Goal: Task Accomplishment & Management: Complete application form

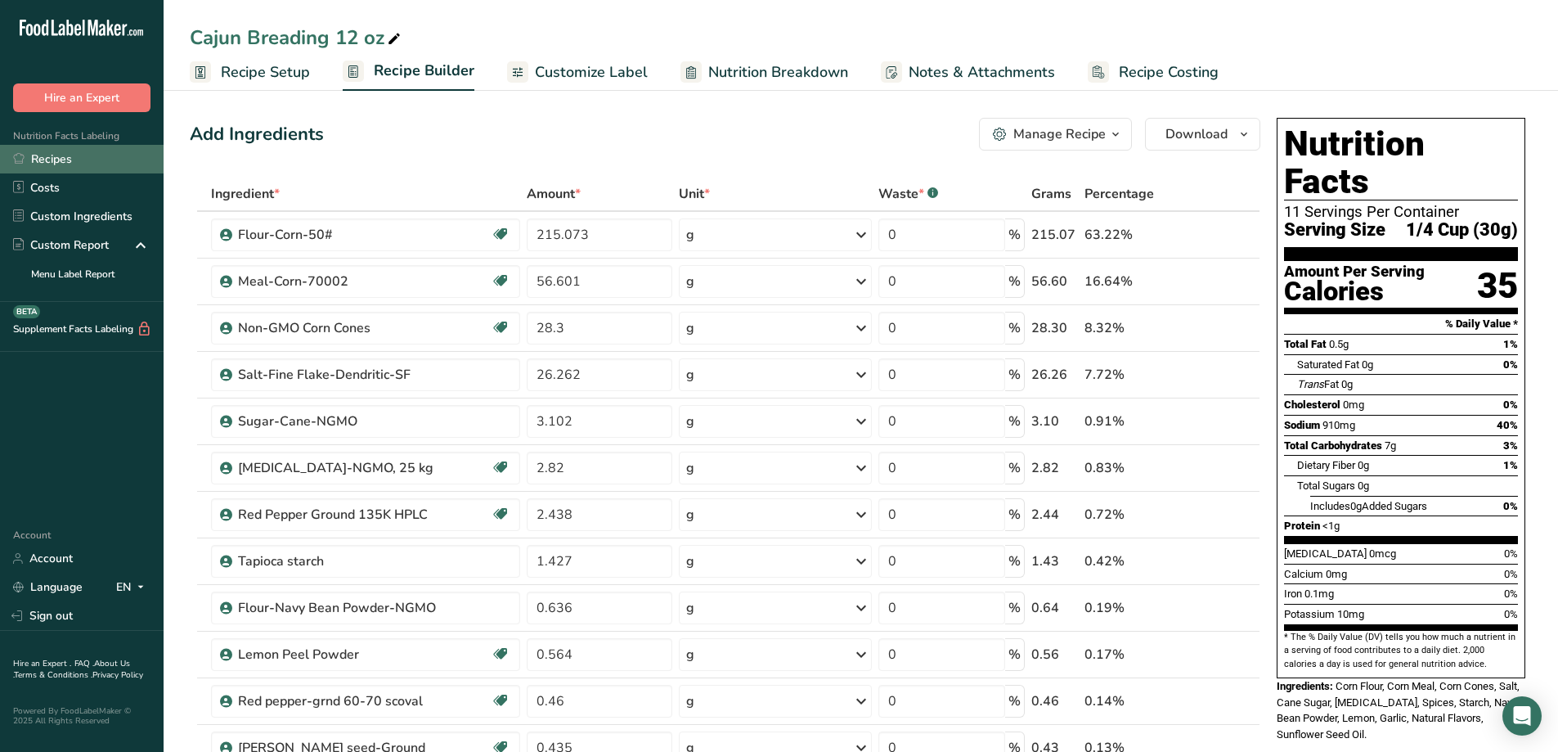
click at [65, 158] on link "Recipes" at bounding box center [82, 159] width 164 height 29
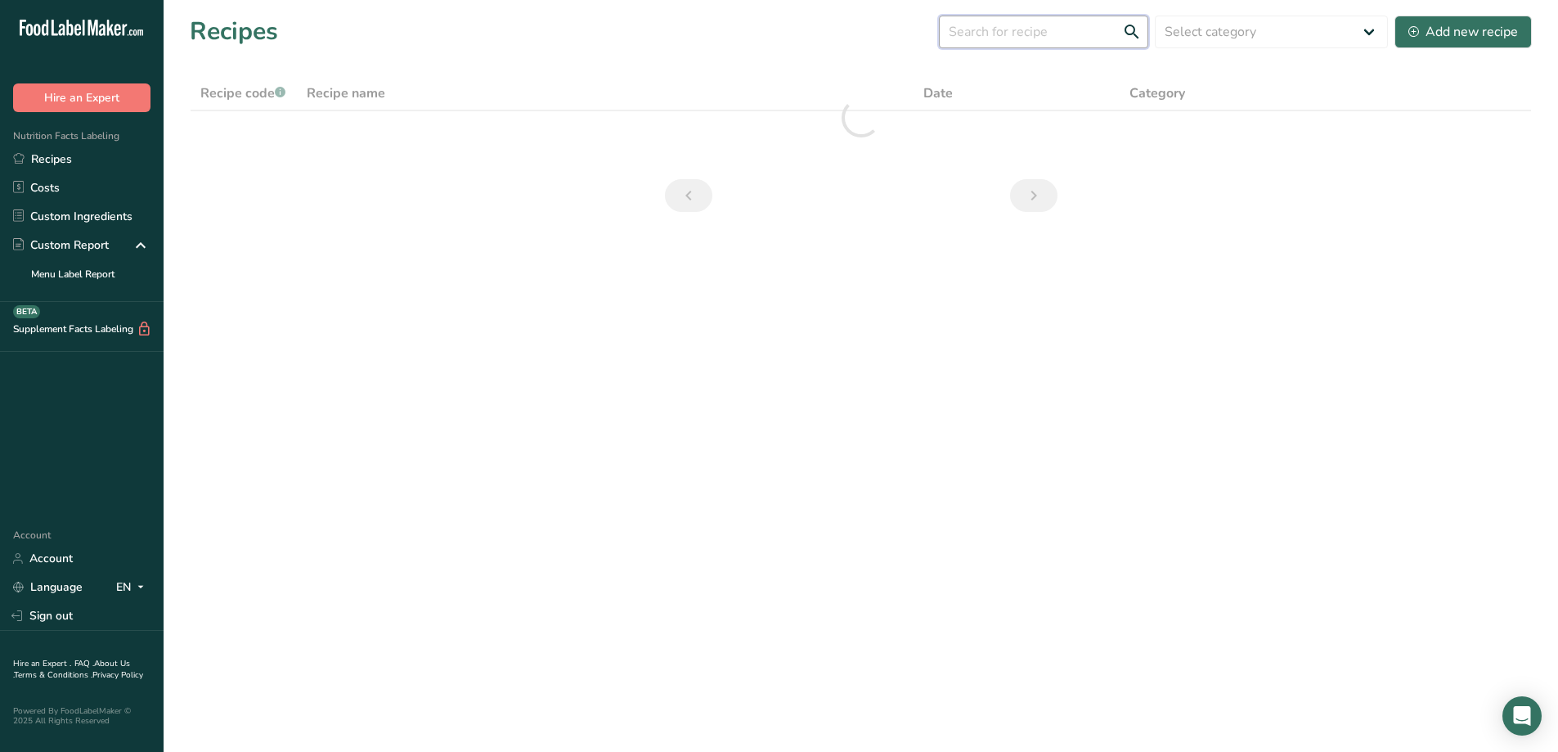
click at [1014, 33] on input "text" at bounding box center [1043, 32] width 209 height 33
drag, startPoint x: 997, startPoint y: 30, endPoint x: 925, endPoint y: 29, distance: 72.0
click at [925, 29] on div "Recipes (99) flavor boost Select category All Baked Goods Batter [GEOGRAPHIC_DA…" at bounding box center [861, 31] width 1342 height 37
type input "boost"
click at [1452, 33] on div "Add new recipe" at bounding box center [1463, 32] width 110 height 20
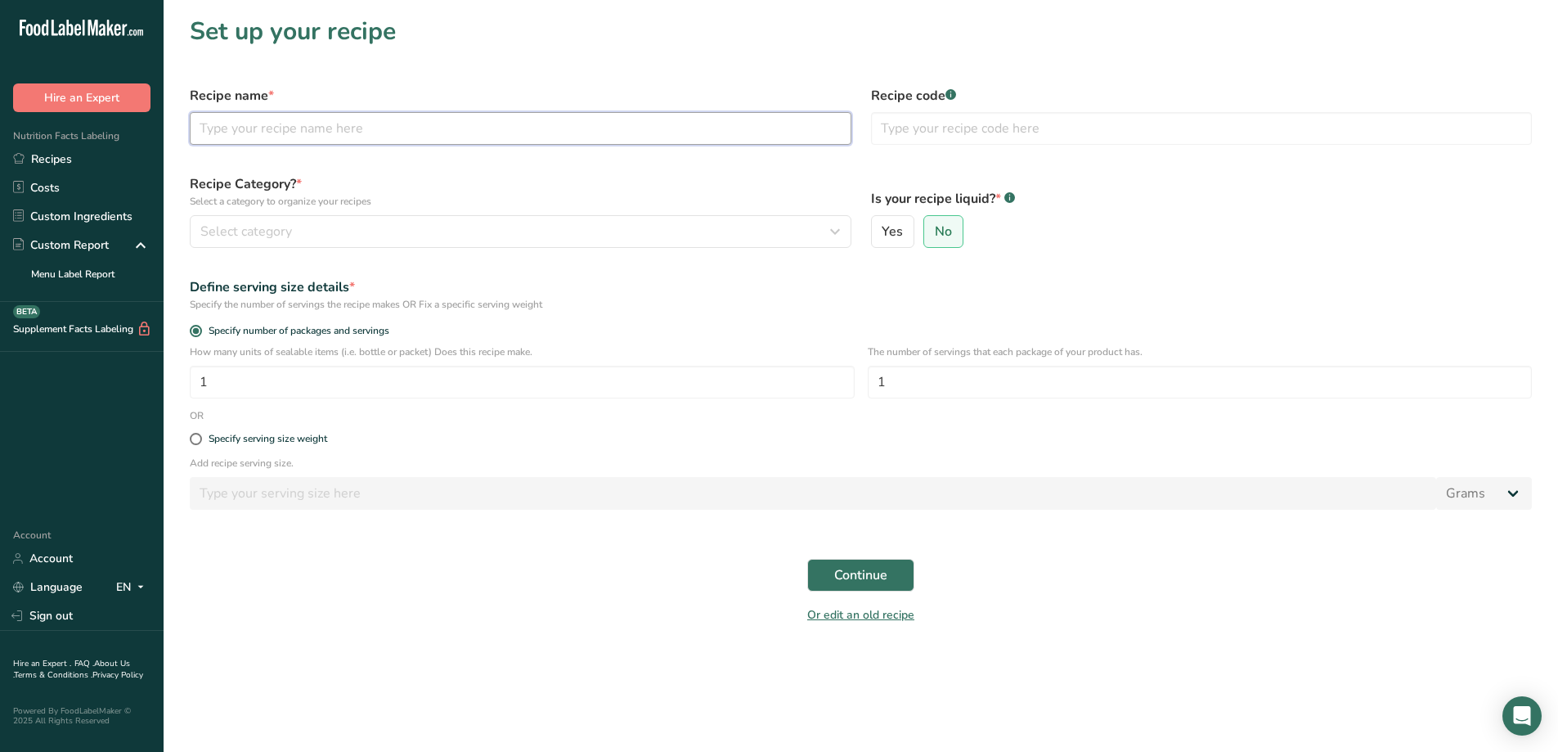
click at [272, 125] on input "text" at bounding box center [521, 128] width 662 height 33
type input "Flavor Boost"
click at [952, 120] on input "text" at bounding box center [1202, 128] width 662 height 33
click at [465, 224] on div "Select category" at bounding box center [515, 232] width 631 height 20
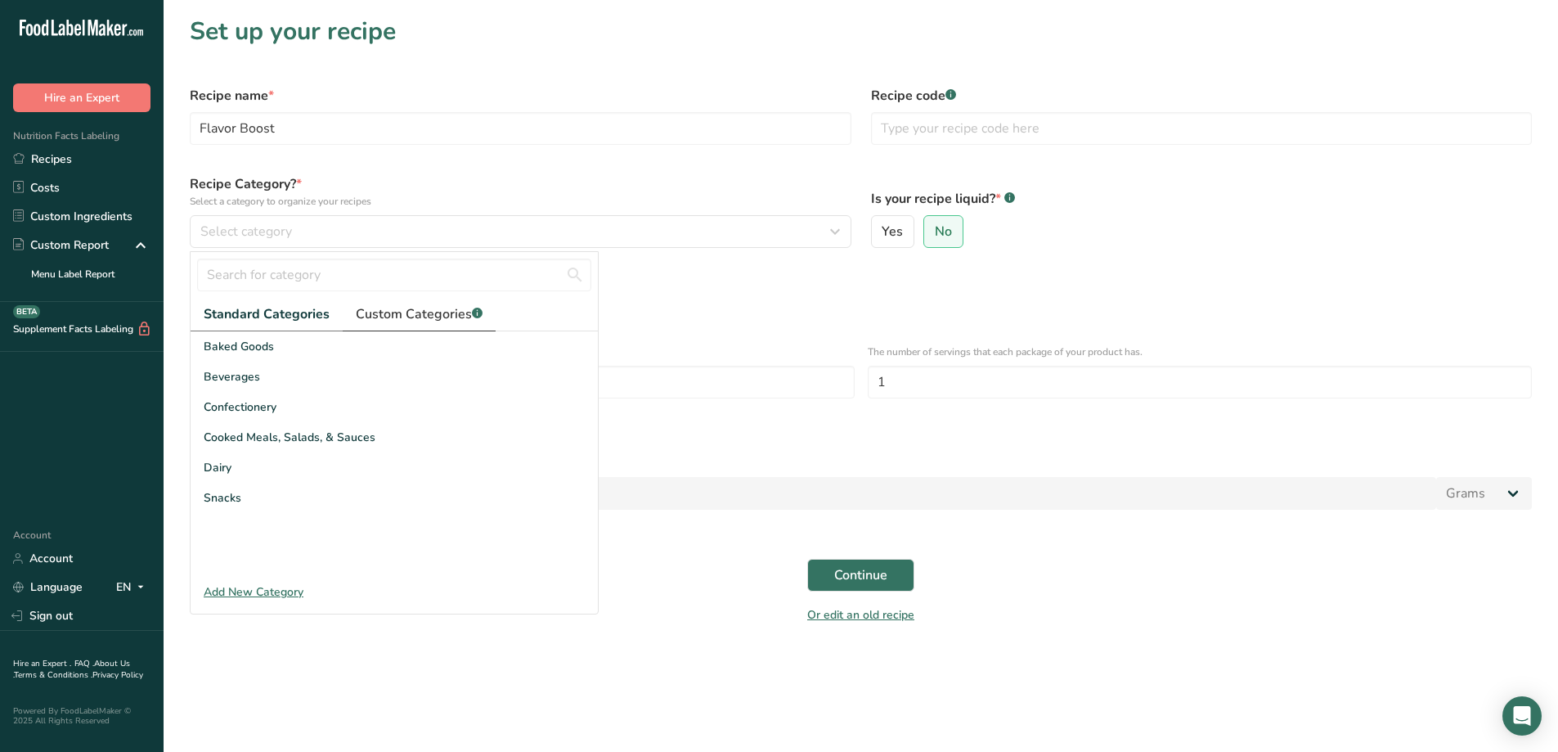
click at [391, 317] on span "Custom Categories .a-a{fill:#347362;}.b-a{fill:#fff;}" at bounding box center [419, 314] width 127 height 20
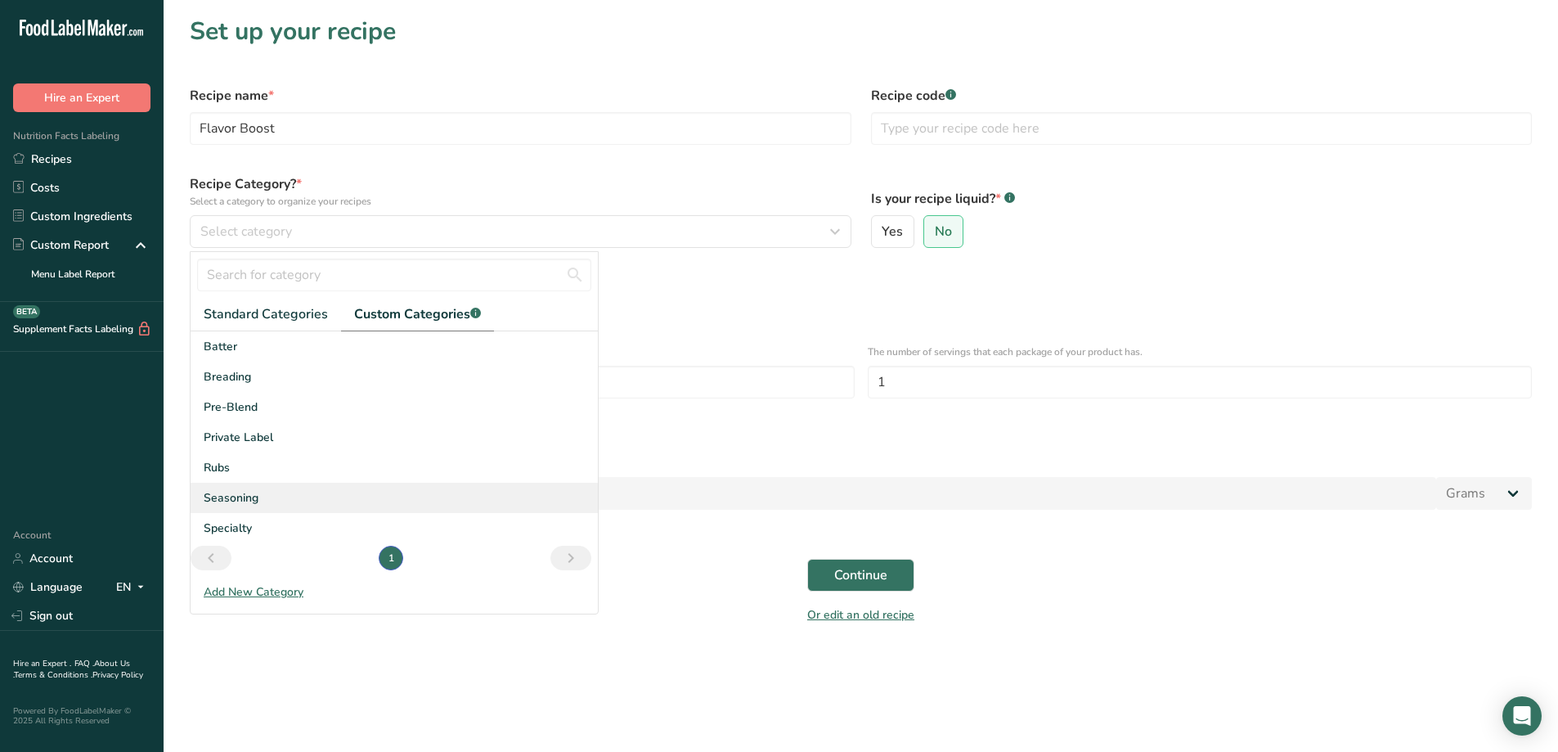
click at [254, 501] on span "Seasoning" at bounding box center [231, 497] width 55 height 17
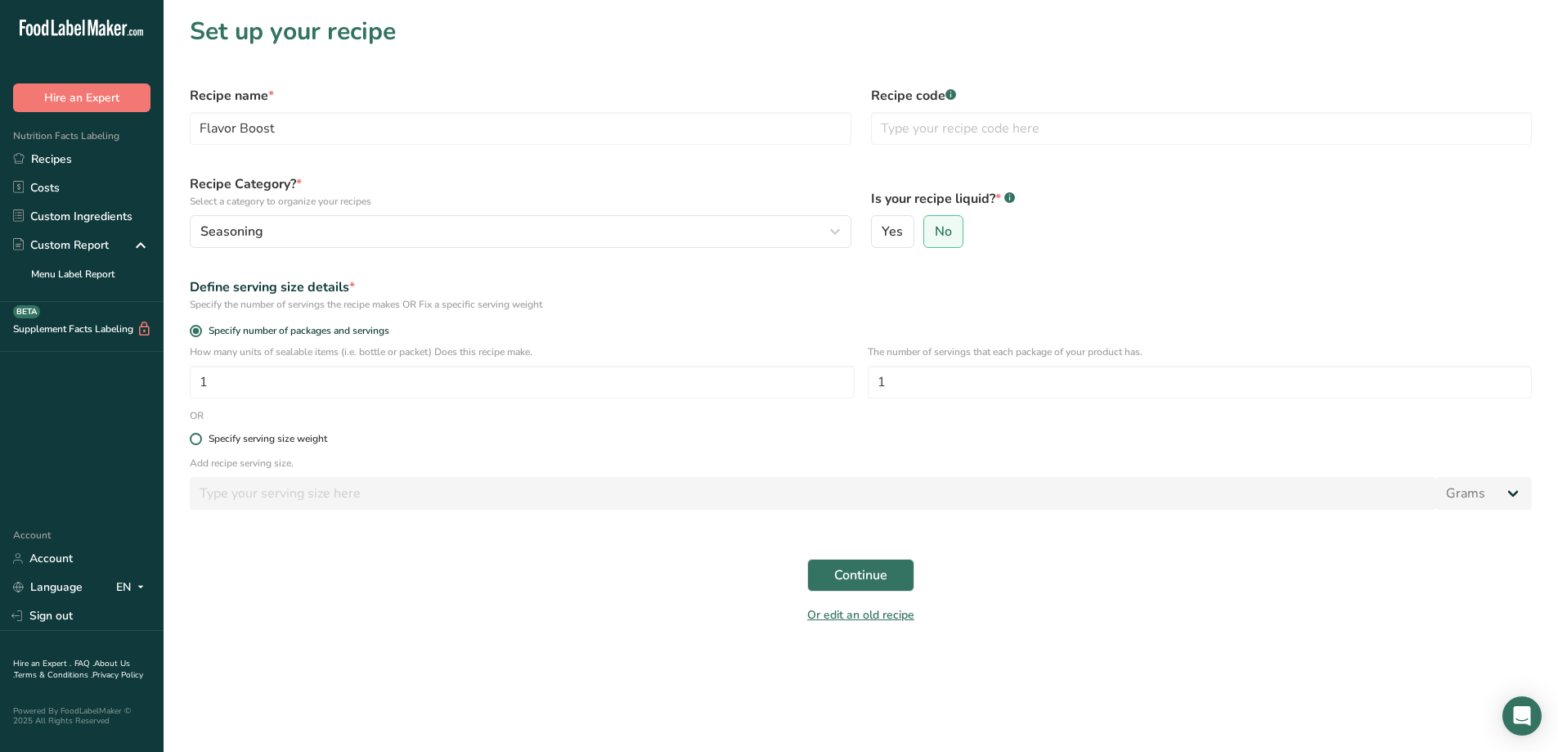
click at [192, 443] on span at bounding box center [196, 439] width 12 height 12
click at [192, 443] on input "Specify serving size weight" at bounding box center [195, 438] width 11 height 11
radio input "true"
radio input "false"
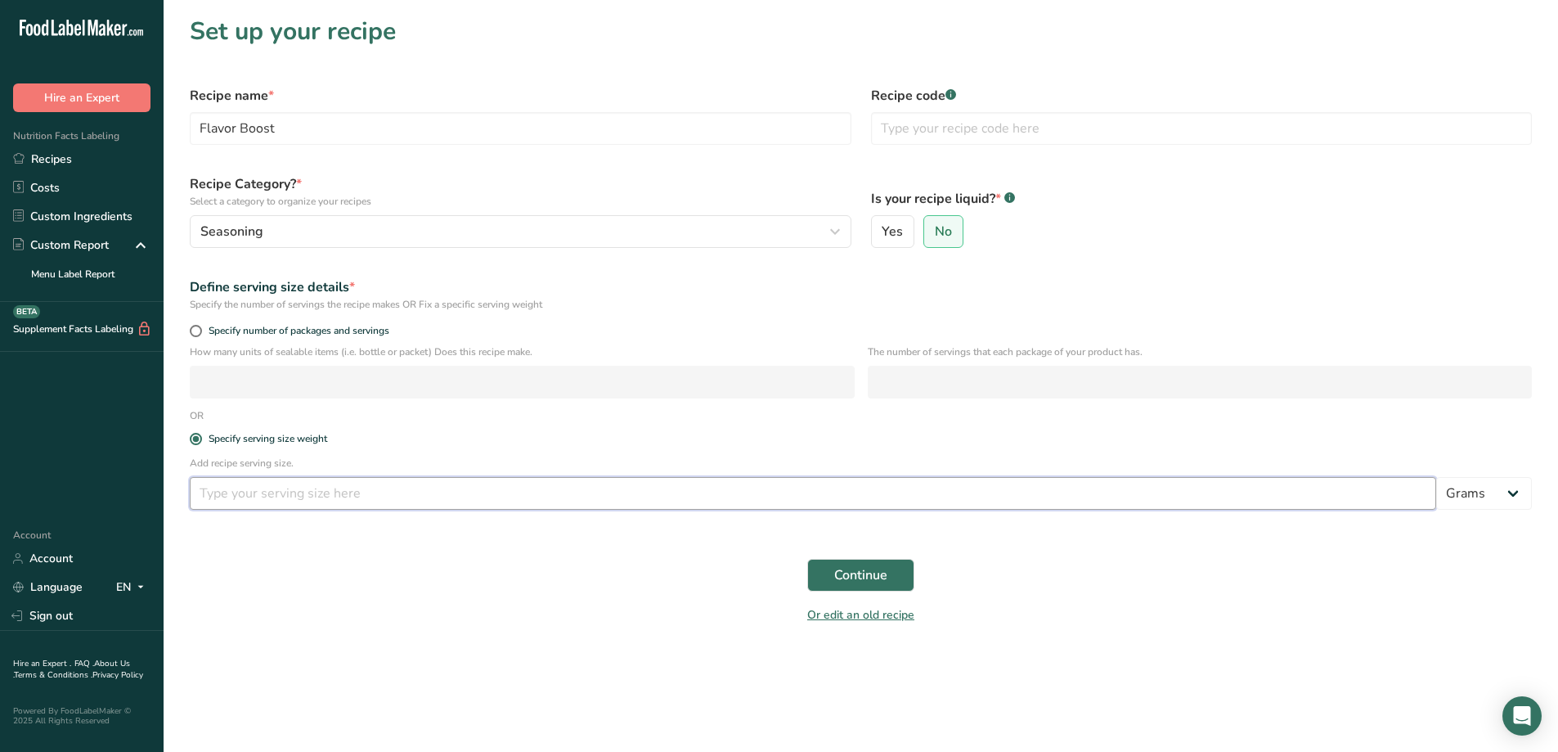
drag, startPoint x: 322, startPoint y: 495, endPoint x: 229, endPoint y: 492, distance: 93.3
click at [229, 492] on input "number" at bounding box center [813, 493] width 1246 height 33
type input "113.398"
click at [888, 562] on button "Continue" at bounding box center [860, 575] width 107 height 33
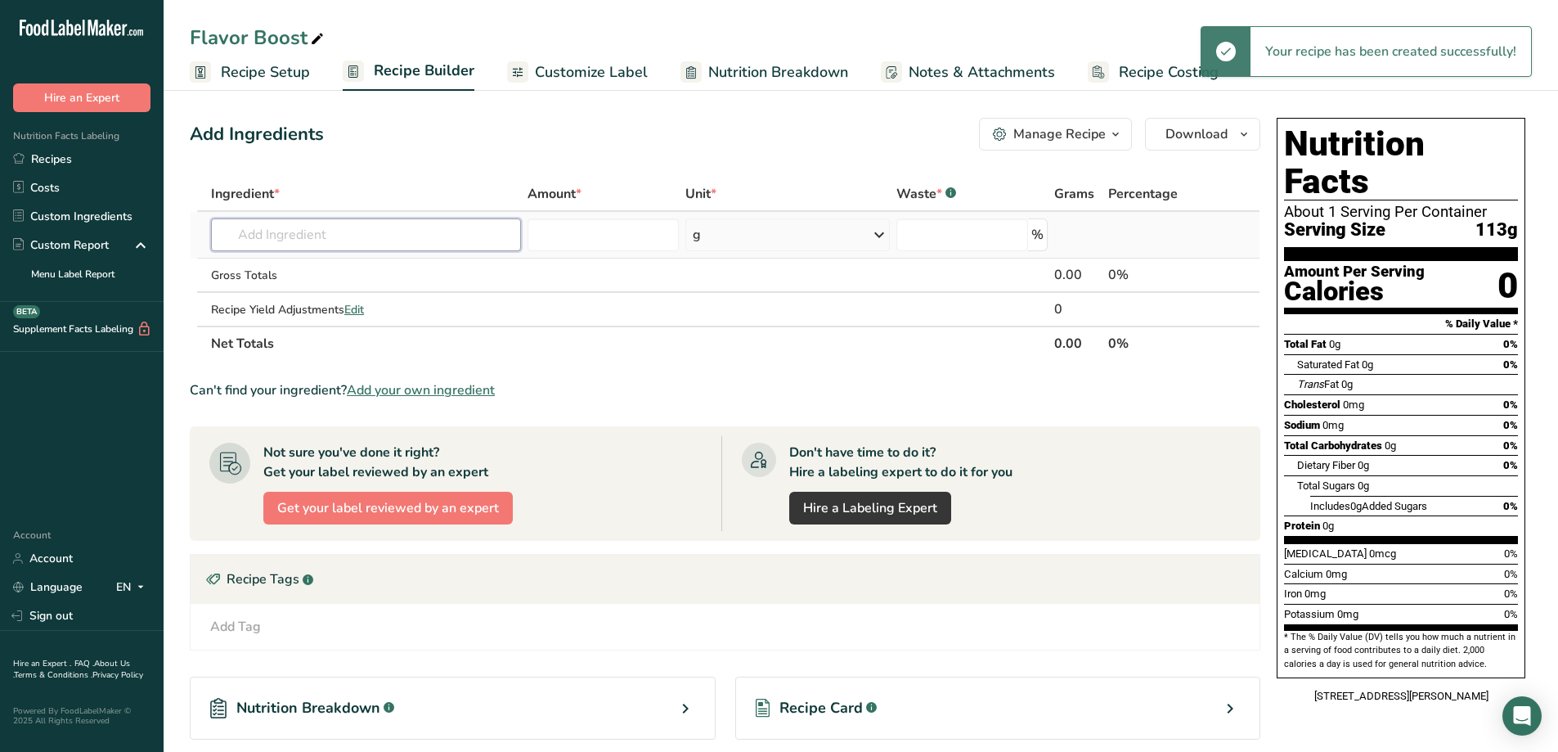
click at [408, 237] on input "text" at bounding box center [366, 234] width 310 height 33
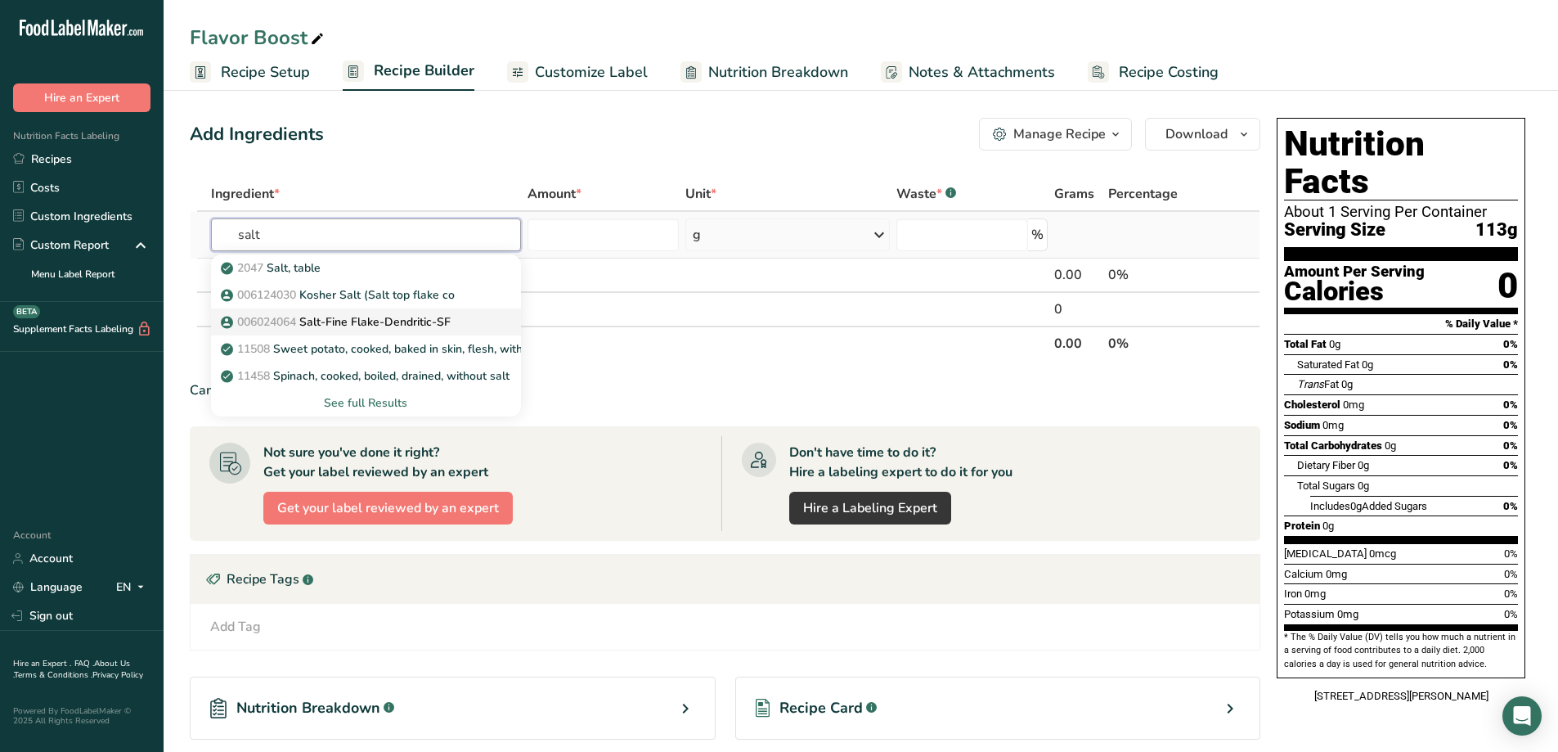
type input "salt"
click at [425, 325] on p "006024064 Salt-Fine Flake-Dendritic-SF" at bounding box center [337, 321] width 227 height 17
type input "Salt-Fine Flake-Dendritic-SF"
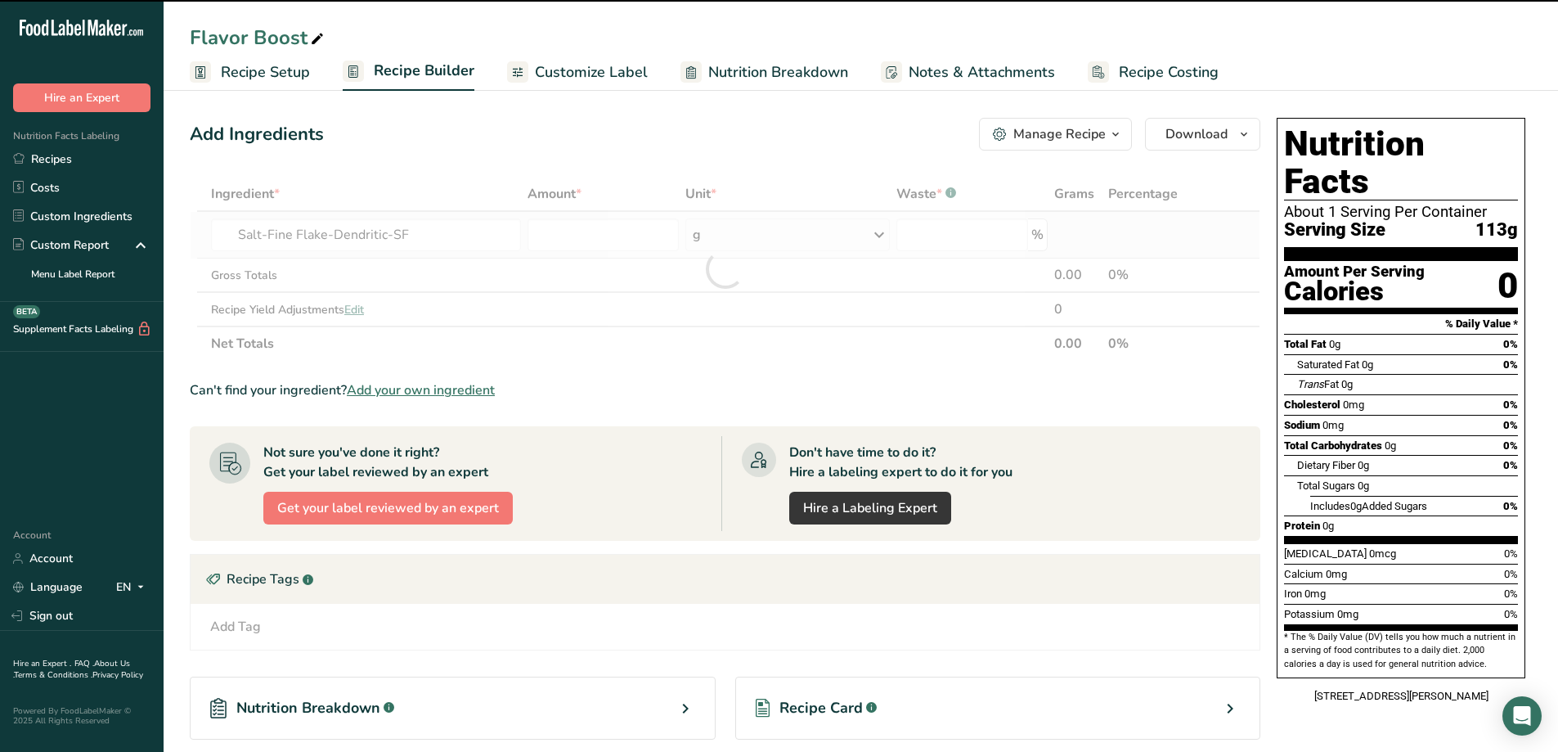
type input "0"
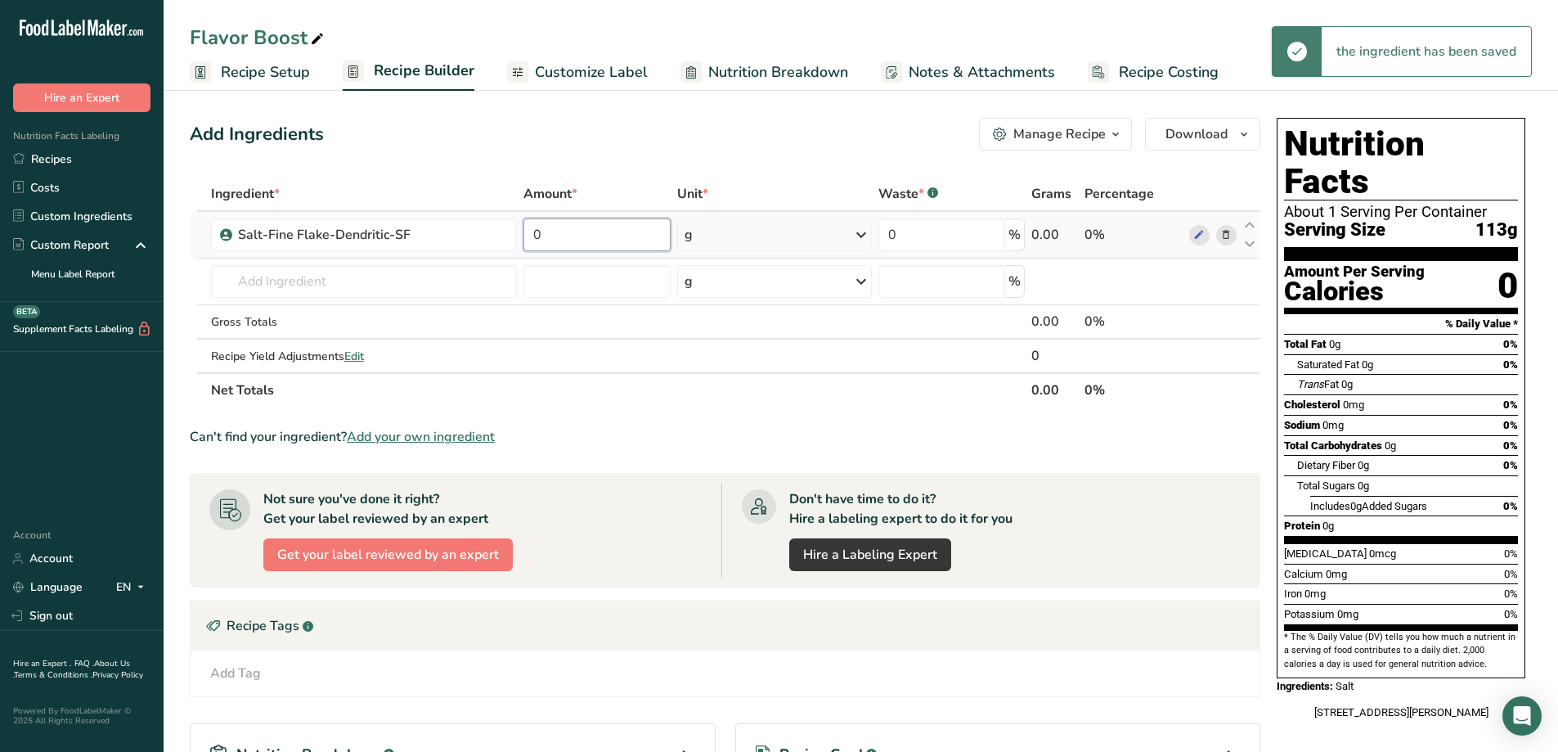
click at [586, 232] on input "0" at bounding box center [596, 234] width 146 height 33
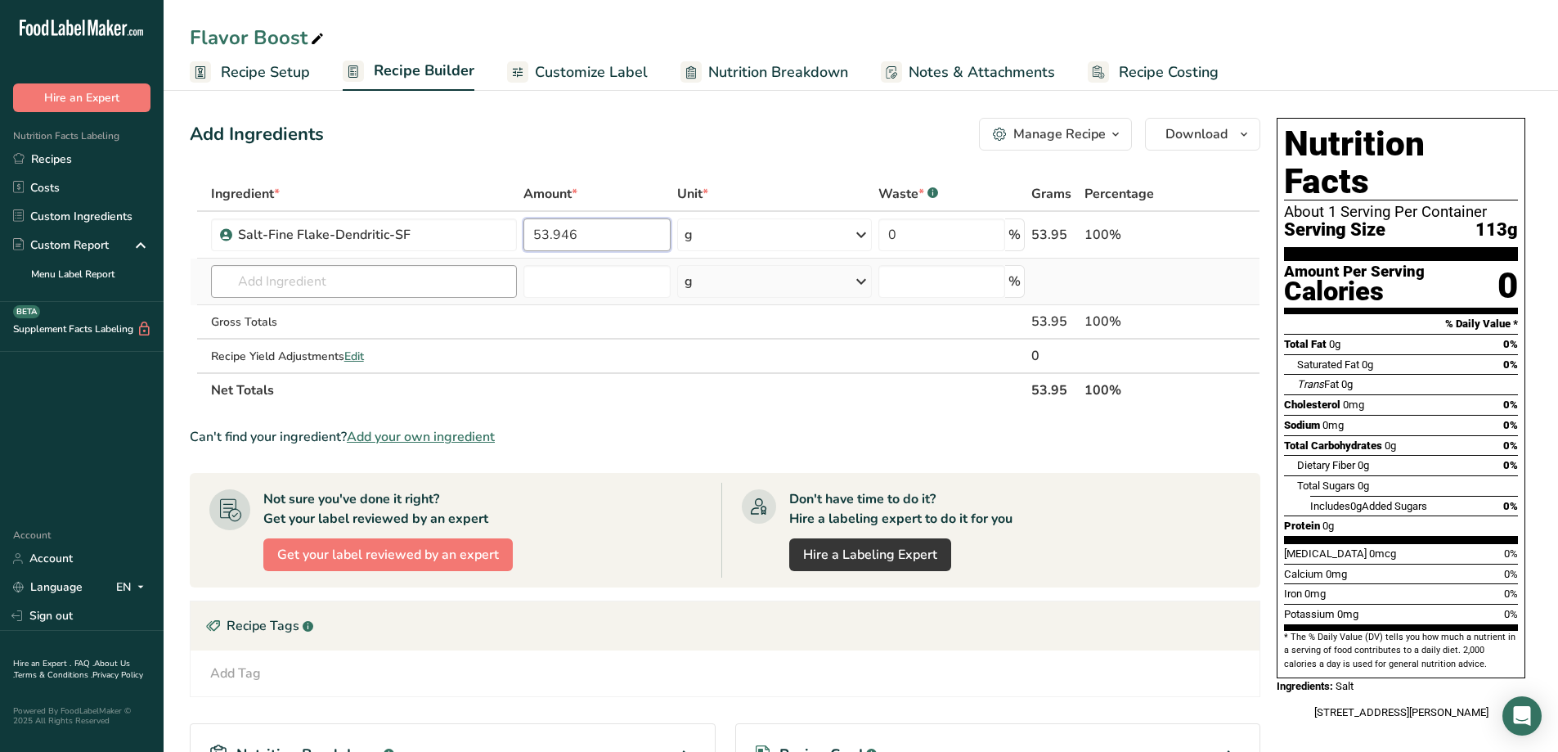
type input "53.946"
click at [439, 272] on div "Ingredient * Amount * Unit * Waste * .a-a{fill:#347362;}.b-a{fill:#fff;} Grams …" at bounding box center [725, 292] width 1071 height 231
type input "maltode"
click at [267, 316] on p "Maltodextrin" at bounding box center [263, 314] width 79 height 17
type input "Maltodextrin"
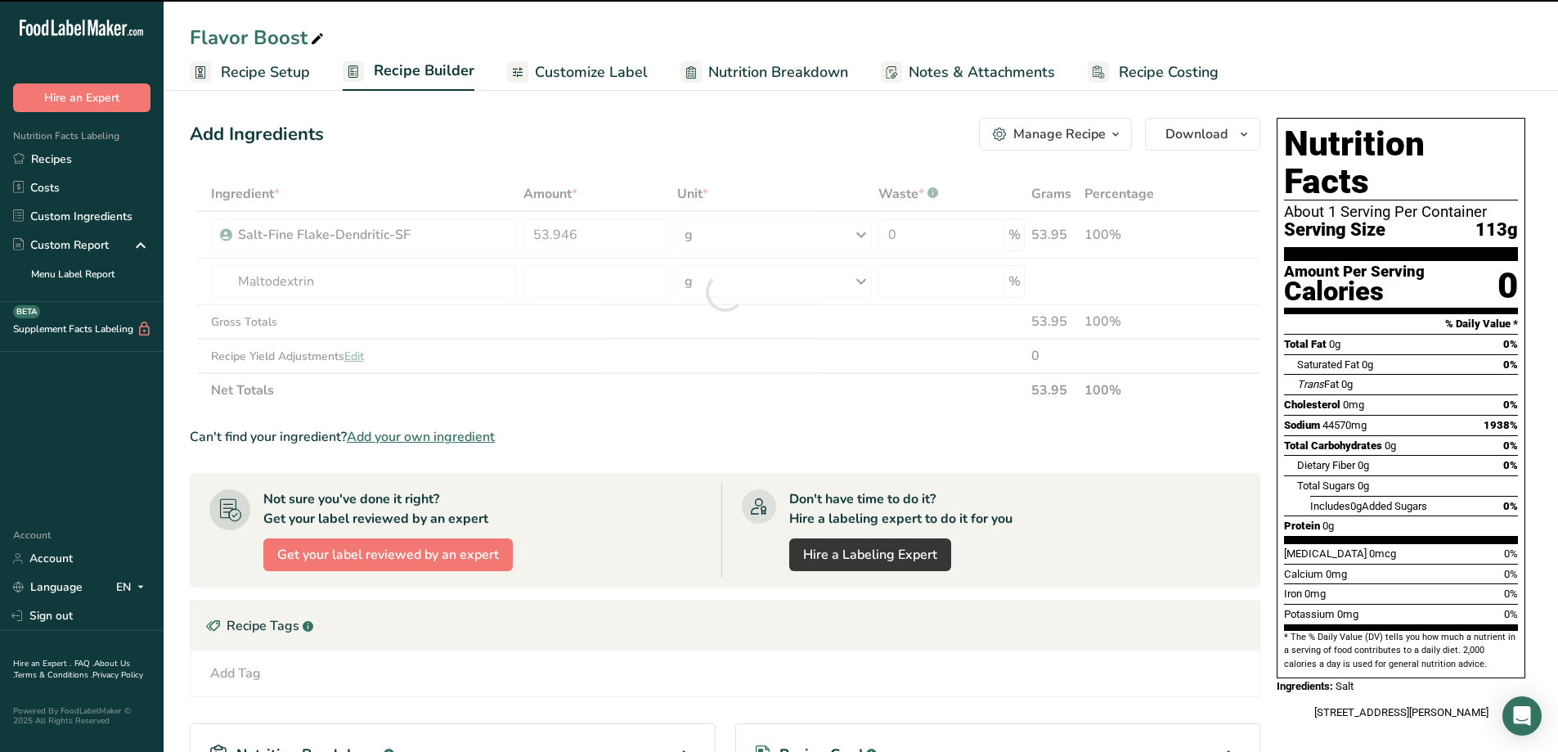
type input "0"
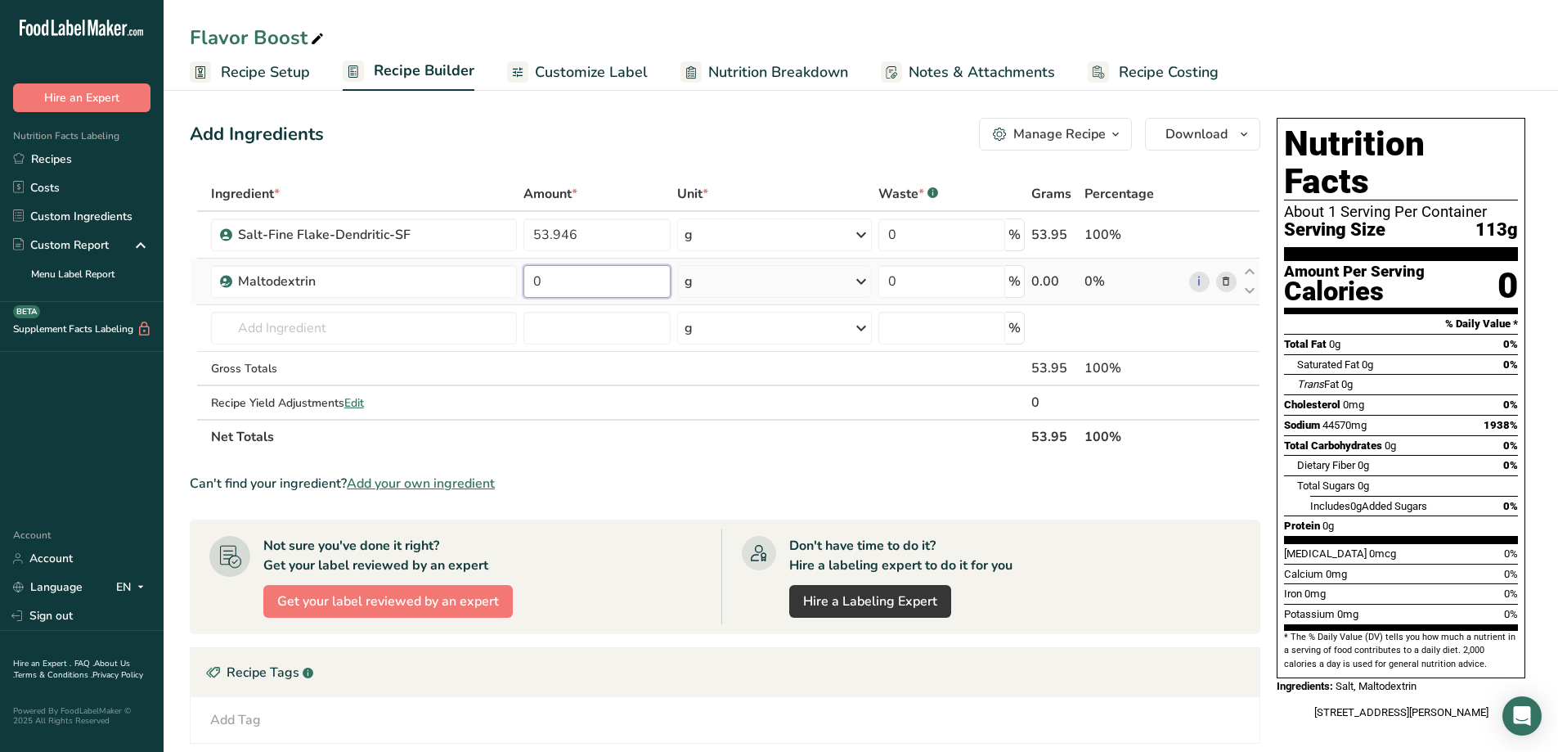
drag, startPoint x: 571, startPoint y: 286, endPoint x: 538, endPoint y: 290, distance: 32.9
click at [538, 290] on input "0" at bounding box center [596, 281] width 146 height 33
type input "33.871"
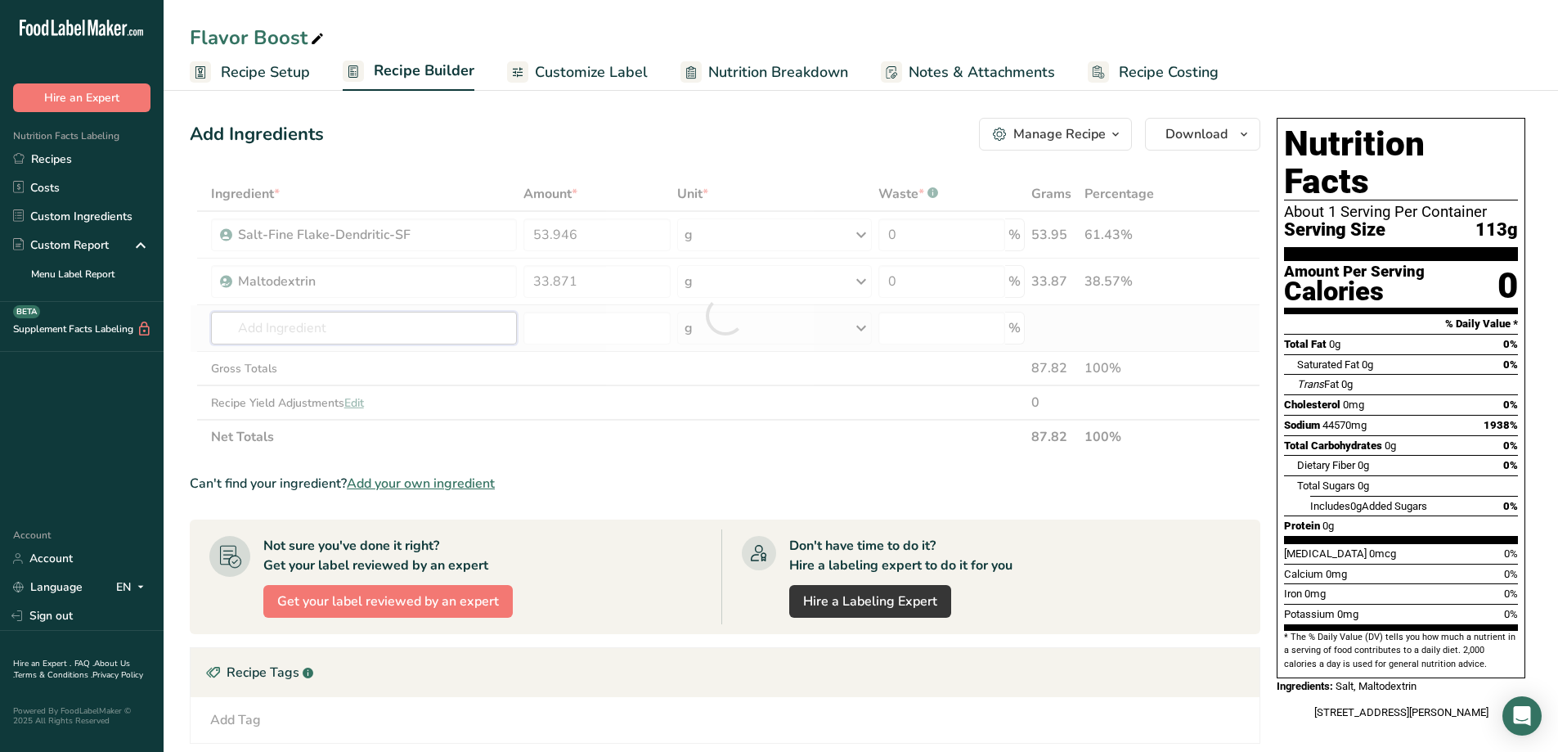
click at [382, 325] on div "Ingredient * Amount * Unit * Waste * .a-a{fill:#347362;}.b-a{fill:#fff;} Grams …" at bounding box center [725, 315] width 1071 height 277
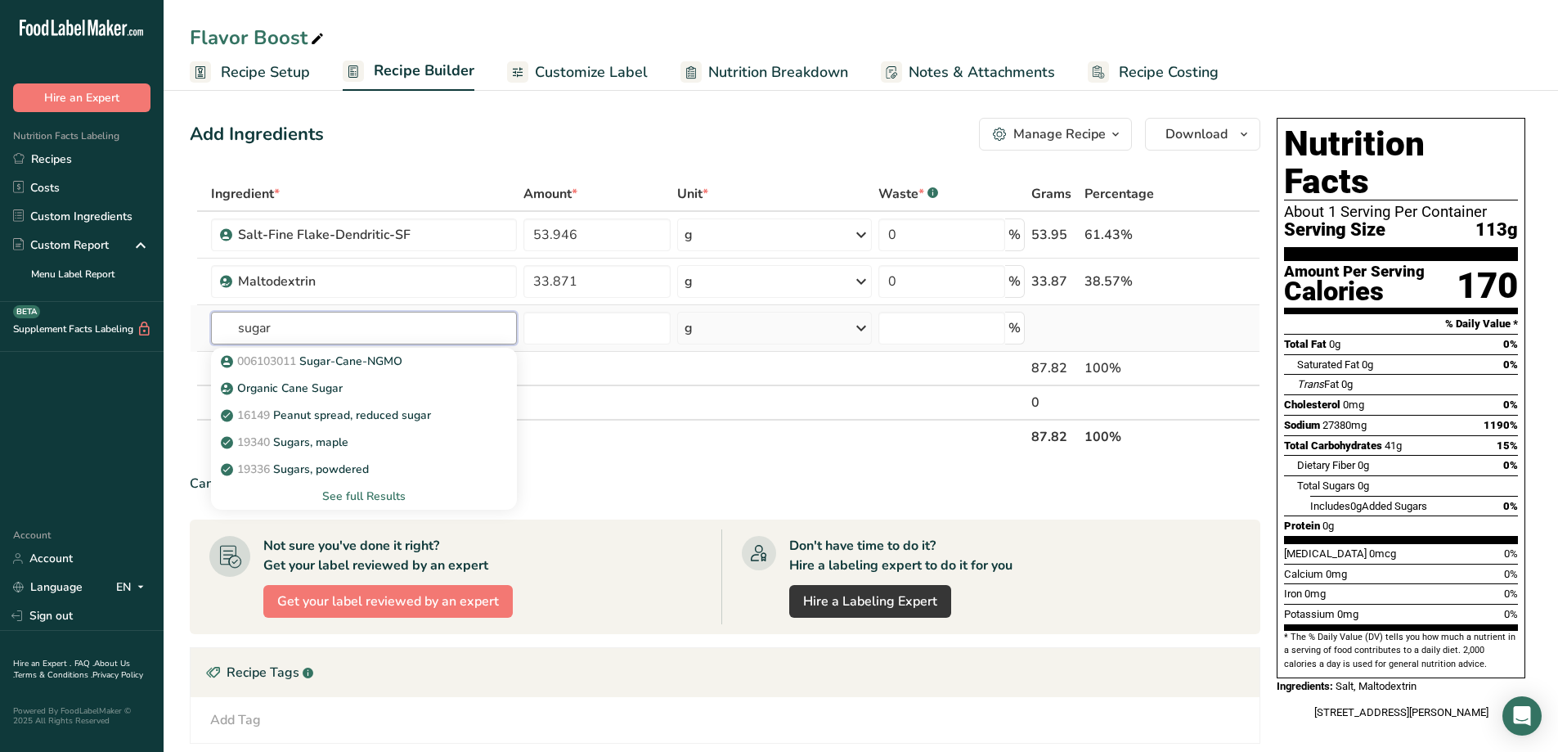
click at [356, 321] on input "sugar" at bounding box center [364, 328] width 307 height 33
type input "sugar"
click at [360, 361] on p "006103011 Sugar-Cane-NGMO" at bounding box center [313, 360] width 178 height 17
type input "Sugar-Cane-NGMO"
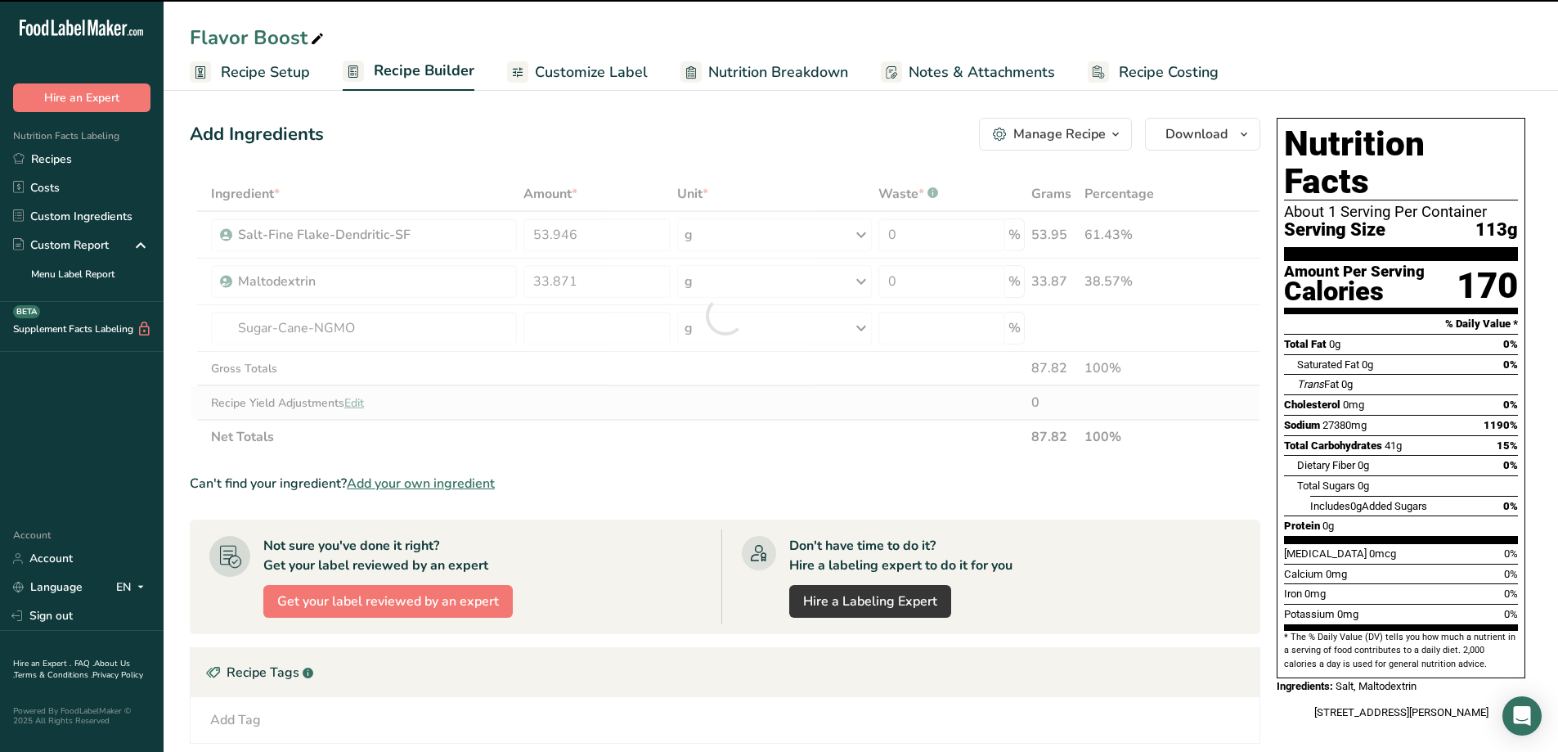
type input "0"
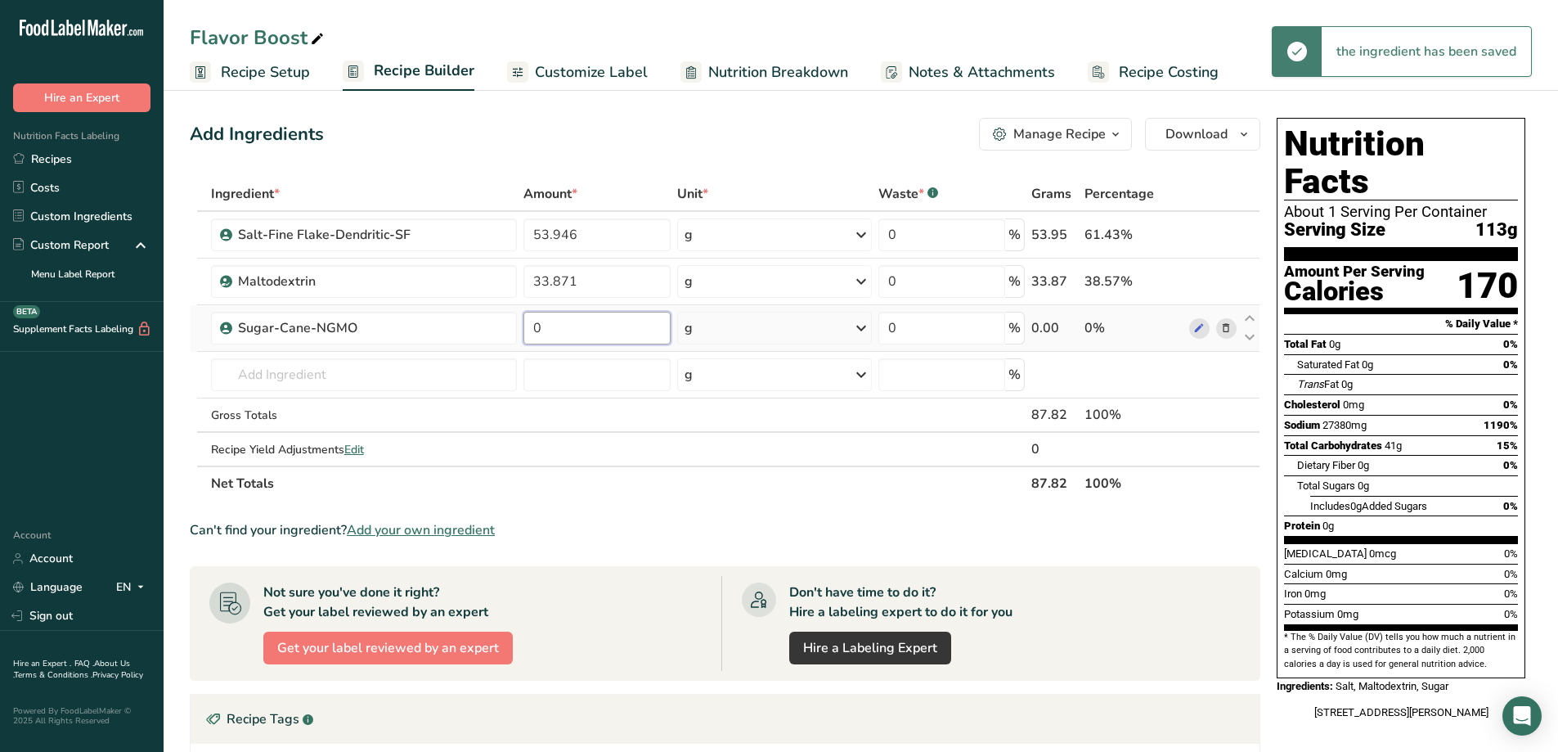
click at [603, 322] on input "0" at bounding box center [596, 328] width 146 height 33
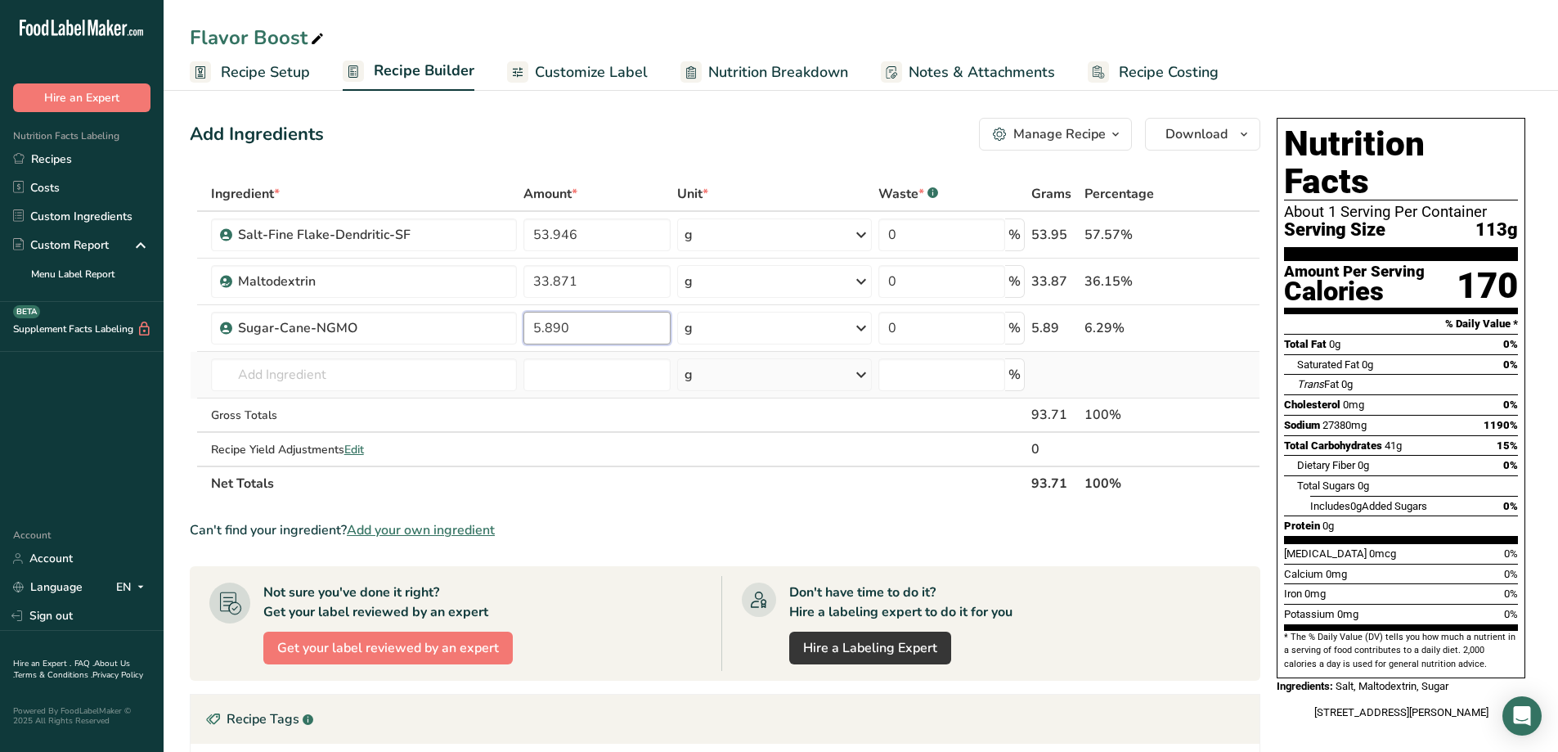
type input "5.890"
click at [429, 391] on div "Ingredient * Amount * Unit * Waste * .a-a{fill:#347362;}.b-a{fill:#fff;} Grams …" at bounding box center [725, 339] width 1071 height 324
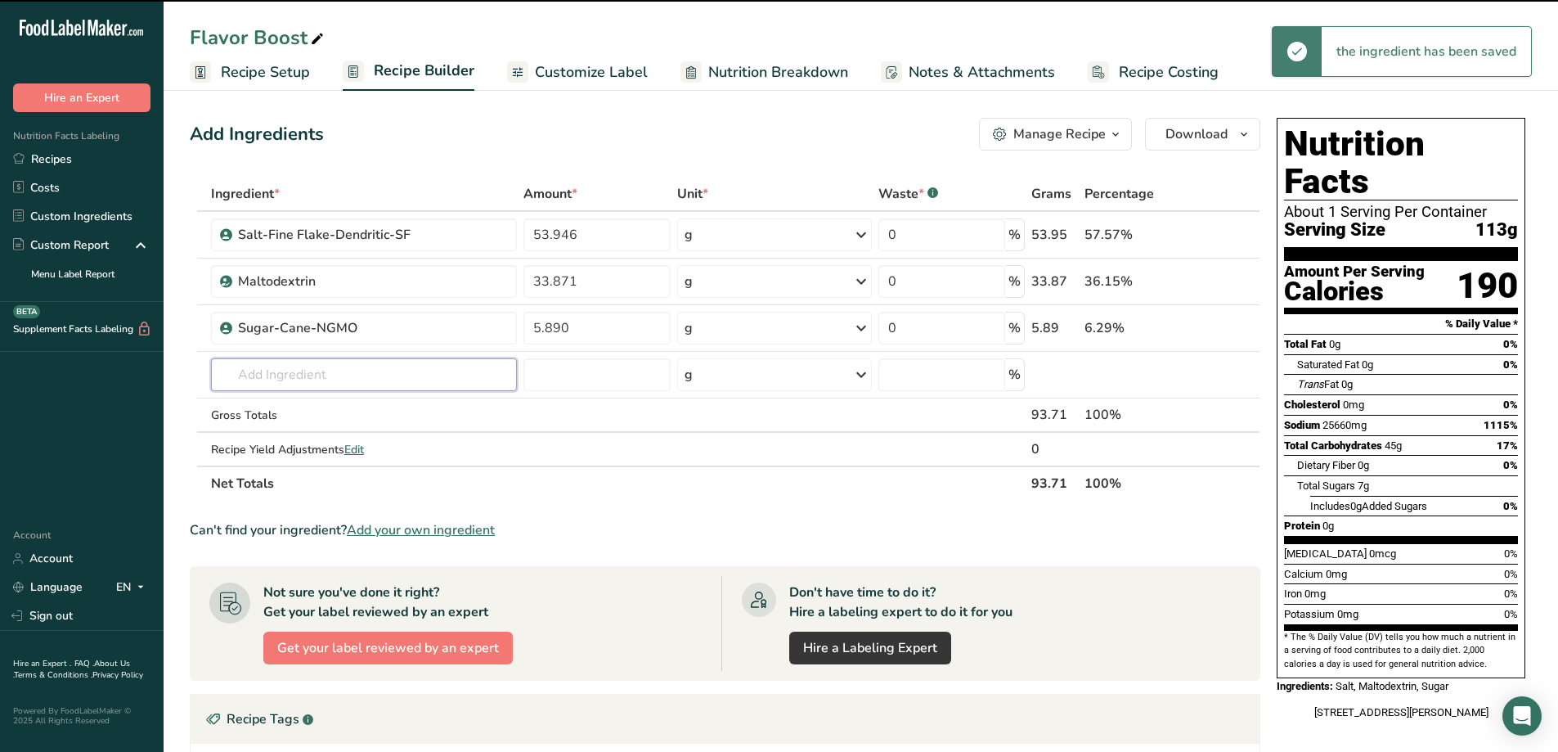
click at [428, 380] on input "text" at bounding box center [364, 374] width 307 height 33
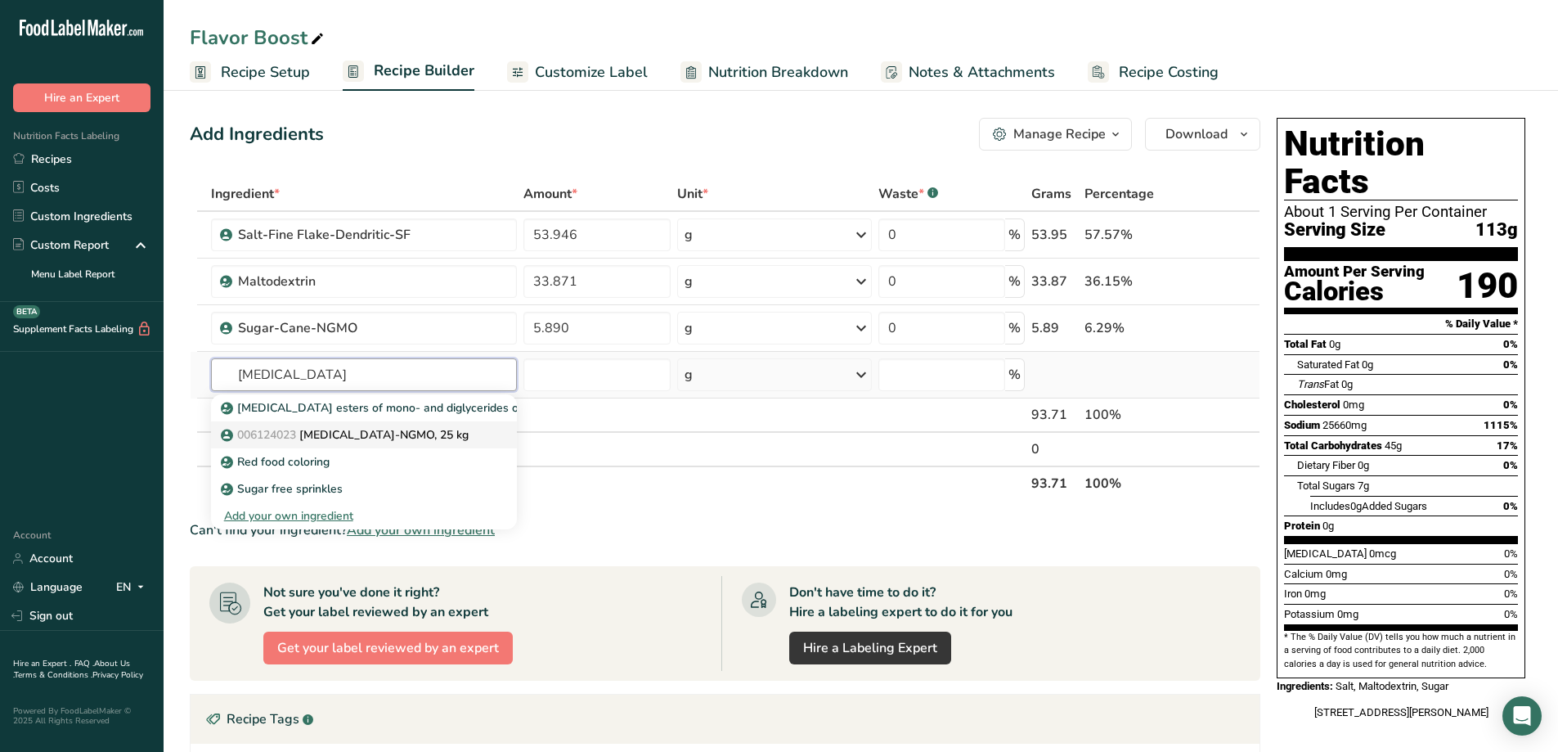
type input "[MEDICAL_DATA]"
click at [396, 432] on p "006124023 [MEDICAL_DATA]-NGMO, 25 kg" at bounding box center [346, 434] width 245 height 17
type input "[MEDICAL_DATA]-NGMO, 25 kg"
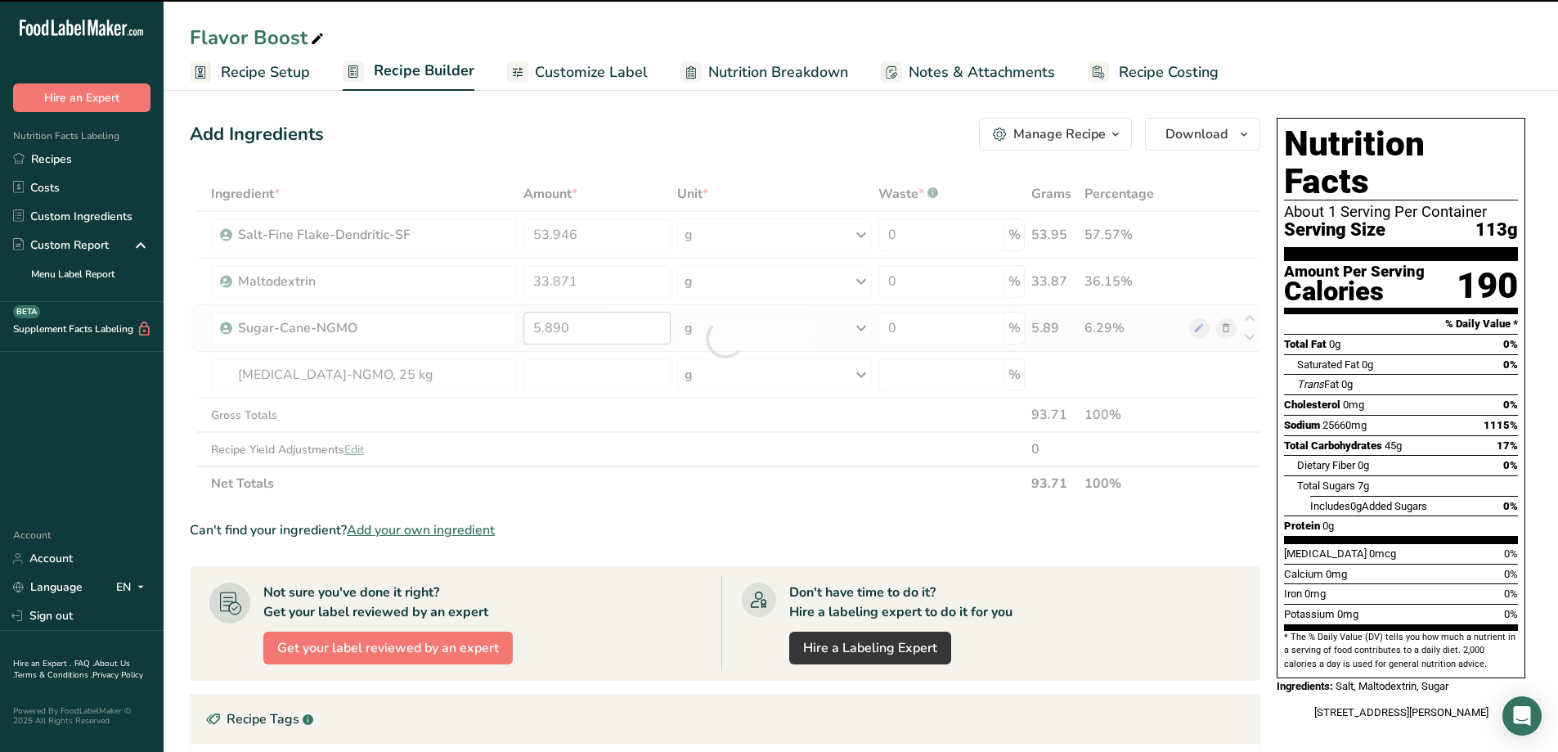
type input "0"
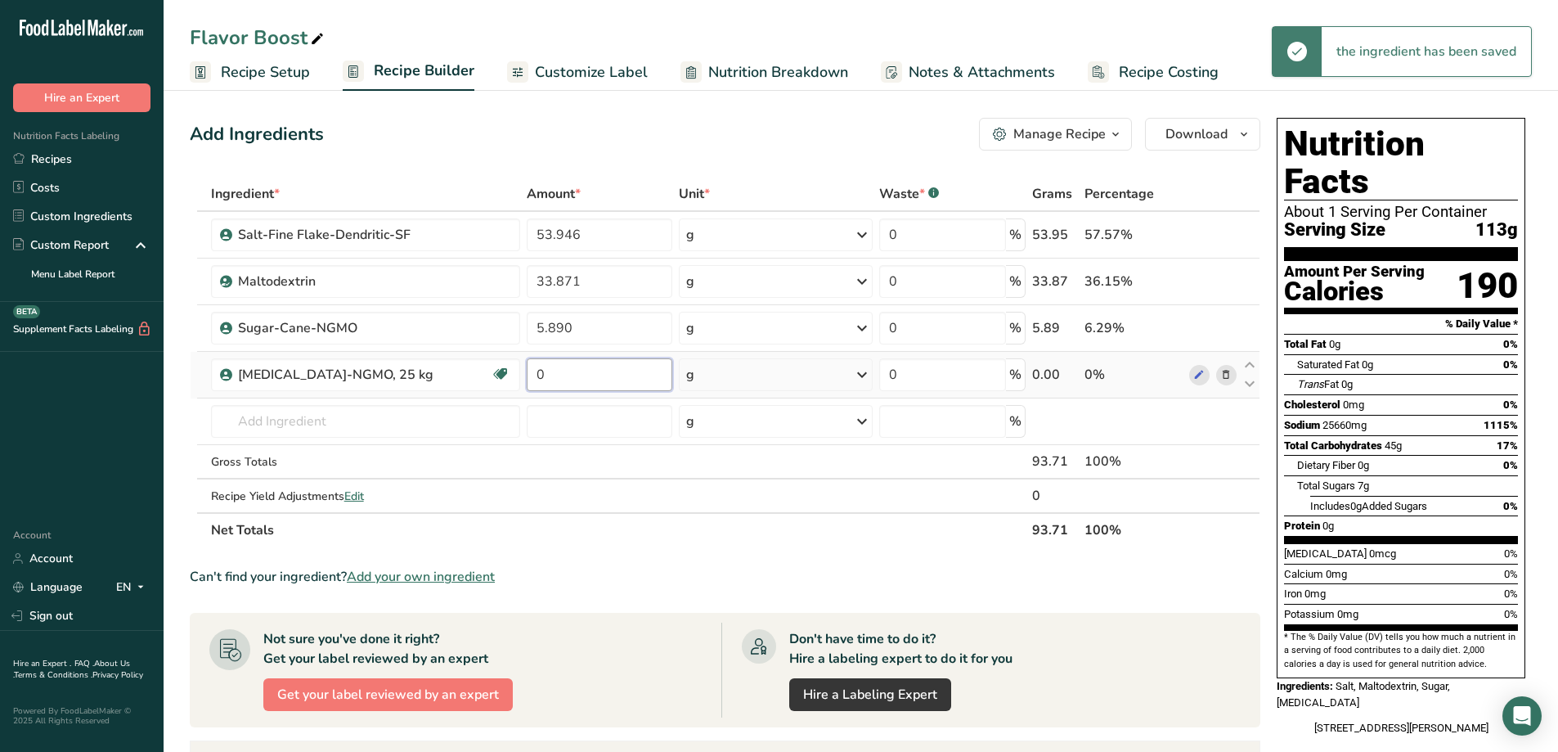
click at [545, 379] on input "0" at bounding box center [600, 374] width 146 height 33
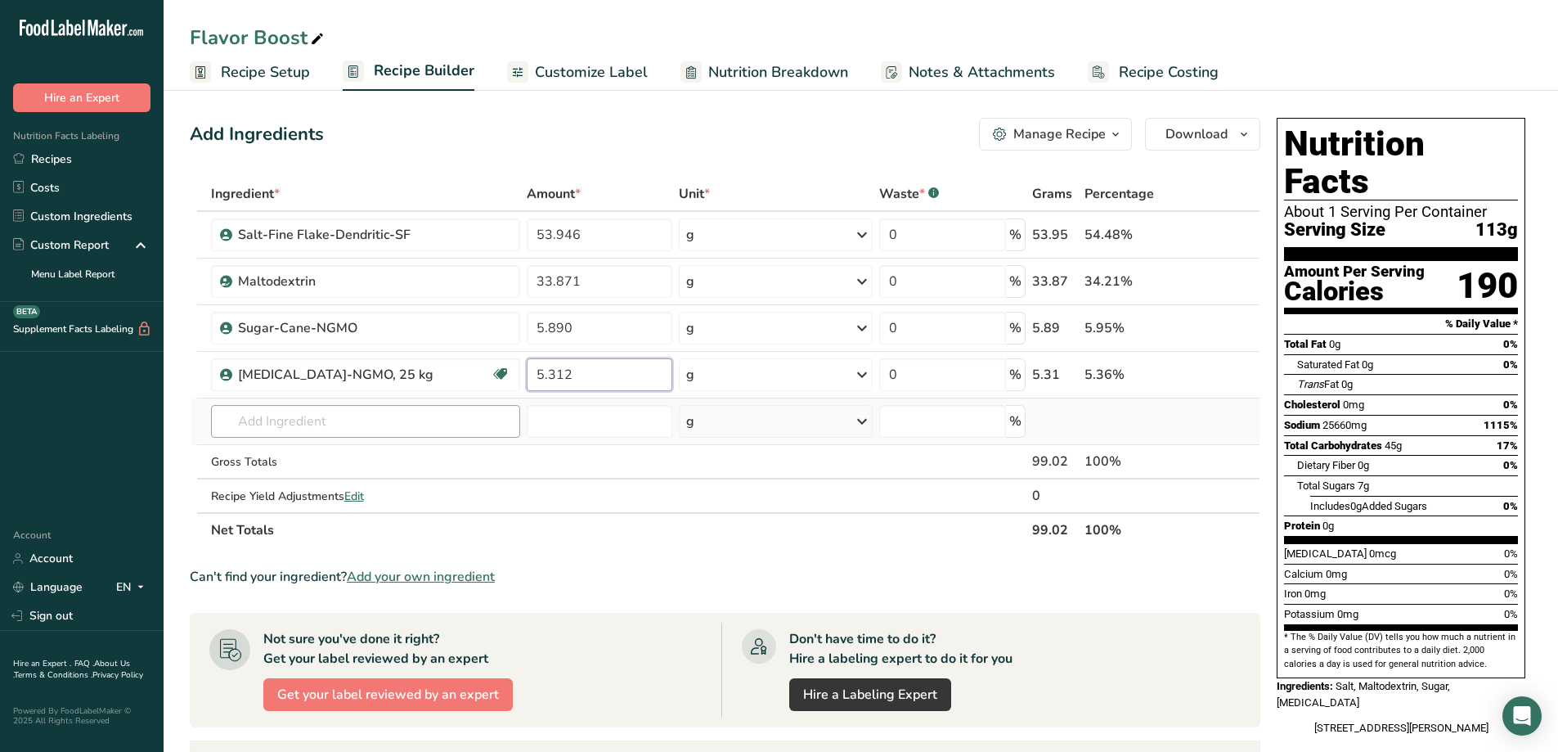
type input "5.312"
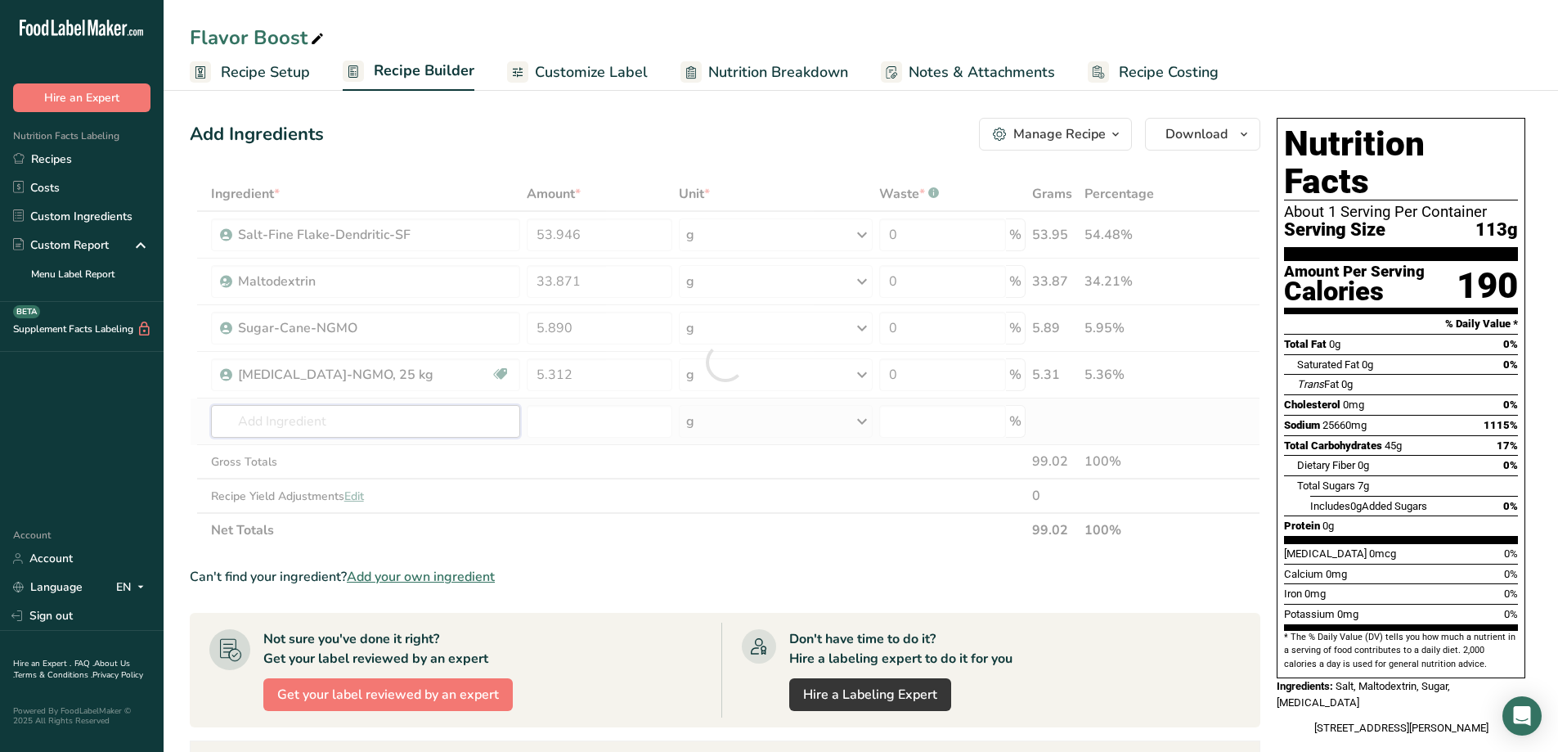
click at [429, 420] on div "Ingredient * Amount * Unit * Waste * .a-a{fill:#347362;}.b-a{fill:#fff;} Grams …" at bounding box center [725, 362] width 1071 height 370
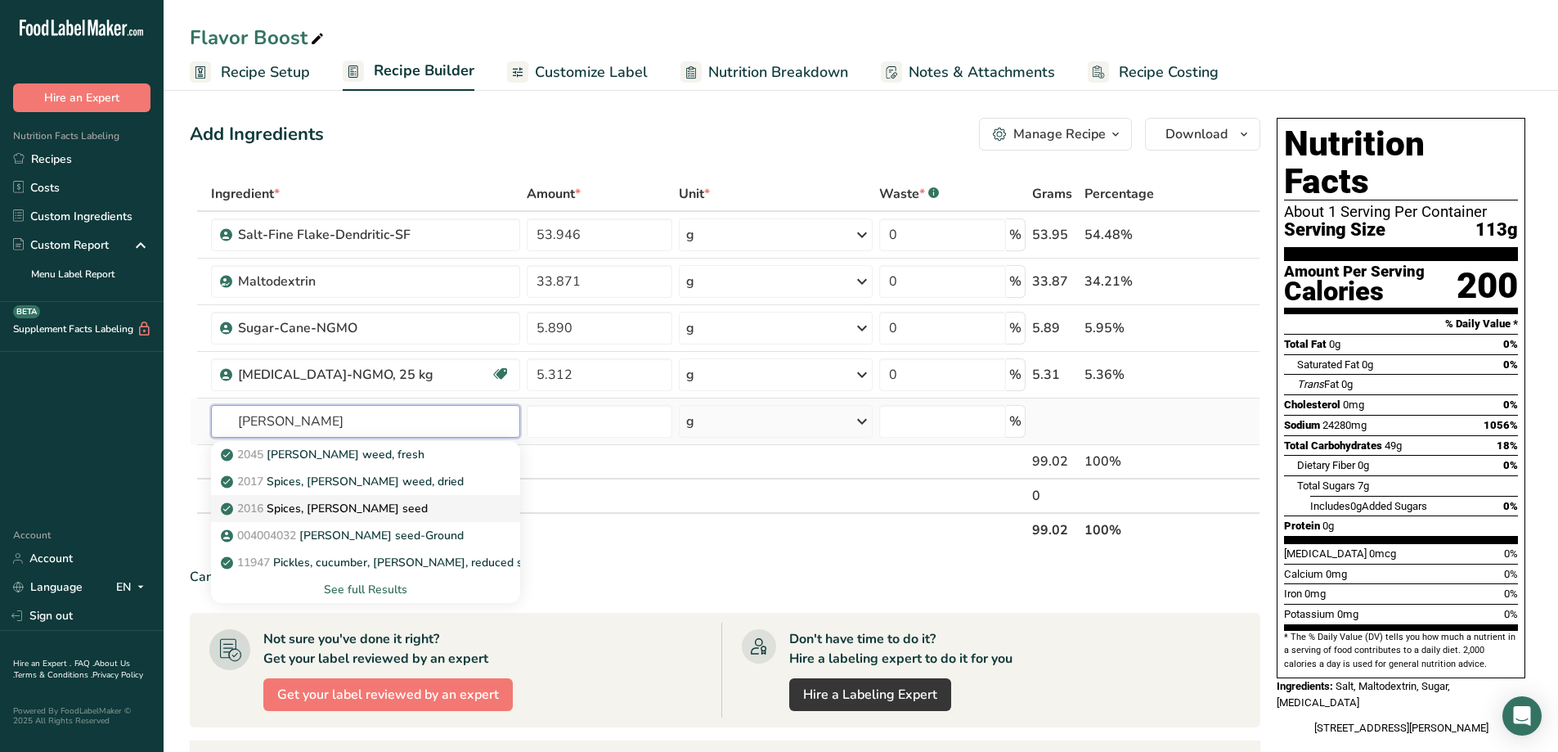
type input "[PERSON_NAME]"
click at [350, 510] on p "2016 Spices, [PERSON_NAME] seed" at bounding box center [326, 508] width 204 height 17
type input "Spices, [PERSON_NAME] seed"
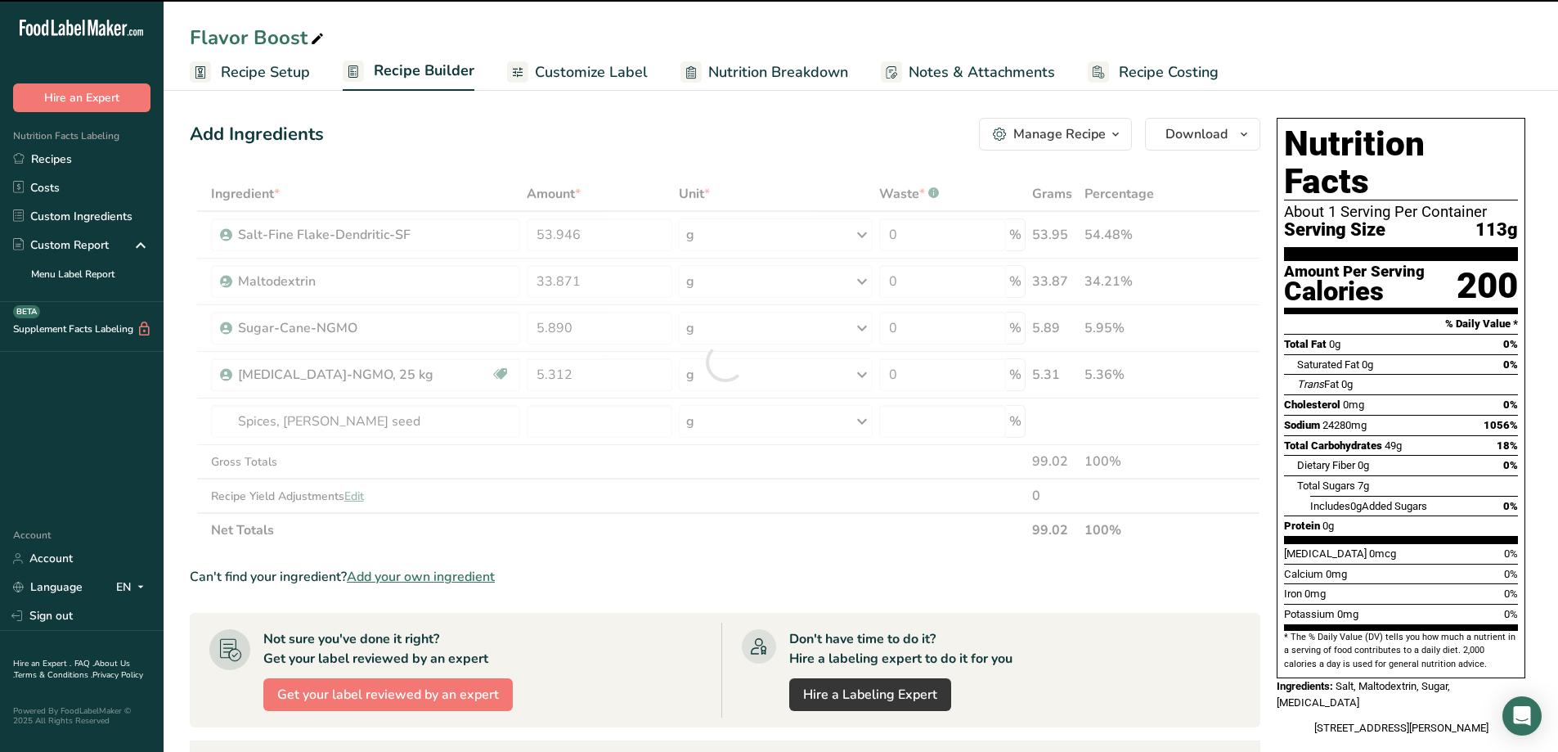
type input "0"
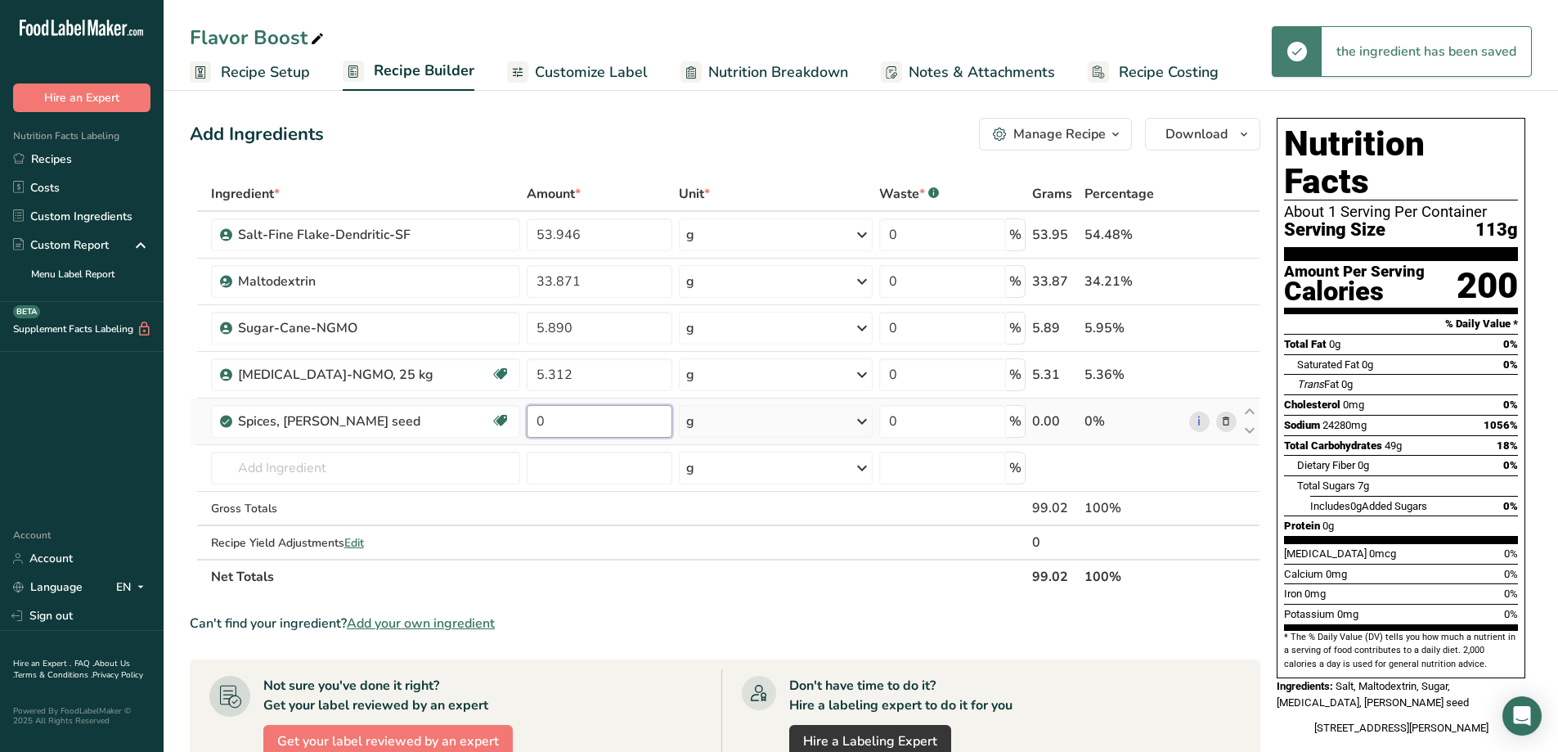
click at [576, 424] on input "0" at bounding box center [600, 421] width 146 height 33
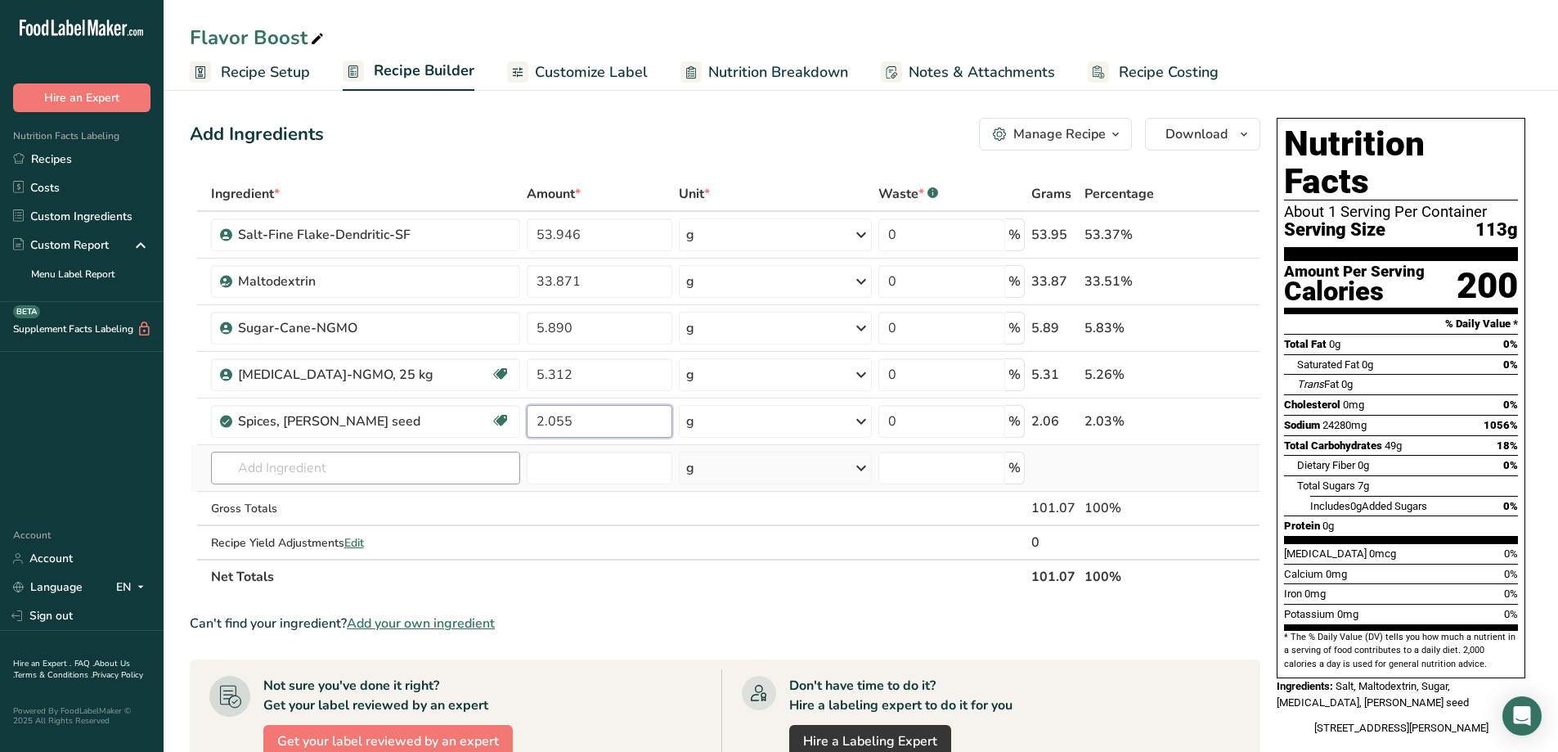
type input "2.055"
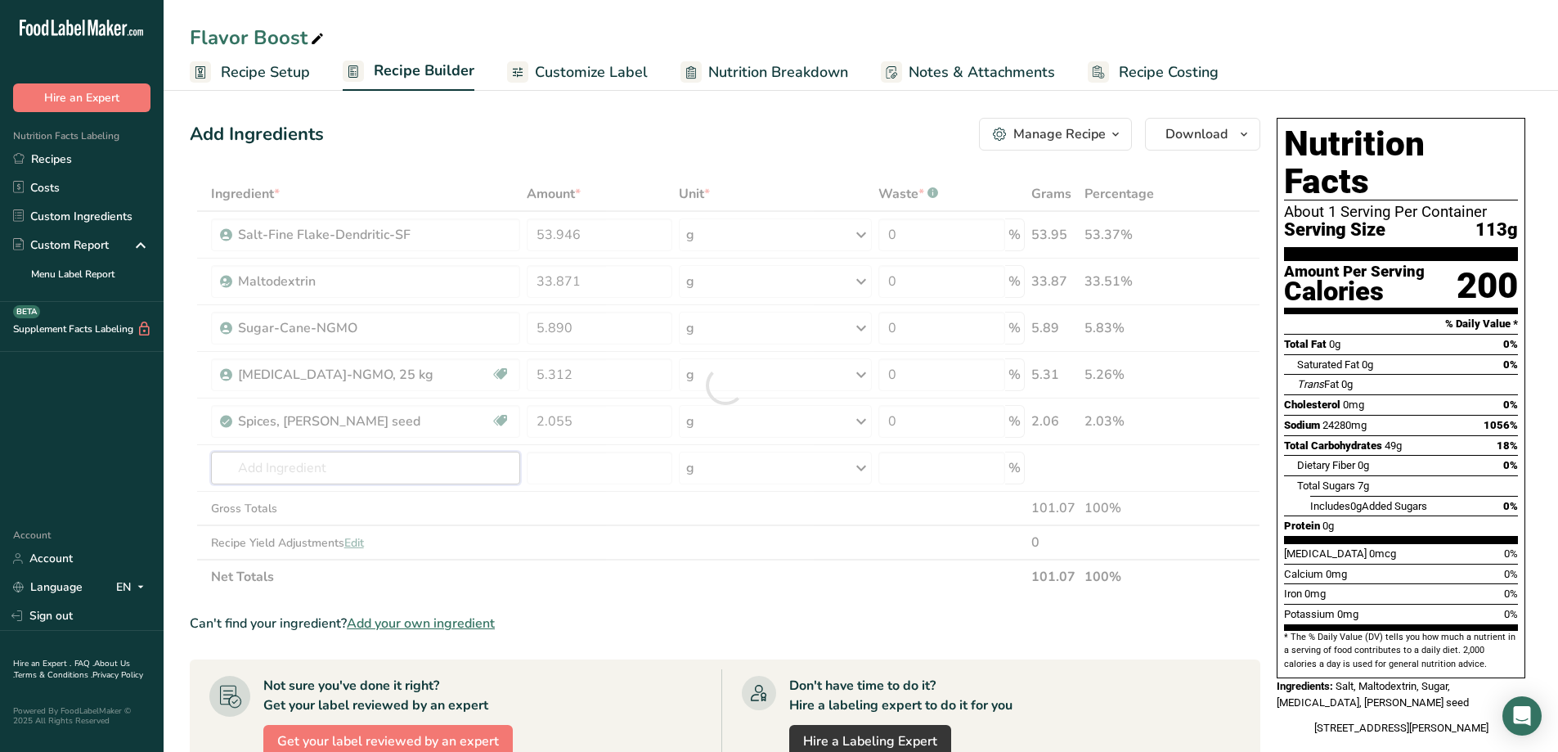
click at [382, 460] on div "Ingredient * Amount * Unit * Waste * .a-a{fill:#347362;}.b-a{fill:#fff;} Grams …" at bounding box center [725, 385] width 1071 height 417
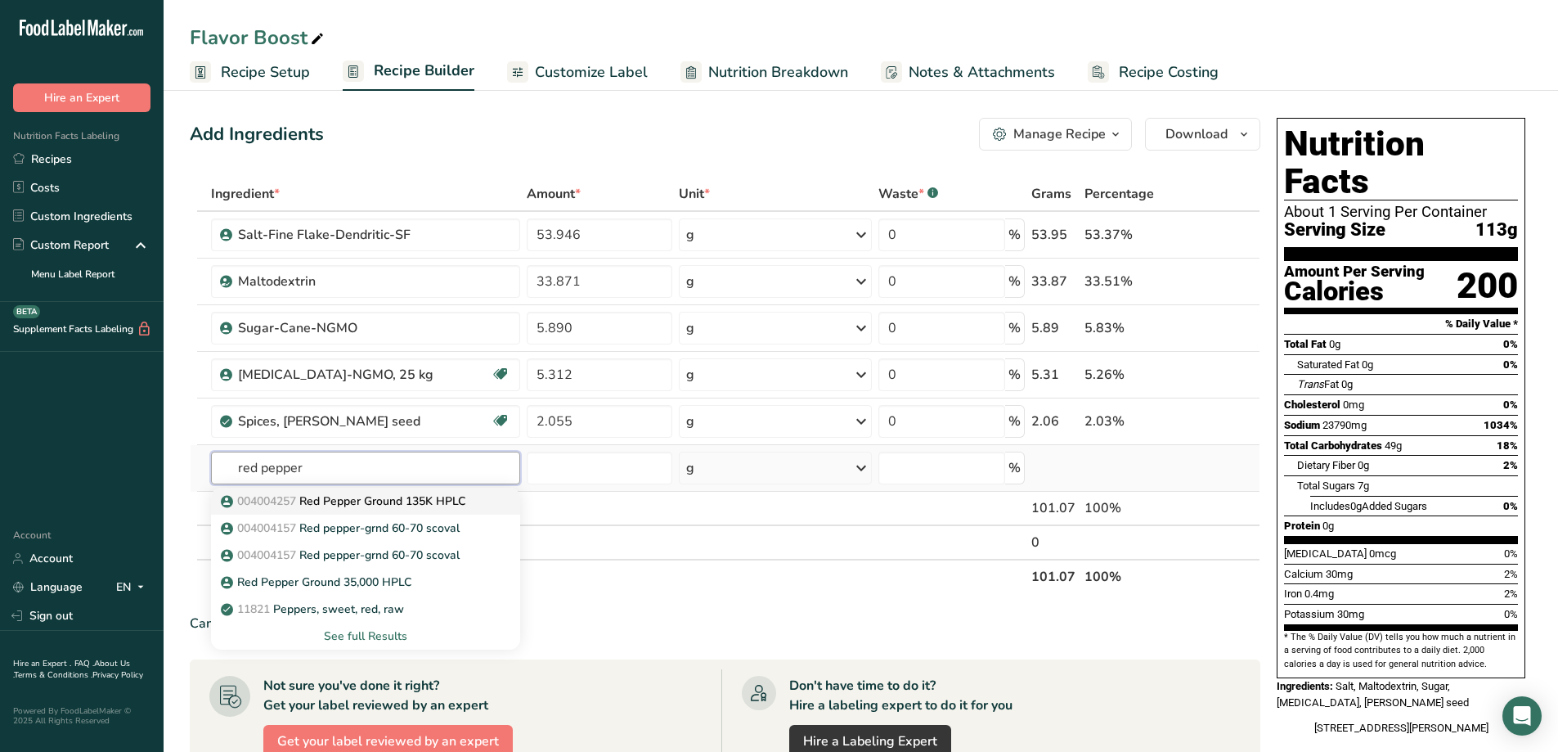
type input "red pepper"
click at [402, 497] on p "004004257 Red Pepper Ground 135K HPLC" at bounding box center [344, 500] width 241 height 17
type input "Red Pepper Ground 135K HPLC"
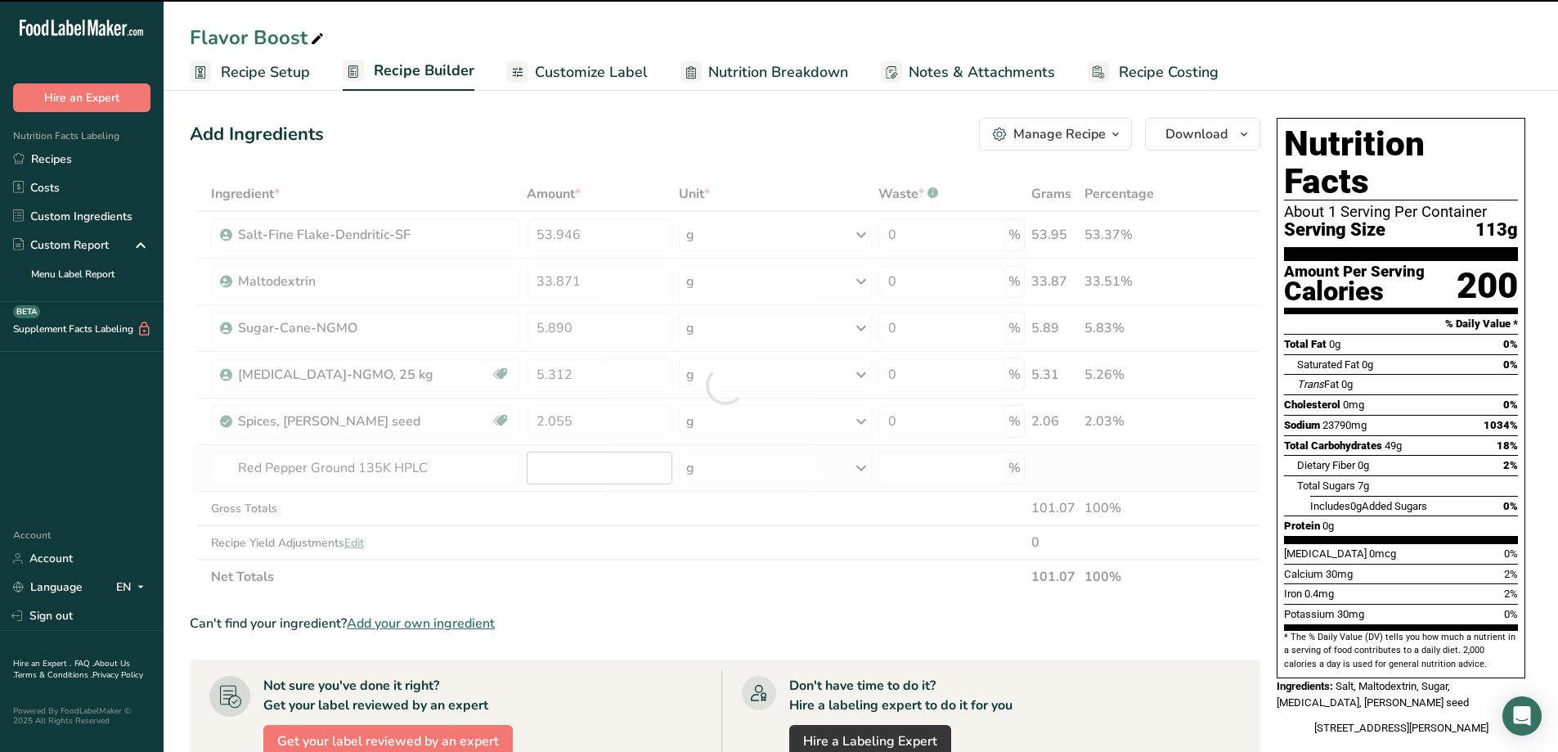
type input "0"
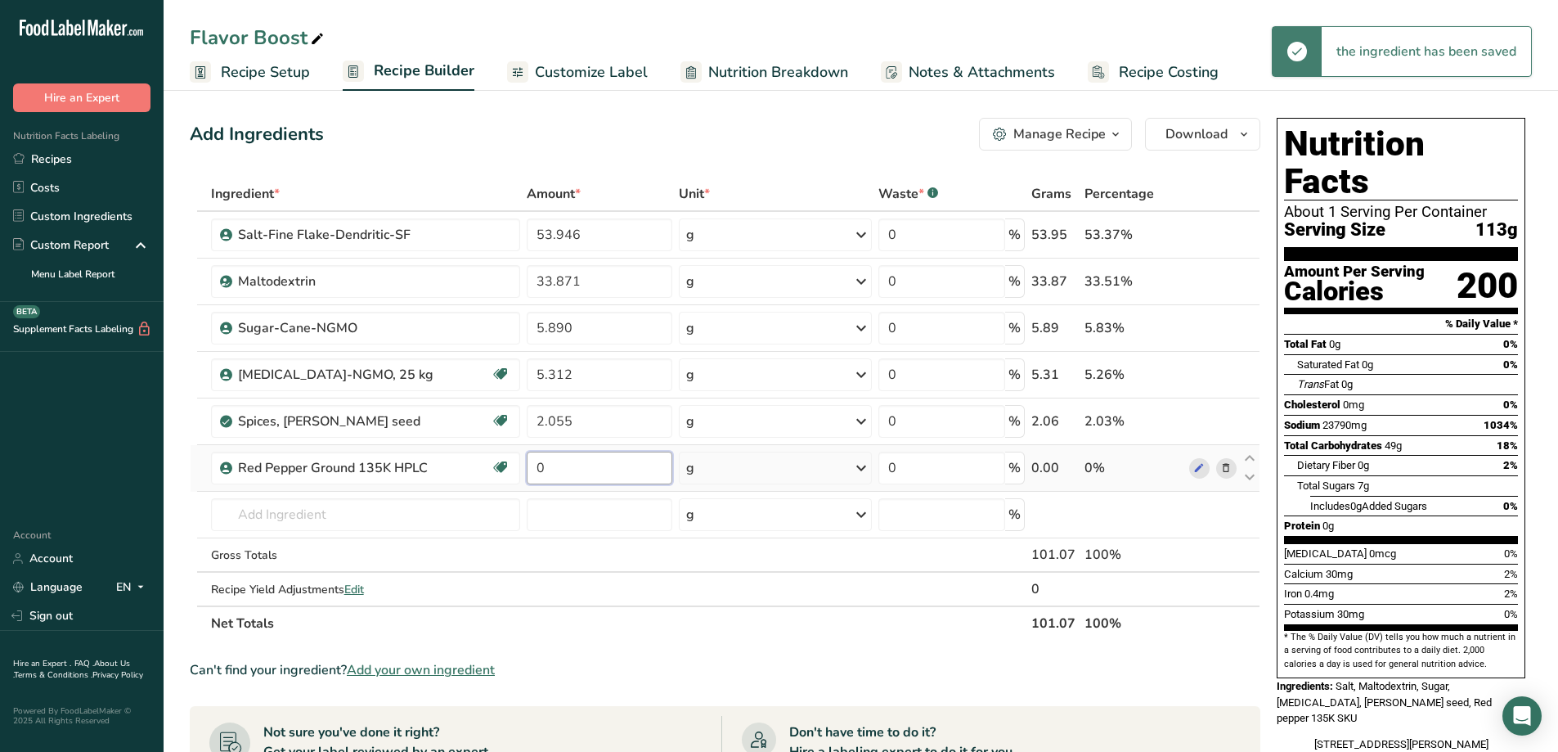
click at [587, 462] on input "0" at bounding box center [600, 467] width 146 height 33
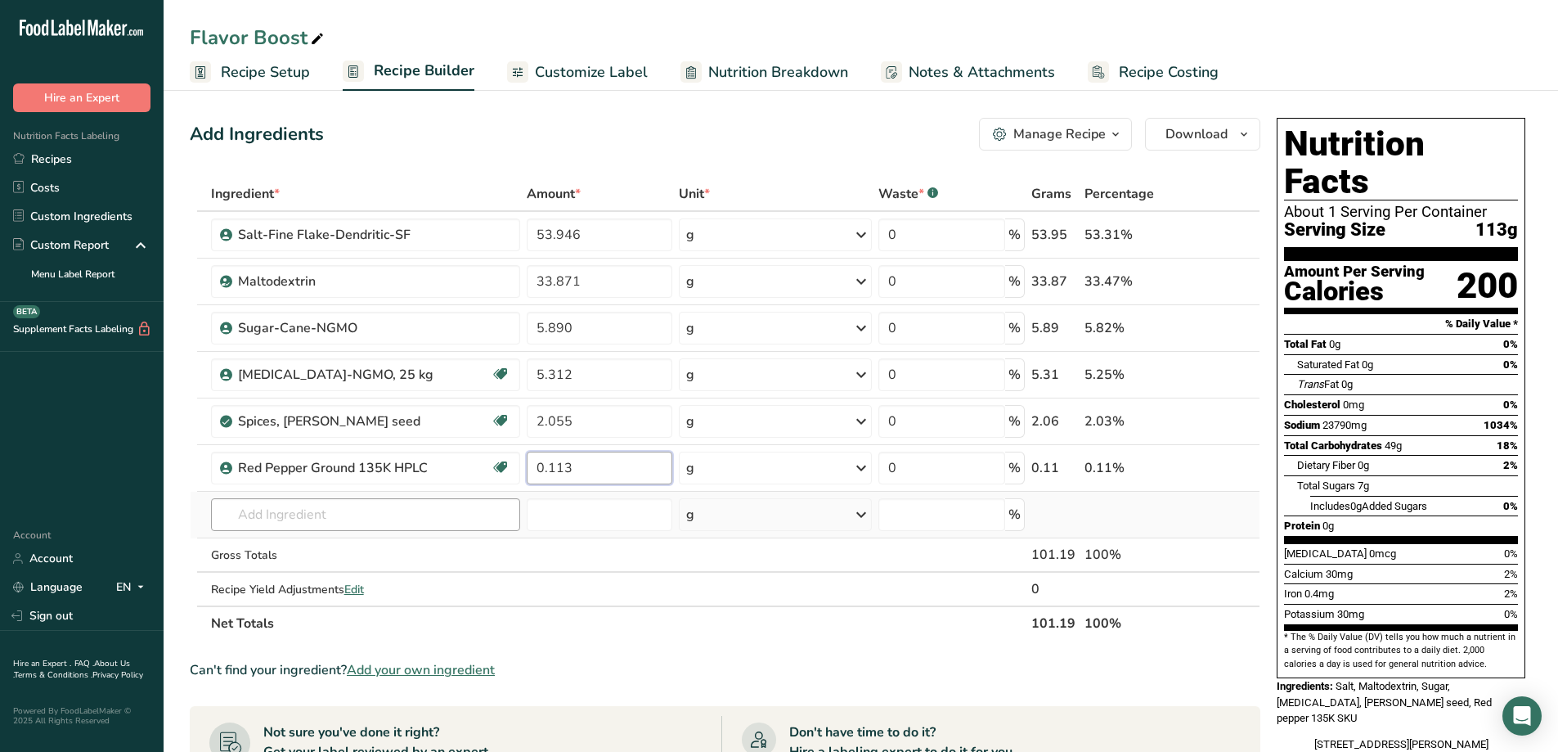
type input "0.113"
click at [384, 502] on div "Ingredient * Amount * Unit * Waste * .a-a{fill:#347362;}.b-a{fill:#fff;} Grams …" at bounding box center [725, 409] width 1071 height 464
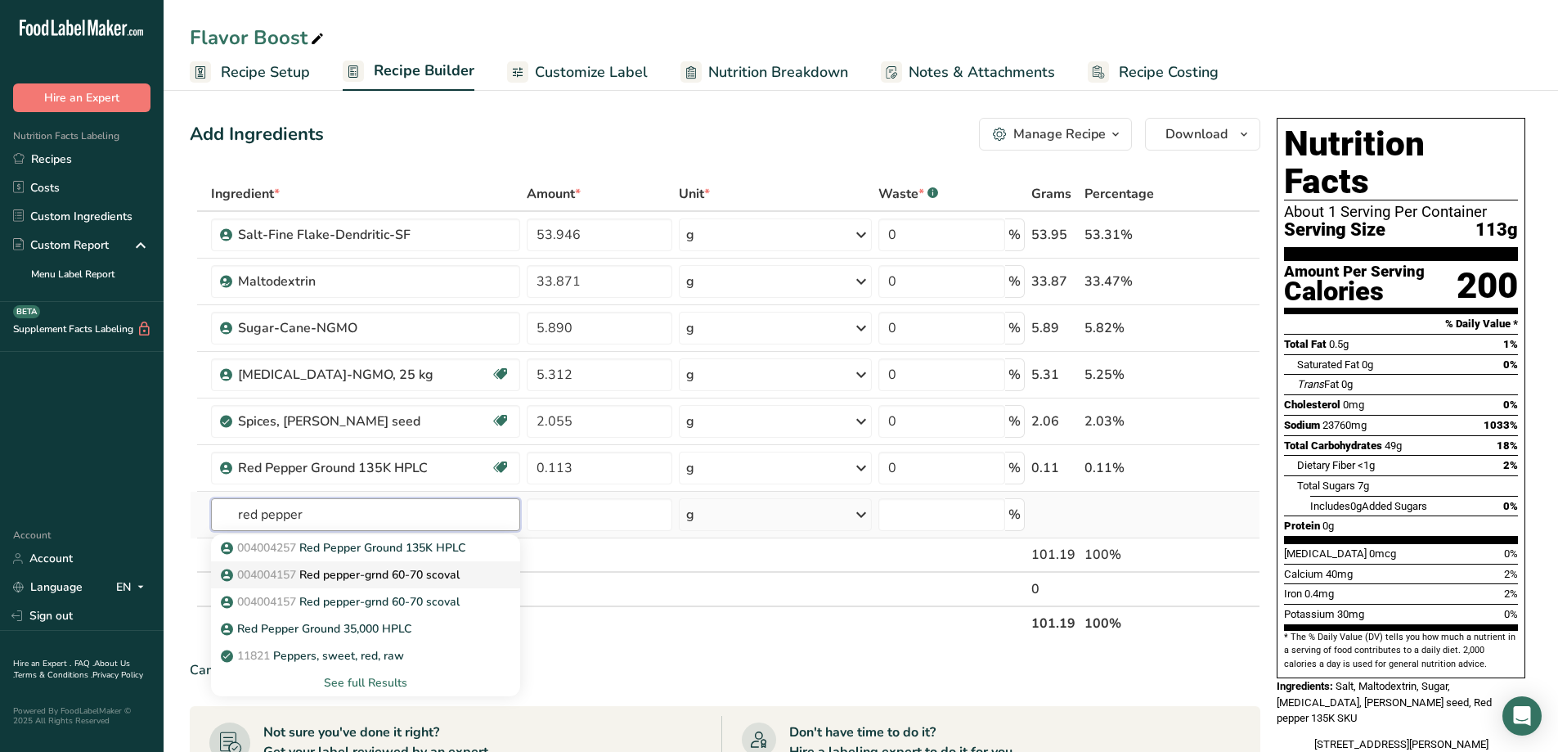
type input "red pepper"
click at [460, 573] on p "004004157 Red pepper-grnd 60-70 scoval" at bounding box center [342, 574] width 236 height 17
type input "Red pepper-grnd 60-70 scoval"
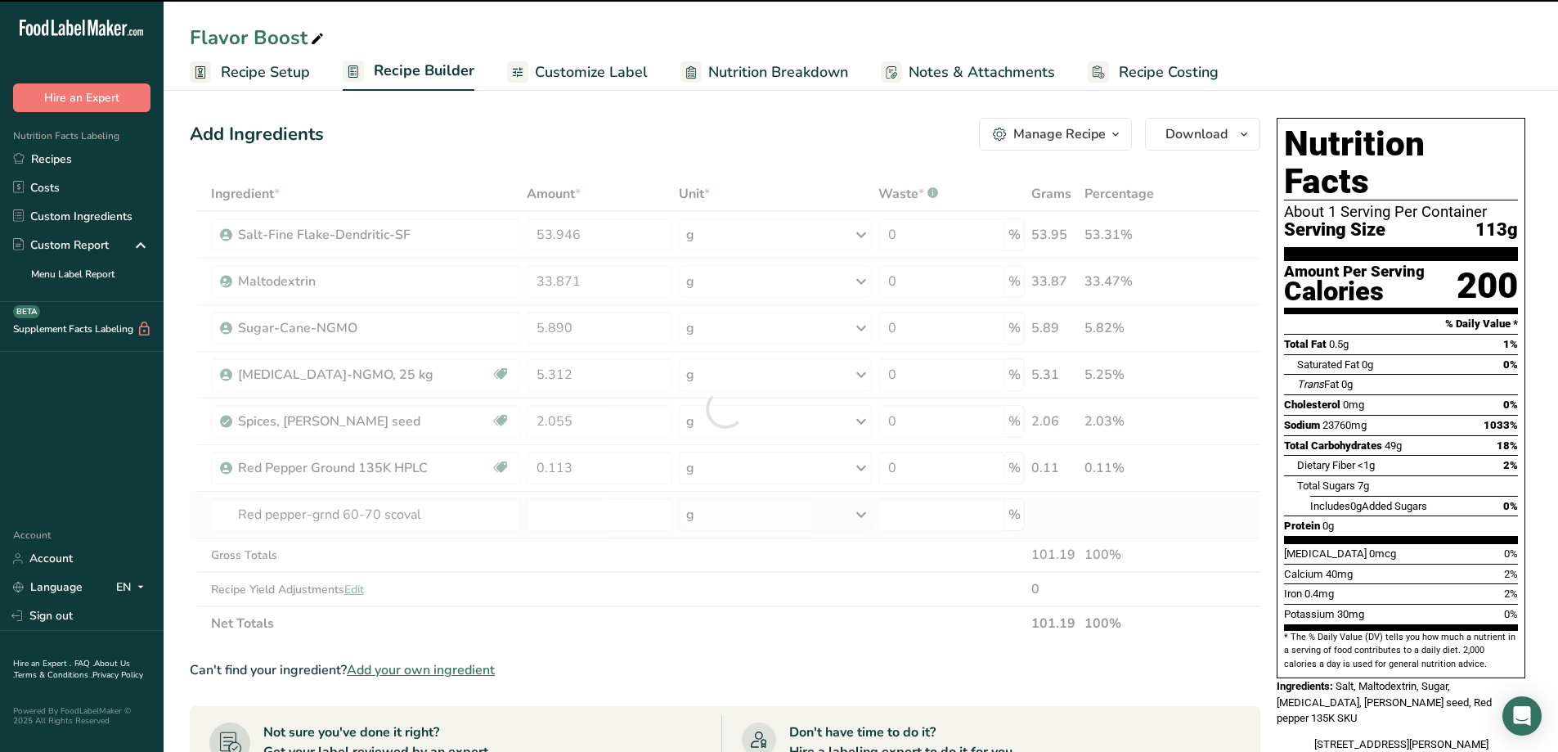
type input "0"
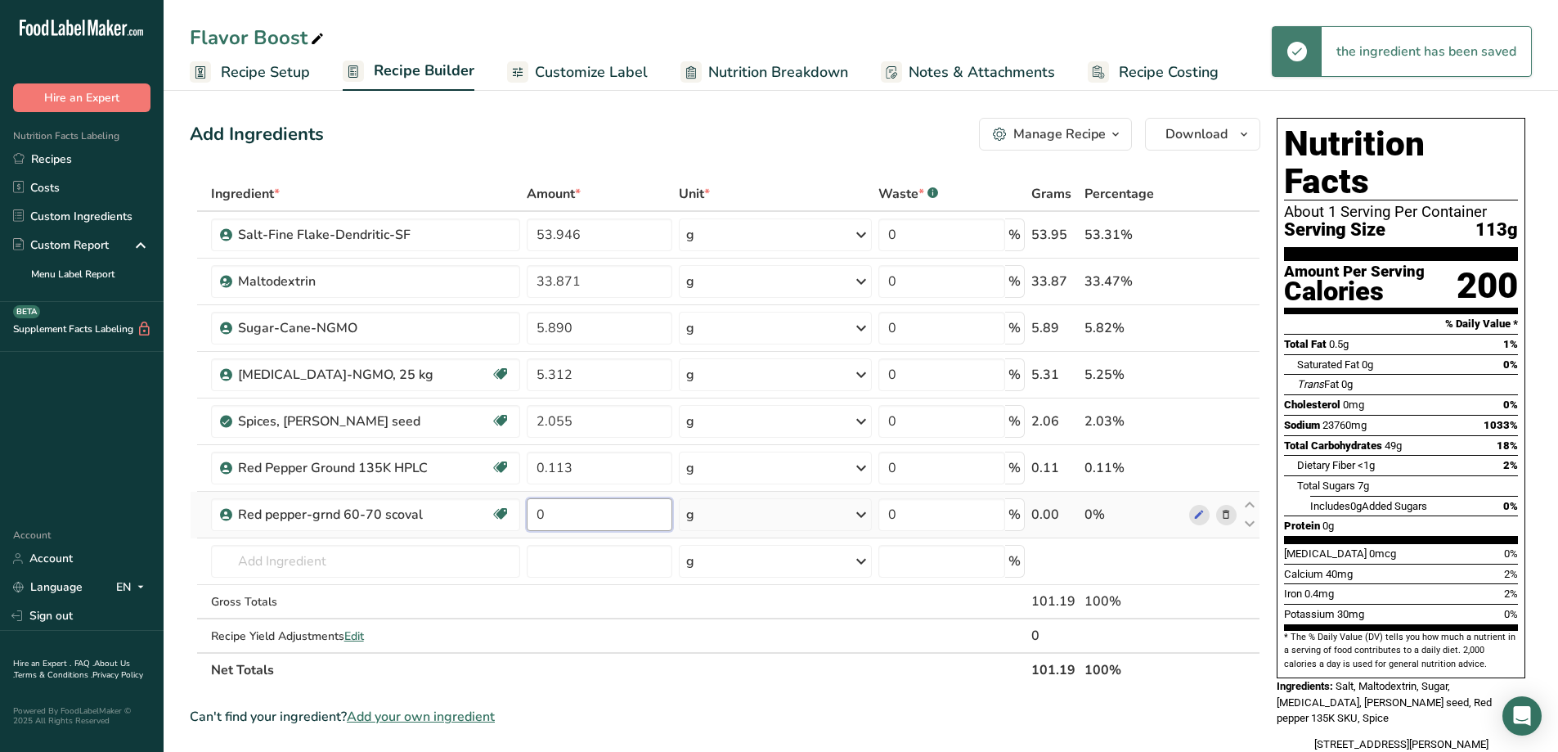
click at [589, 510] on input "0" at bounding box center [600, 514] width 146 height 33
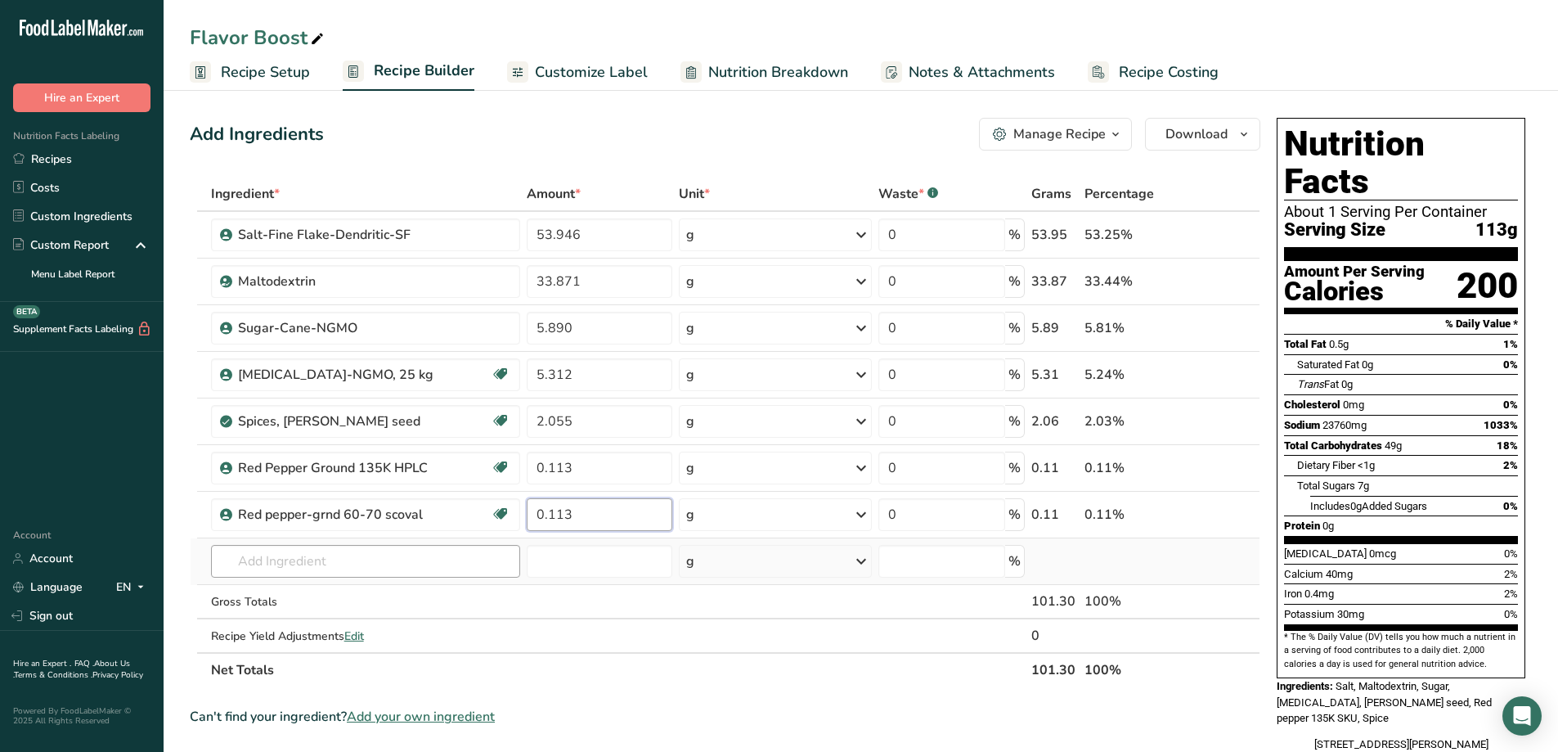
type input "0.113"
click at [406, 572] on div "Ingredient * Amount * Unit * Waste * .a-a{fill:#347362;}.b-a{fill:#fff;} Grams …" at bounding box center [725, 432] width 1071 height 510
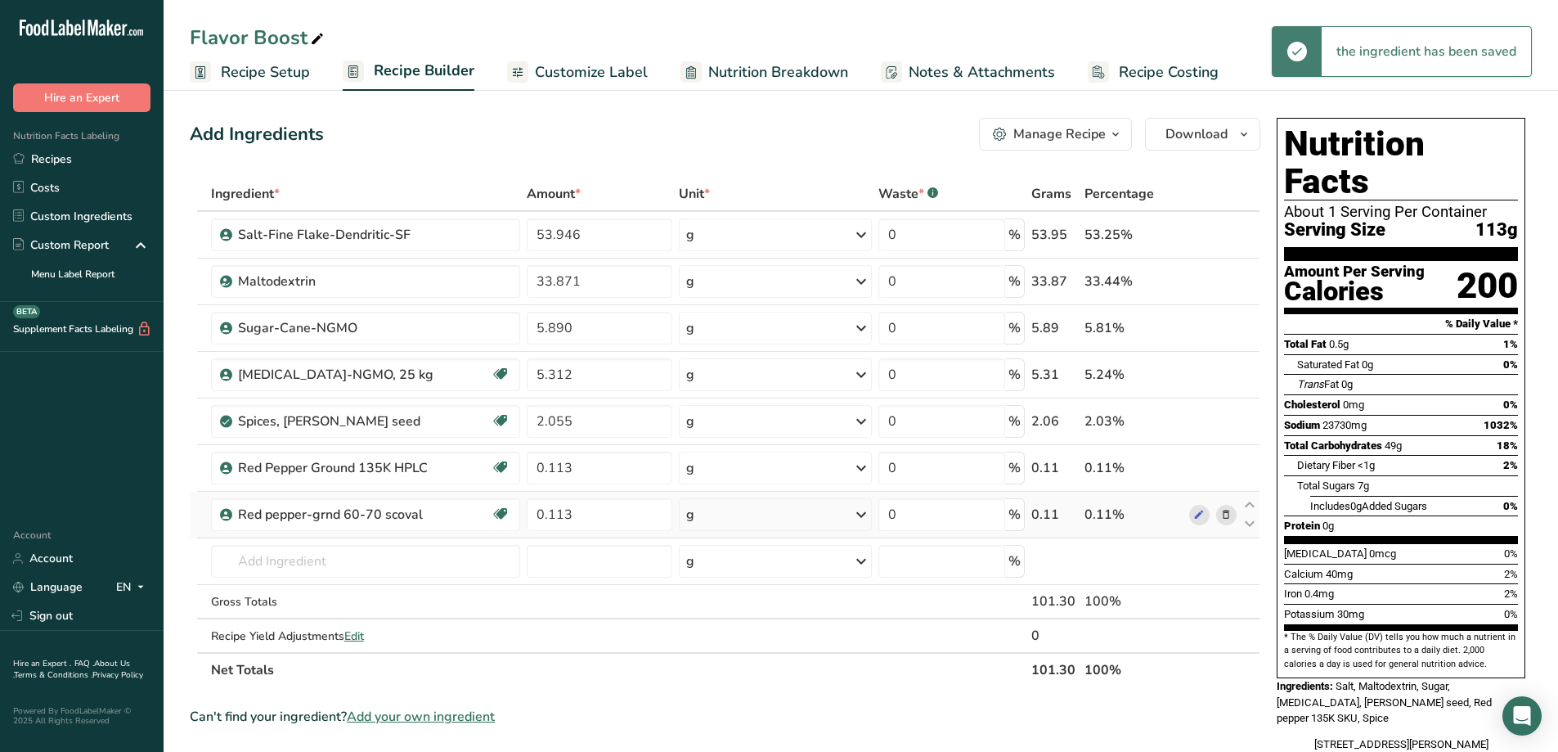
click at [863, 516] on icon at bounding box center [861, 514] width 20 height 29
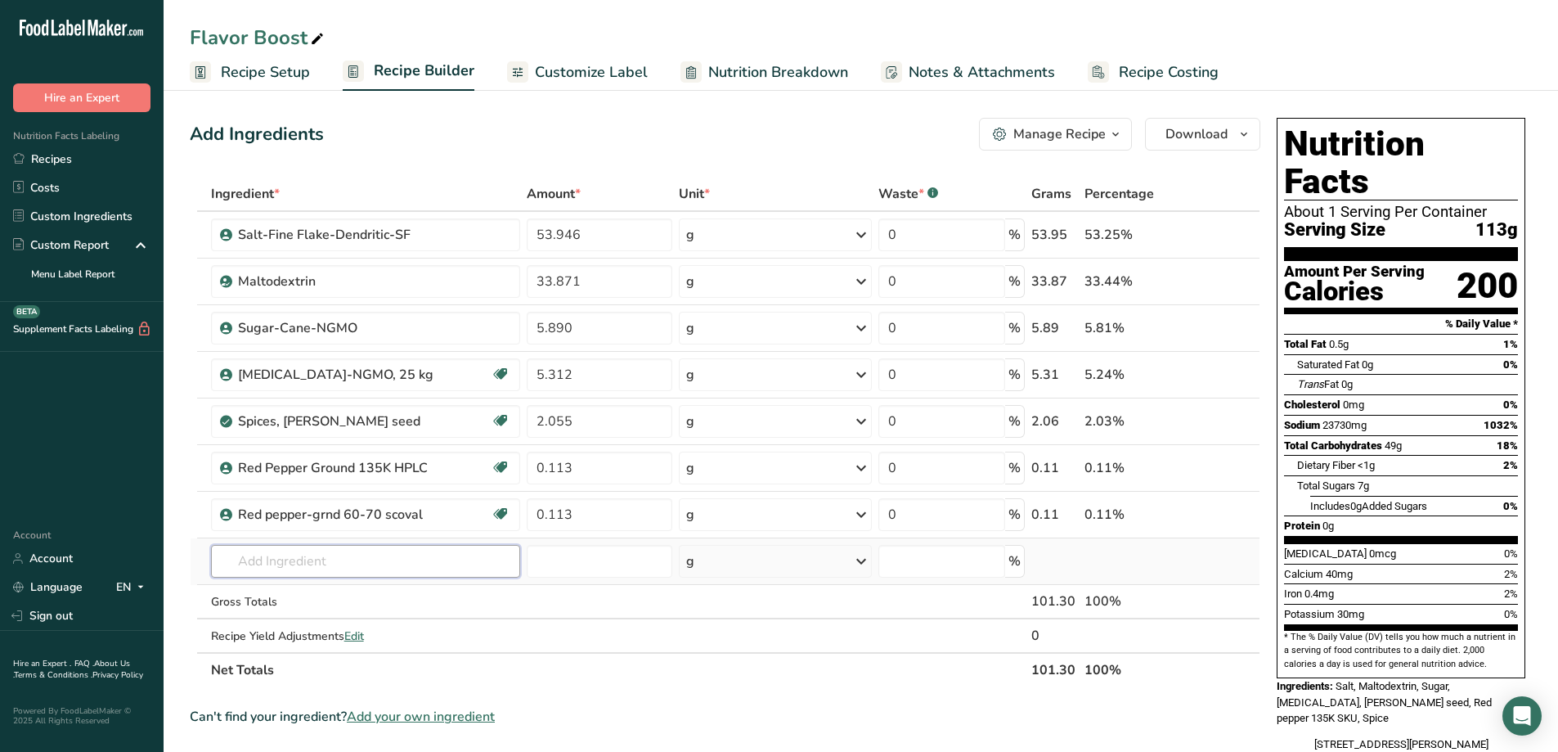
click at [433, 554] on input "text" at bounding box center [365, 561] width 309 height 33
type input "mustard seed"
click at [402, 593] on p "2024 Spices, mustard seed, ground" at bounding box center [322, 594] width 197 height 17
type input "Spices, mustard seed, ground"
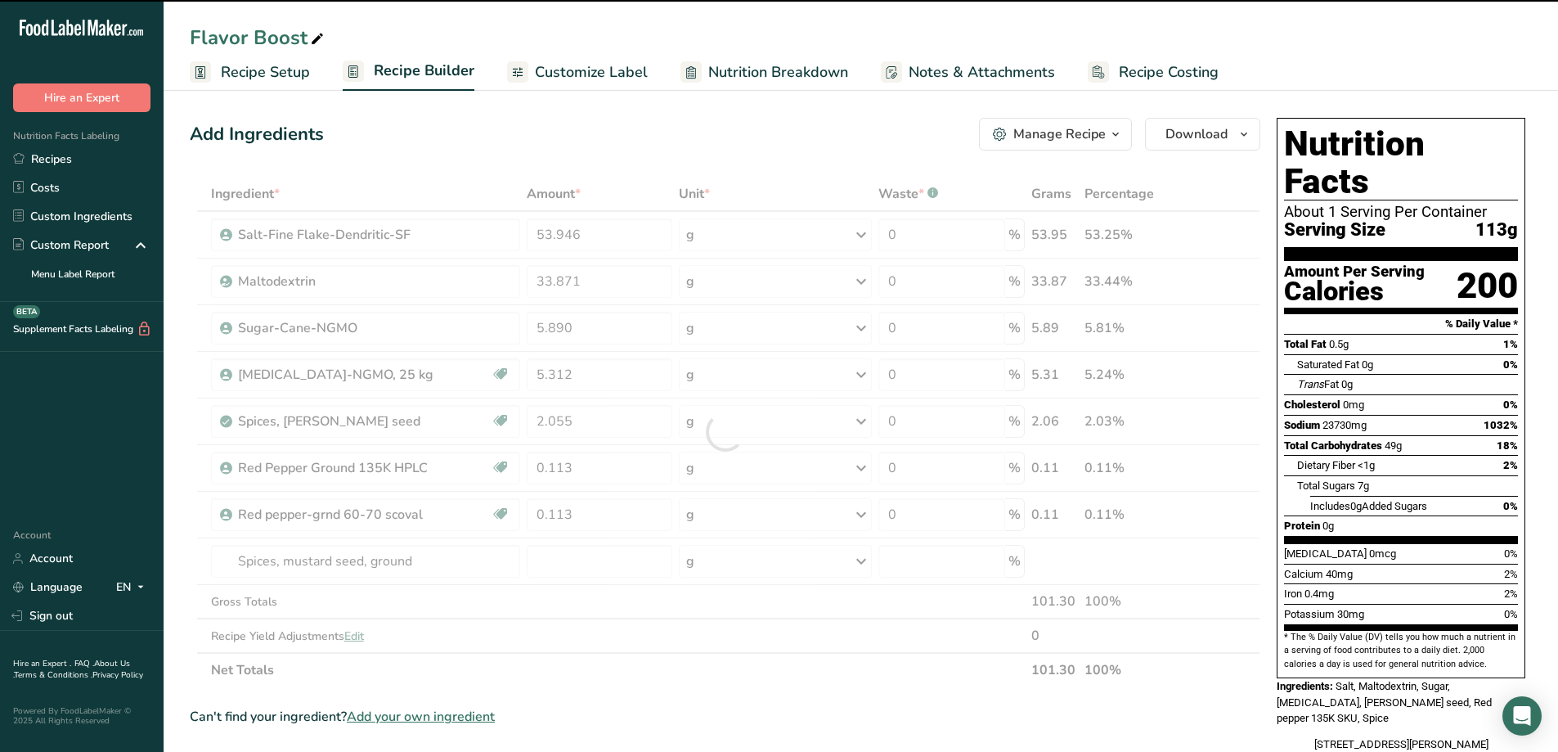
type input "0"
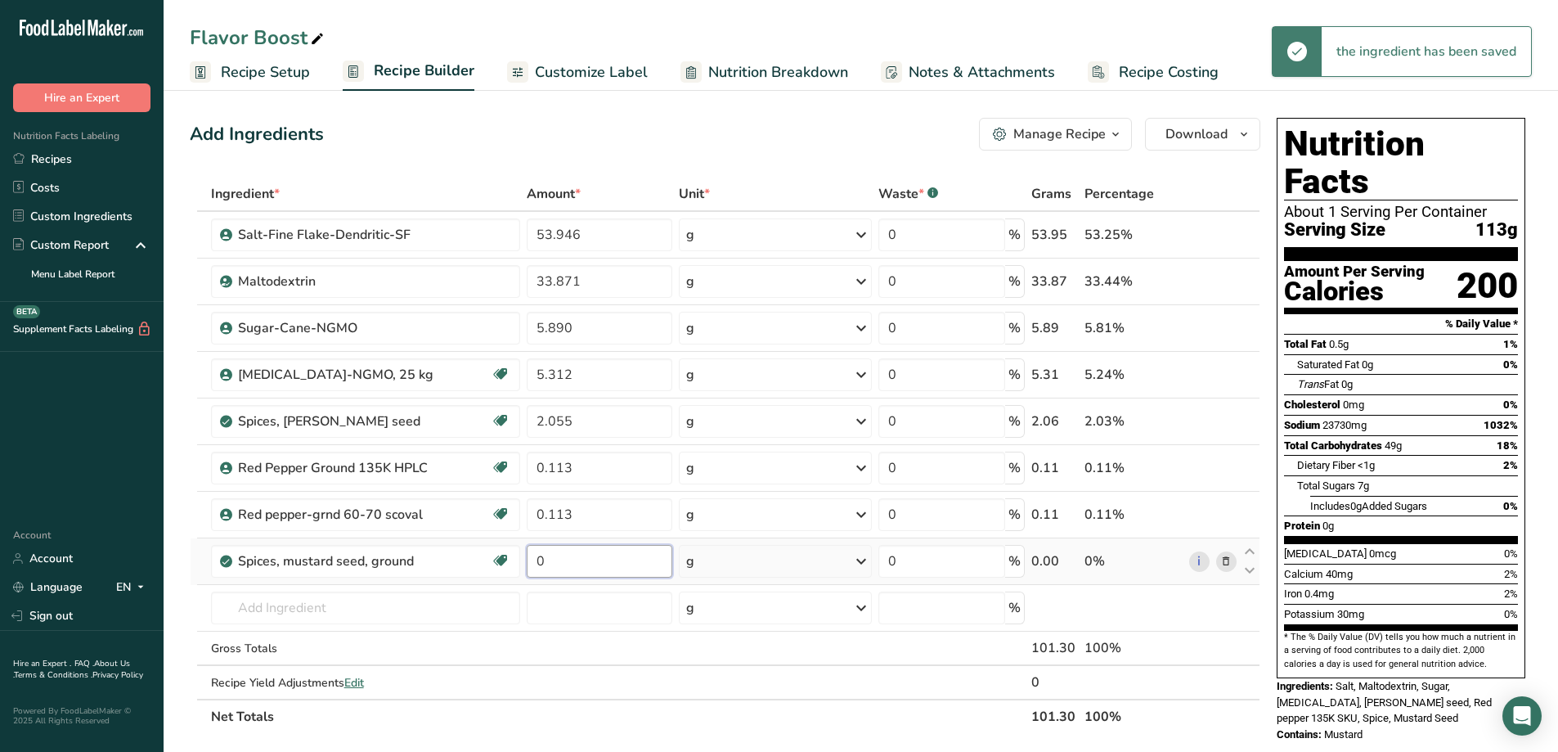
drag, startPoint x: 547, startPoint y: 563, endPoint x: 536, endPoint y: 563, distance: 11.4
click at [536, 563] on input "0" at bounding box center [600, 561] width 146 height 33
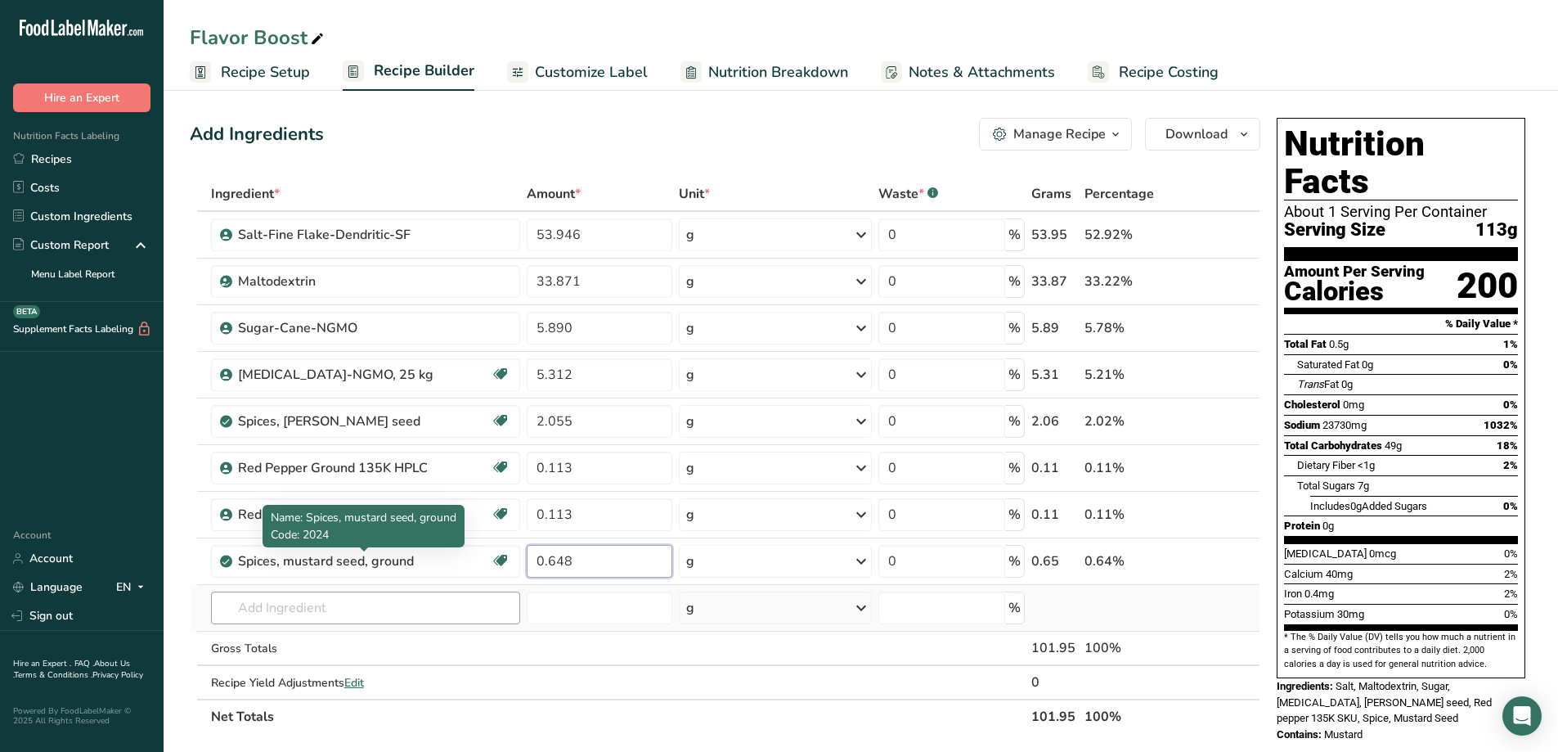
type input "0.648"
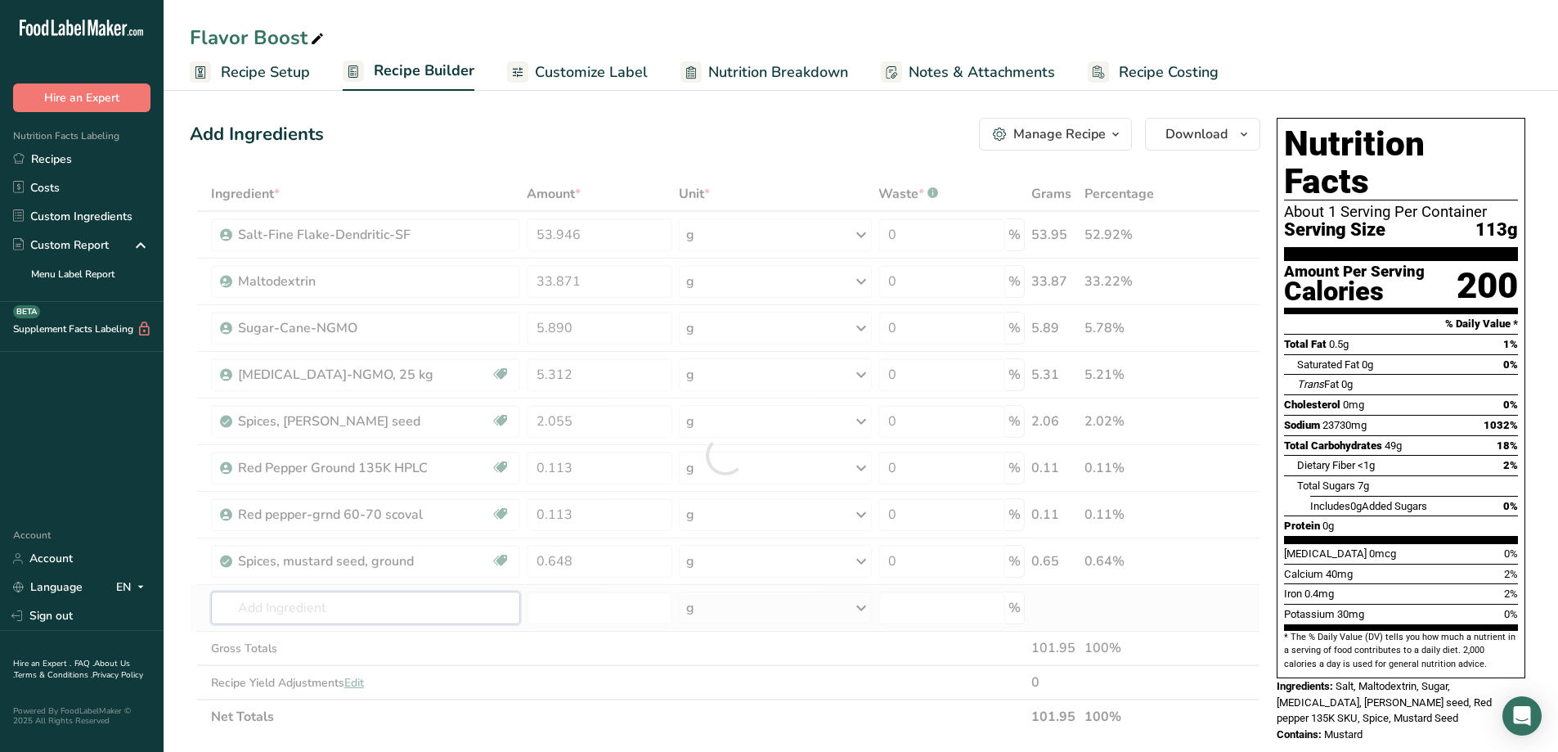
click at [375, 600] on div "Ingredient * Amount * Unit * Waste * .a-a{fill:#347362;}.b-a{fill:#fff;} Grams …" at bounding box center [725, 455] width 1071 height 557
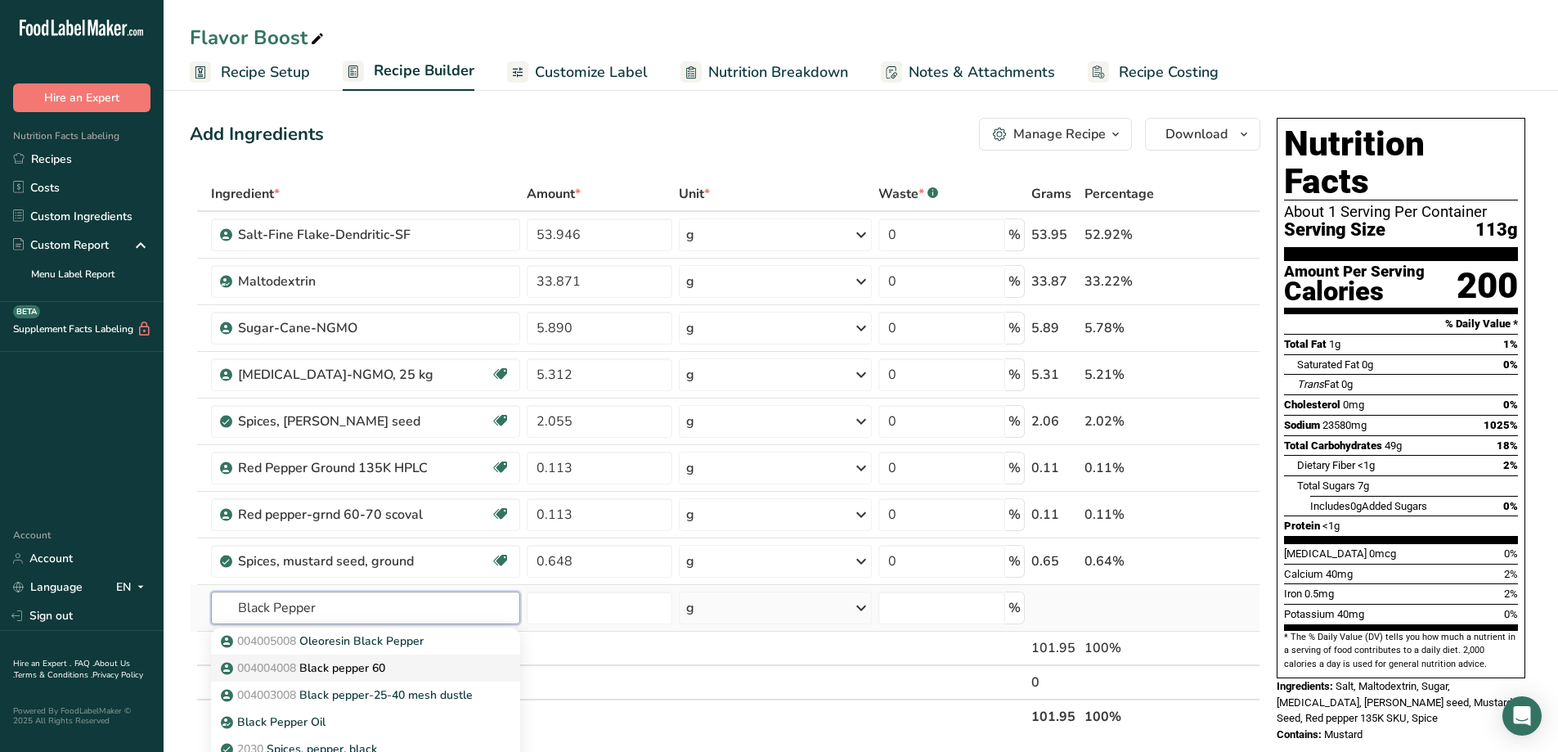
type input "Black Pepper"
click at [370, 663] on p "004004008 Black pepper 60" at bounding box center [304, 667] width 161 height 17
type input "Black pepper 60"
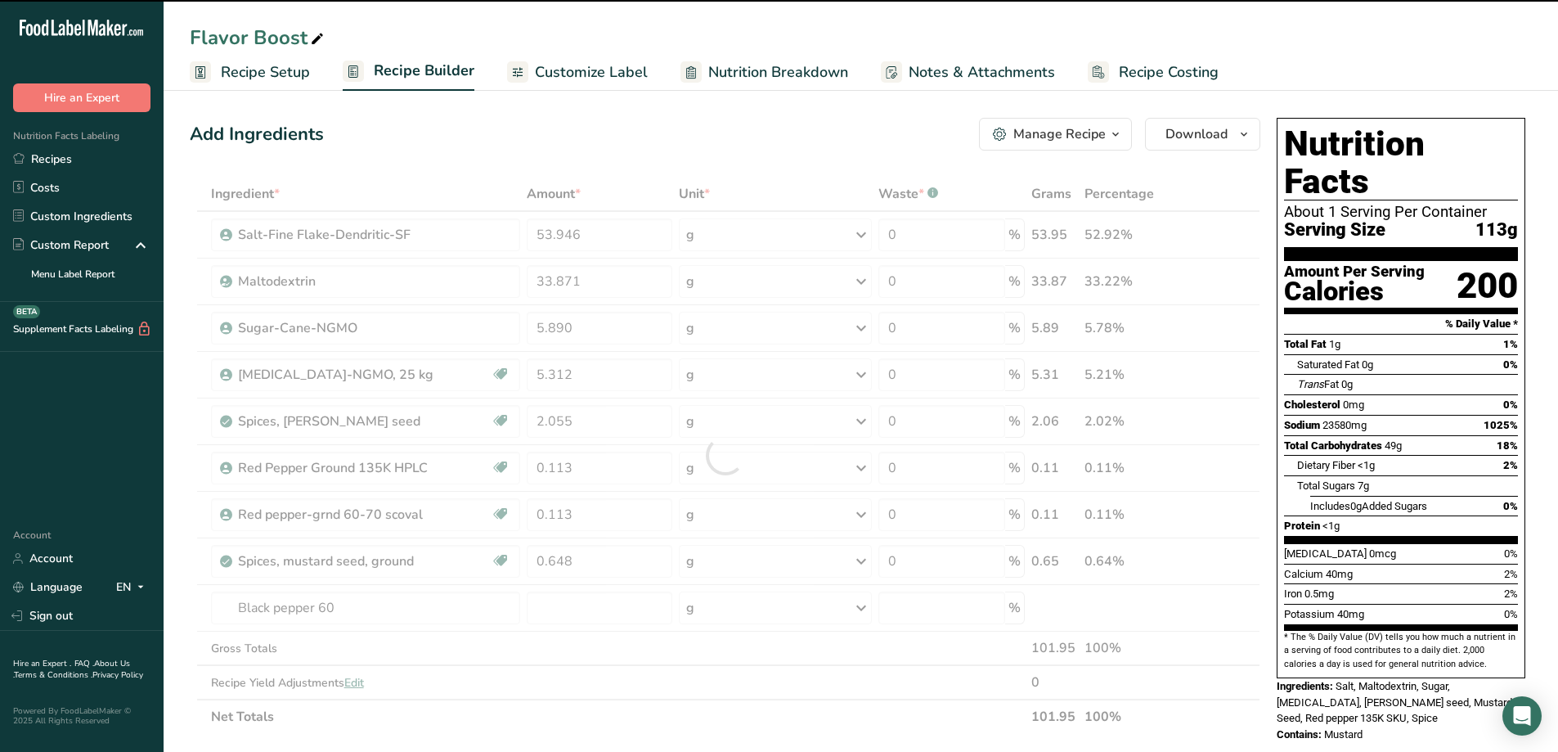
type input "0"
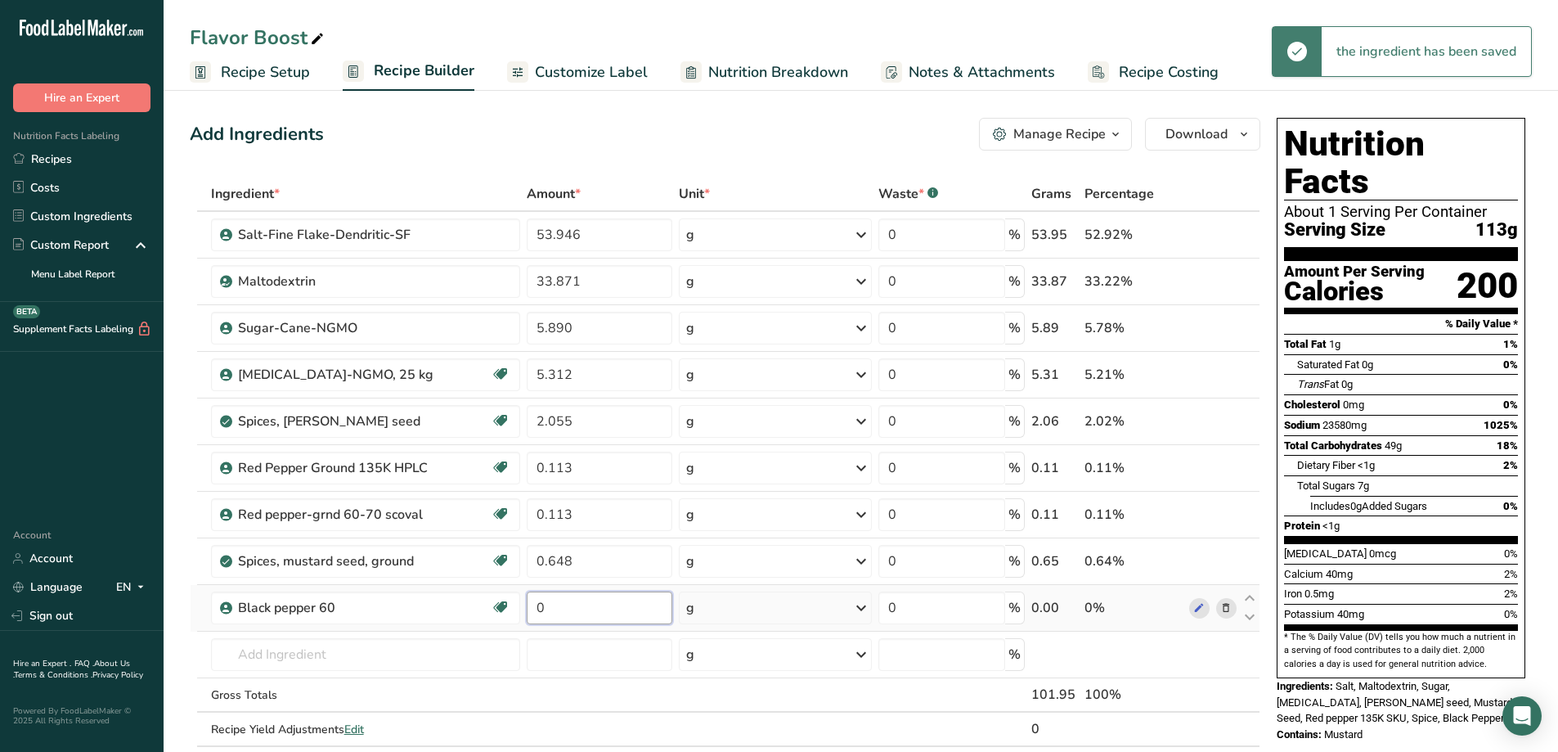
click at [541, 613] on input "0" at bounding box center [600, 607] width 146 height 33
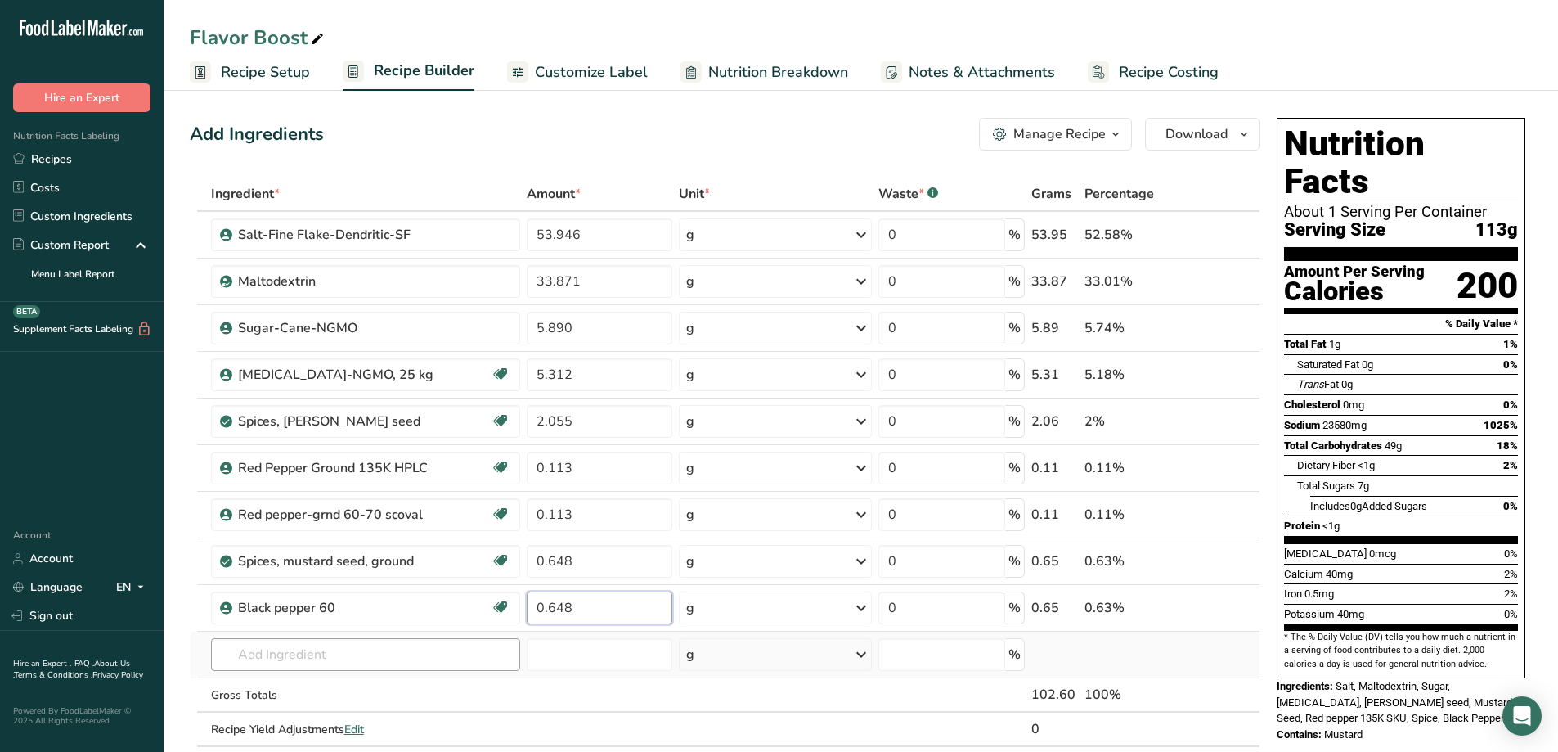
type input "0.648"
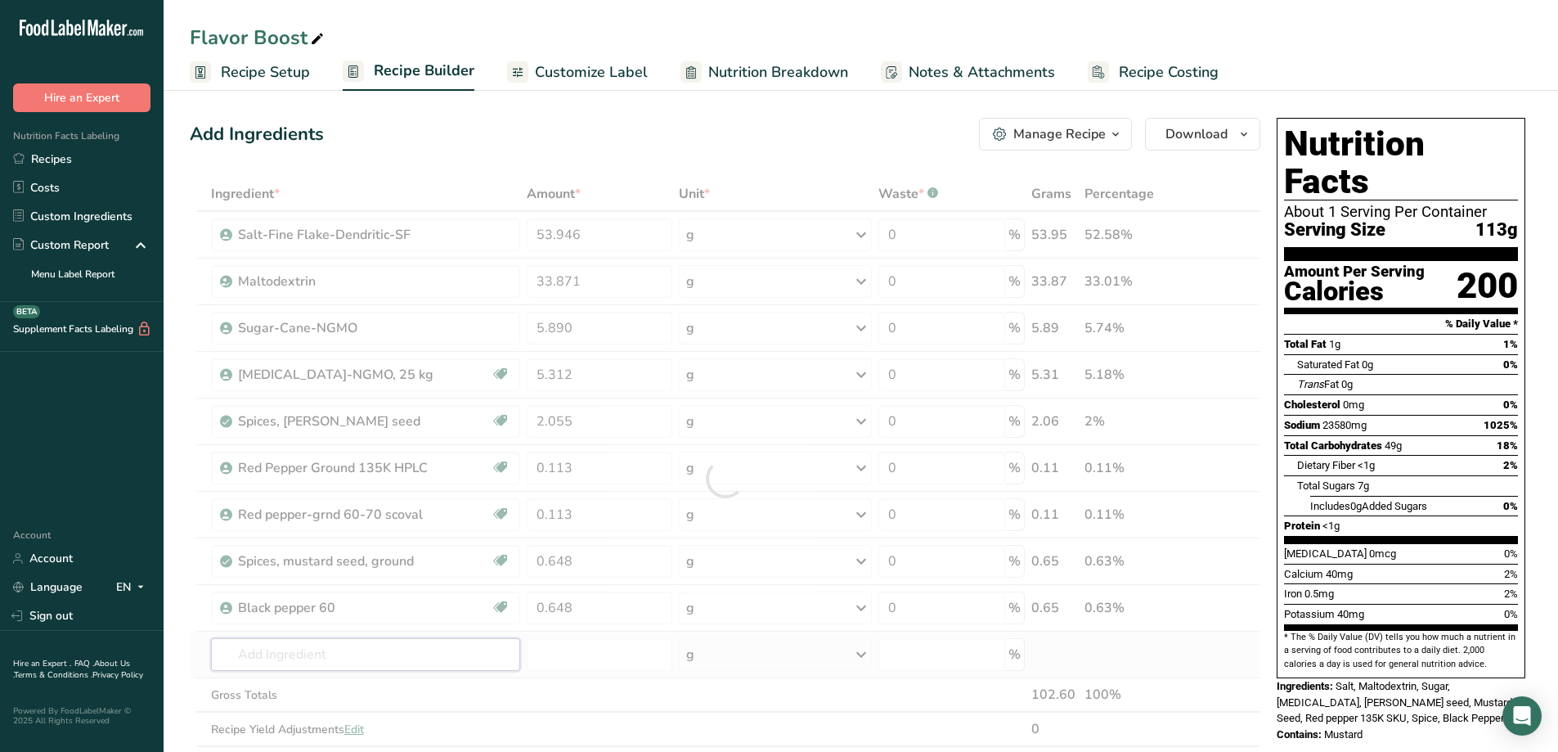
click at [353, 652] on div "Ingredient * Amount * Unit * Waste * .a-a{fill:#347362;}.b-a{fill:#fff;} Grams …" at bounding box center [725, 479] width 1071 height 604
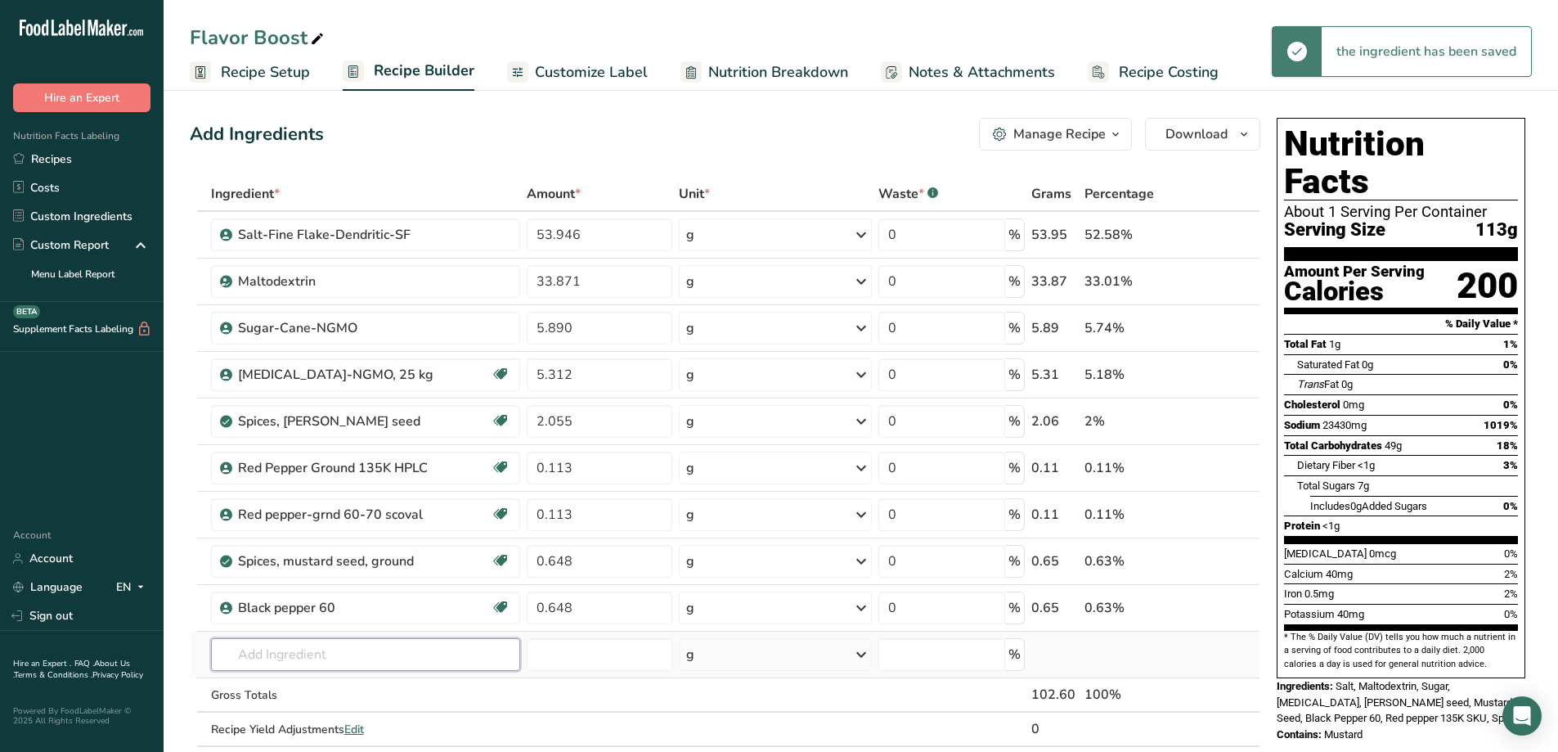
click at [355, 658] on input "text" at bounding box center [365, 654] width 309 height 33
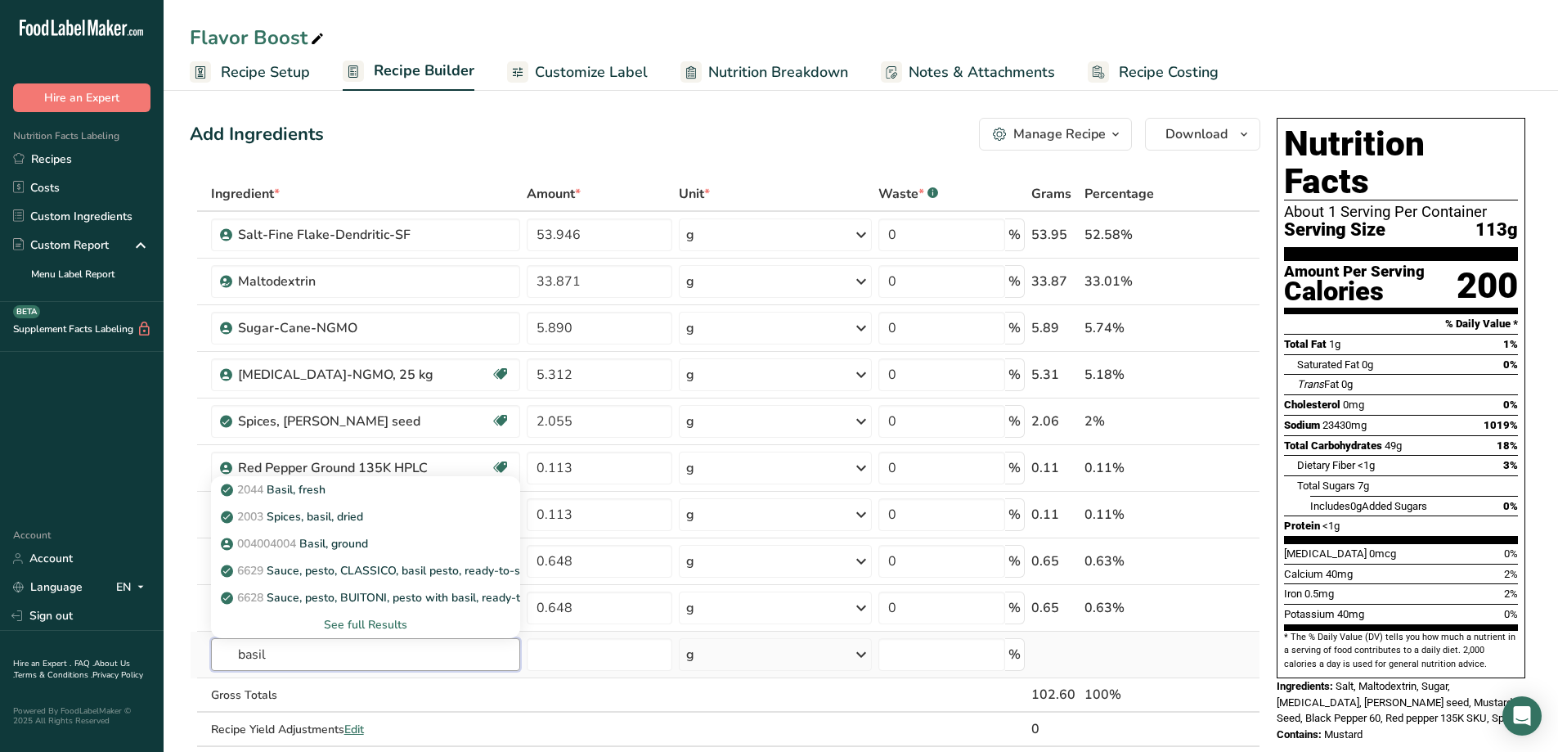
type input "basil"
click at [386, 620] on div "See full Results" at bounding box center [365, 624] width 283 height 17
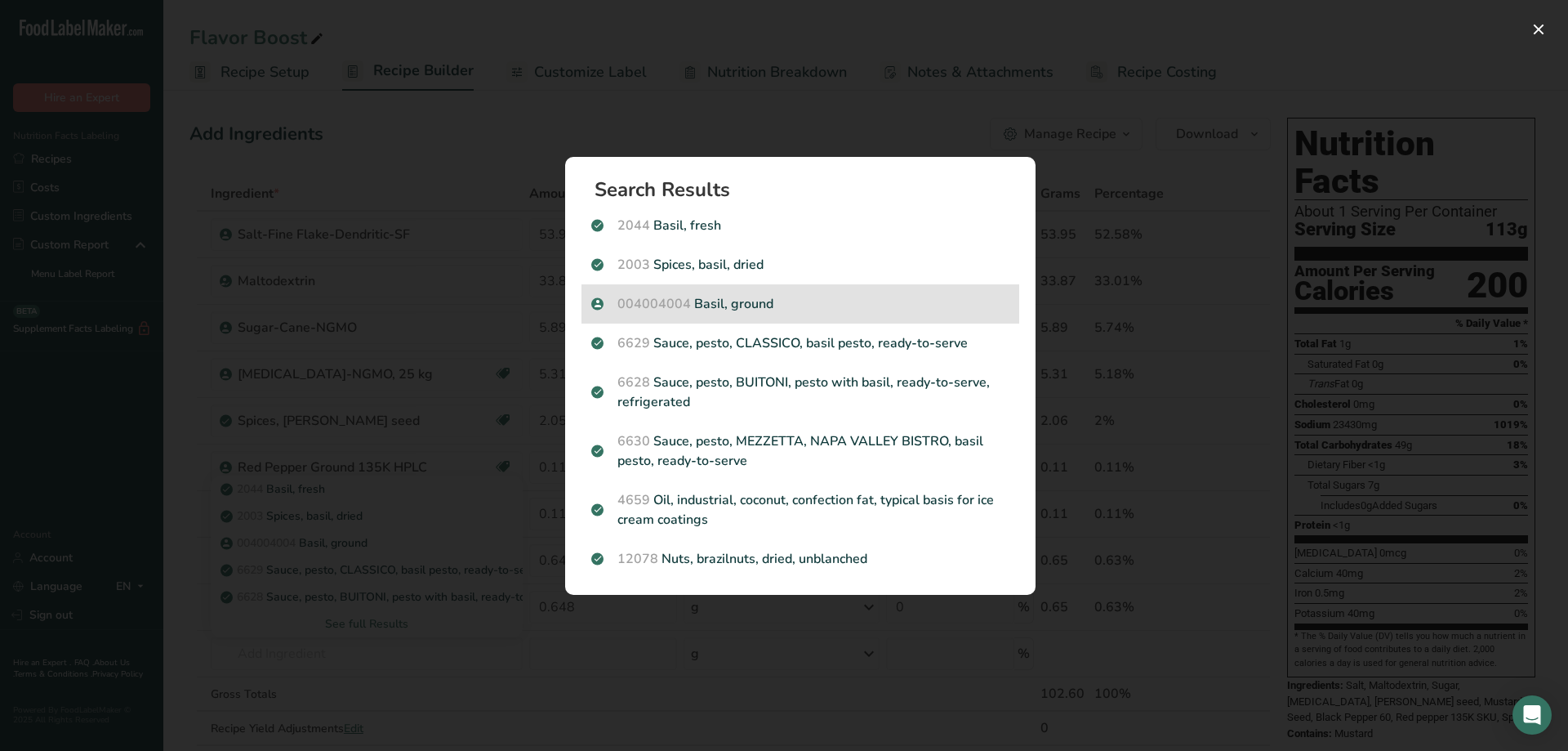
click at [736, 307] on p "004004004 Basil, ground" at bounding box center [800, 304] width 418 height 20
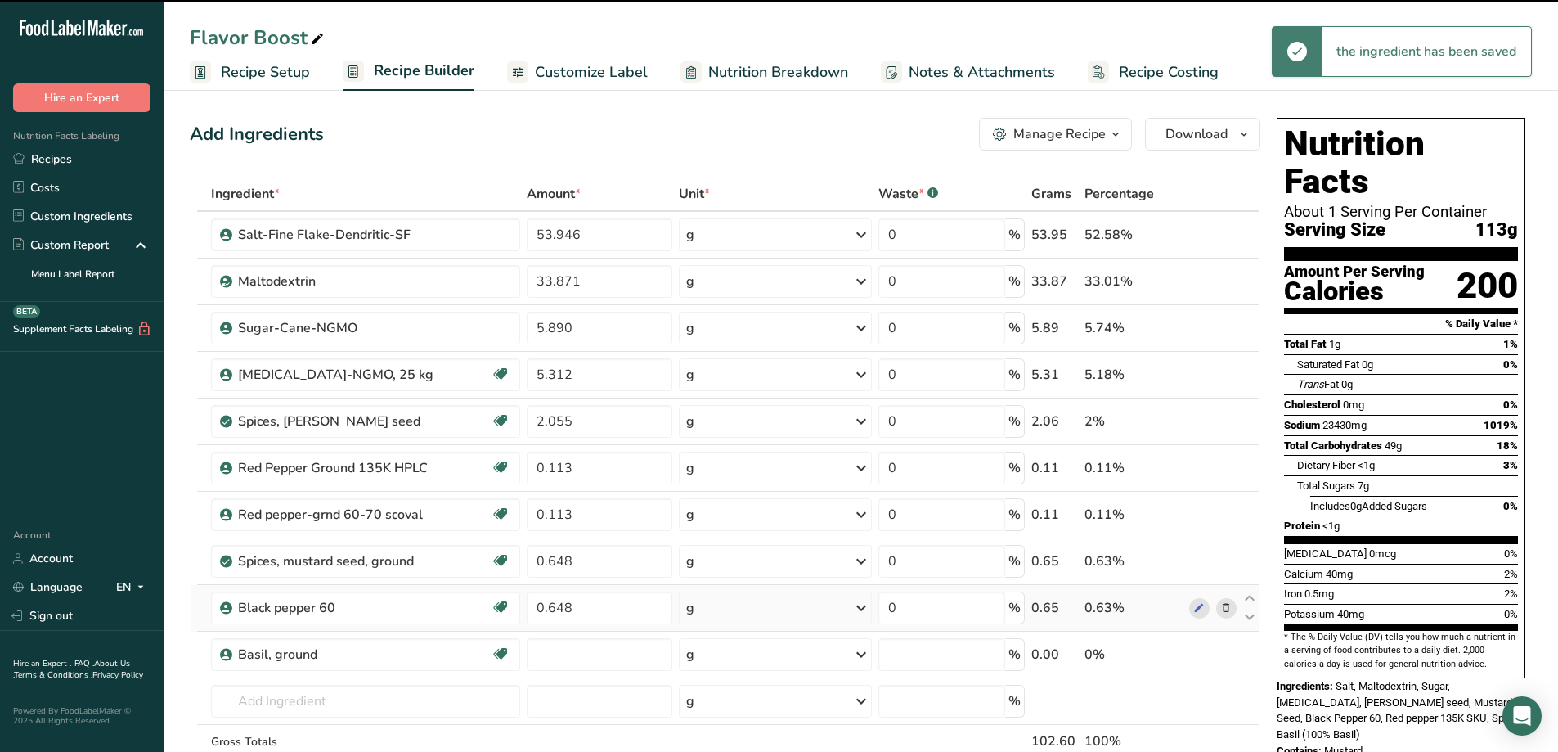
type input "0"
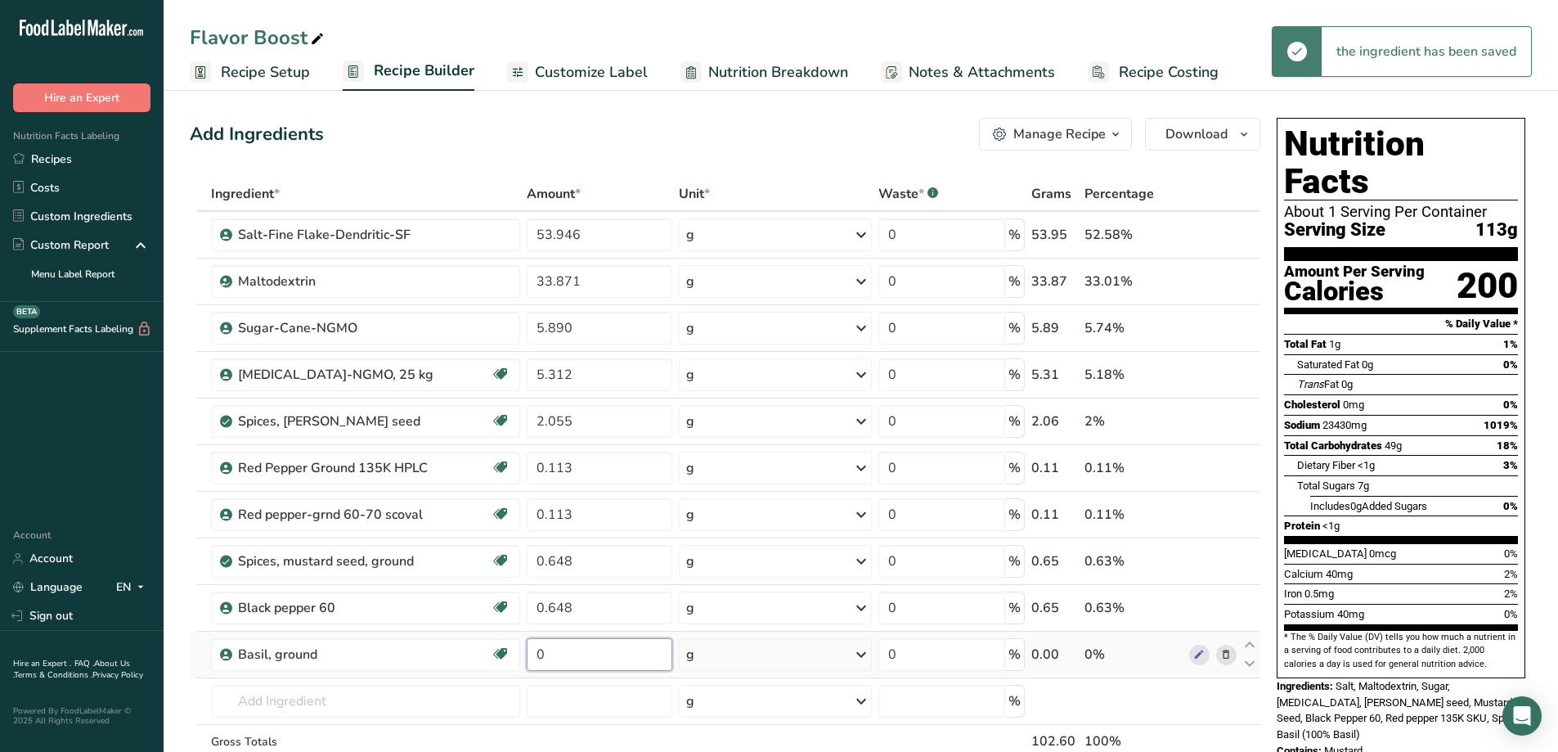
click at [549, 652] on input "0" at bounding box center [600, 654] width 146 height 33
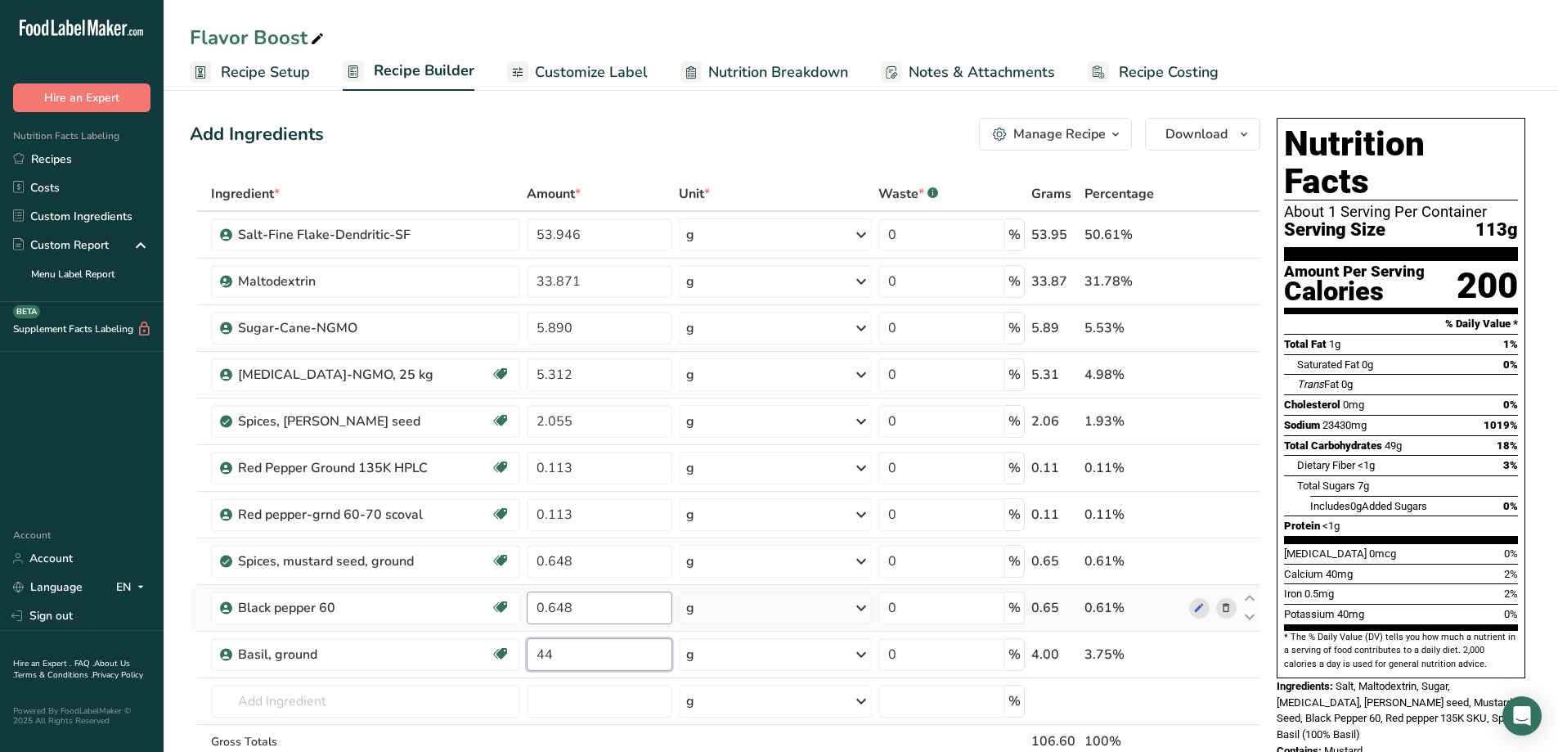
type input "4"
type input "0.441"
click at [389, 708] on div "Ingredient * Amount * Unit * Waste * .a-a{fill:#347362;}.b-a{fill:#fff;} Grams …" at bounding box center [725, 502] width 1071 height 650
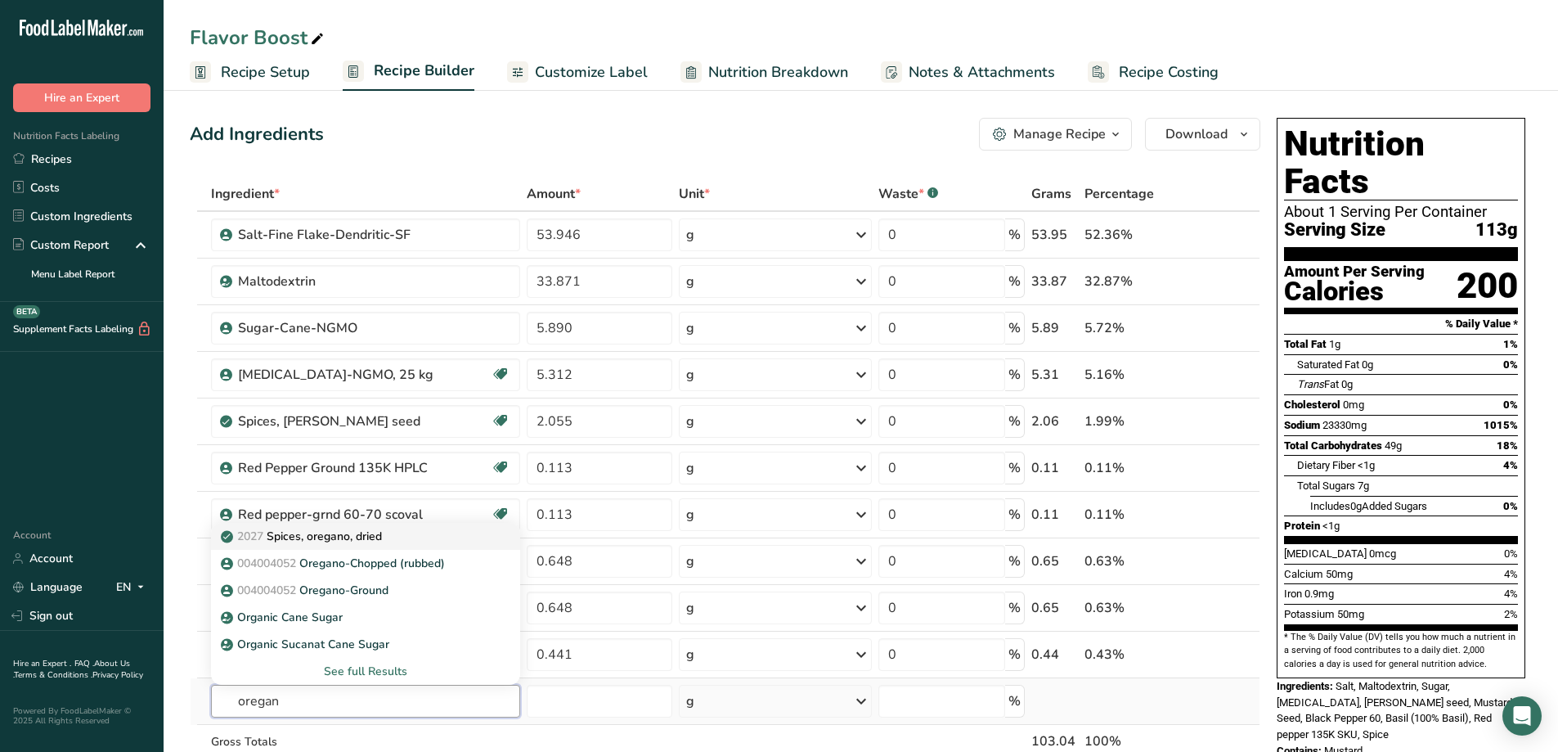
type input "oregan"
click at [370, 532] on p "2027 Spices, oregano, dried" at bounding box center [303, 536] width 158 height 17
type input "Spices, oregano, dried"
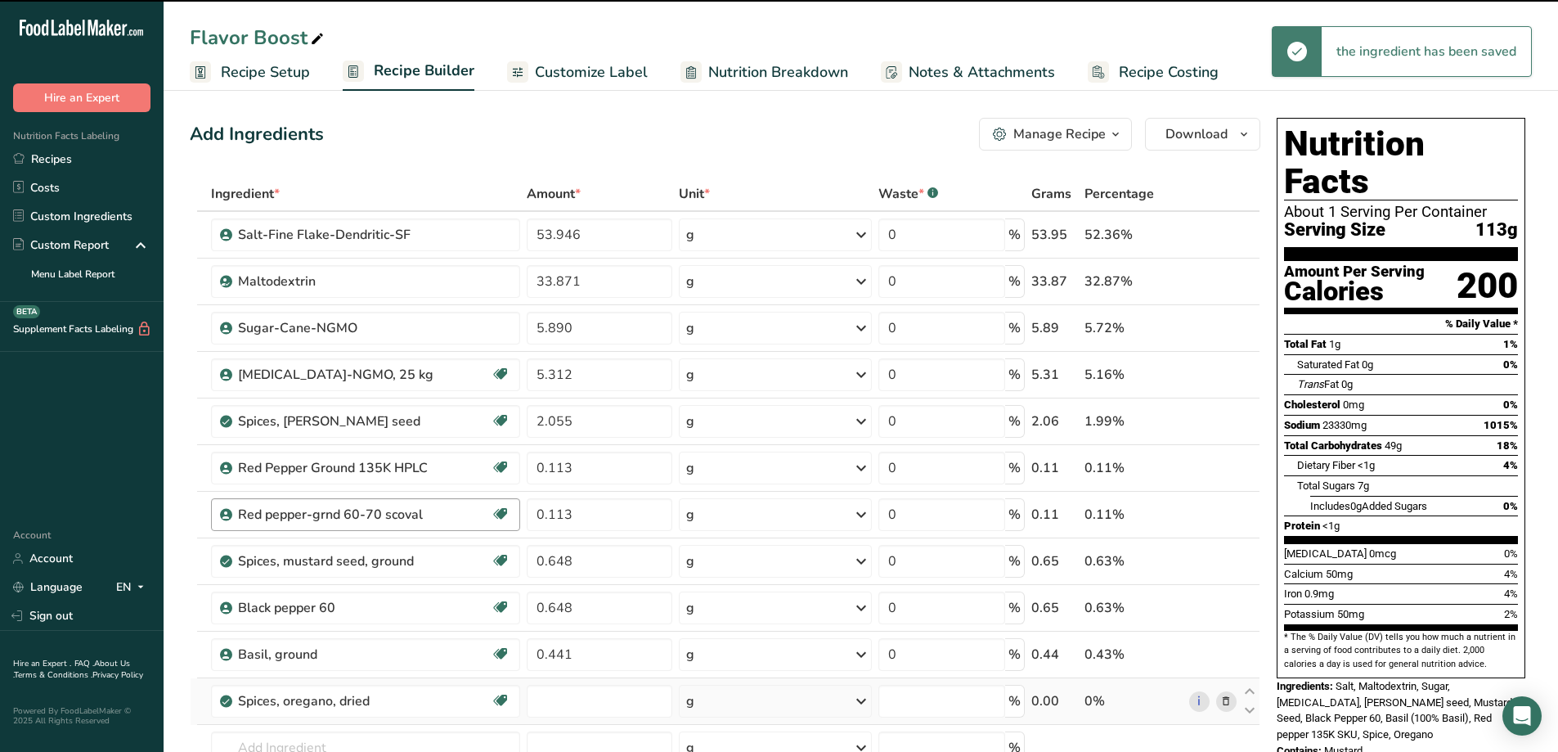
type input "0"
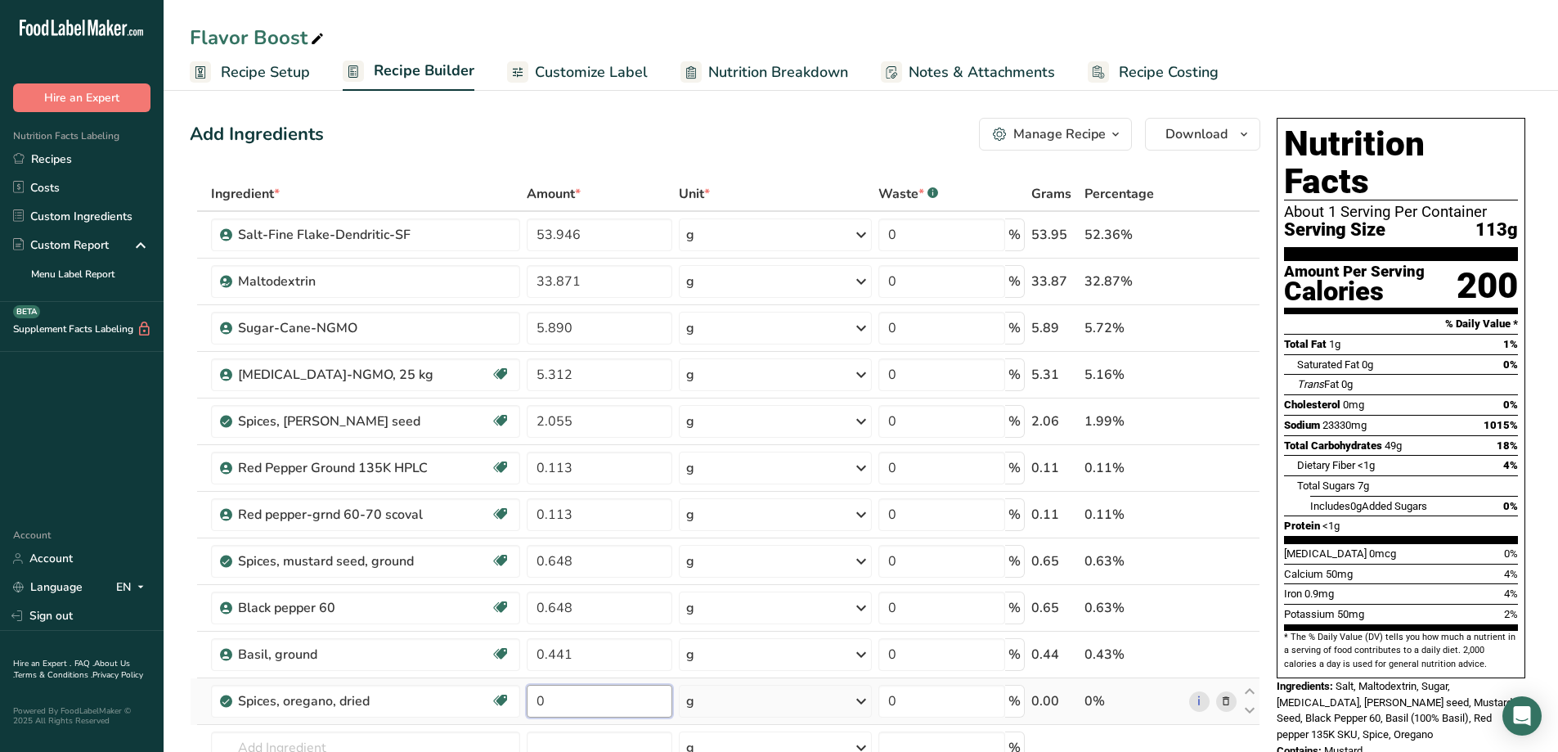
click at [584, 697] on input "0" at bounding box center [600, 701] width 146 height 33
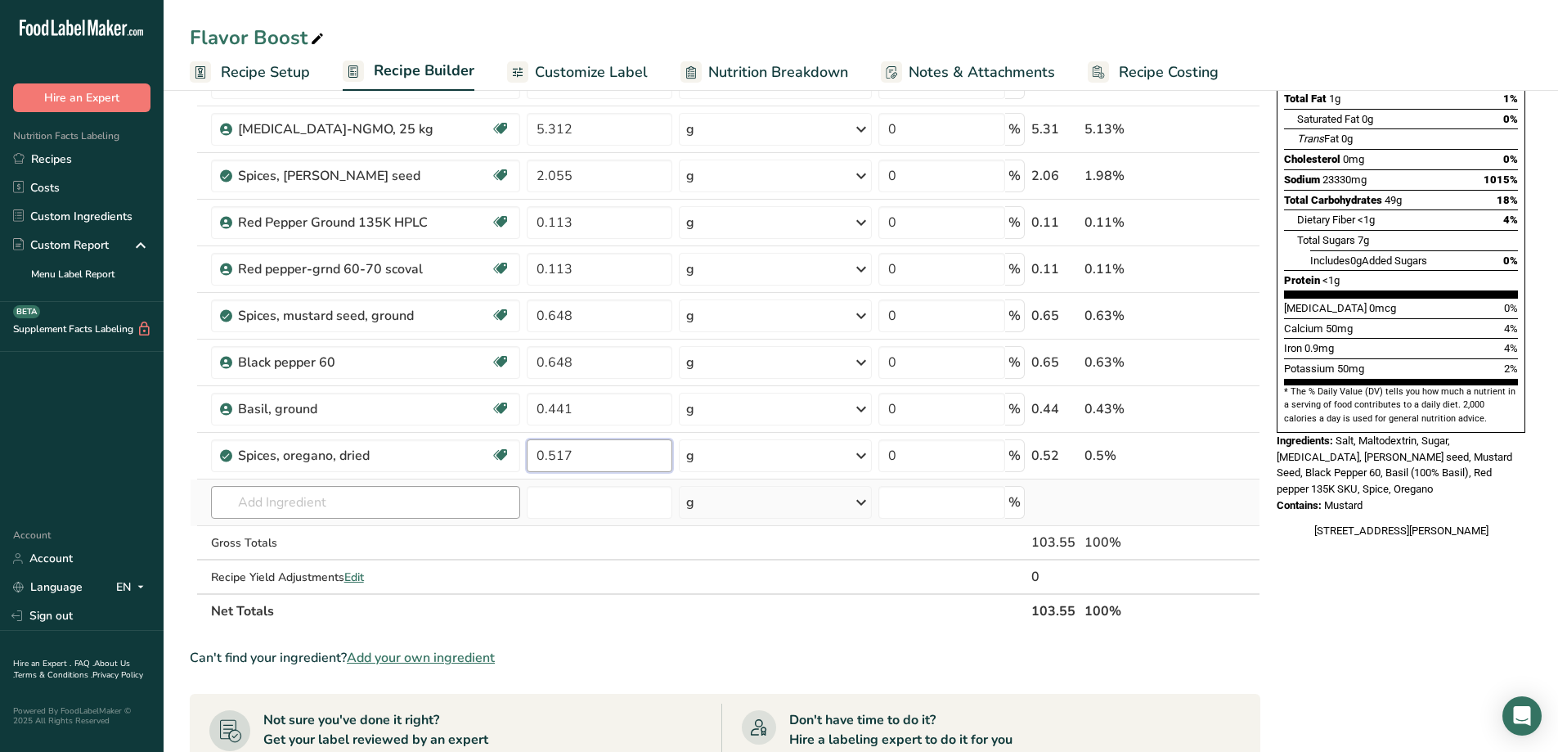
type input "0.517"
click at [344, 505] on div "Ingredient * Amount * Unit * Waste * .a-a{fill:#347362;}.b-a{fill:#fff;} Grams …" at bounding box center [725, 279] width 1071 height 697
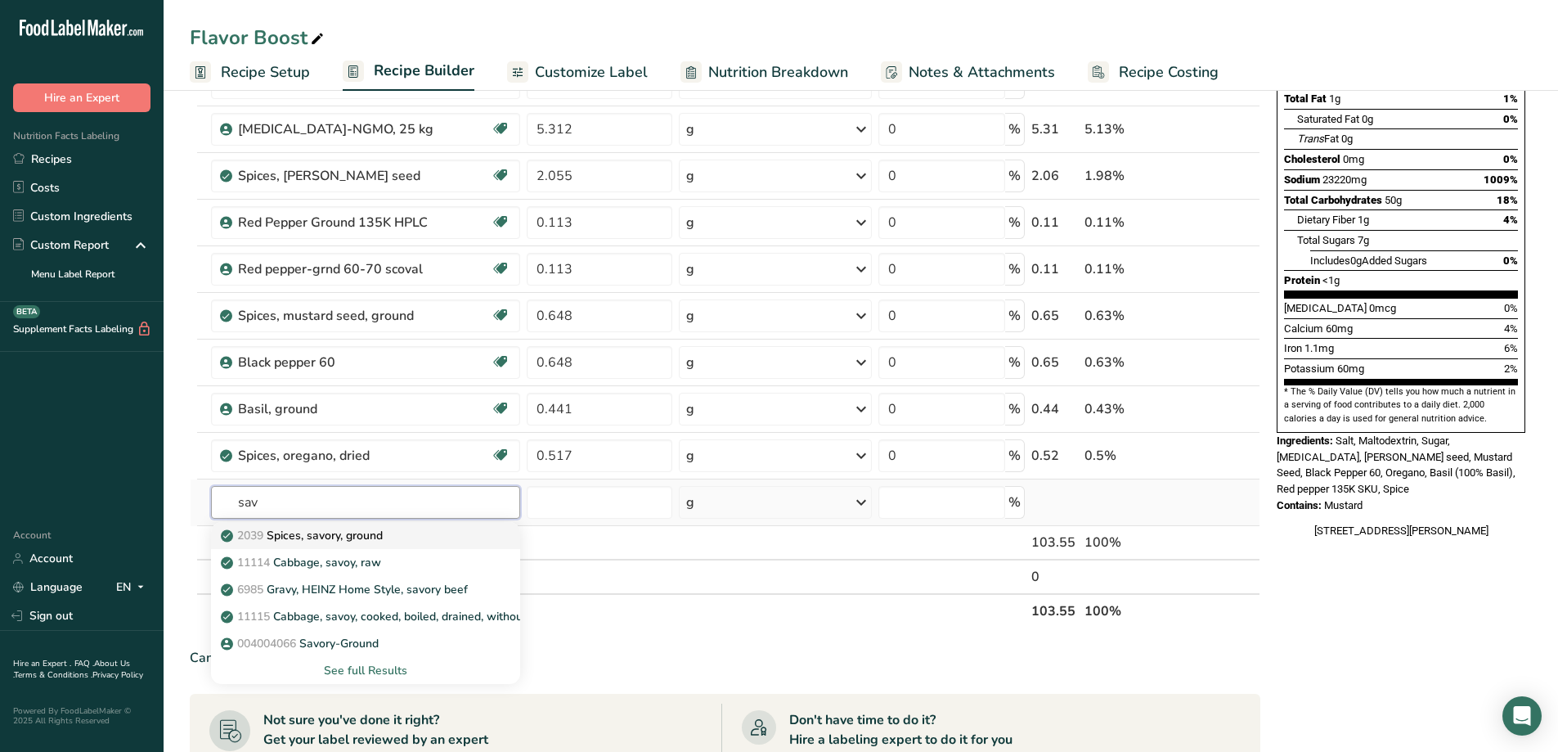
type input "sav"
click at [366, 536] on p "2039 Spices, savory, ground" at bounding box center [303, 535] width 159 height 17
type input "Spices, savory, ground"
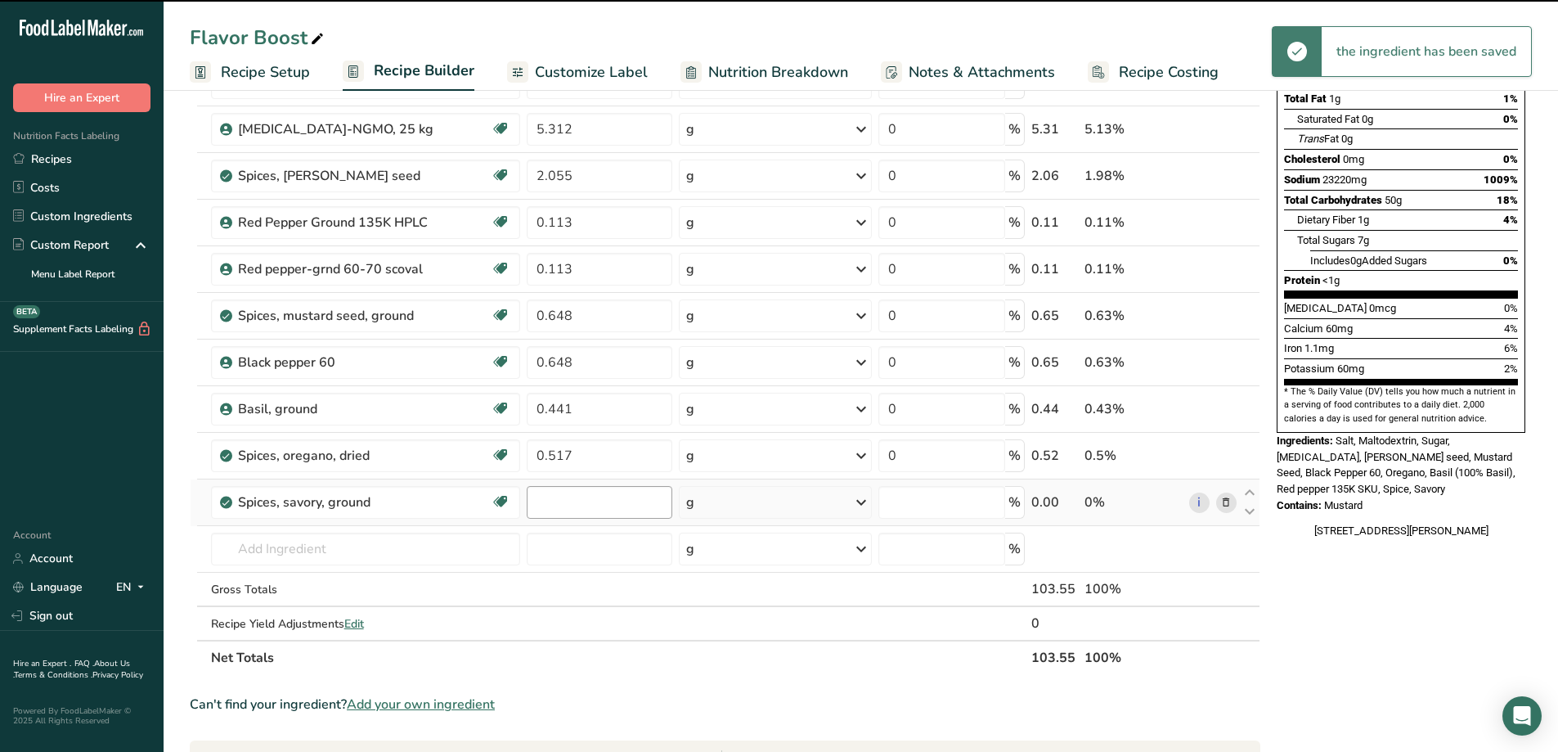
type input "0"
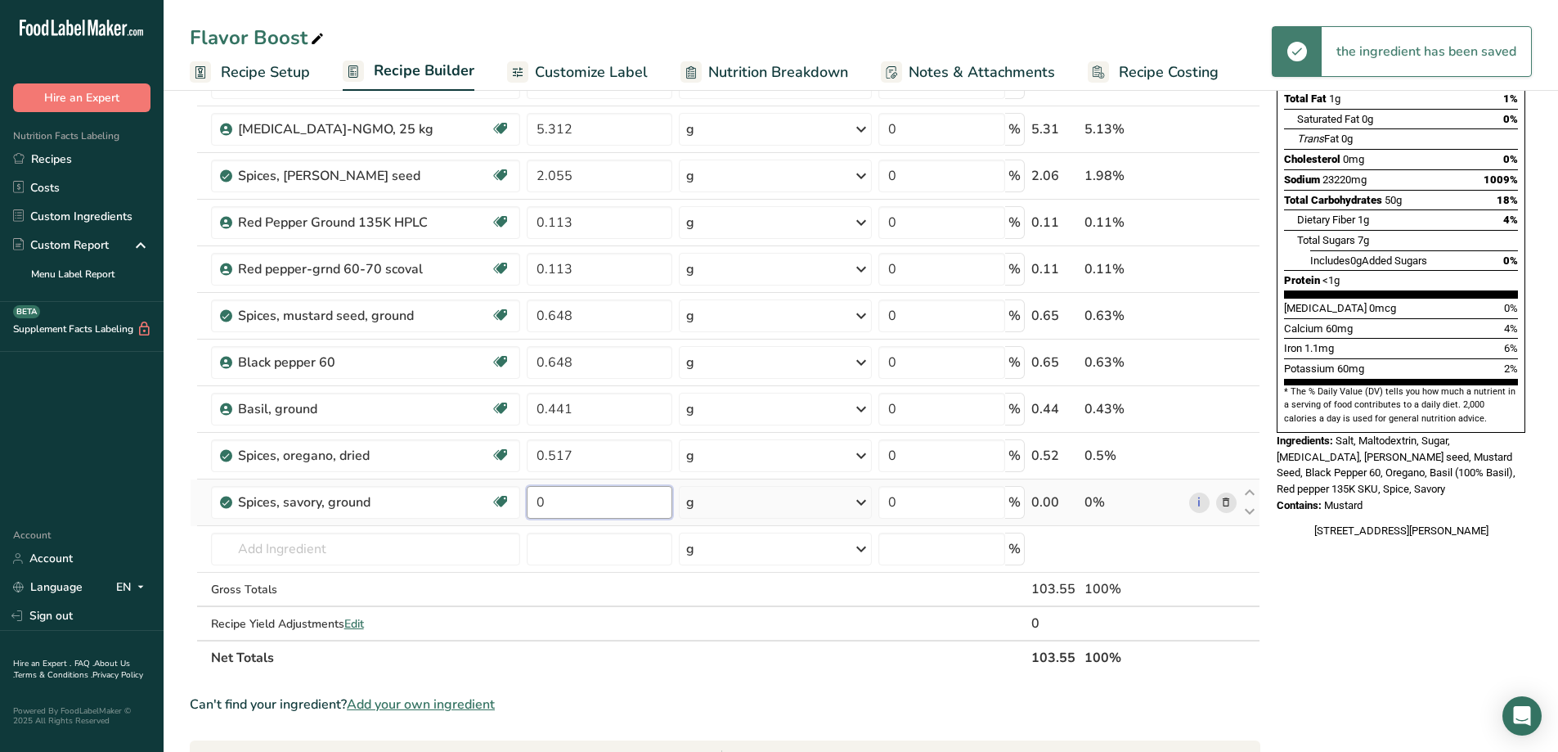
click at [576, 502] on input "0" at bounding box center [600, 502] width 146 height 33
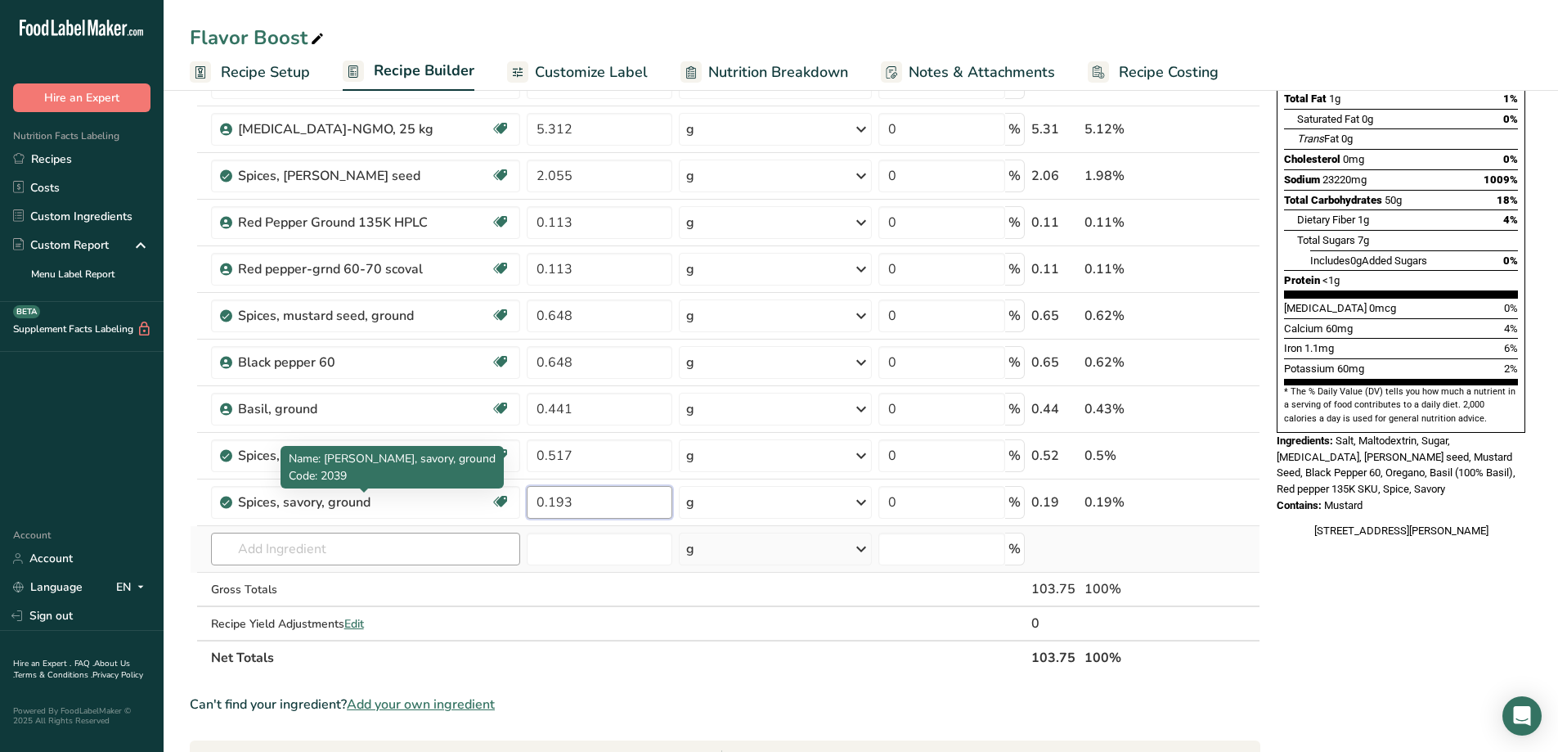
type input "0.193"
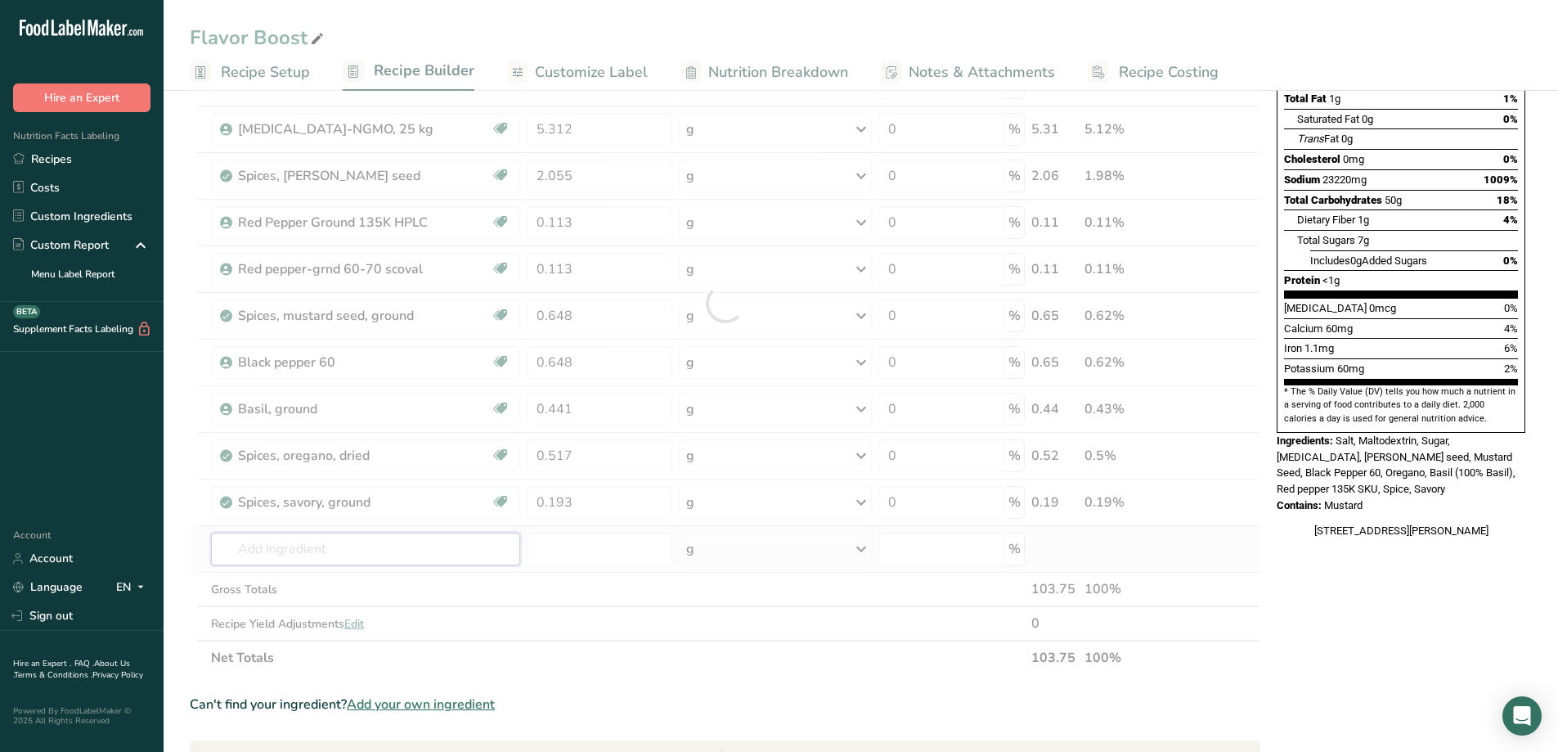
click at [375, 549] on div "Ingredient * Amount * Unit * Waste * .a-a{fill:#347362;}.b-a{fill:#fff;} Grams …" at bounding box center [725, 302] width 1071 height 743
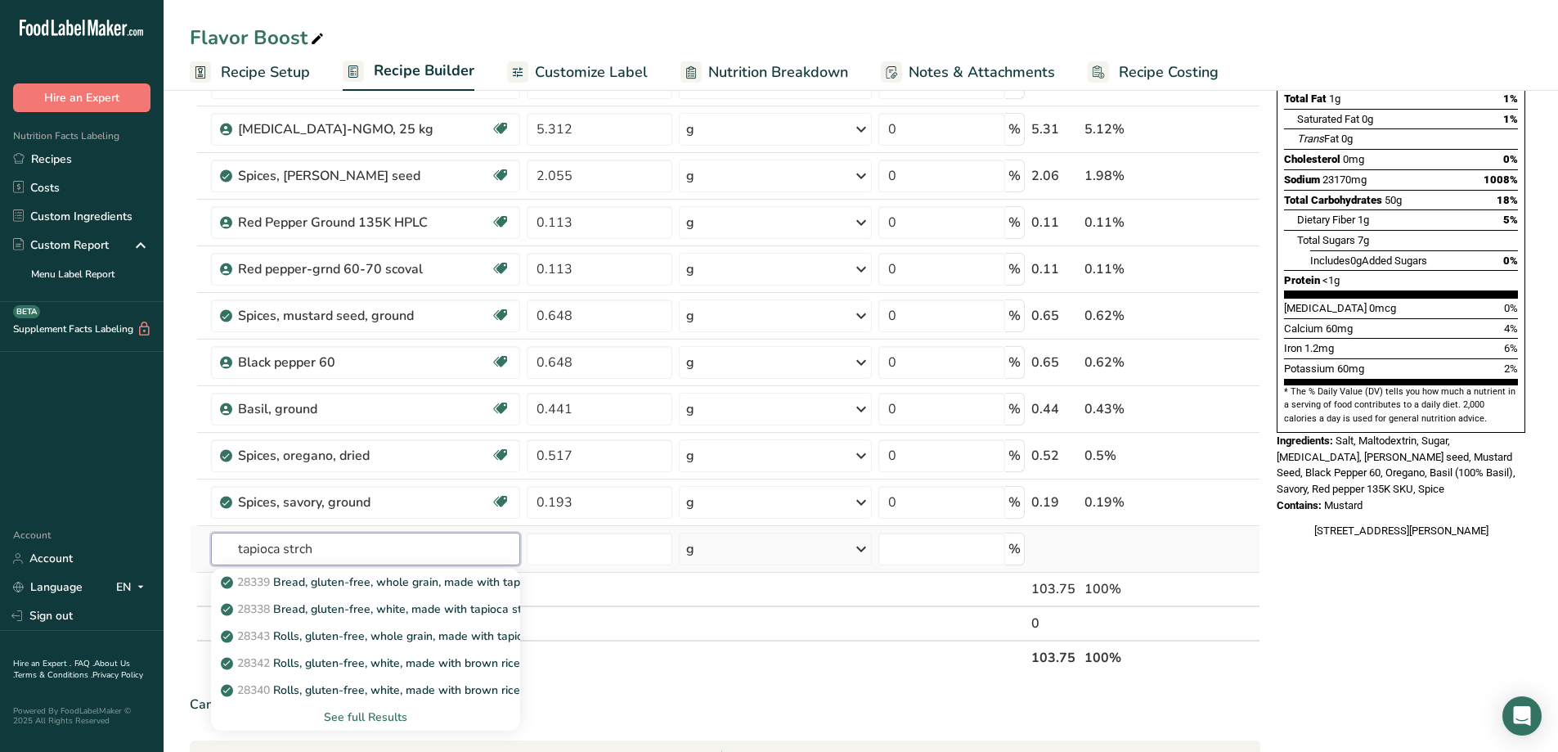
type input "tapioca strch"
click at [377, 713] on div "See full Results" at bounding box center [365, 716] width 283 height 17
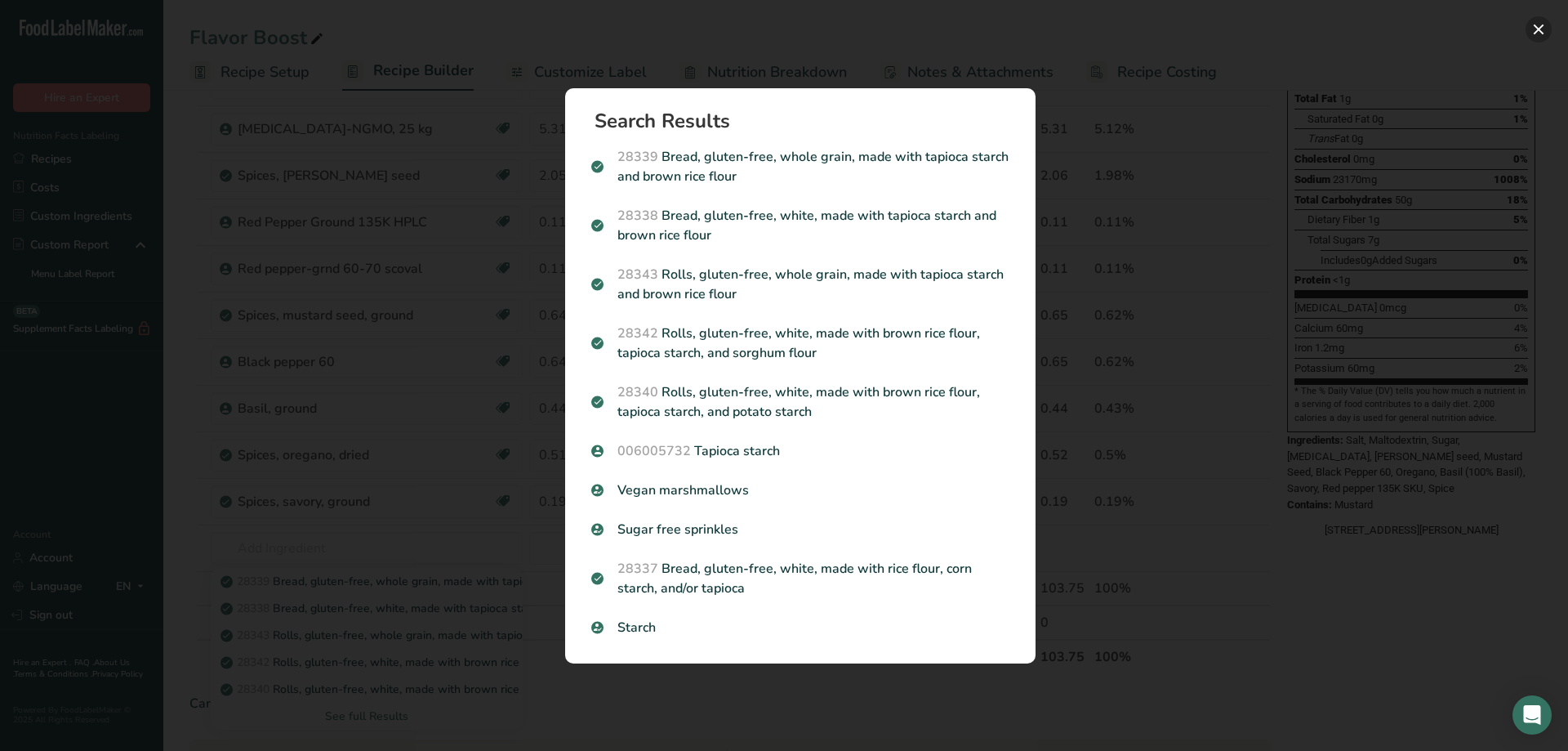
click at [1540, 32] on button "Search results modal" at bounding box center [1539, 29] width 26 height 26
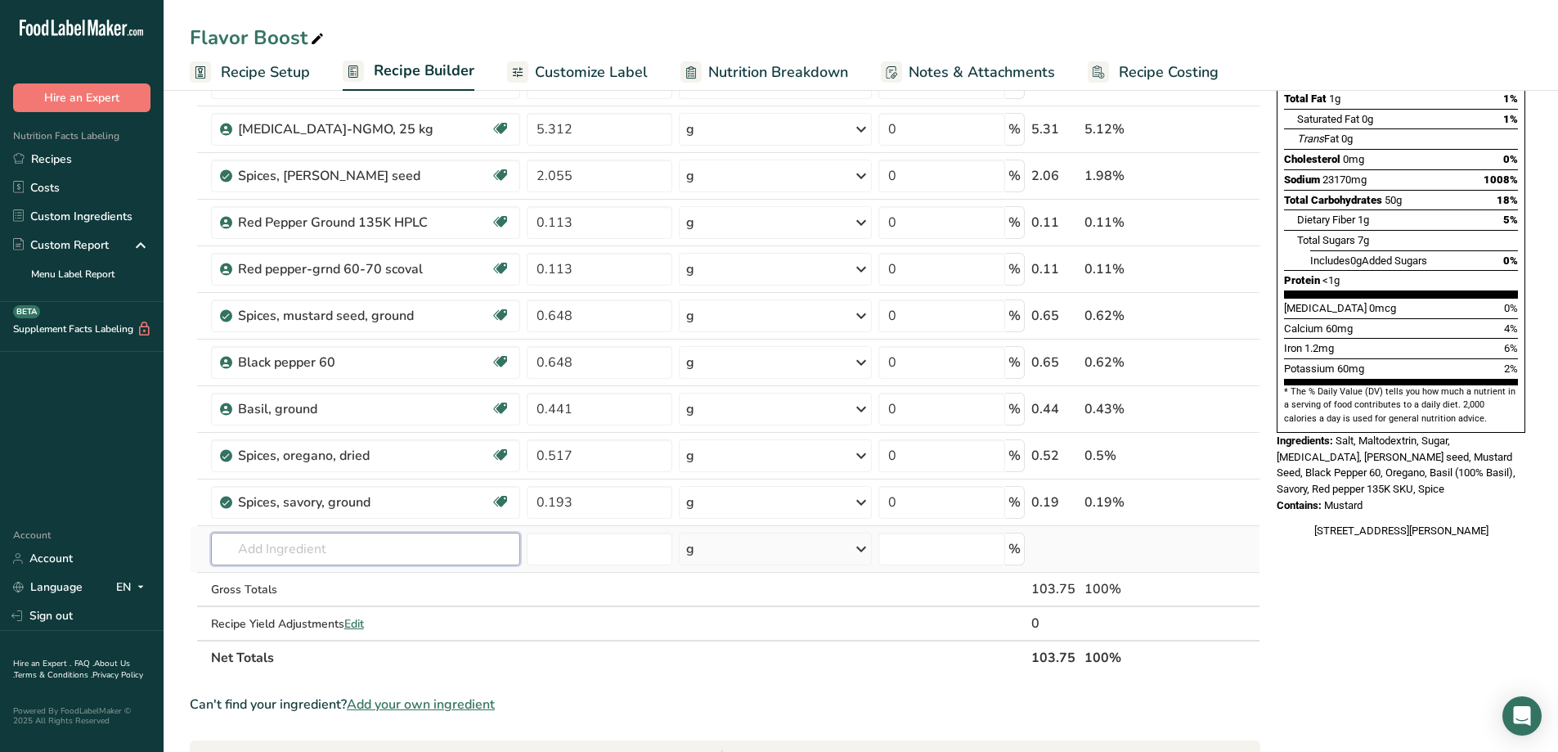
click at [330, 539] on input "text" at bounding box center [365, 548] width 309 height 33
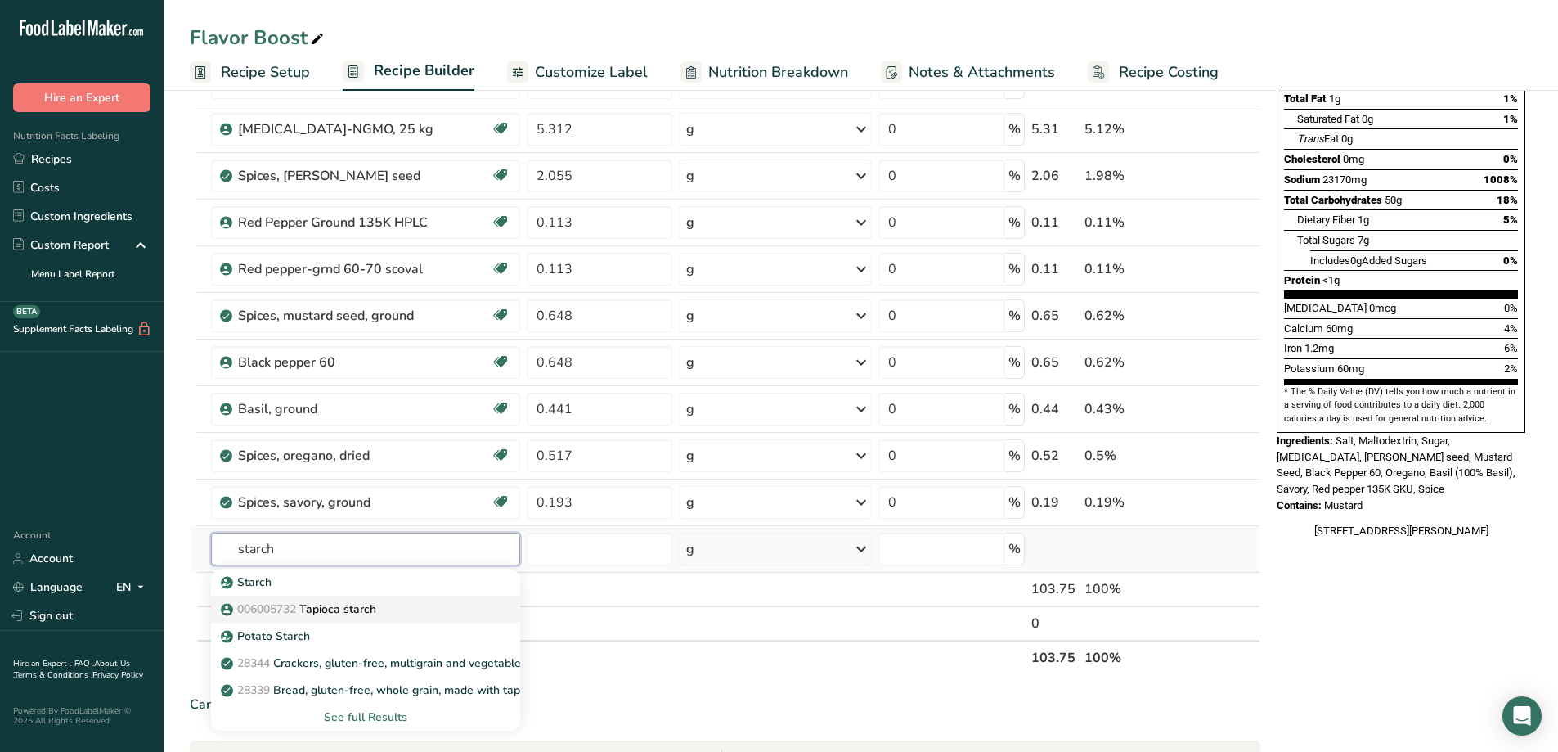
type input "starch"
click at [341, 606] on p "006005732 Tapioca starch" at bounding box center [300, 608] width 152 height 17
type input "Tapioca starch"
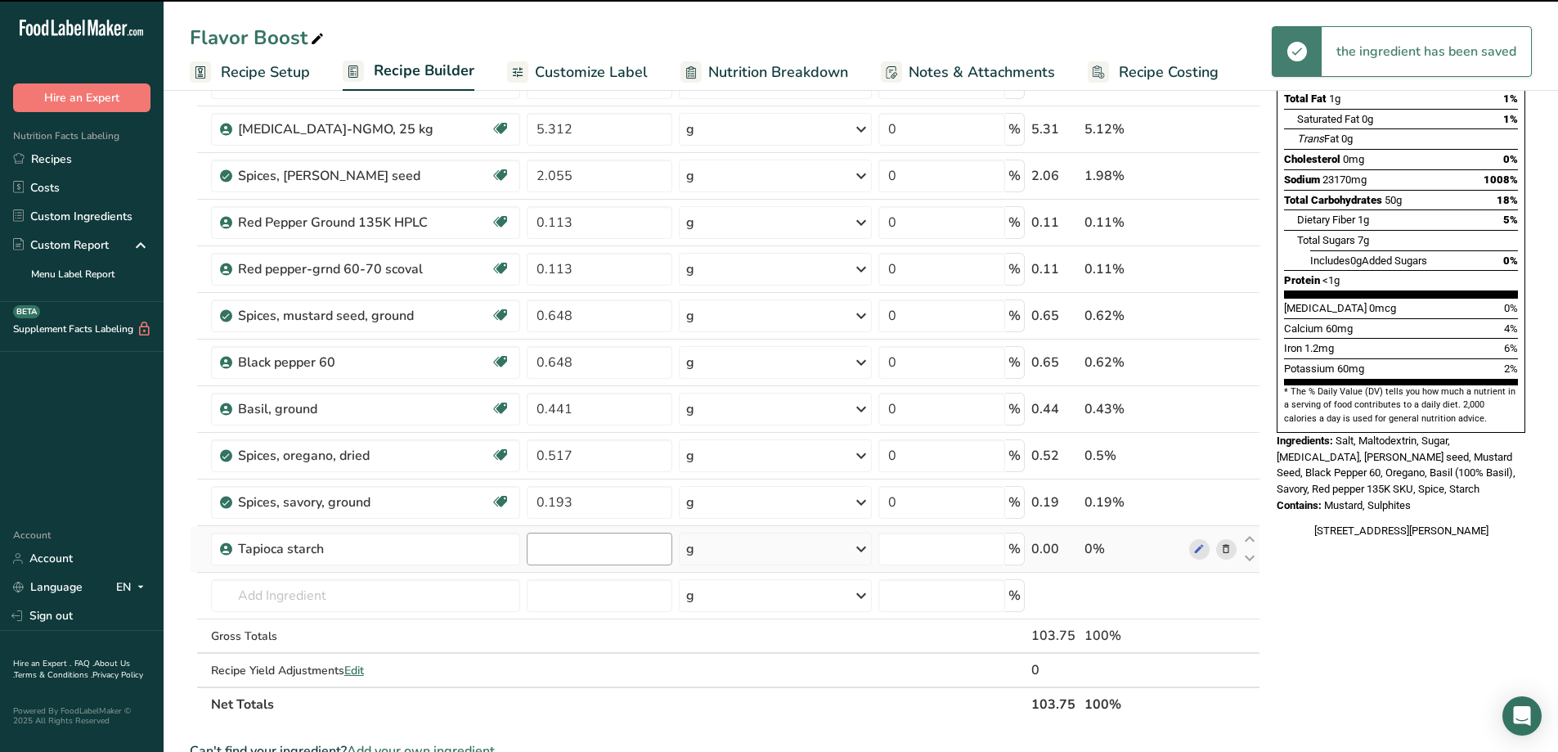
type input "0"
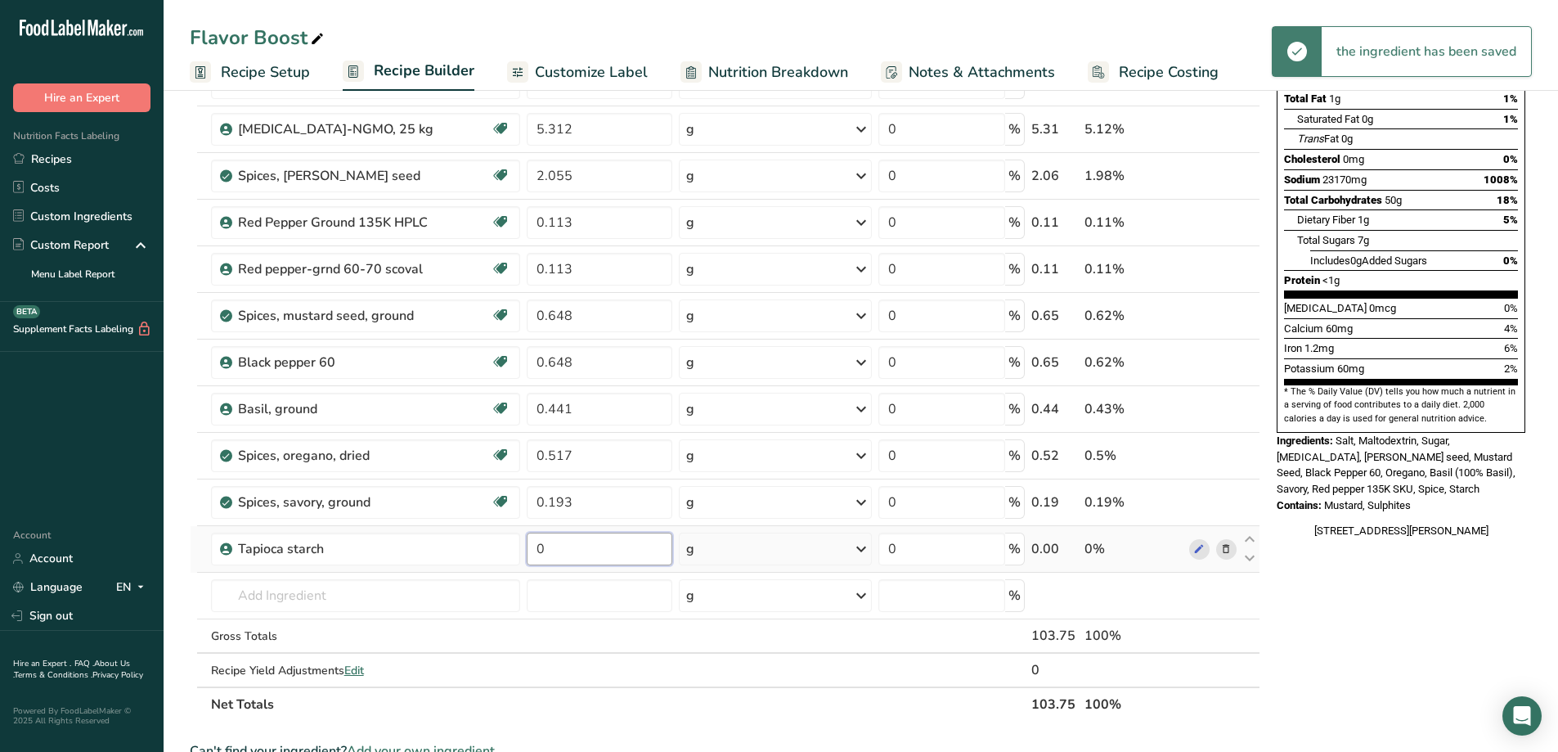
click at [564, 552] on input "0" at bounding box center [600, 548] width 146 height 33
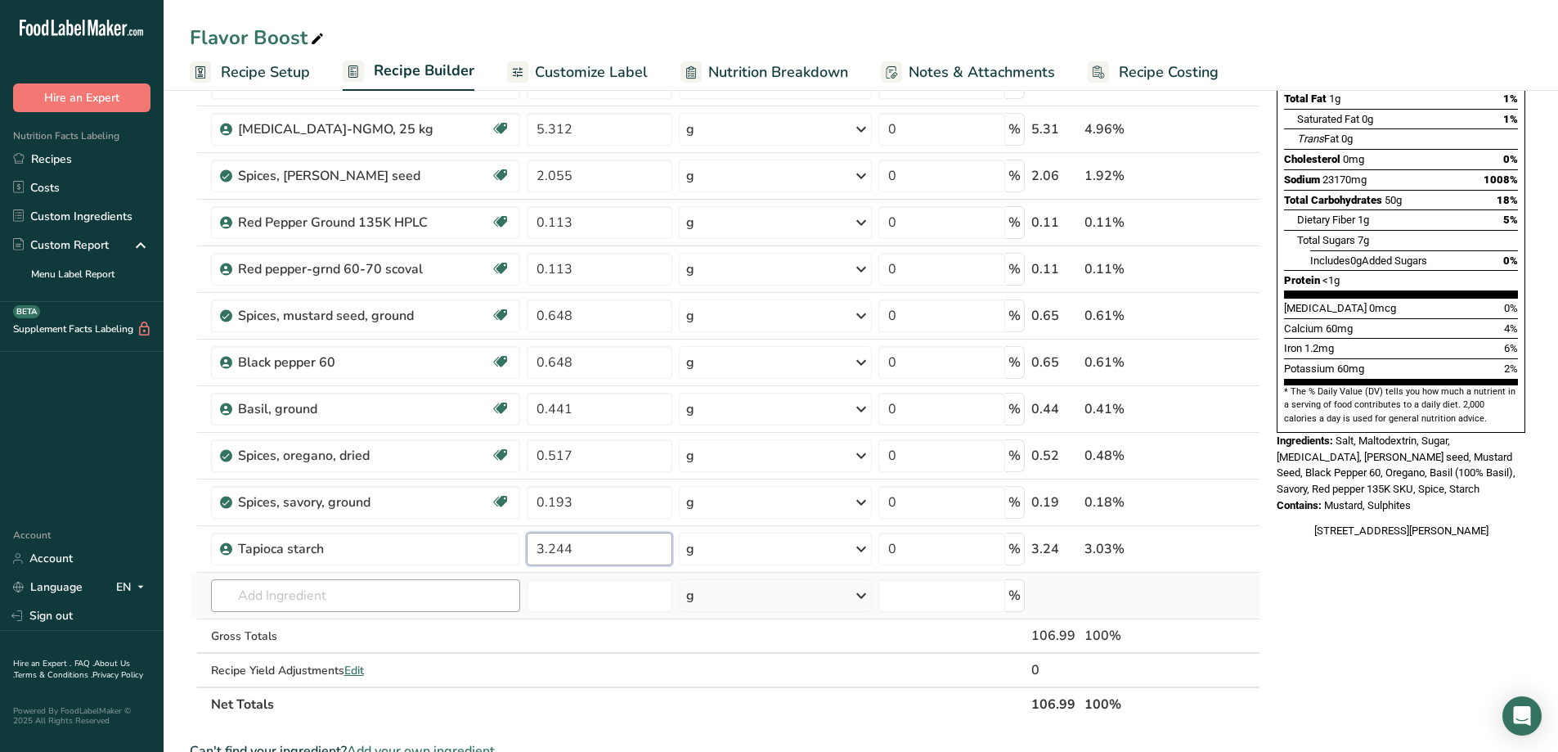
type input "3.244"
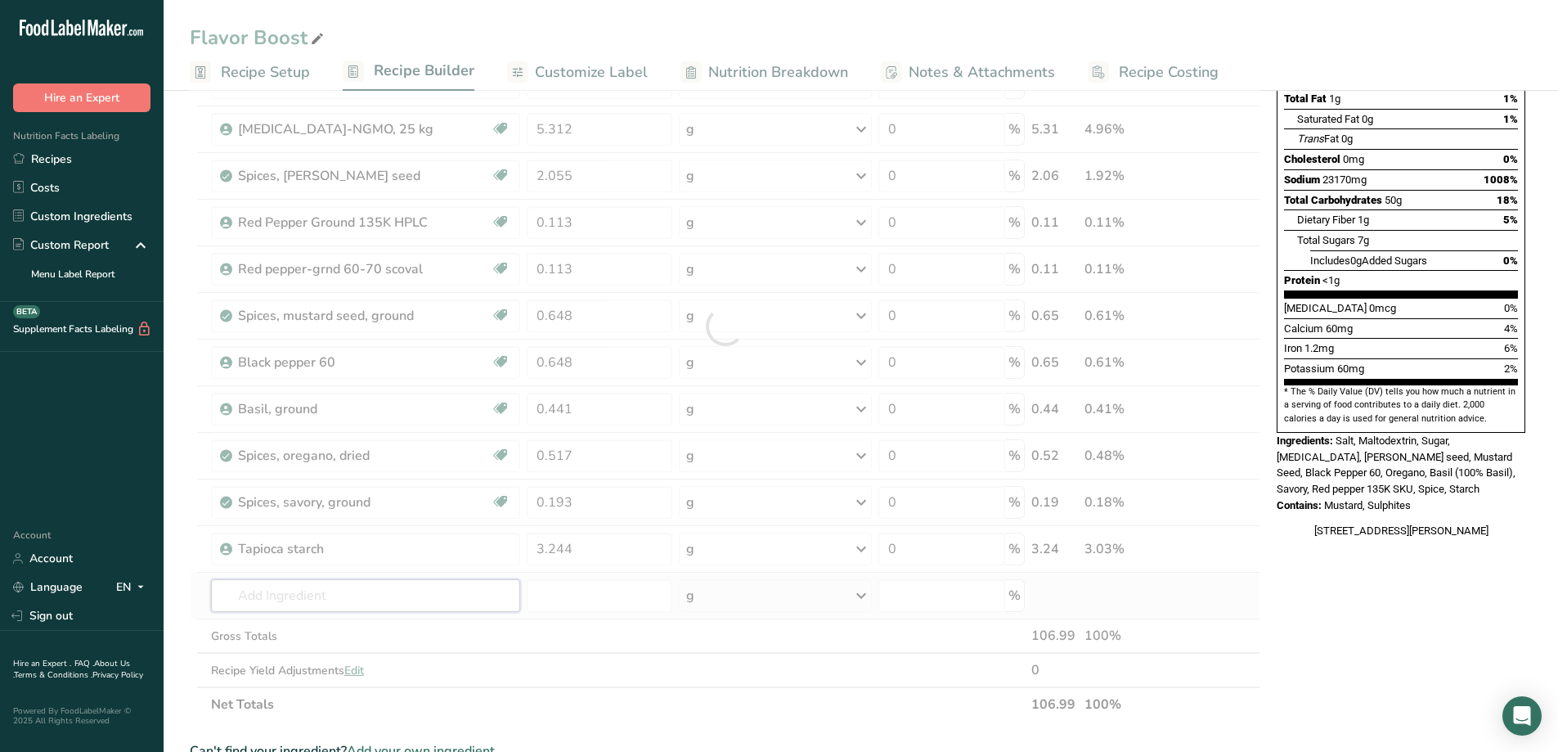
click at [430, 588] on div "Ingredient * Amount * Unit * Waste * .a-a{fill:#347362;}.b-a{fill:#fff;} Grams …" at bounding box center [725, 326] width 1071 height 790
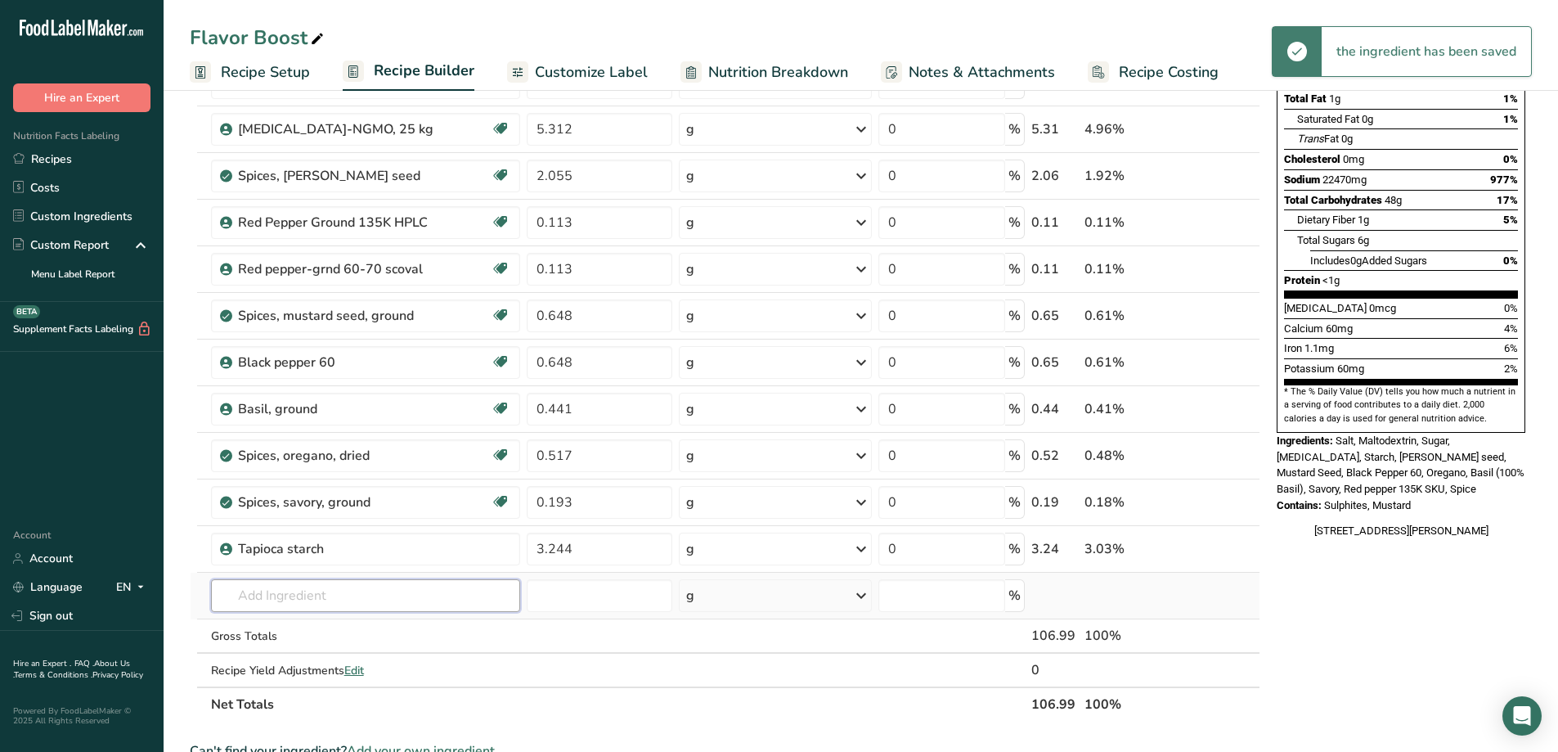
click at [427, 594] on input "text" at bounding box center [365, 595] width 309 height 33
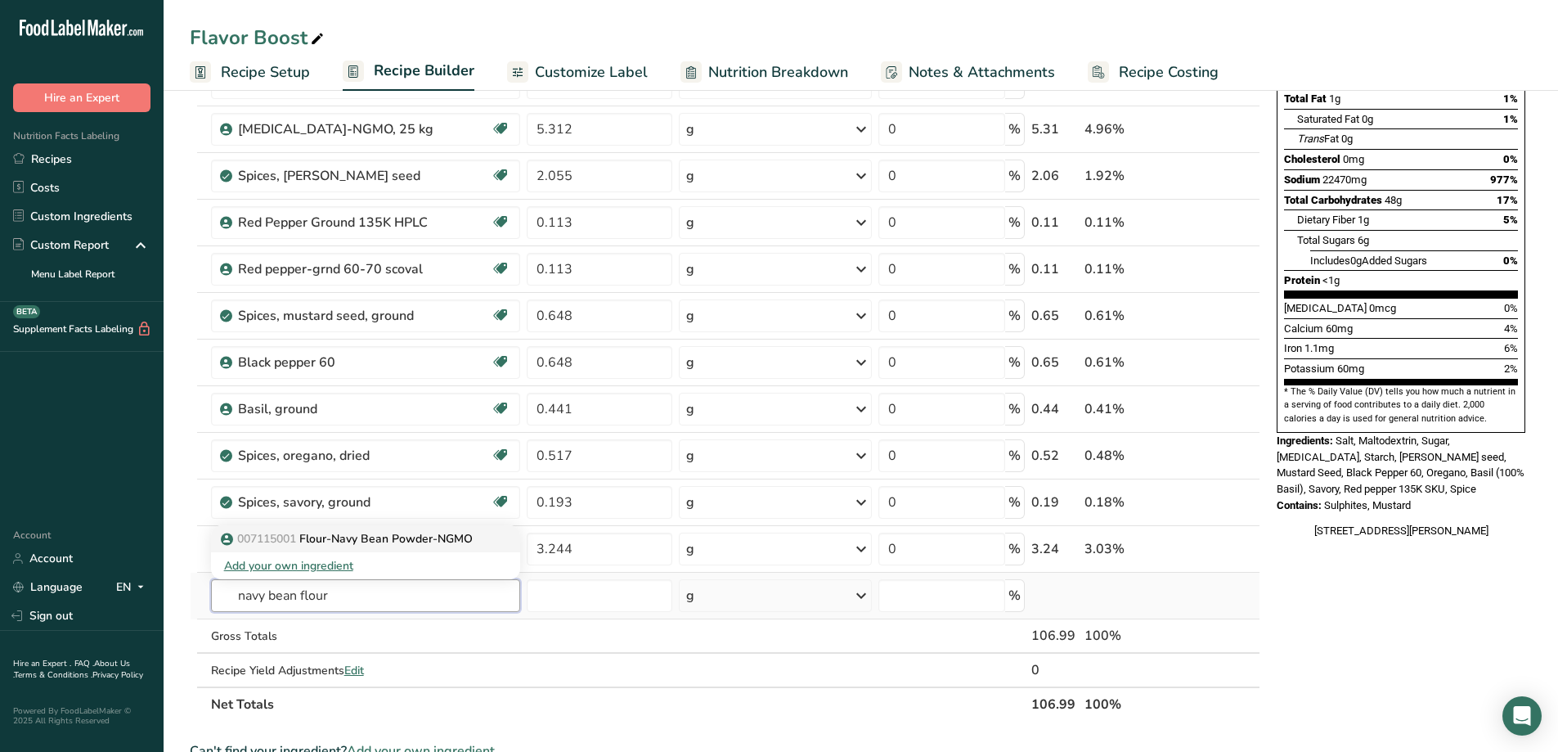
type input "navy bean flour"
click at [421, 542] on p "007115001 Flour-Navy Bean Powder-NGMO" at bounding box center [348, 538] width 249 height 17
type input "Flour-Navy Bean Powder-NGMO"
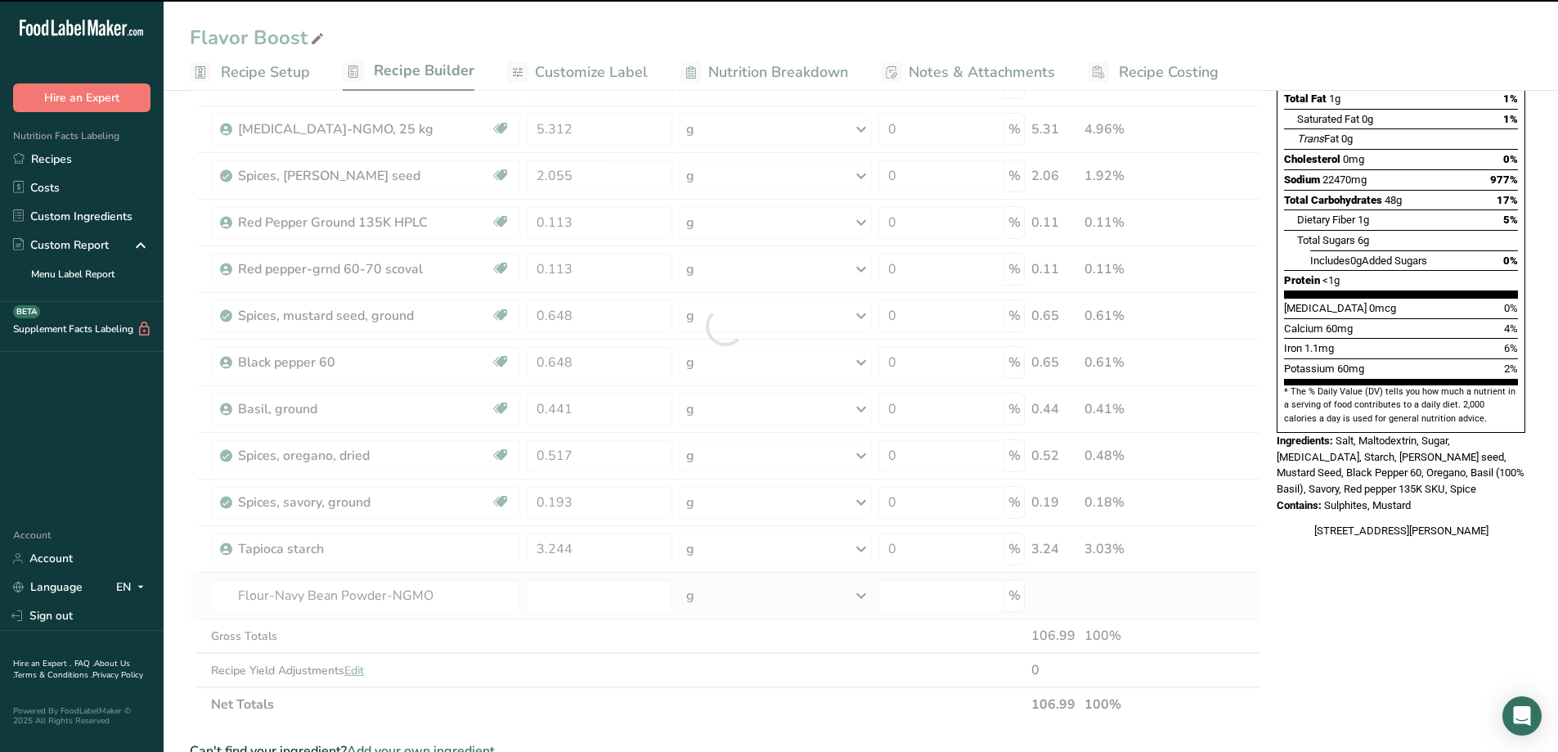
type input "0"
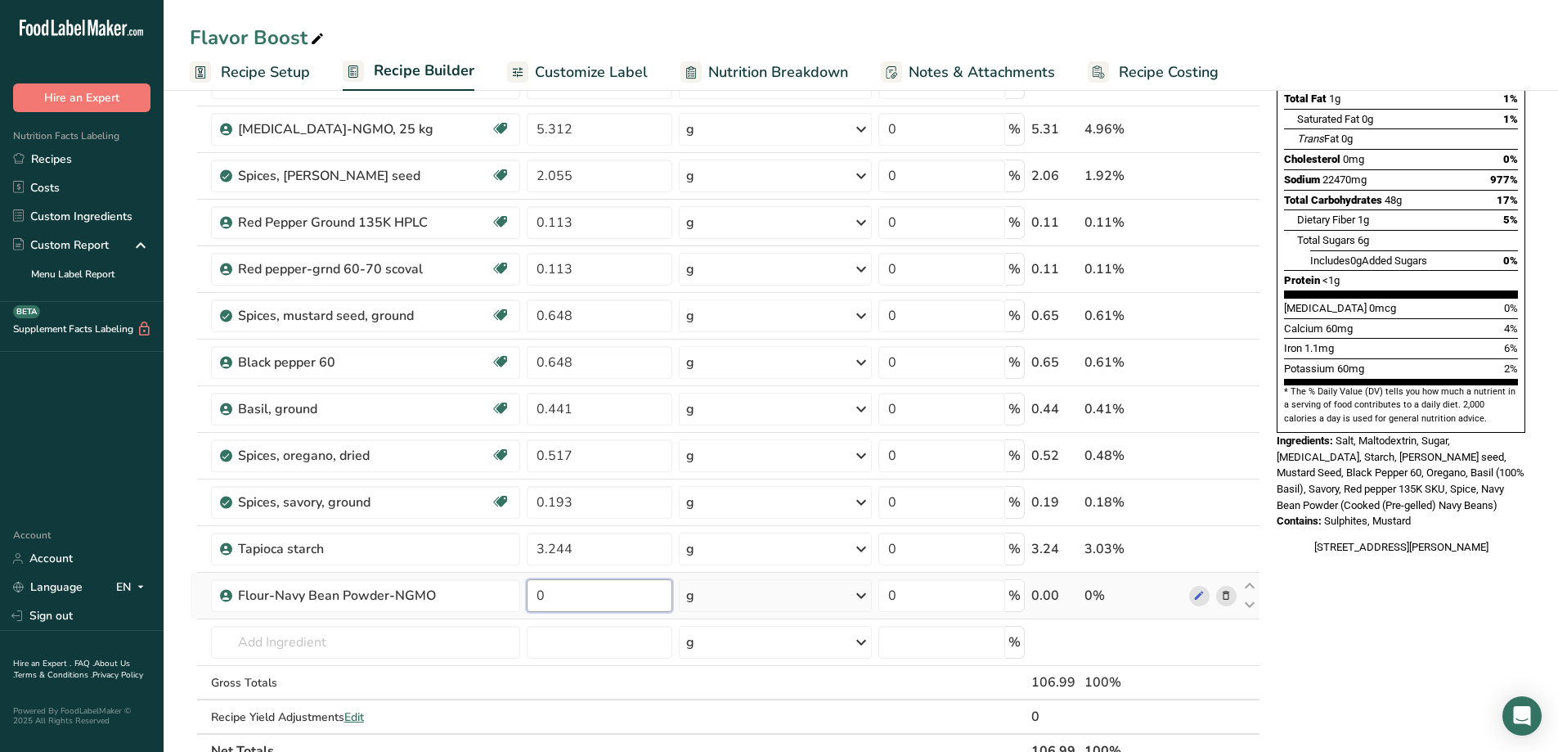
click at [565, 595] on input "0" at bounding box center [600, 595] width 146 height 33
type input "3.243"
click at [357, 647] on div "Ingredient * Amount * Unit * Waste * .a-a{fill:#347362;}.b-a{fill:#fff;} Grams …" at bounding box center [725, 349] width 1071 height 837
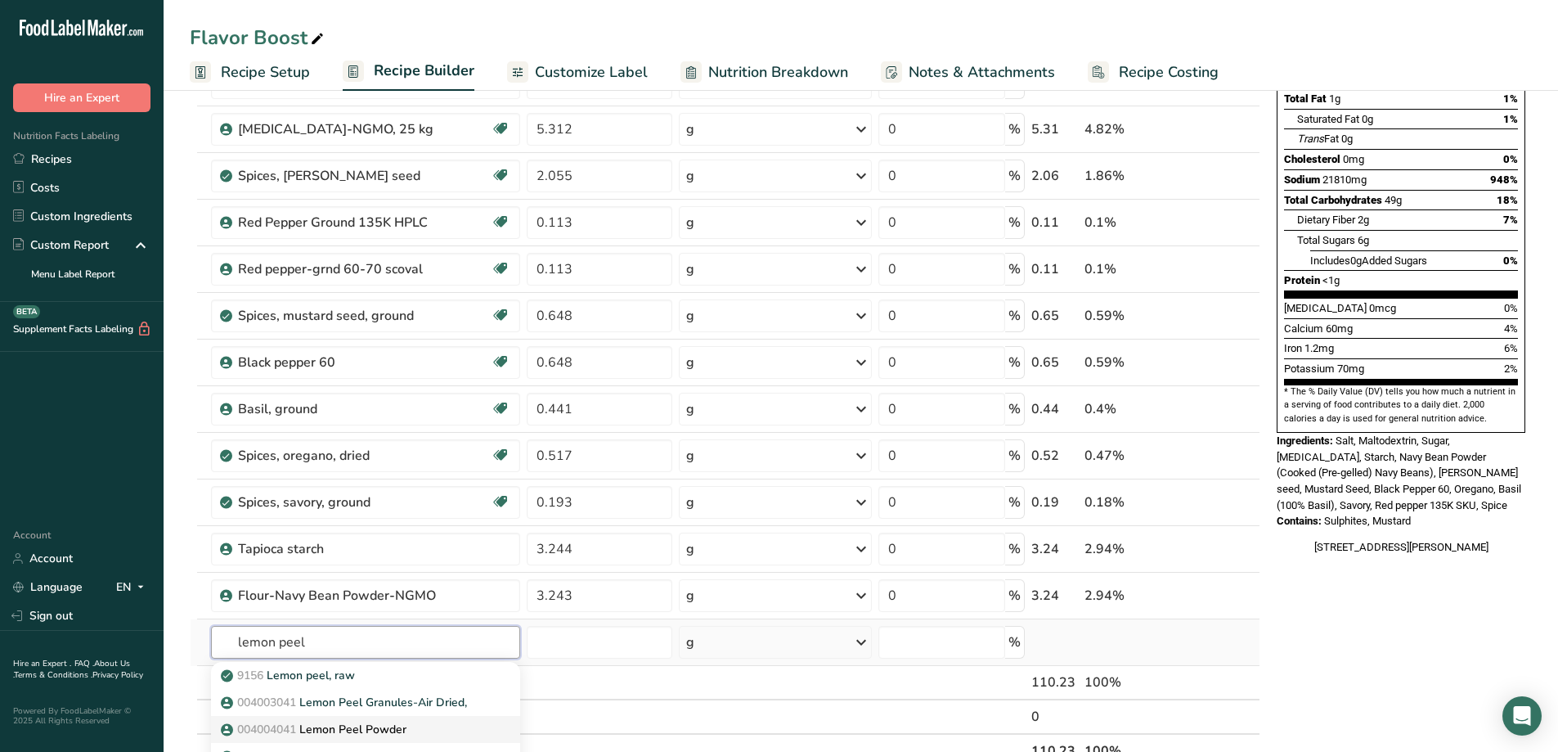
type input "lemon peel"
click at [357, 728] on p "004004041 Lemon Peel Powder" at bounding box center [315, 729] width 182 height 17
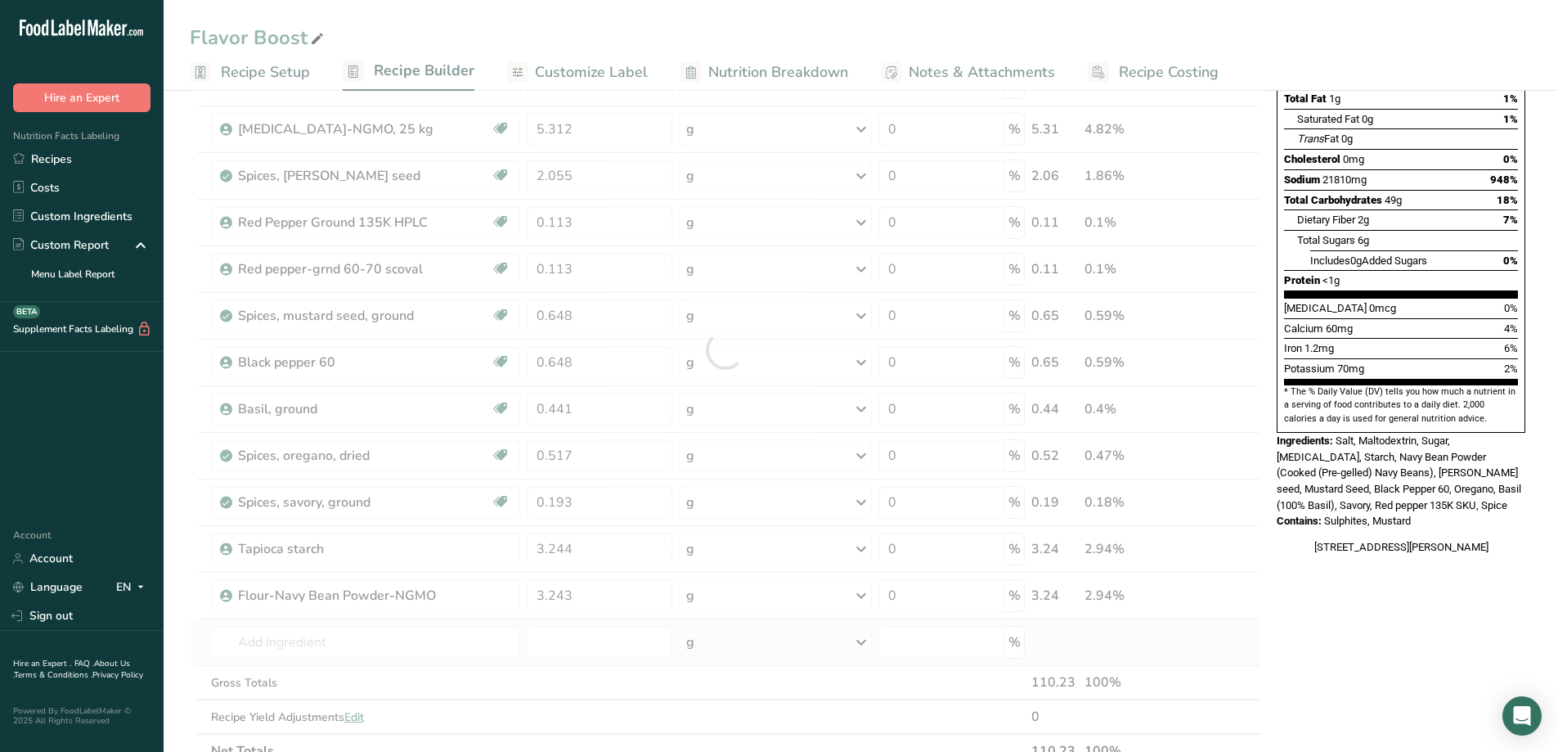
type input "Lemon Peel Powder"
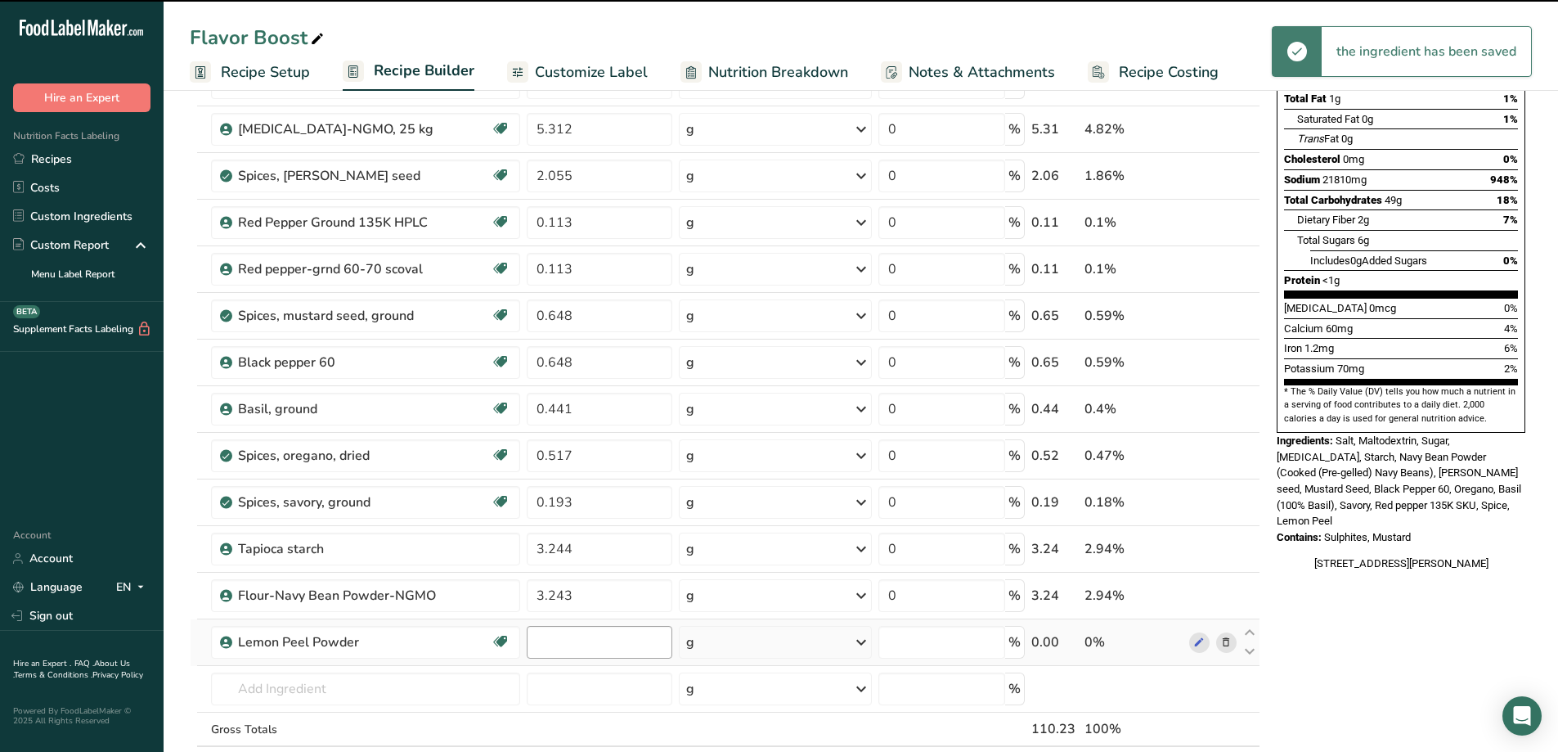
type input "0"
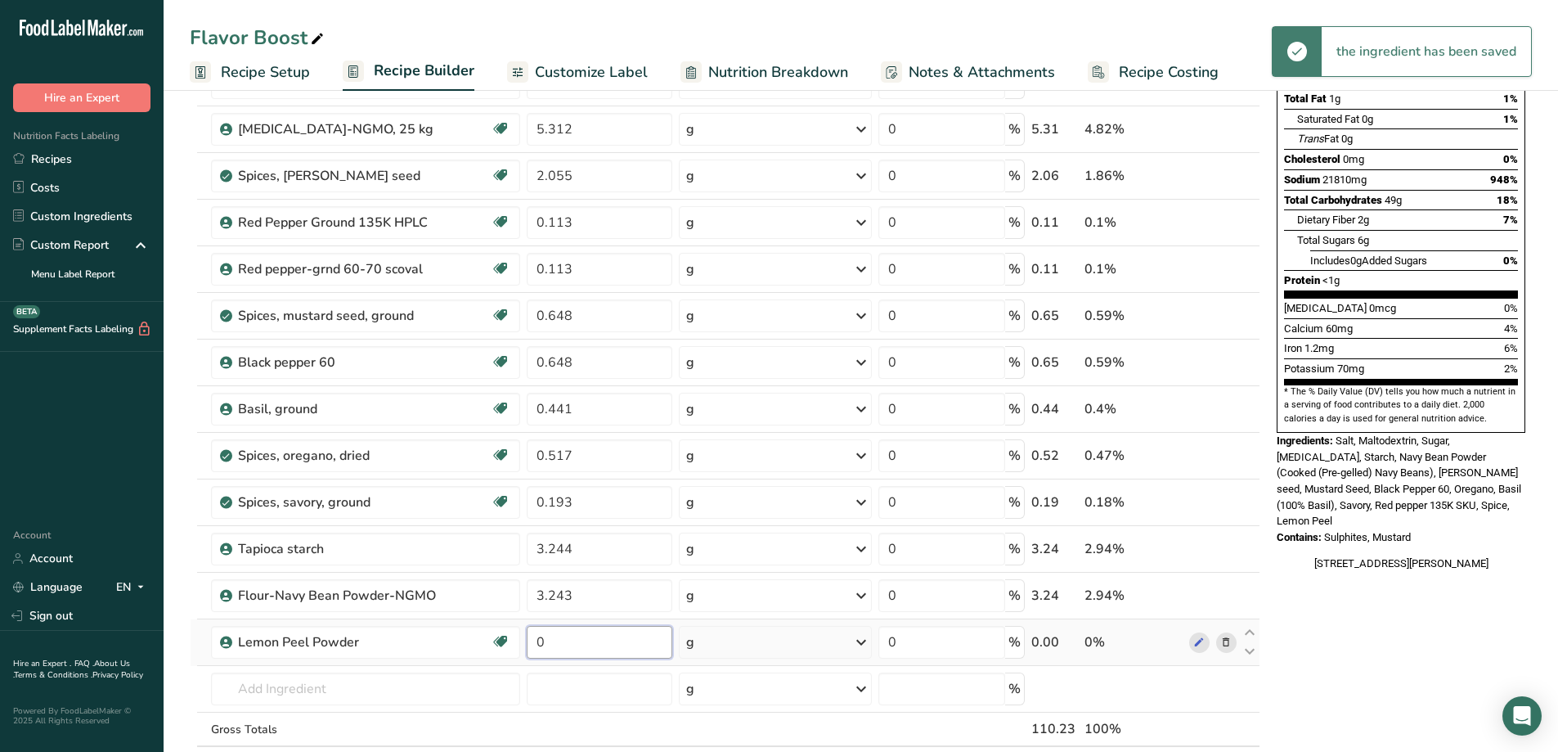
click at [557, 641] on input "0" at bounding box center [600, 642] width 146 height 33
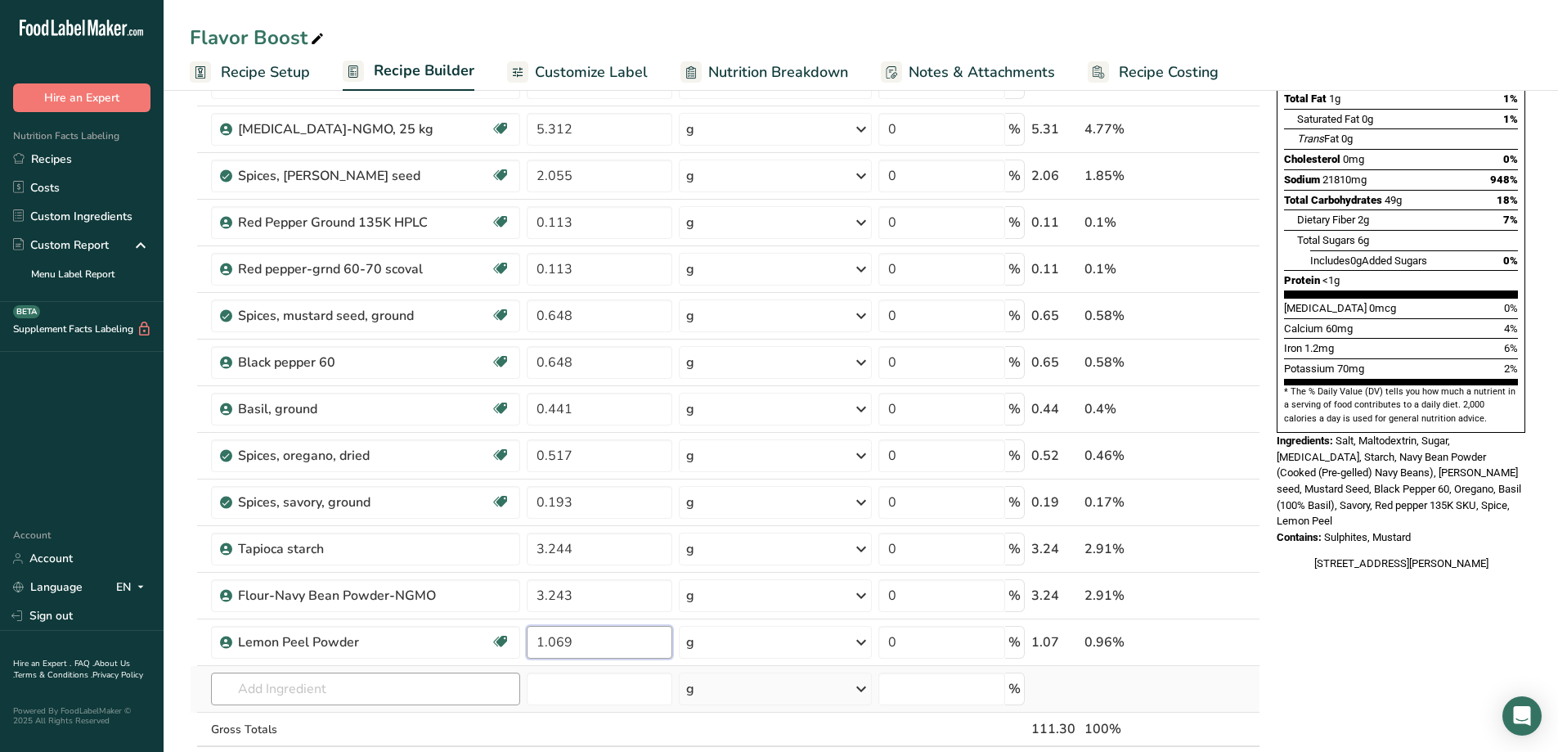
type input "1.069"
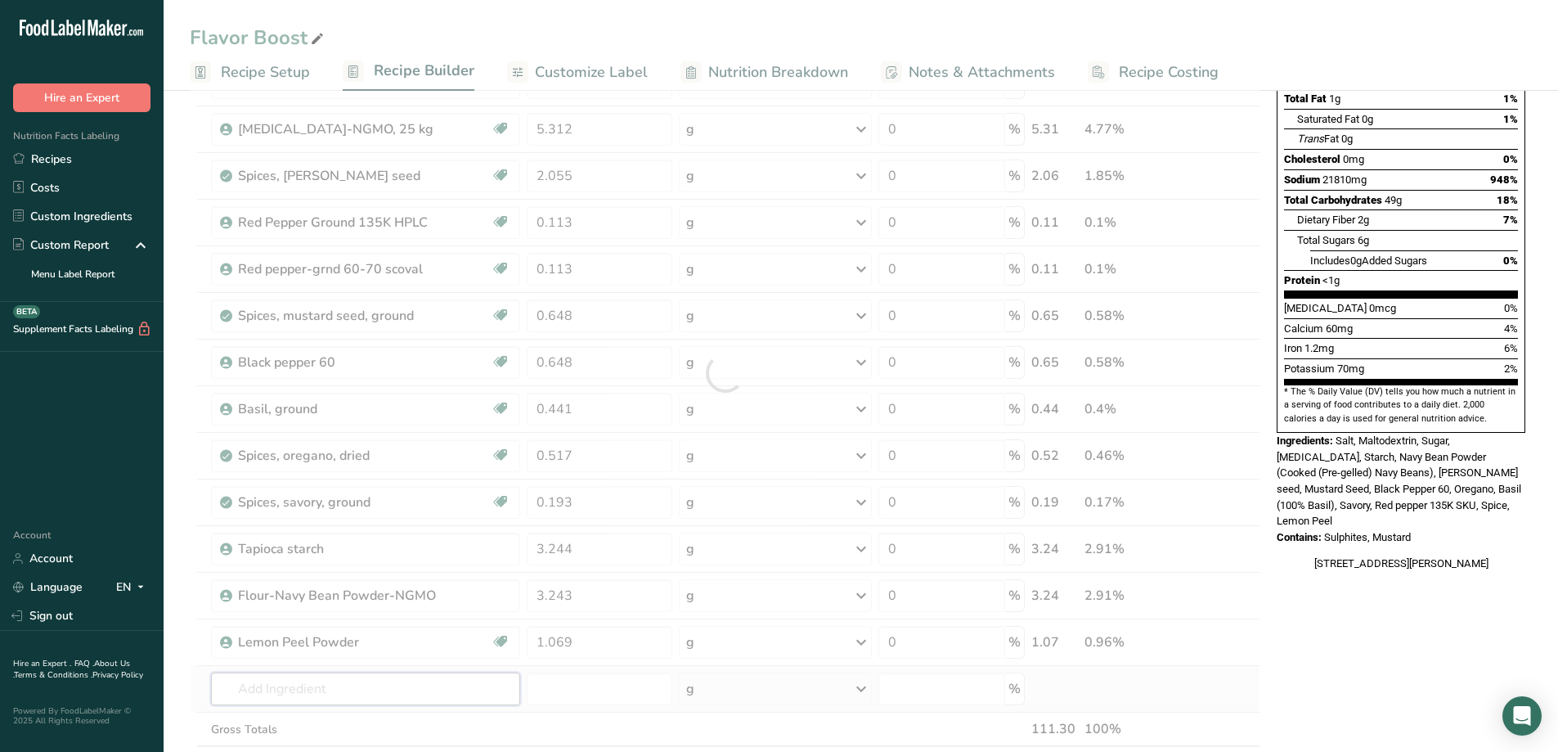
click at [399, 686] on div "Ingredient * Amount * Unit * Waste * .a-a{fill:#347362;}.b-a{fill:#fff;} Grams …" at bounding box center [725, 372] width 1071 height 883
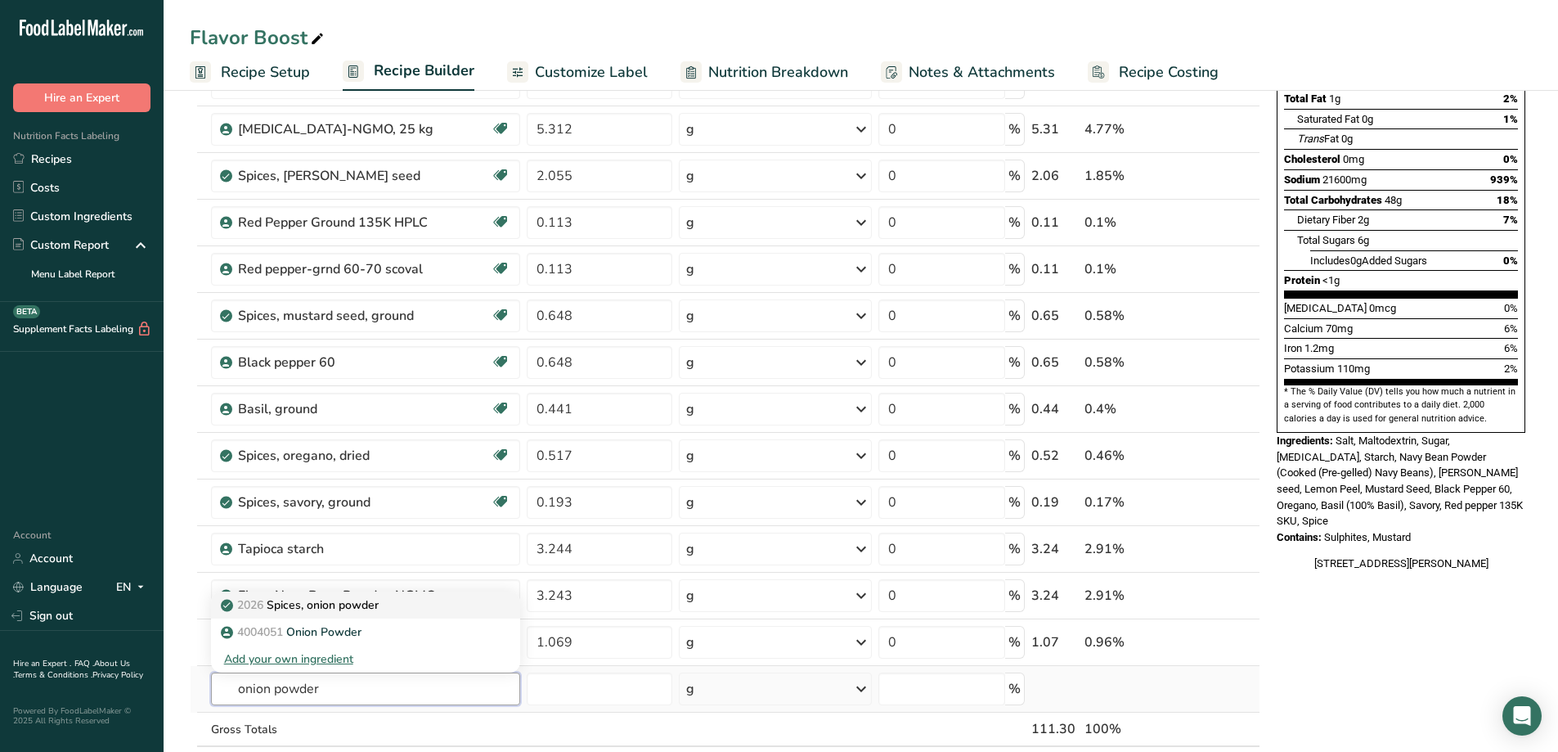
type input "onion powder"
click at [326, 605] on p "2026 Spices, onion powder" at bounding box center [301, 604] width 155 height 17
type input "Spices, onion powder"
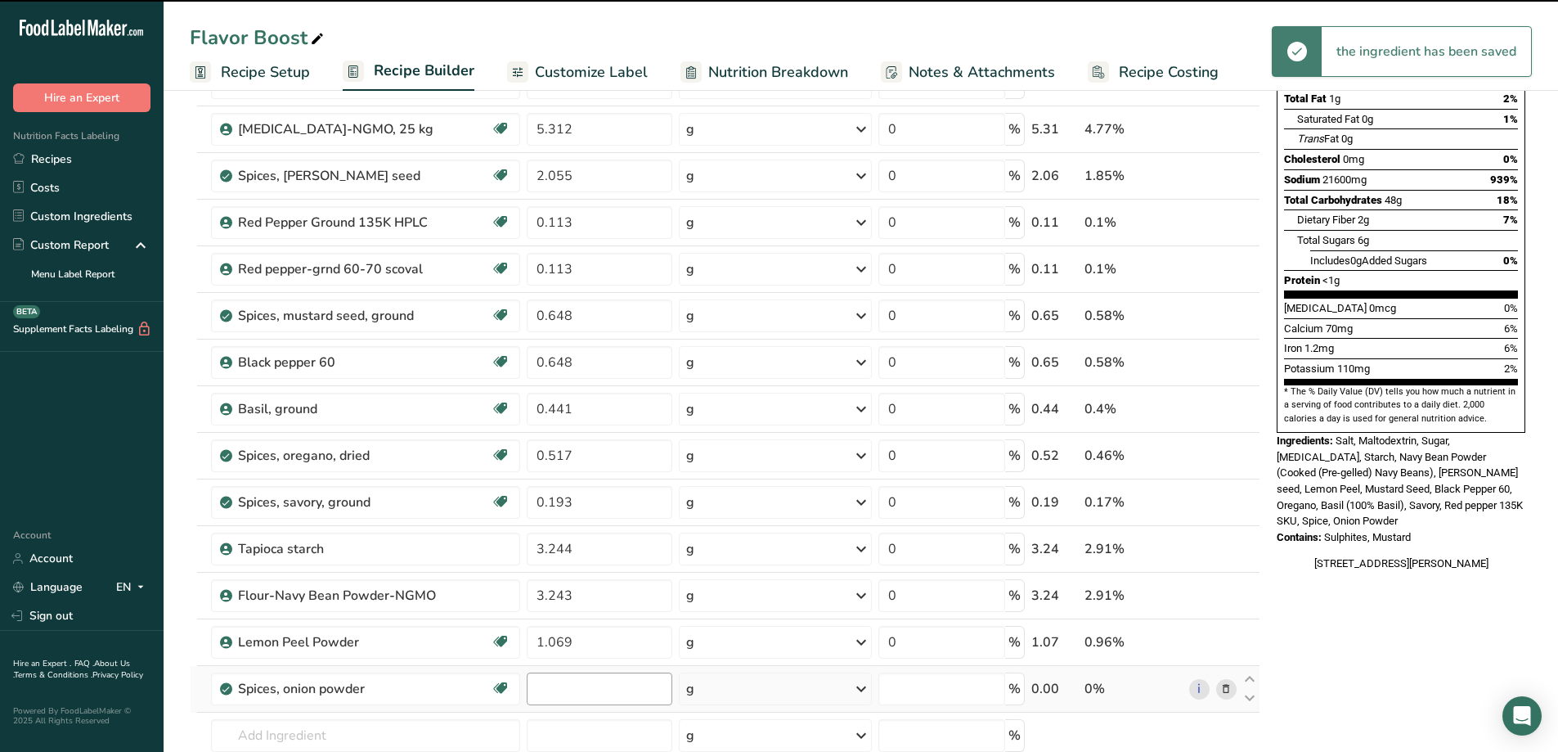
type input "0"
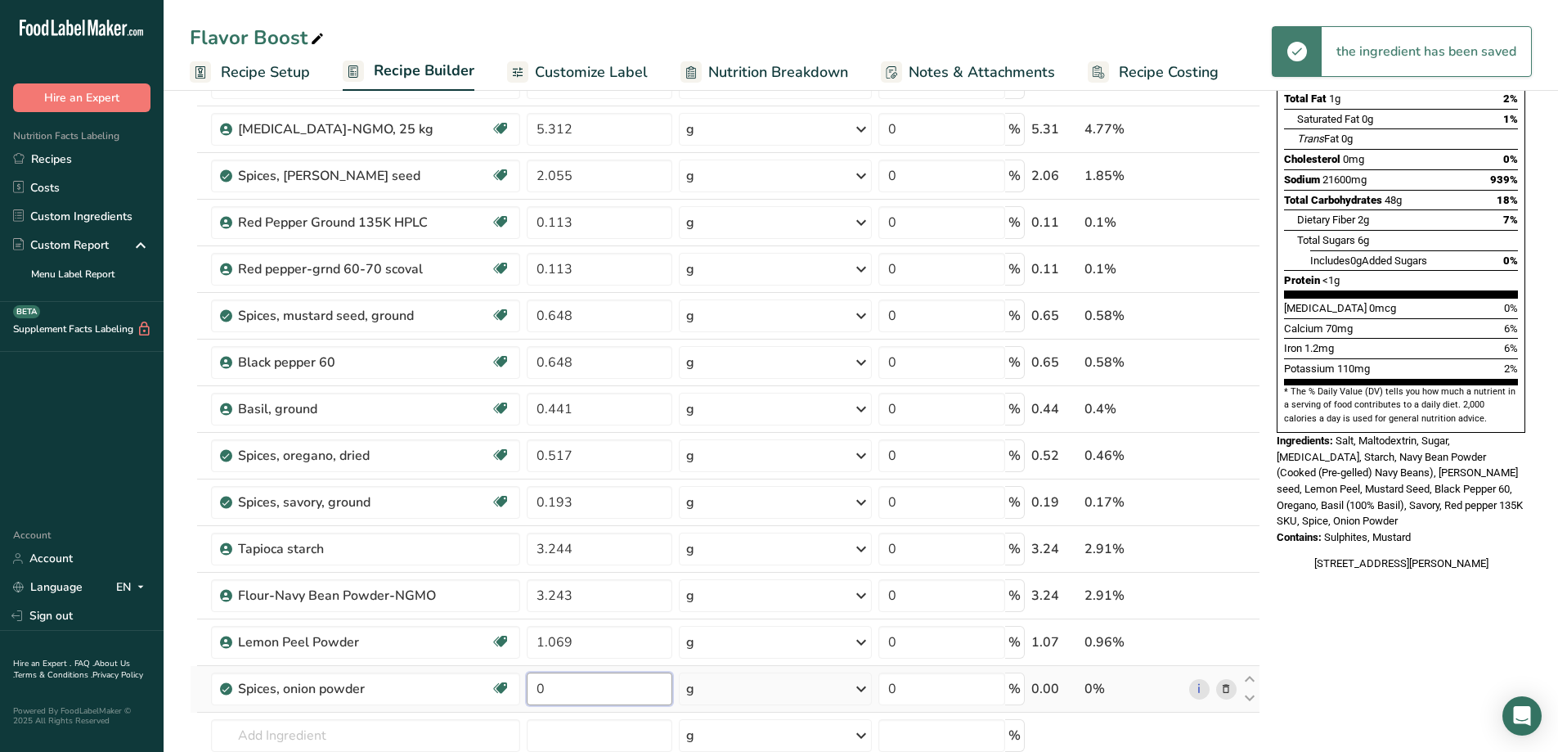
click at [556, 693] on input "0" at bounding box center [600, 688] width 146 height 33
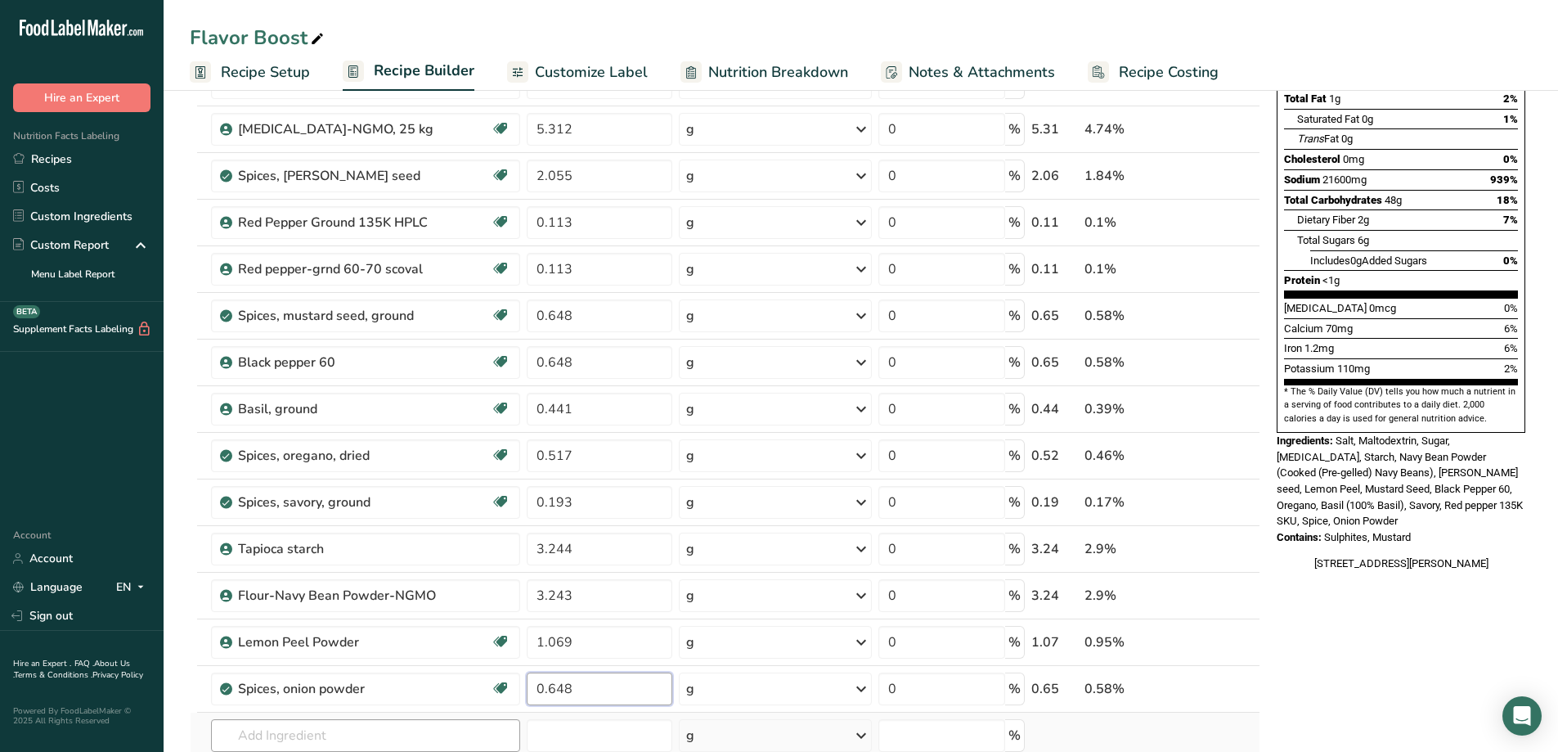
type input "0.648"
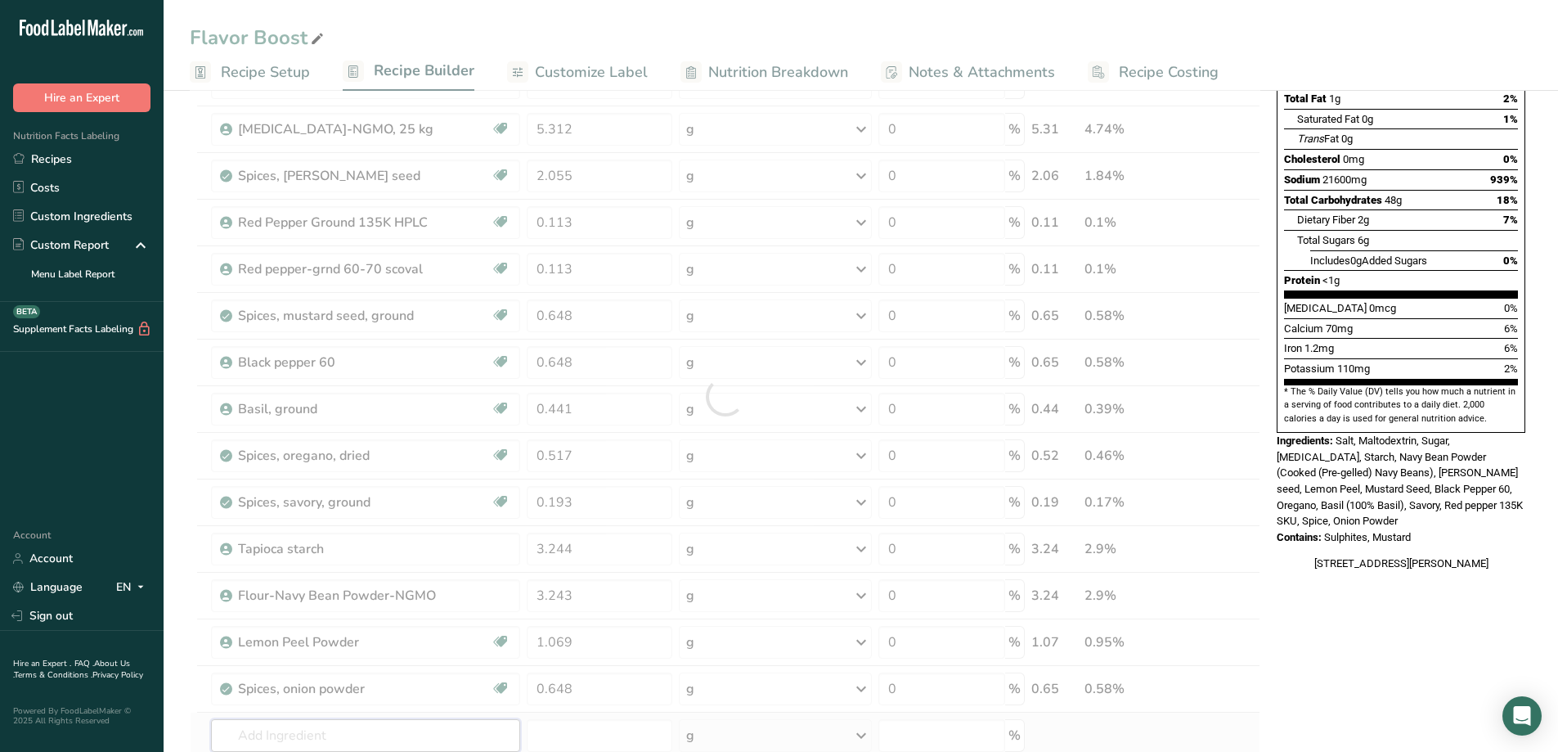
click at [376, 735] on div "Ingredient * Amount * Unit * Waste * .a-a{fill:#347362;}.b-a{fill:#fff;} Grams …" at bounding box center [725, 396] width 1071 height 930
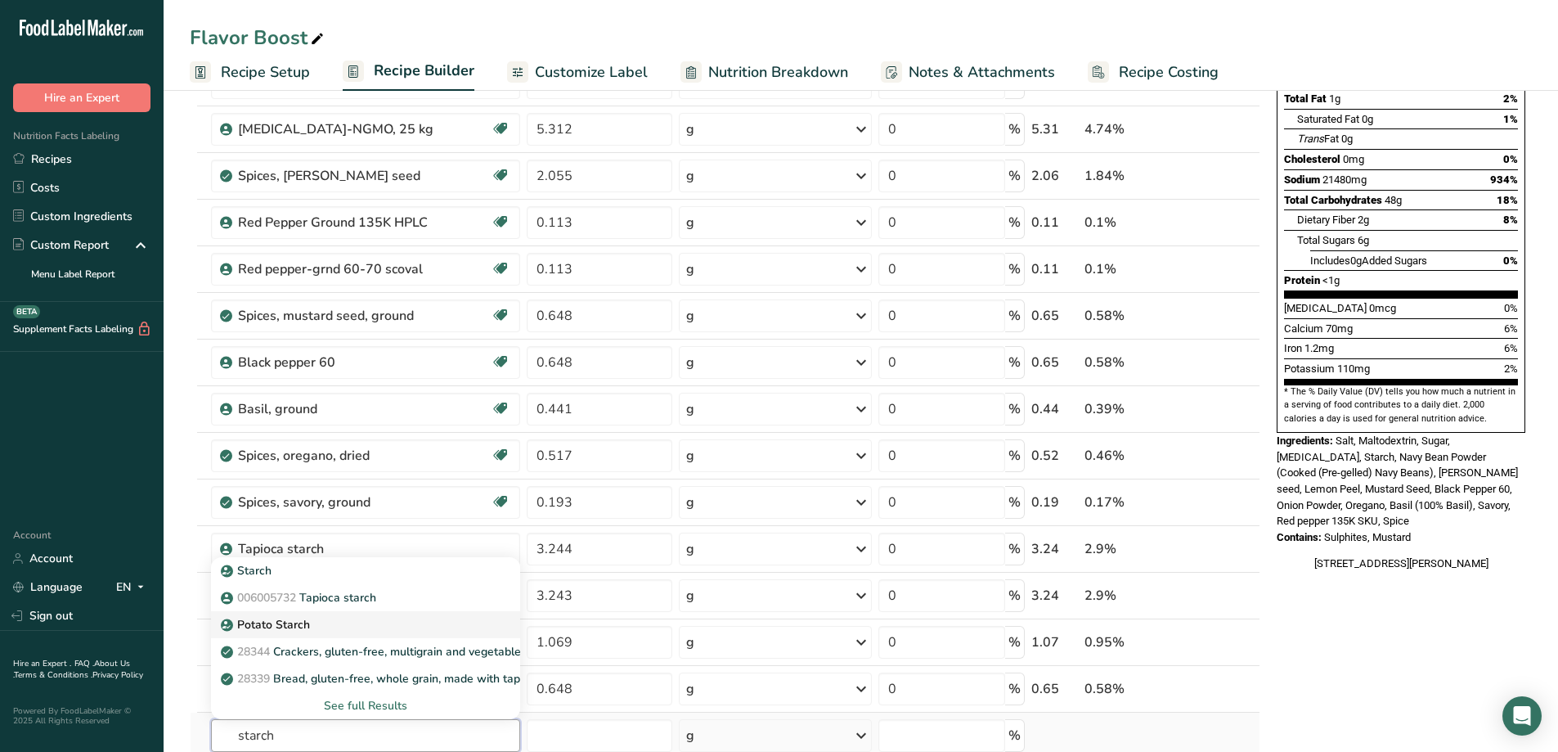
type input "starch"
click at [303, 627] on p "Potato Starch" at bounding box center [267, 624] width 86 height 17
type input "Potato Starch"
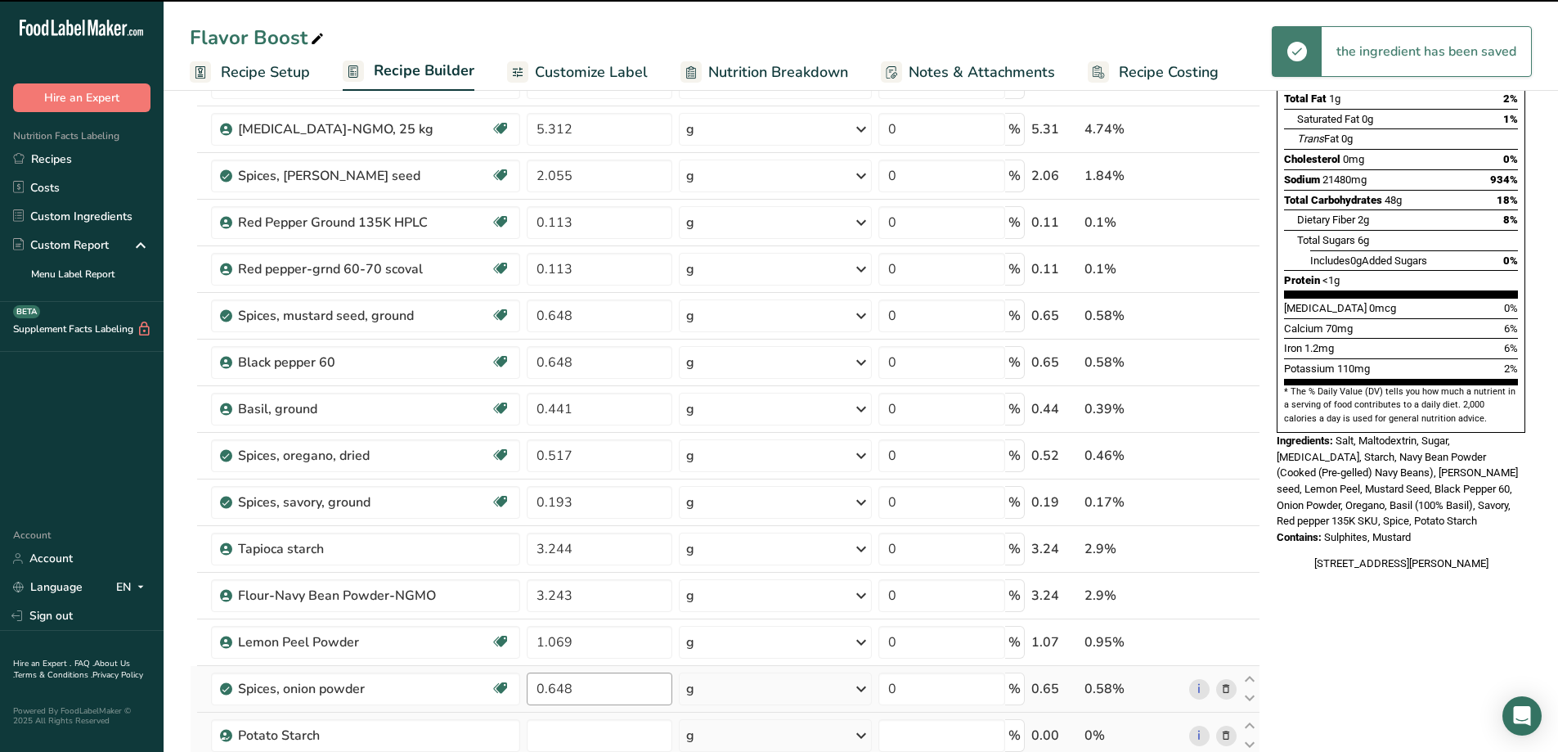
type input "0"
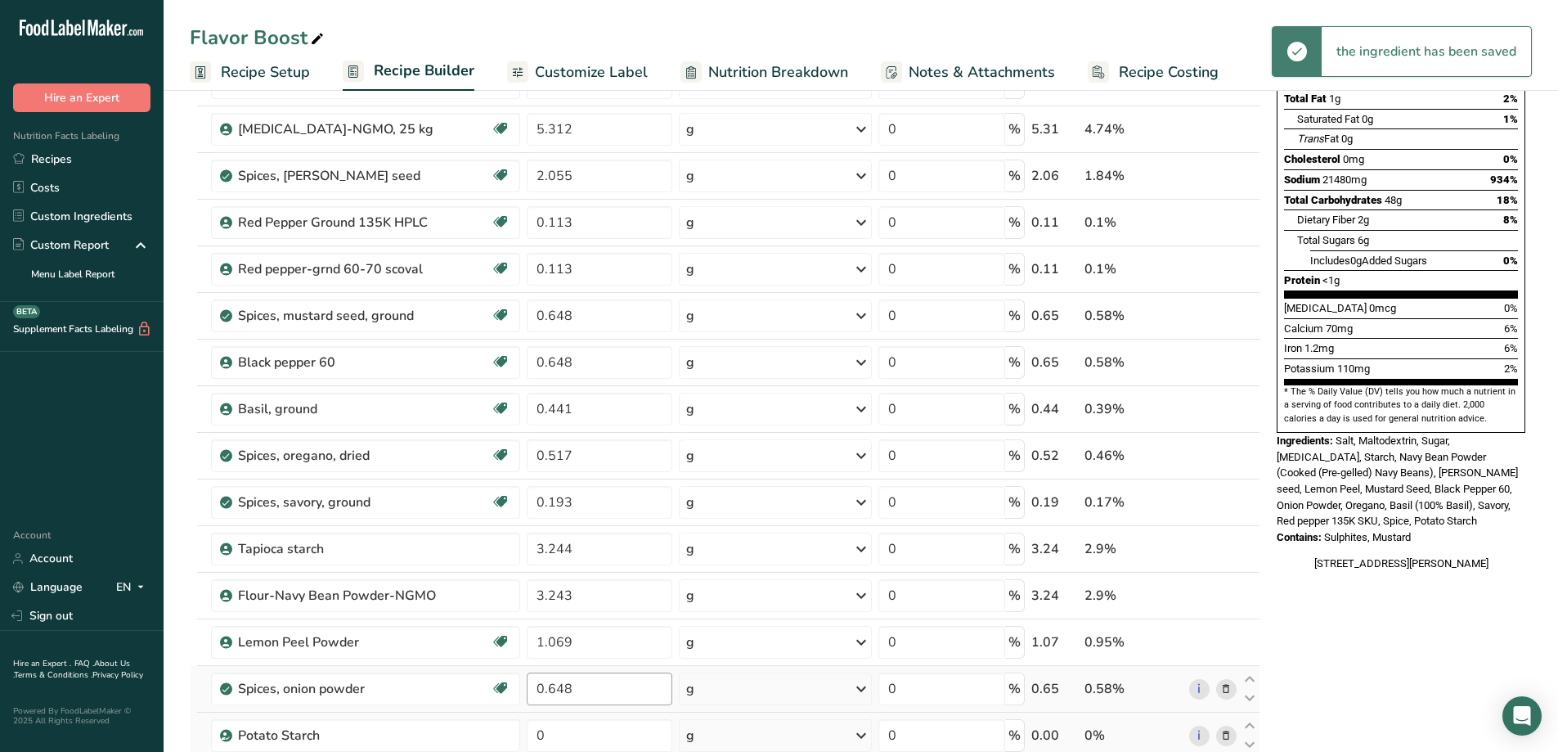
scroll to position [409, 0]
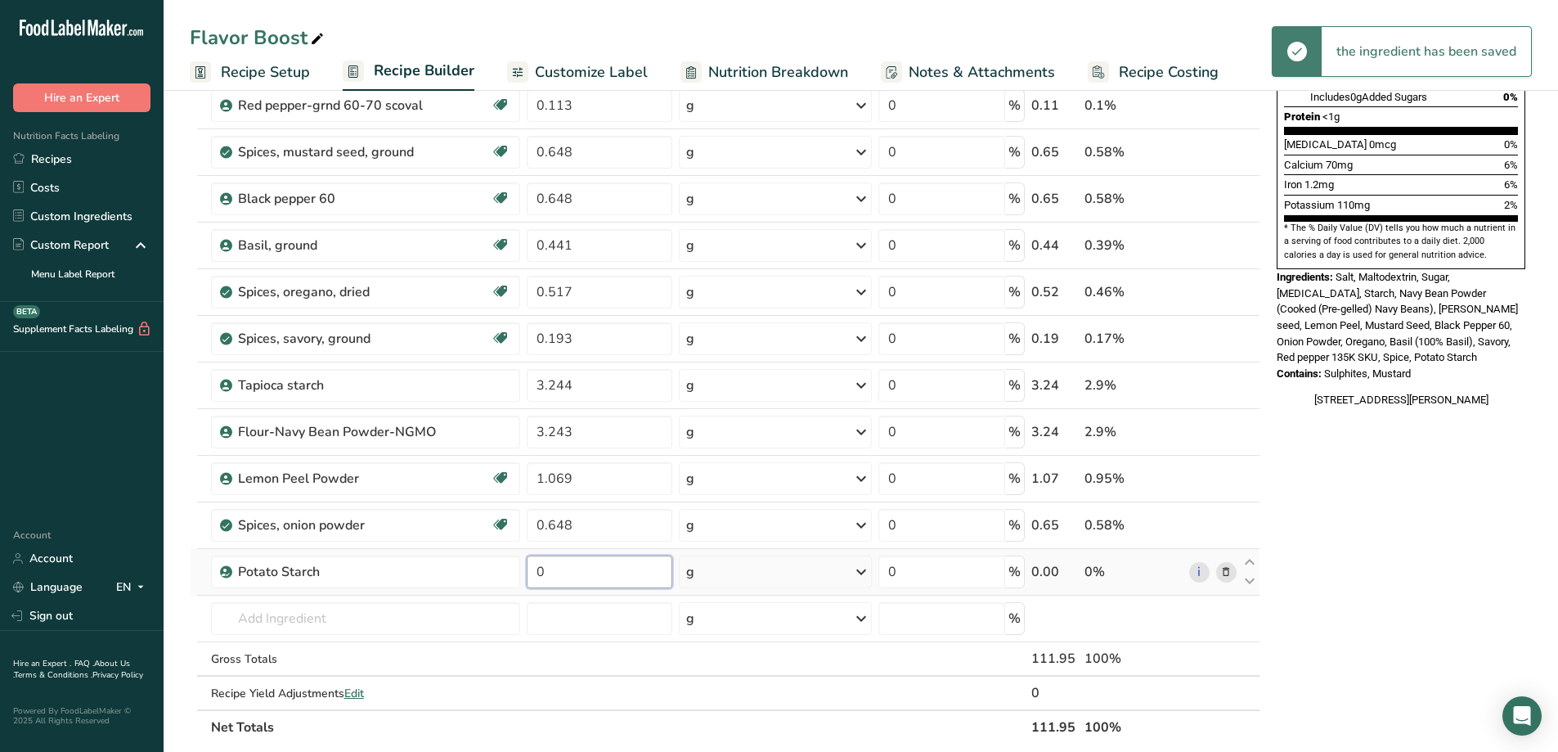
click at [573, 572] on input "0" at bounding box center [600, 571] width 146 height 33
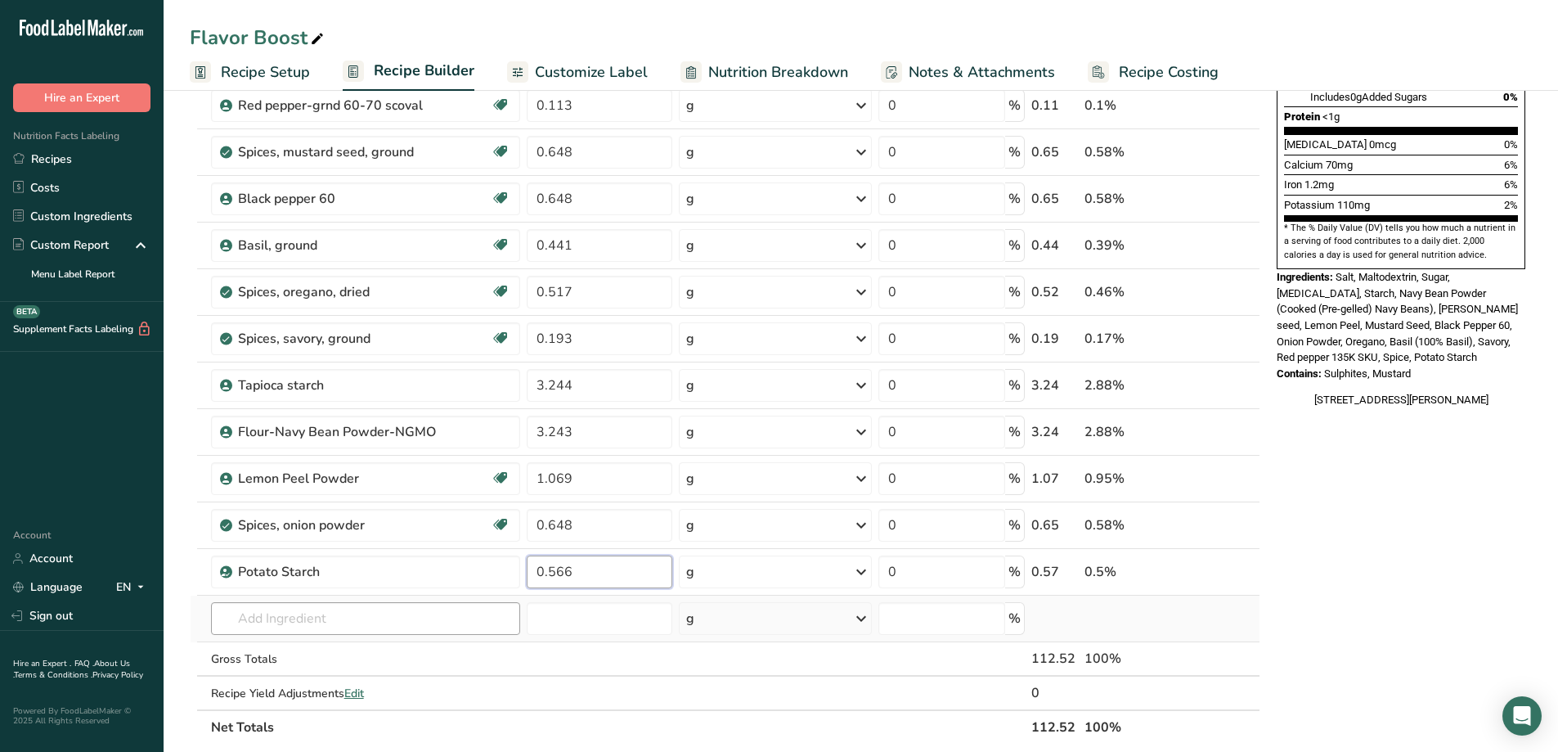
type input "0.566"
click at [388, 606] on div "Ingredient * Amount * Unit * Waste * .a-a{fill:#347362;}.b-a{fill:#fff;} Grams …" at bounding box center [725, 256] width 1071 height 976
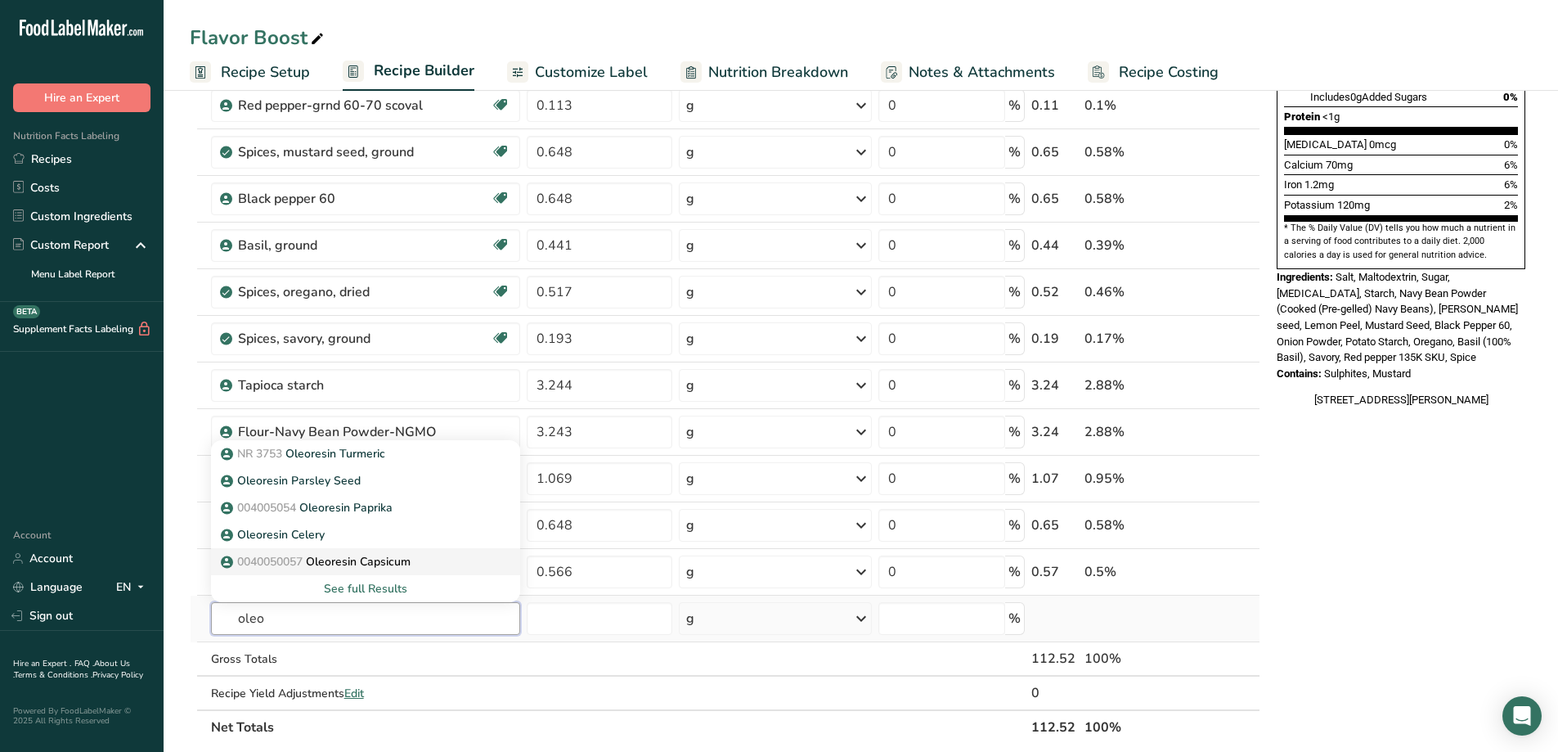
type input "oleo"
click at [402, 568] on p "0040050057 Oleoresin Capsicum" at bounding box center [317, 561] width 186 height 17
type input "Oleoresin Capsicum"
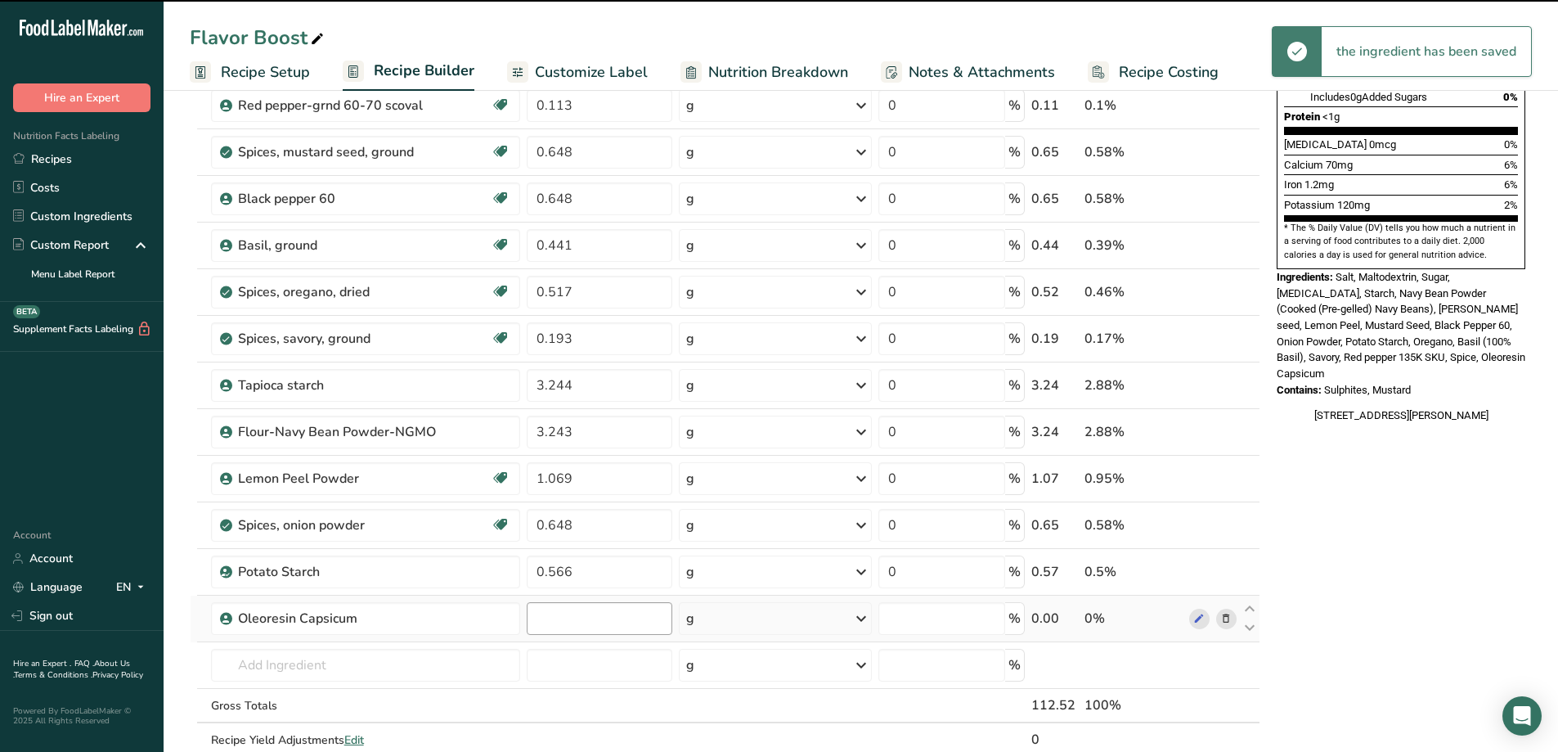
type input "0"
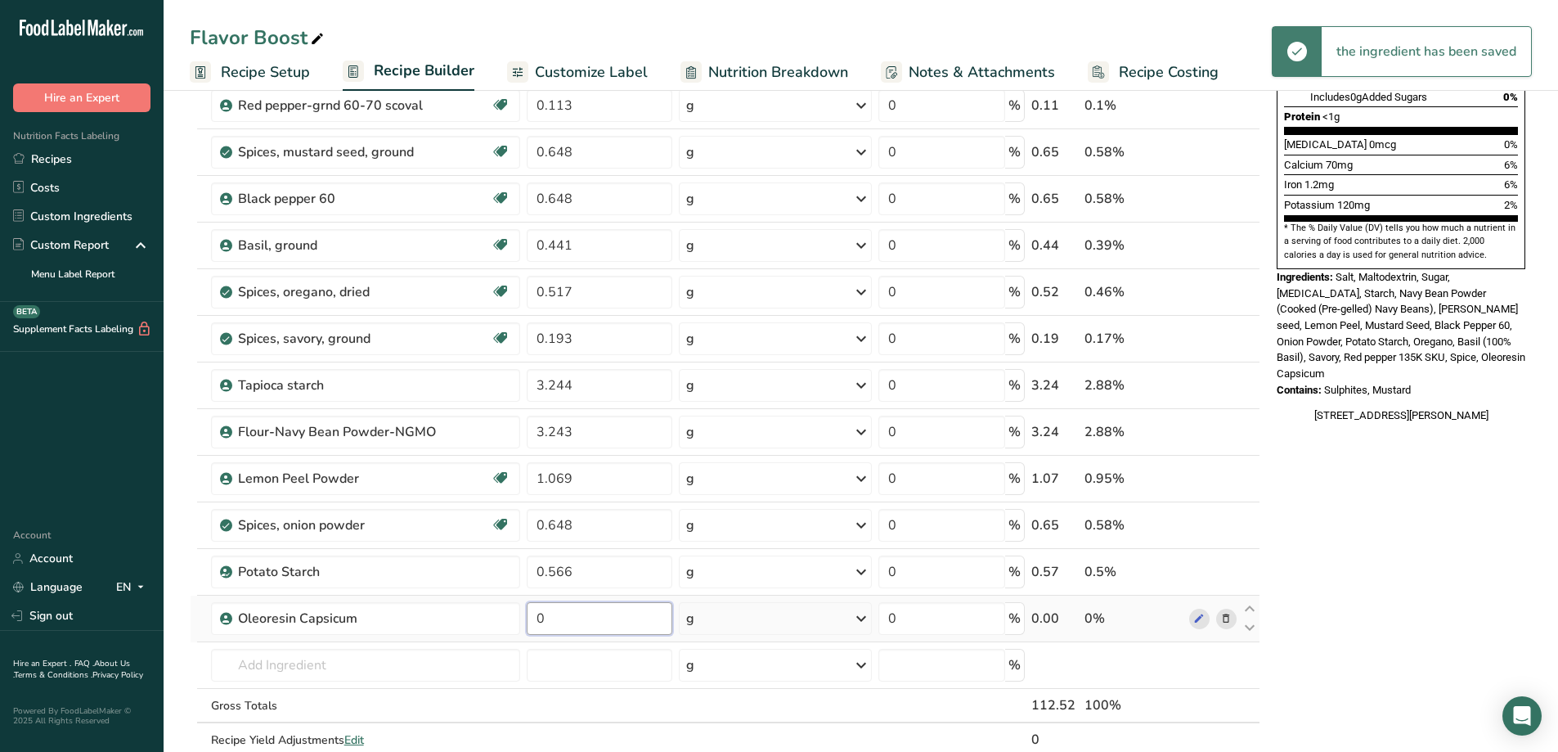
click at [566, 617] on input "0" at bounding box center [600, 618] width 146 height 33
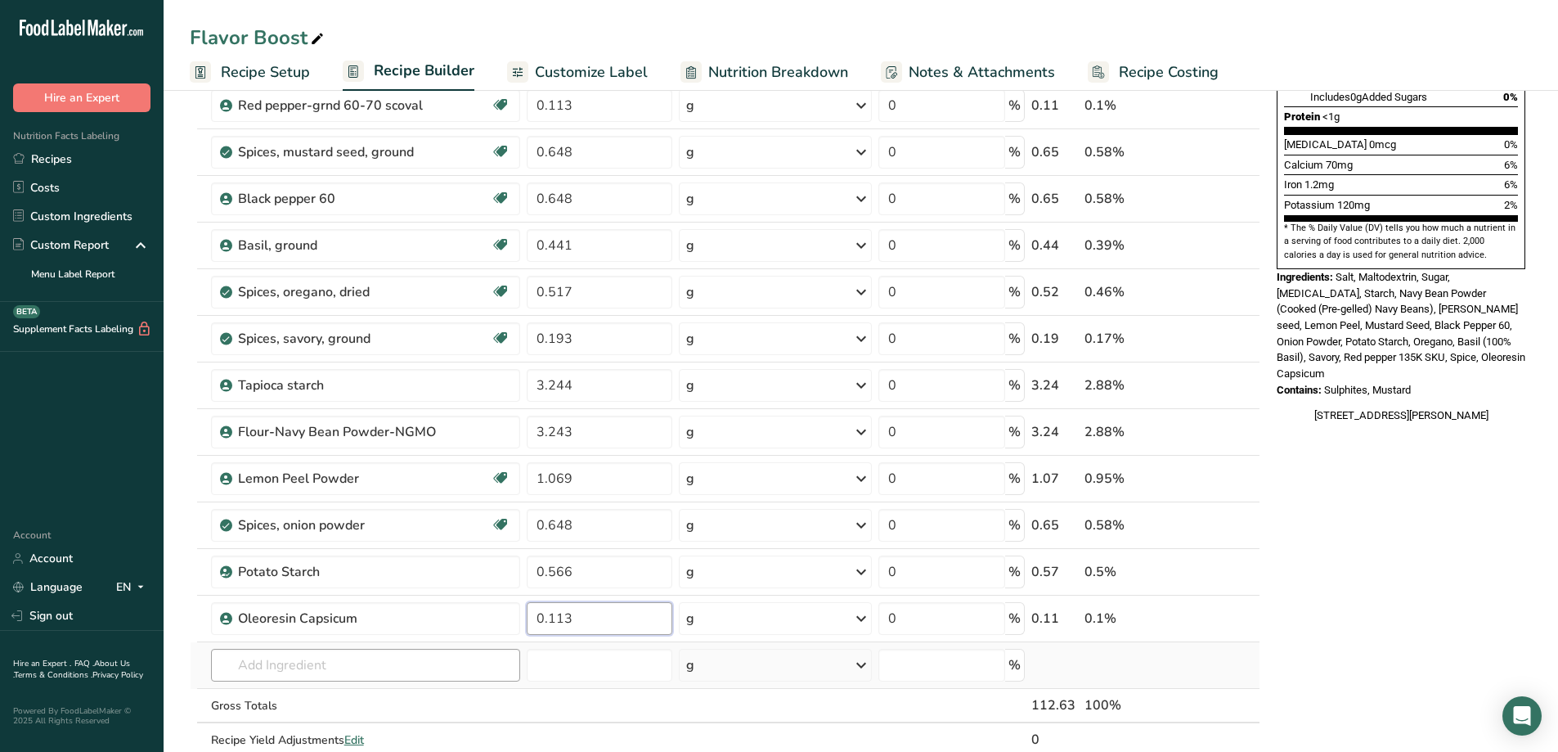
type input "0.113"
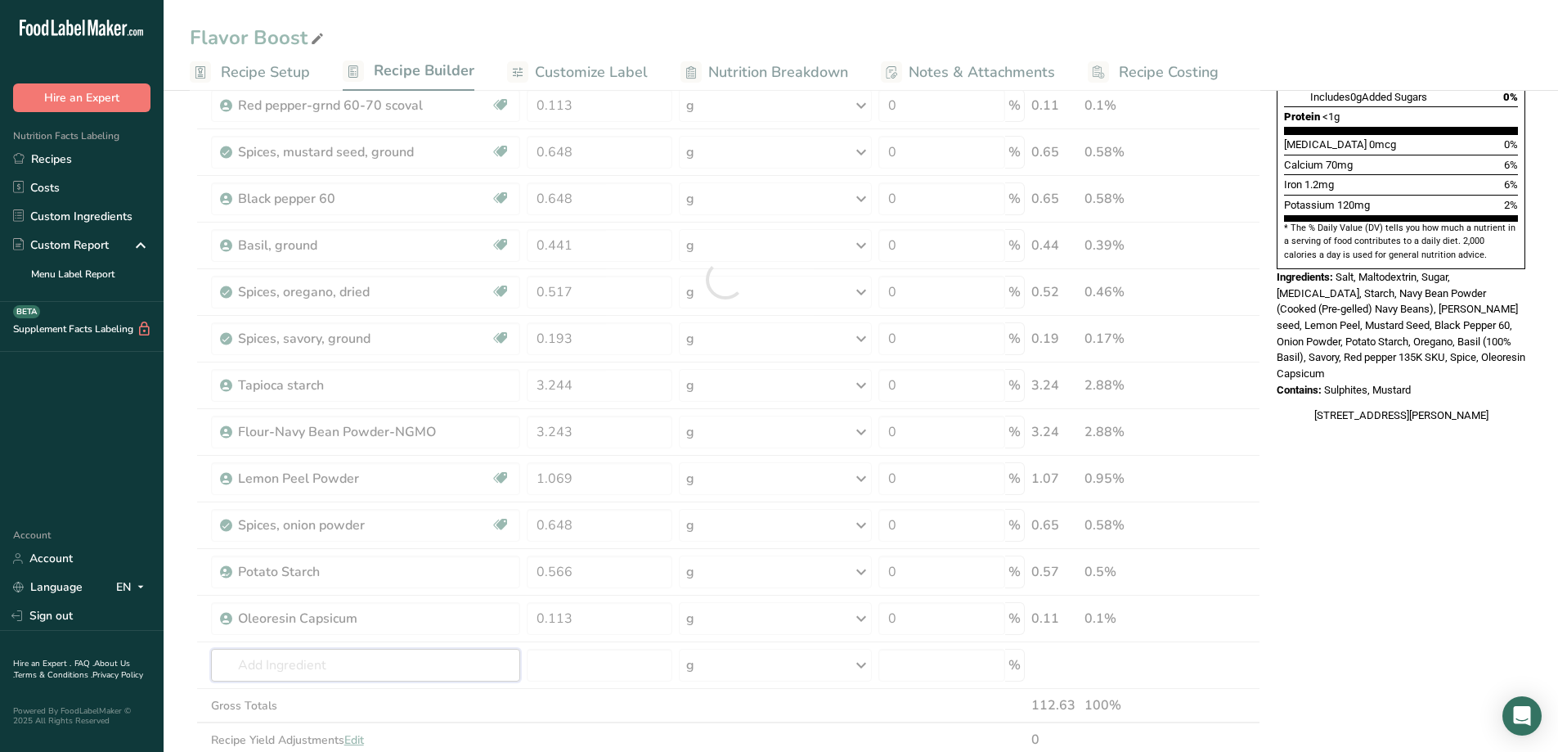
drag, startPoint x: 437, startPoint y: 665, endPoint x: 445, endPoint y: 658, distance: 11.0
click at [444, 659] on div "Ingredient * Amount * Unit * Waste * .a-a{fill:#347362;}.b-a{fill:#fff;} Grams …" at bounding box center [725, 279] width 1071 height 1023
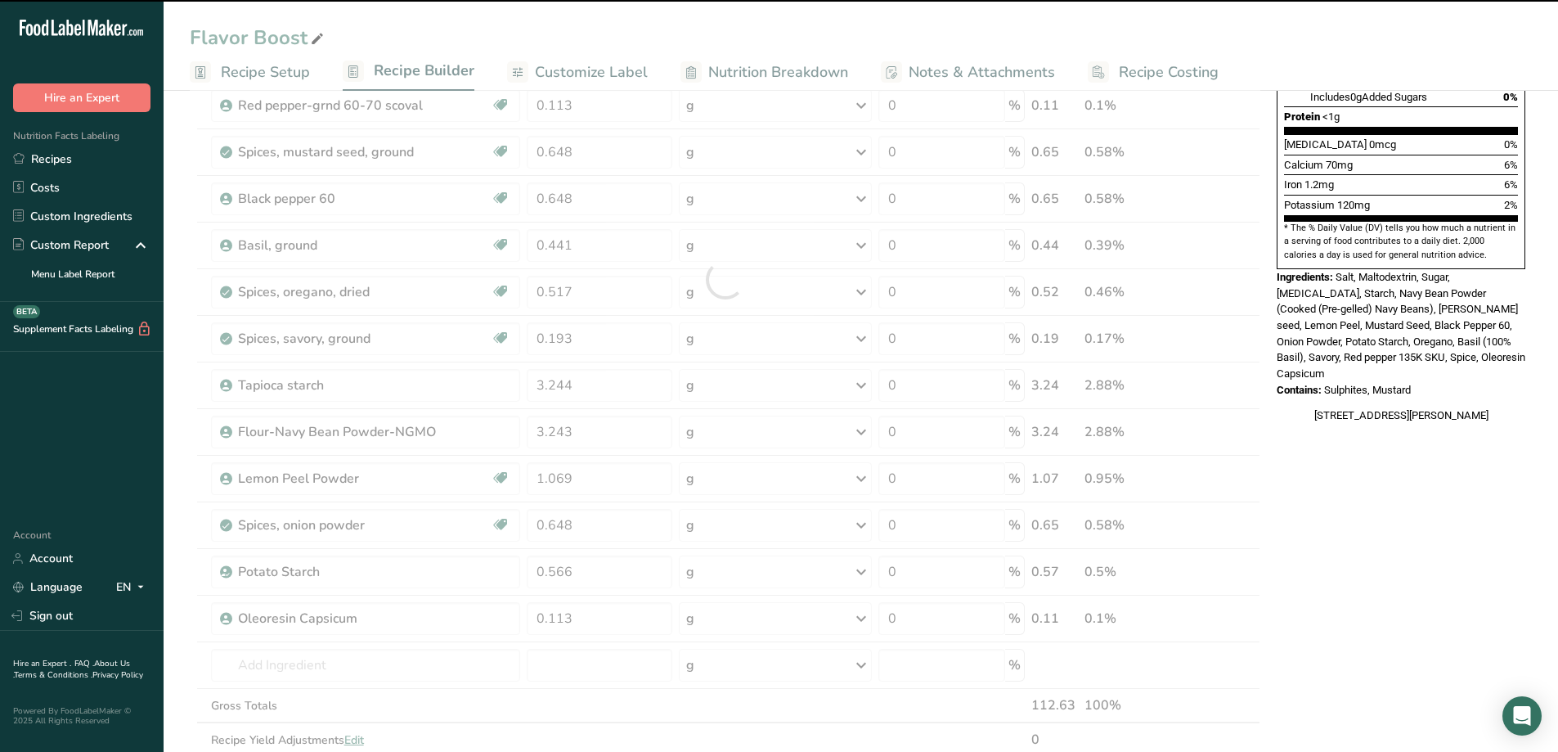
click at [401, 661] on div at bounding box center [725, 279] width 1071 height 1023
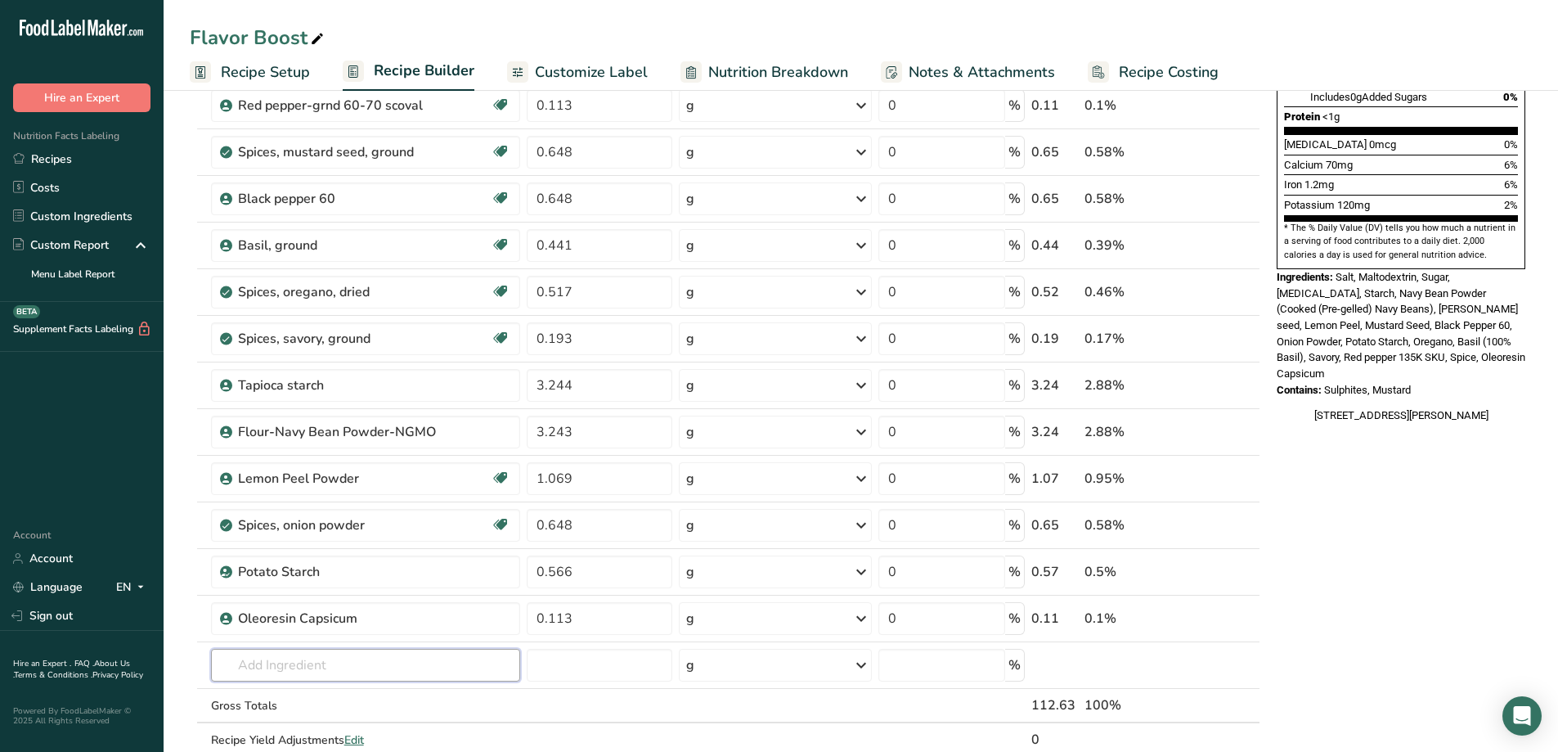
click at [401, 661] on input "text" at bounding box center [365, 665] width 309 height 33
type input "oleor"
click at [387, 626] on div "See full Results" at bounding box center [365, 634] width 283 height 17
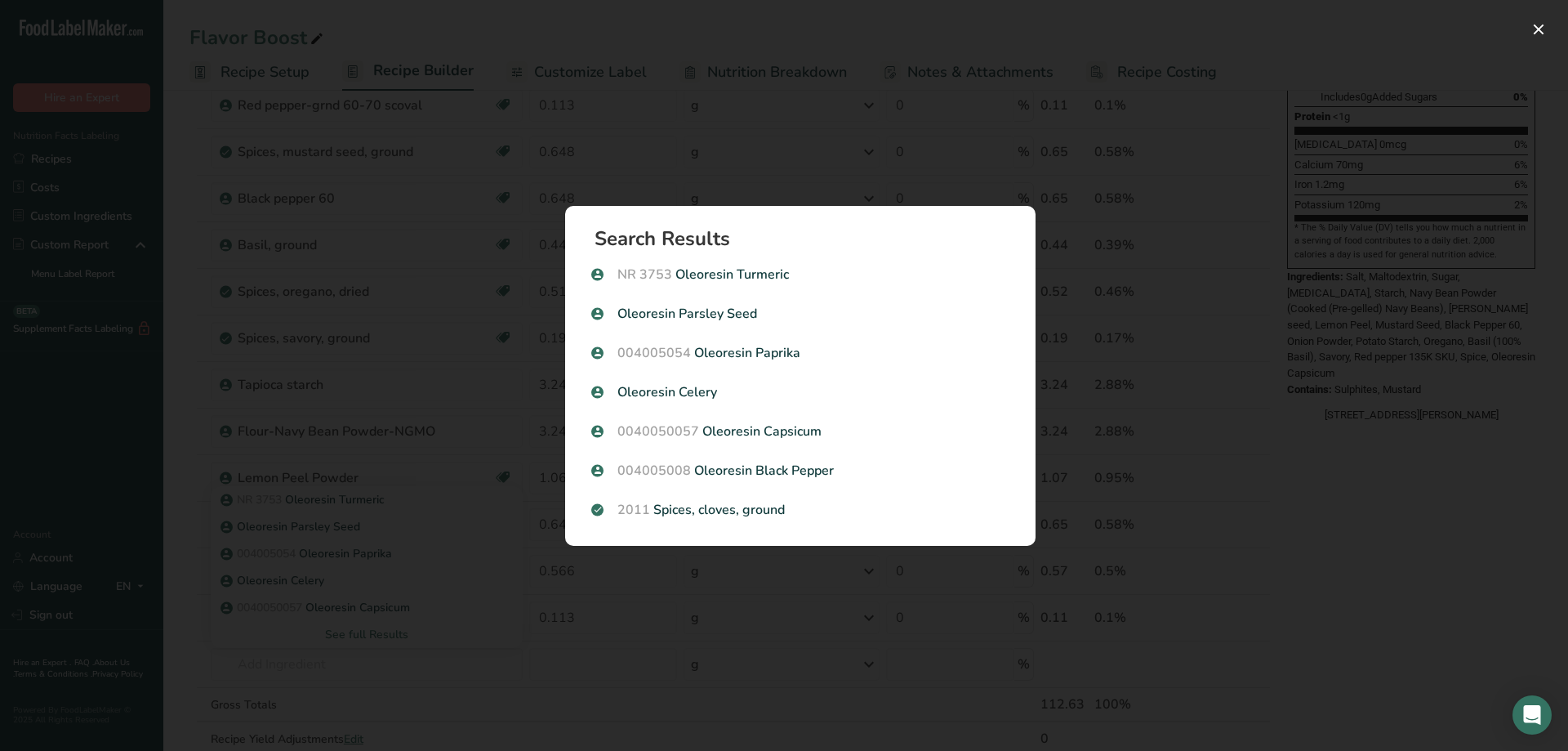
click at [802, 464] on p "004005008 Oleoresin Black Pepper" at bounding box center [800, 470] width 418 height 20
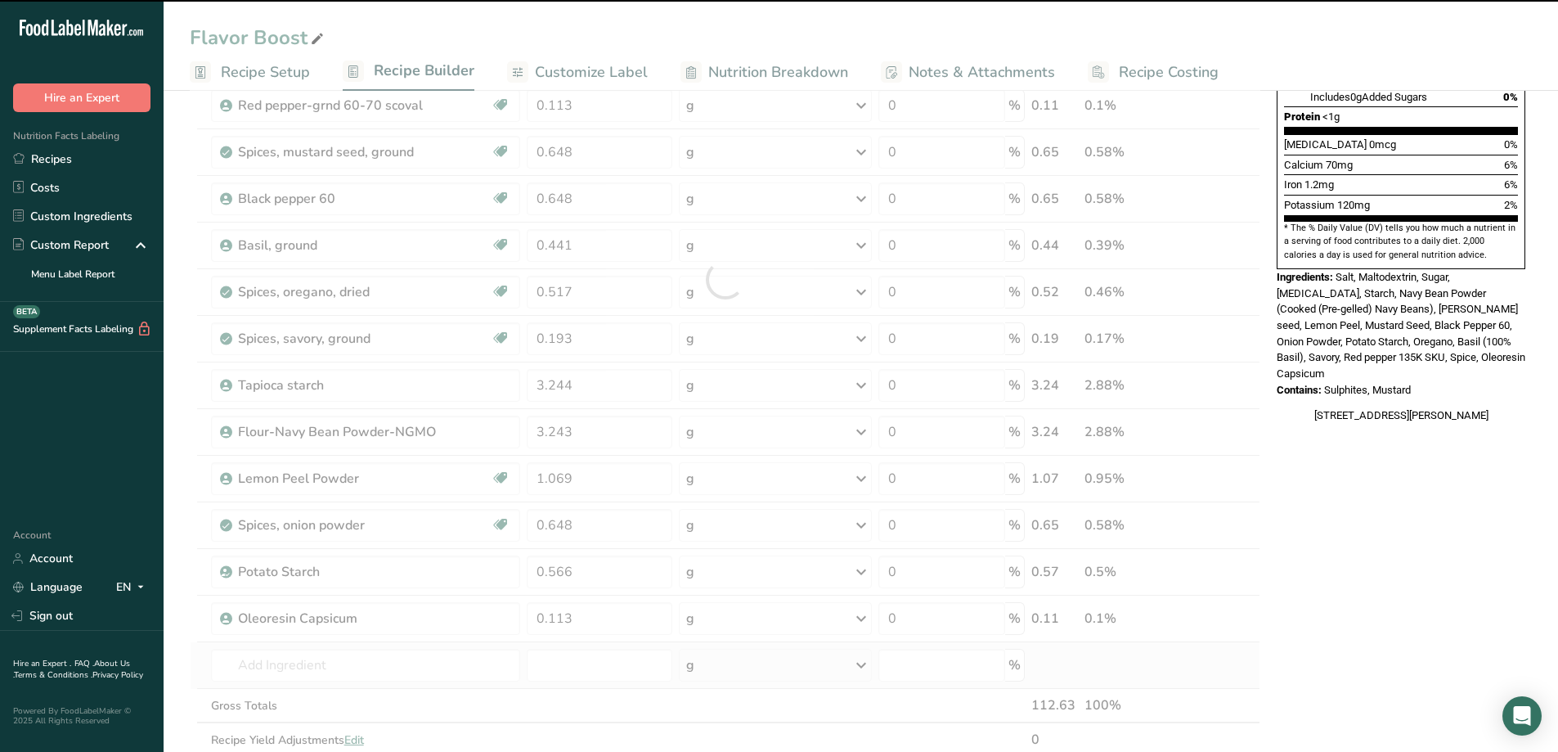
type input "0"
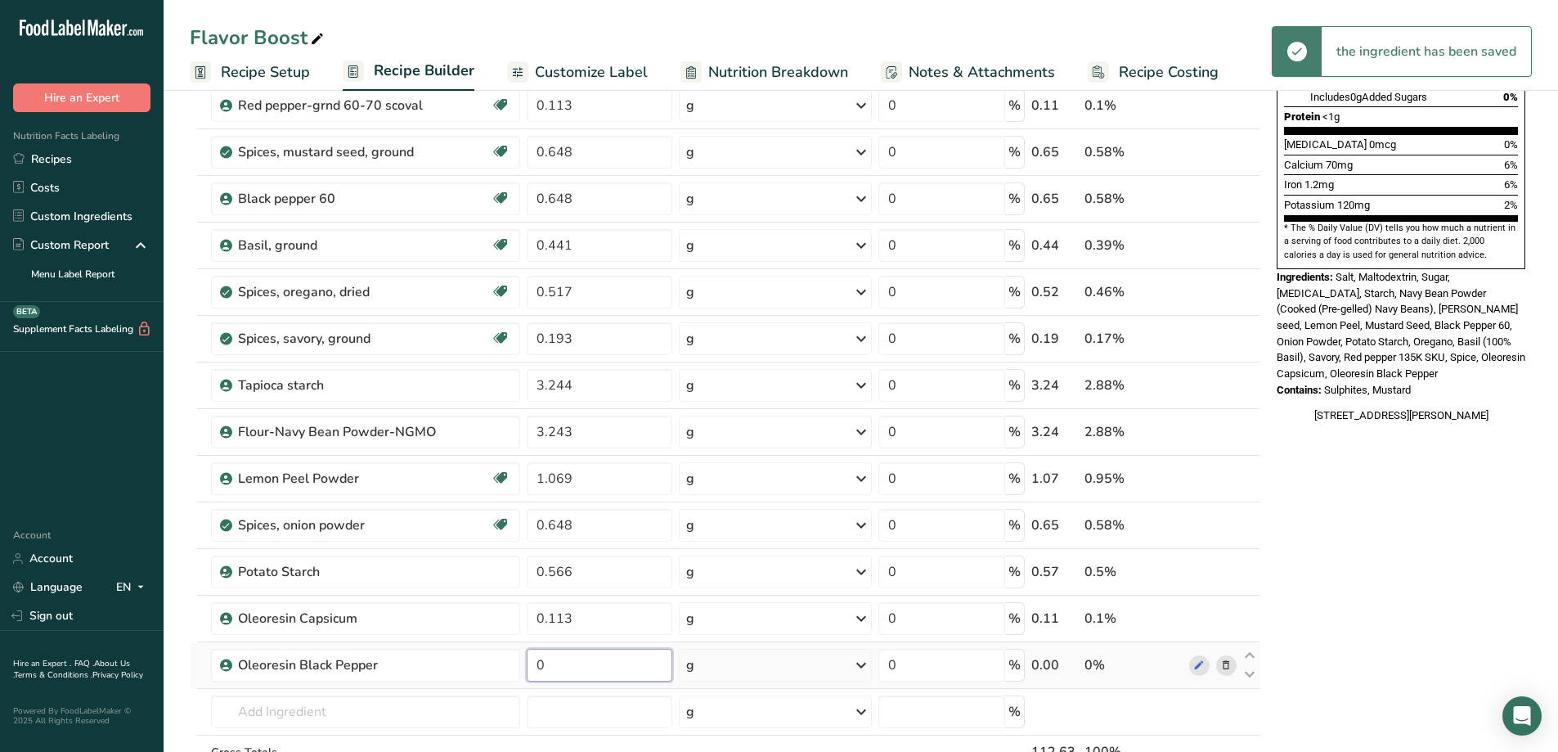
click at [565, 658] on input "0" at bounding box center [600, 665] width 146 height 33
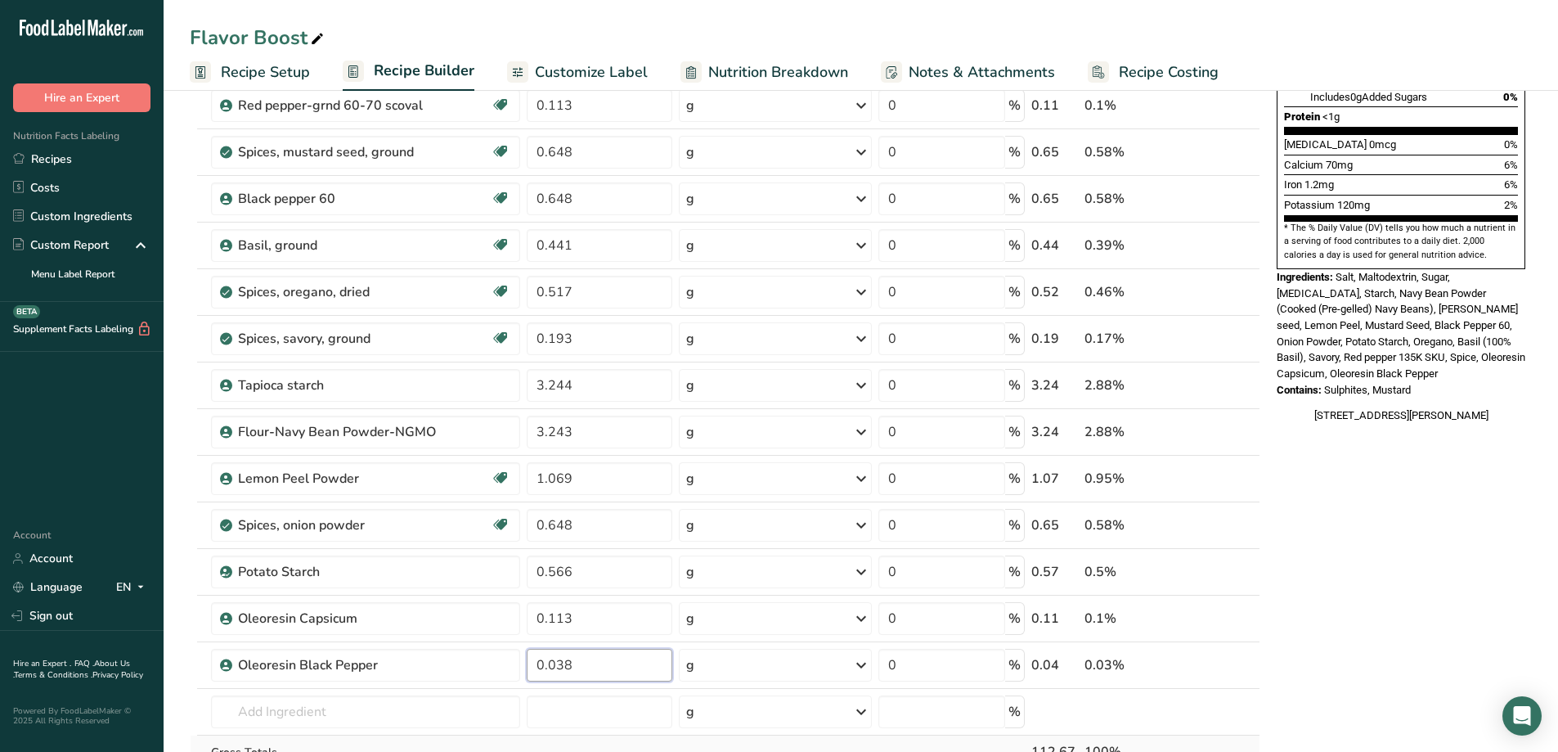
type input "0.038"
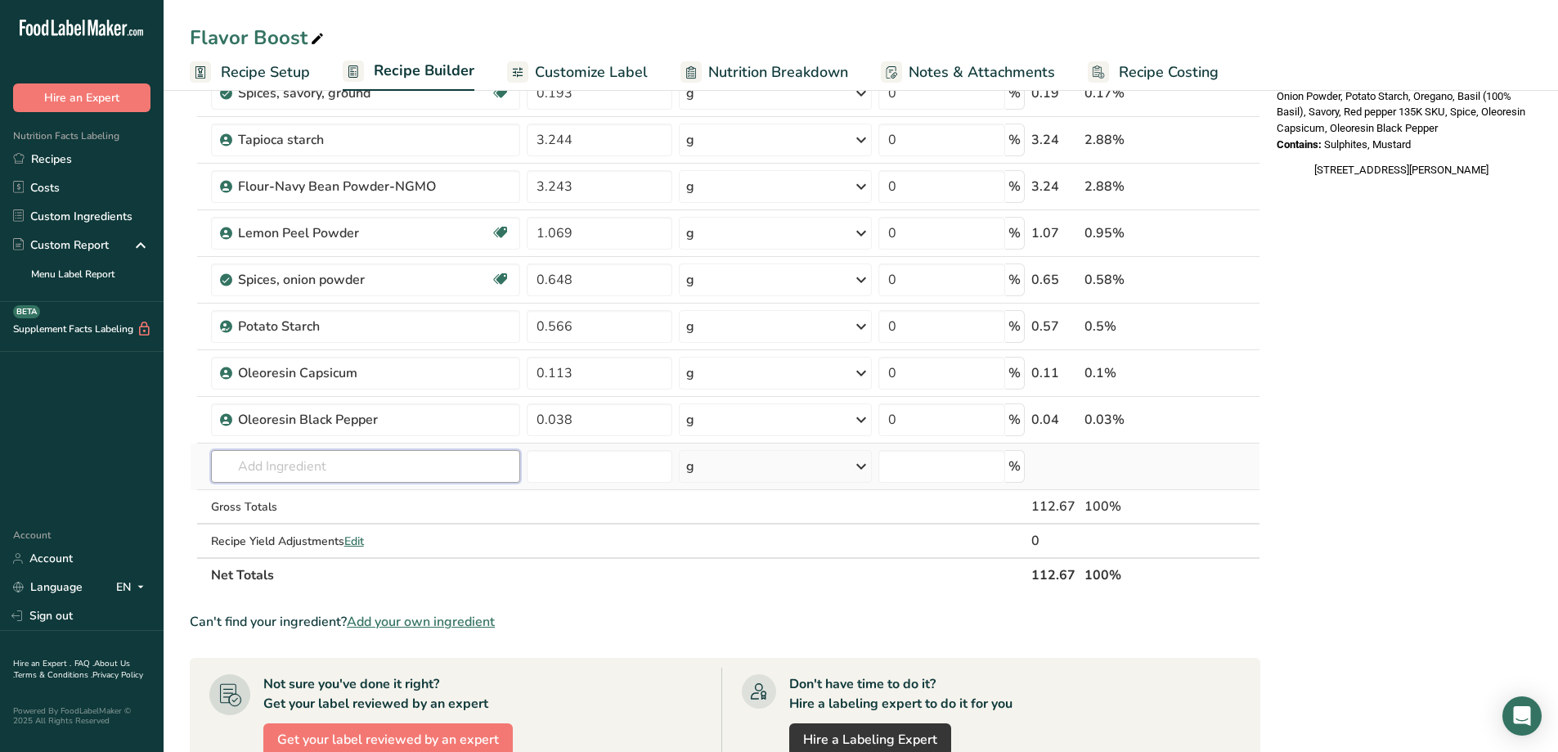
click at [335, 462] on input "text" at bounding box center [365, 466] width 309 height 33
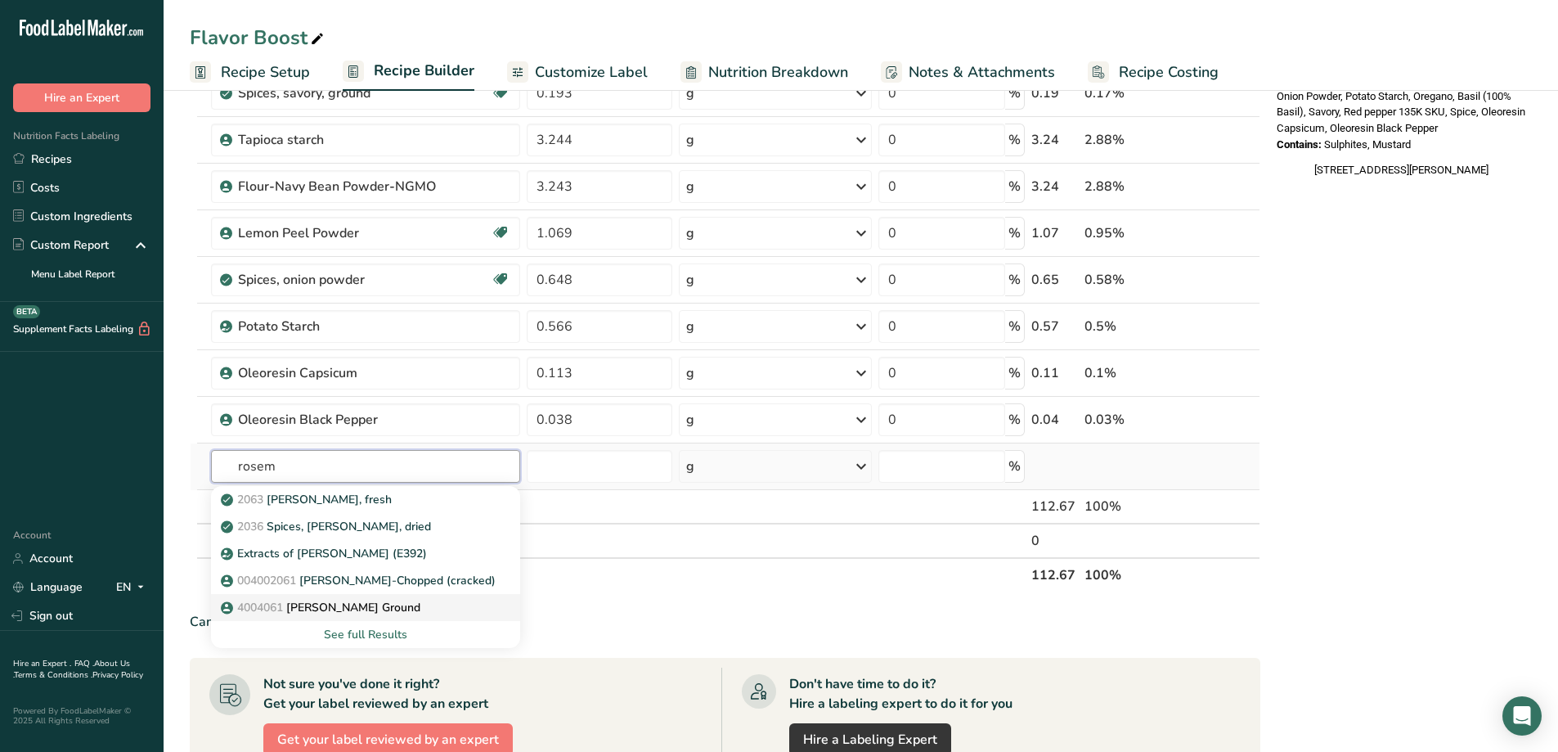
type input "rosem"
click at [368, 602] on p "4004061 [PERSON_NAME][GEOGRAPHIC_DATA]" at bounding box center [322, 607] width 196 height 17
type input "[PERSON_NAME] Ground"
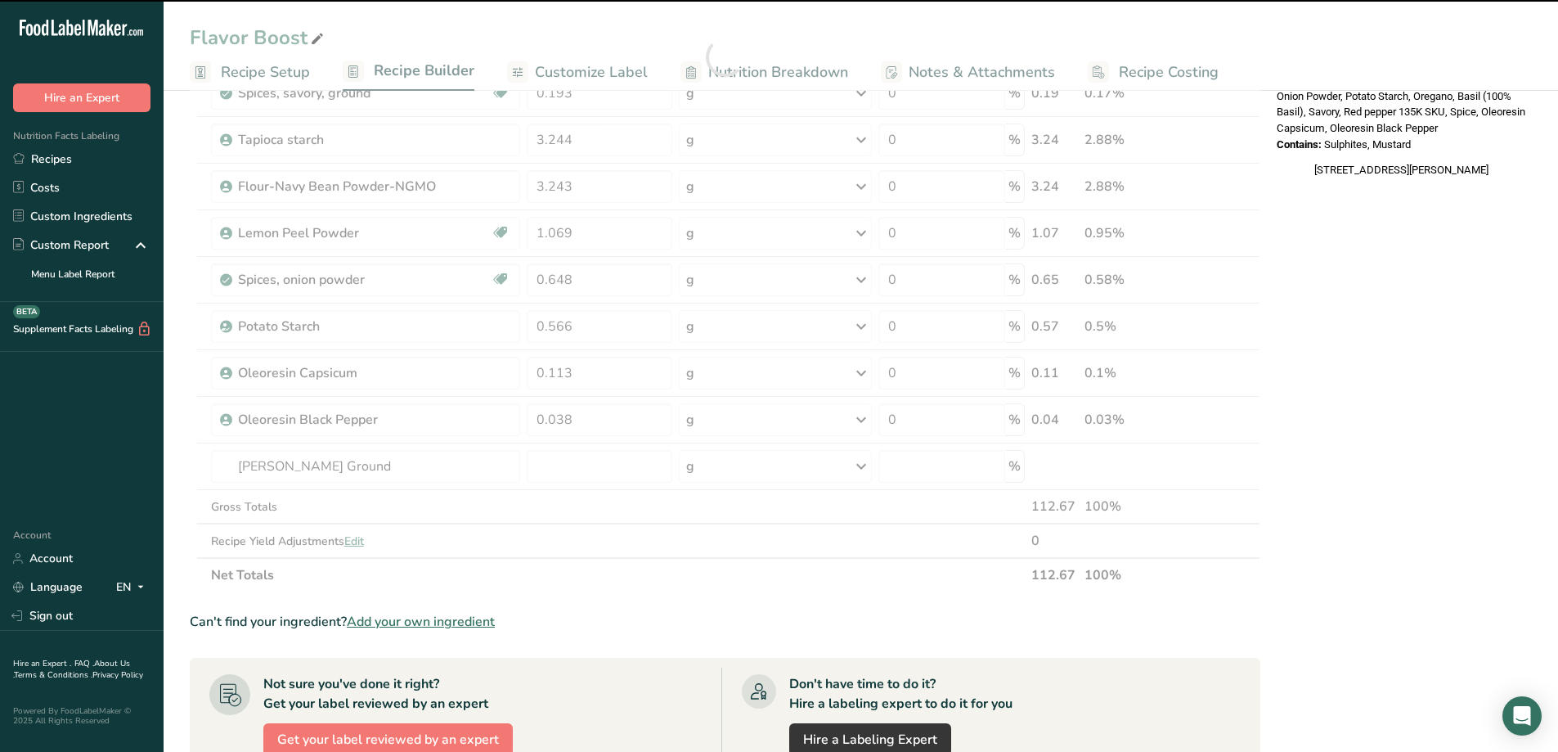
type input "0"
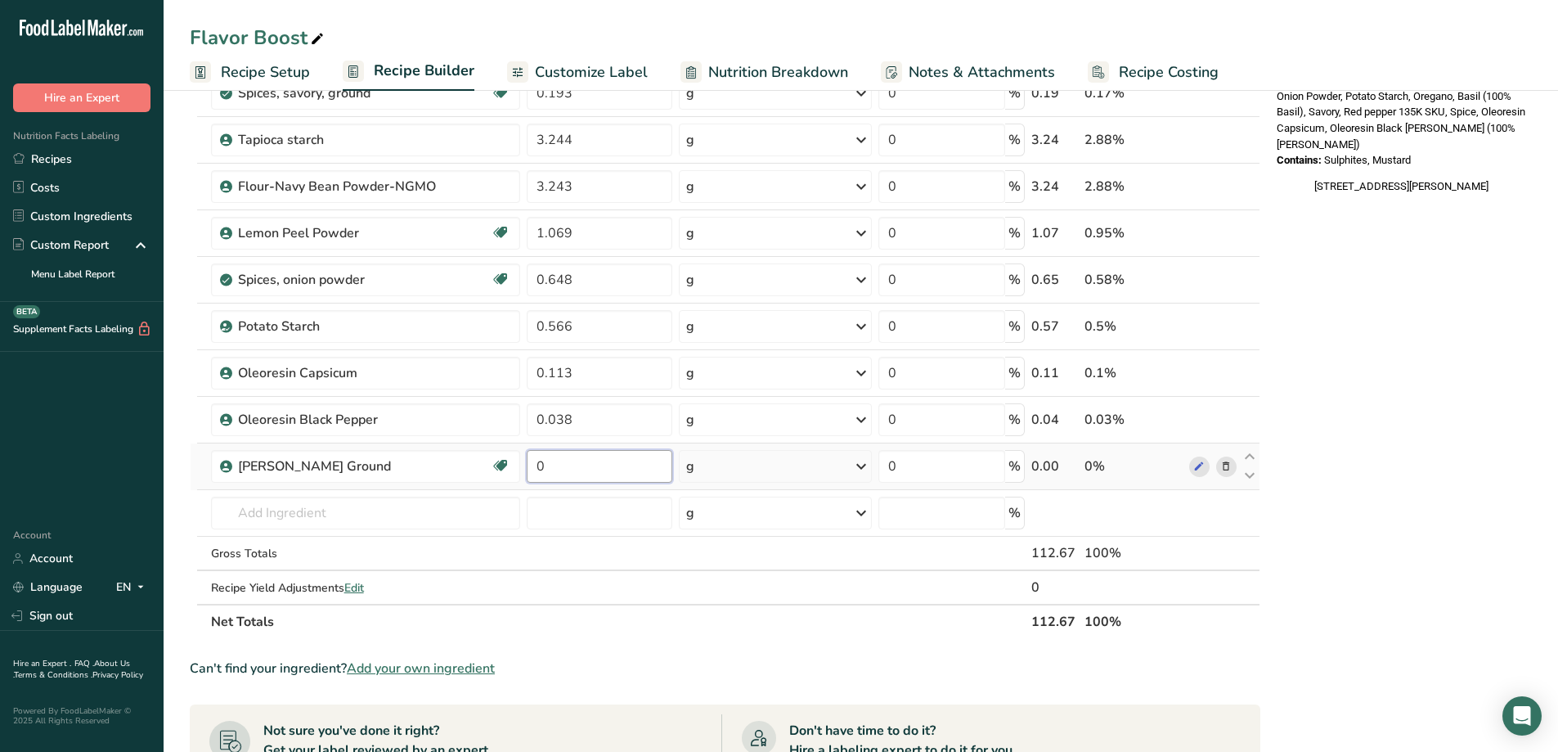
drag, startPoint x: 561, startPoint y: 469, endPoint x: 513, endPoint y: 483, distance: 50.0
click at [513, 483] on tr "[PERSON_NAME] Ground Kosher Pareve Halal 0 g Weight Units g kg mg See more Volu…" at bounding box center [725, 466] width 1069 height 47
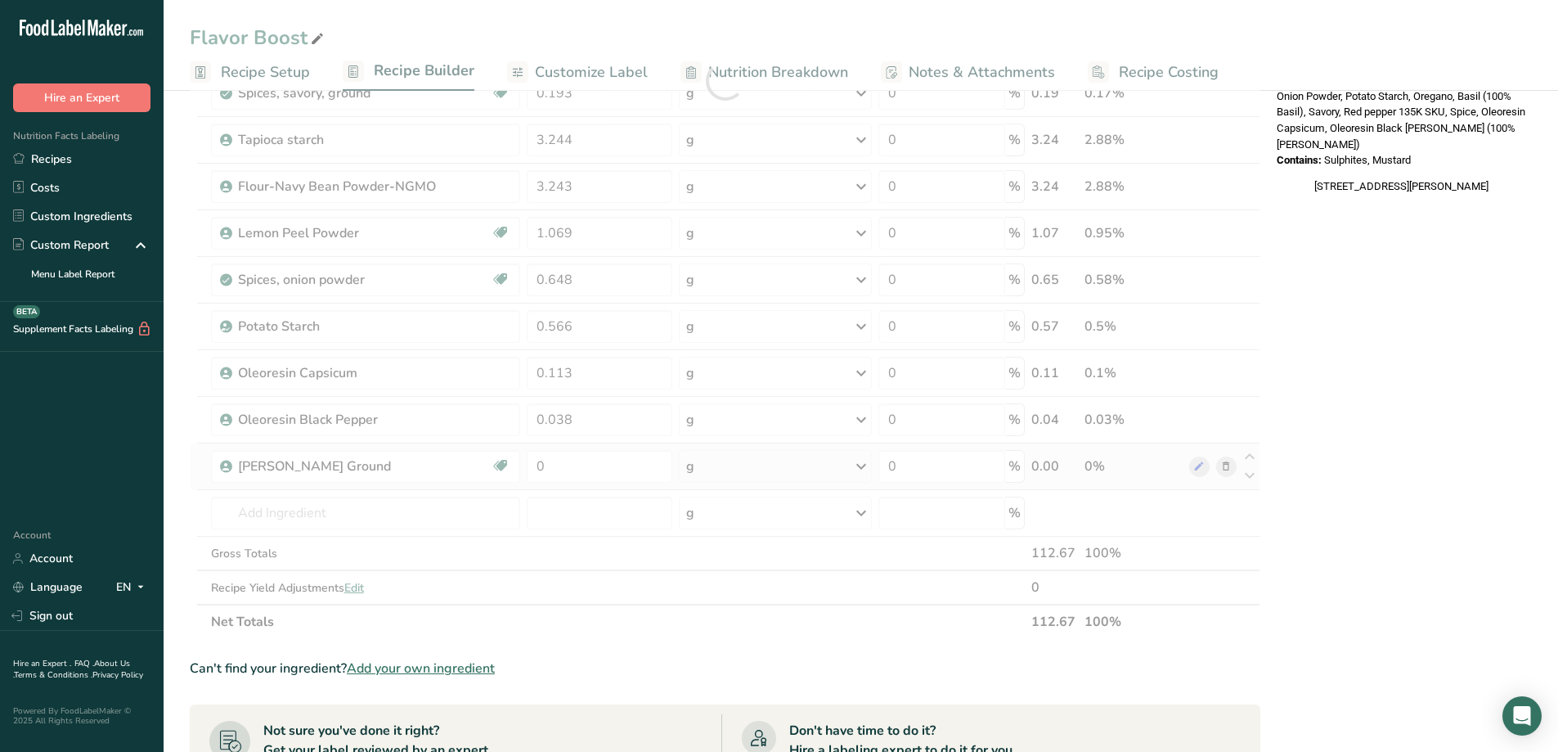
click at [1228, 472] on div "Ingredient * Amount * Unit * Waste * .a-a{fill:#347362;}.b-a{fill:#fff;} Grams …" at bounding box center [725, 80] width 1071 height 1116
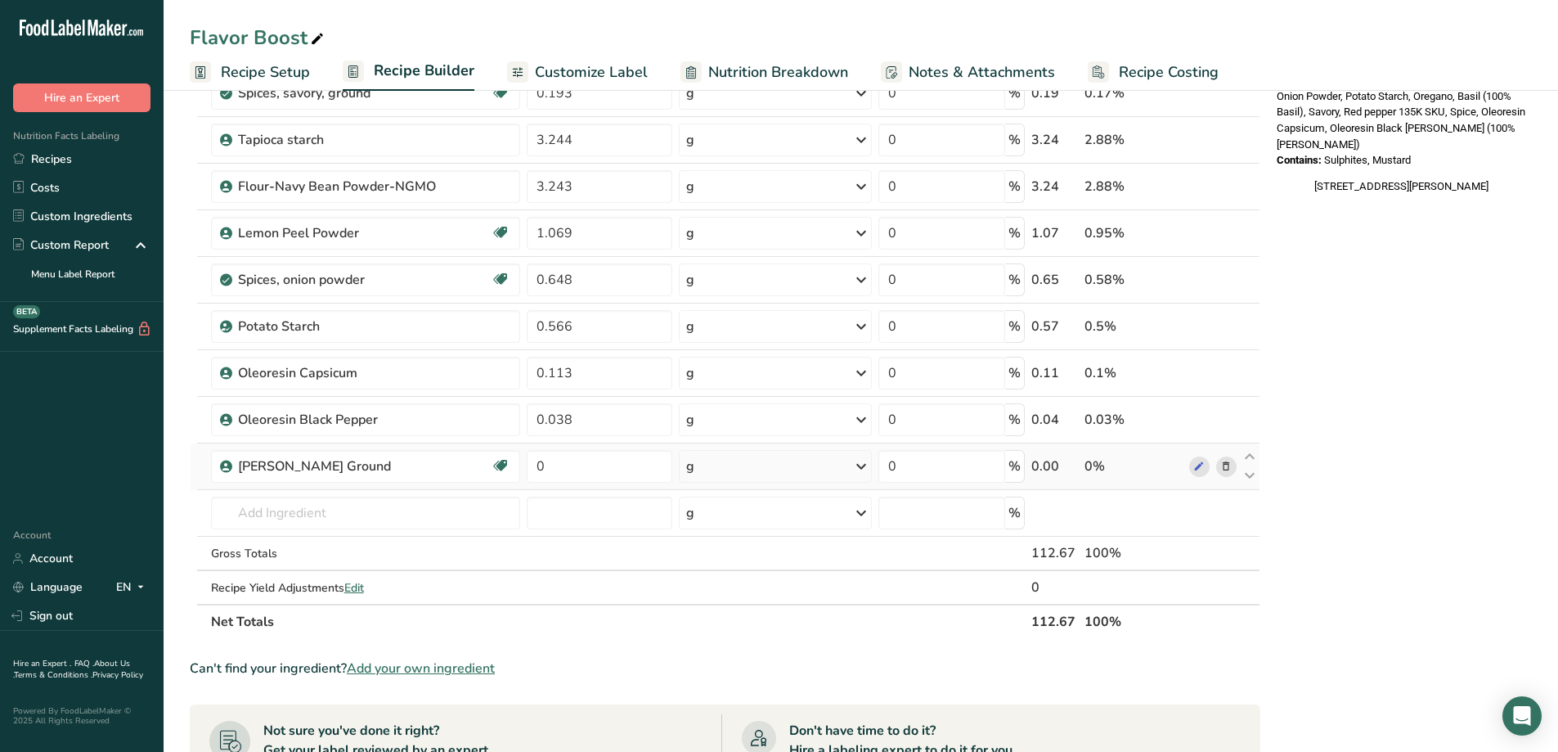
click at [1227, 464] on icon at bounding box center [1225, 466] width 11 height 17
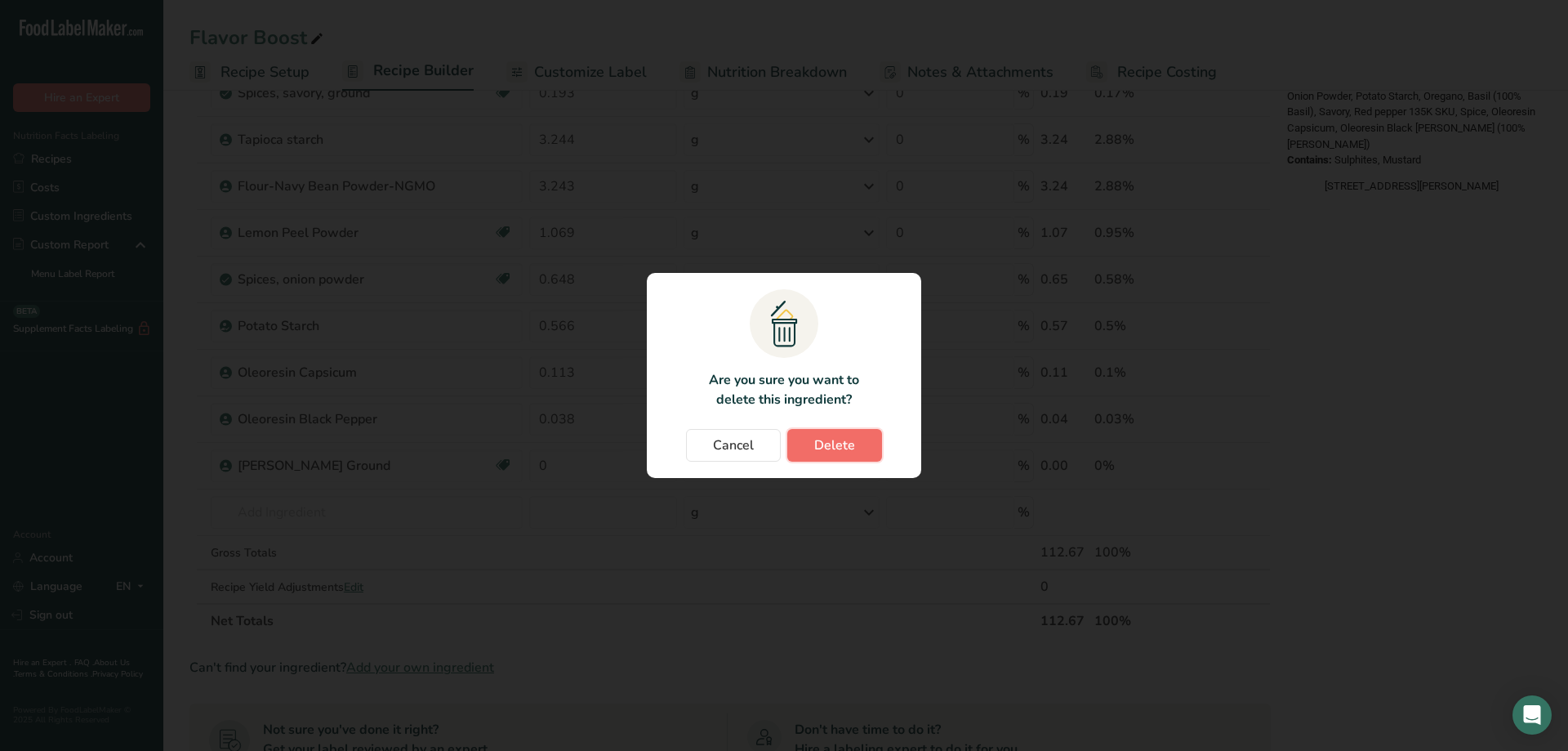
click at [819, 441] on span "Delete" at bounding box center [834, 445] width 41 height 20
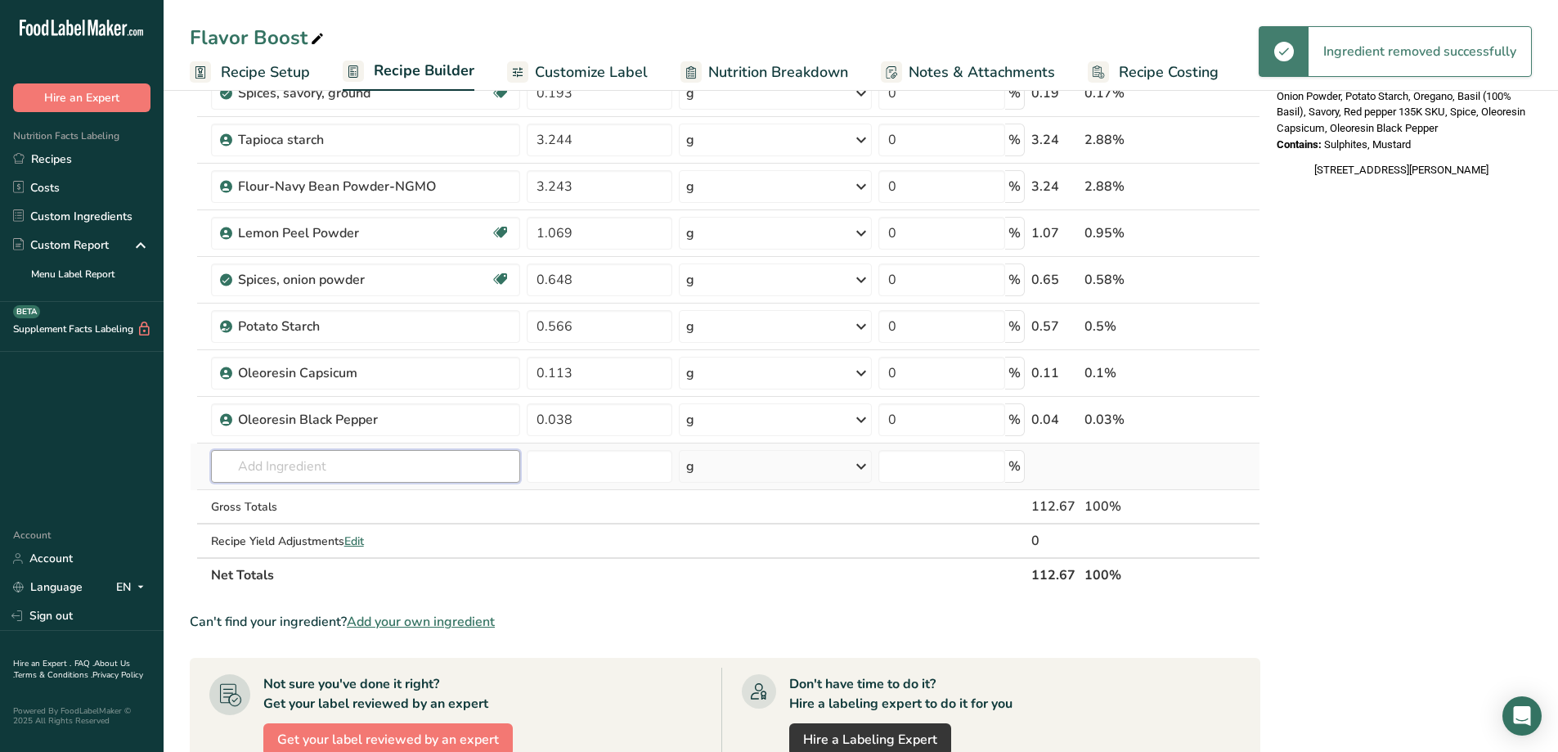
click at [271, 462] on input "text" at bounding box center [365, 466] width 309 height 33
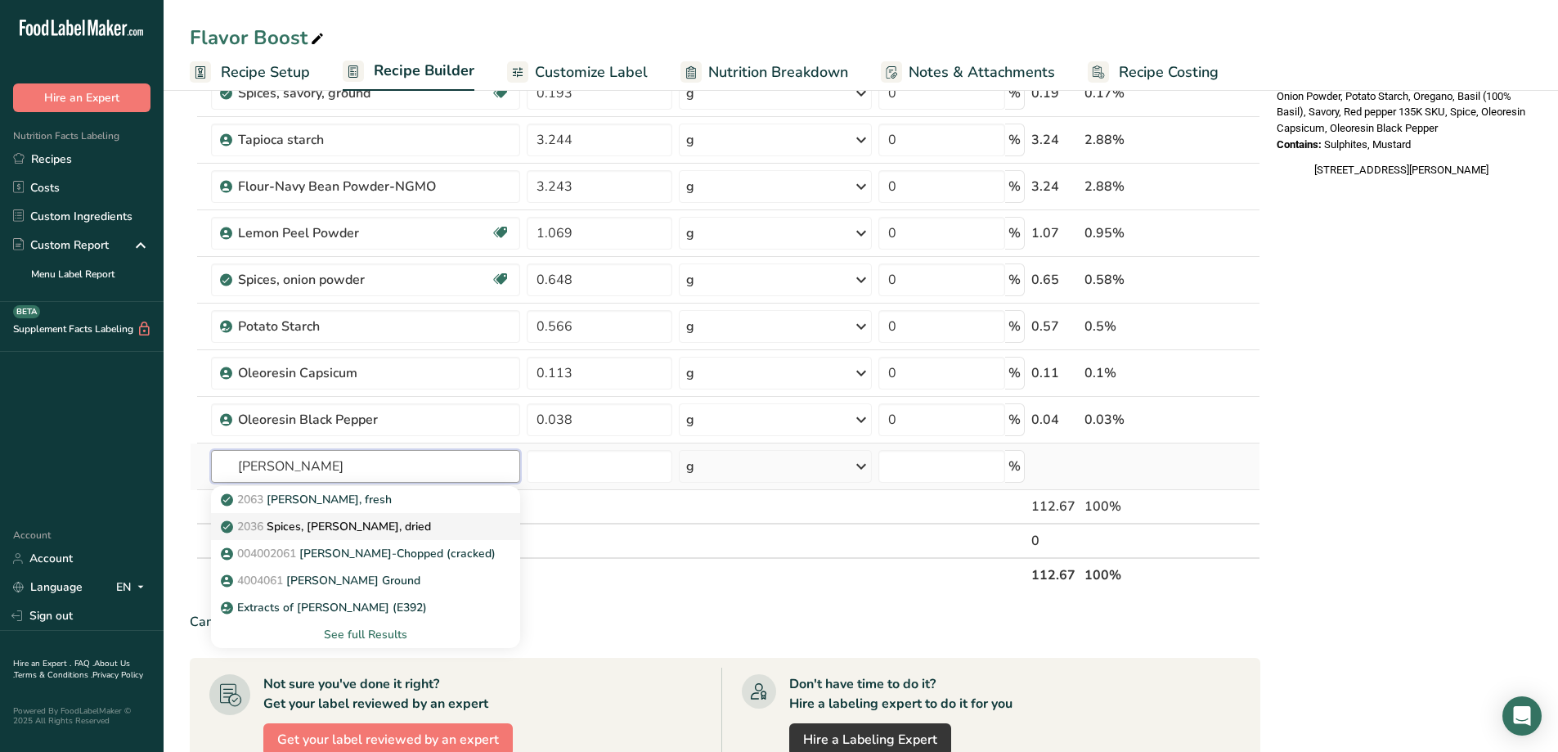
type input "[PERSON_NAME]"
click at [396, 528] on div "2036 Spices, [PERSON_NAME], dried" at bounding box center [352, 526] width 257 height 17
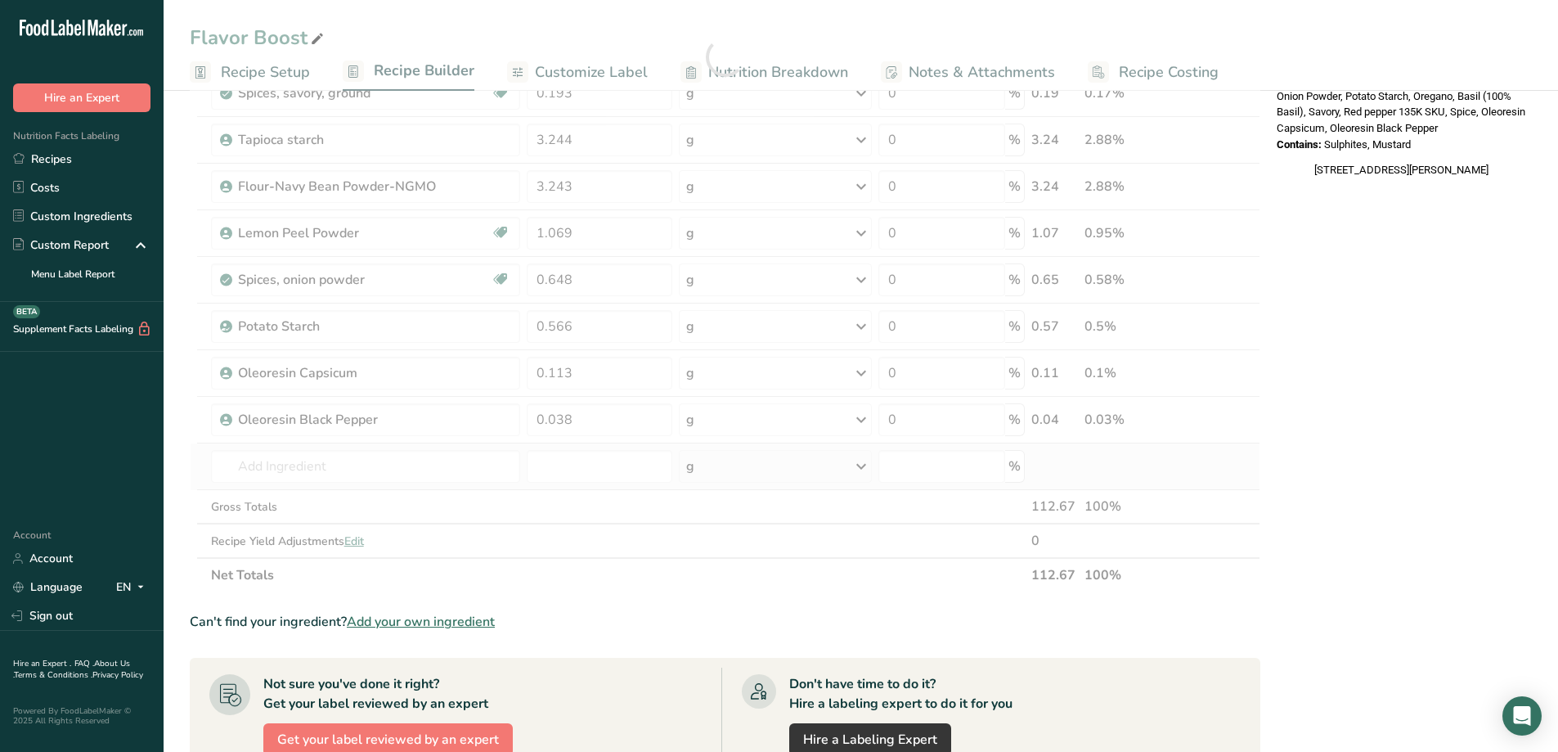
type input "Spices, [PERSON_NAME], dried"
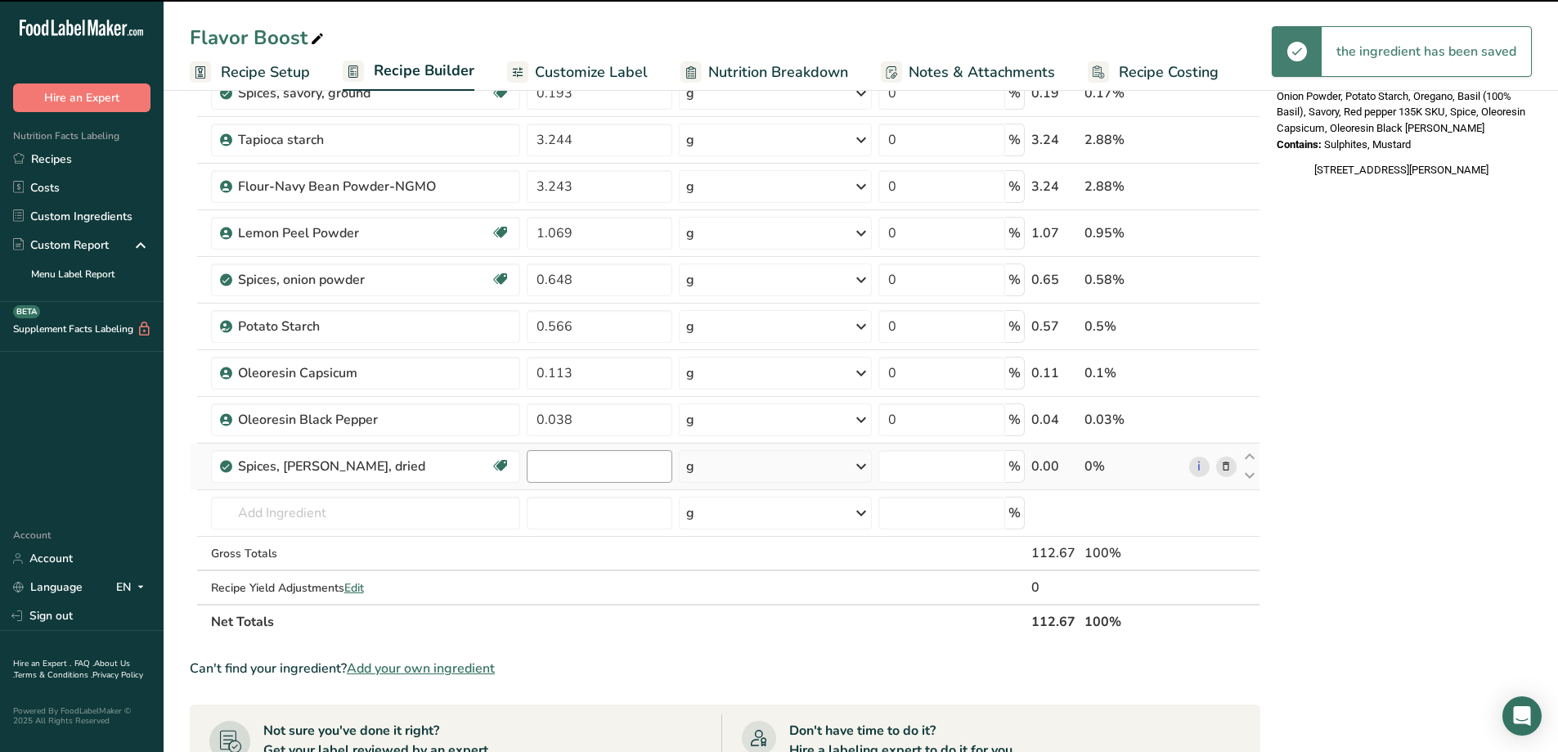
type input "0"
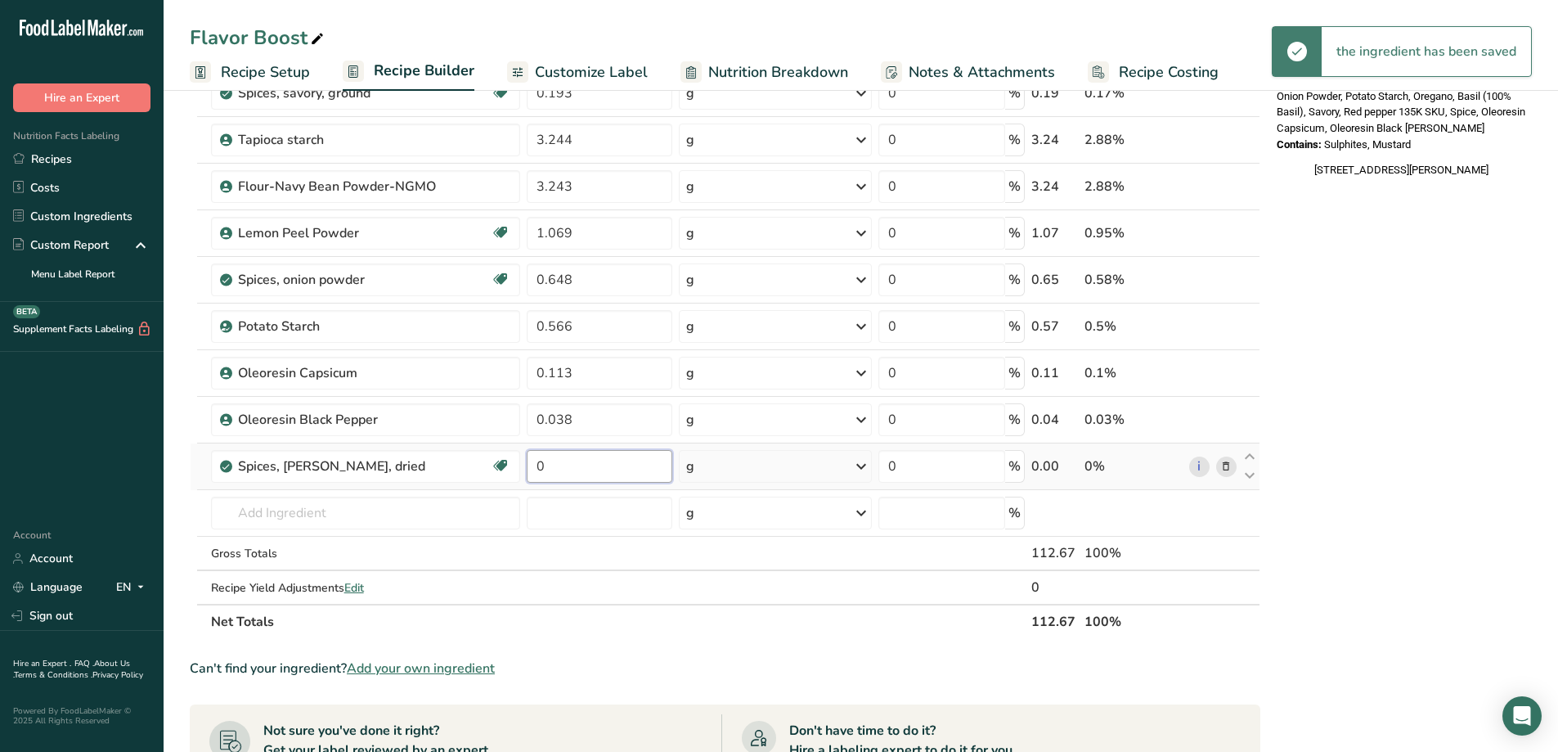
click at [576, 467] on input "0" at bounding box center [600, 466] width 146 height 33
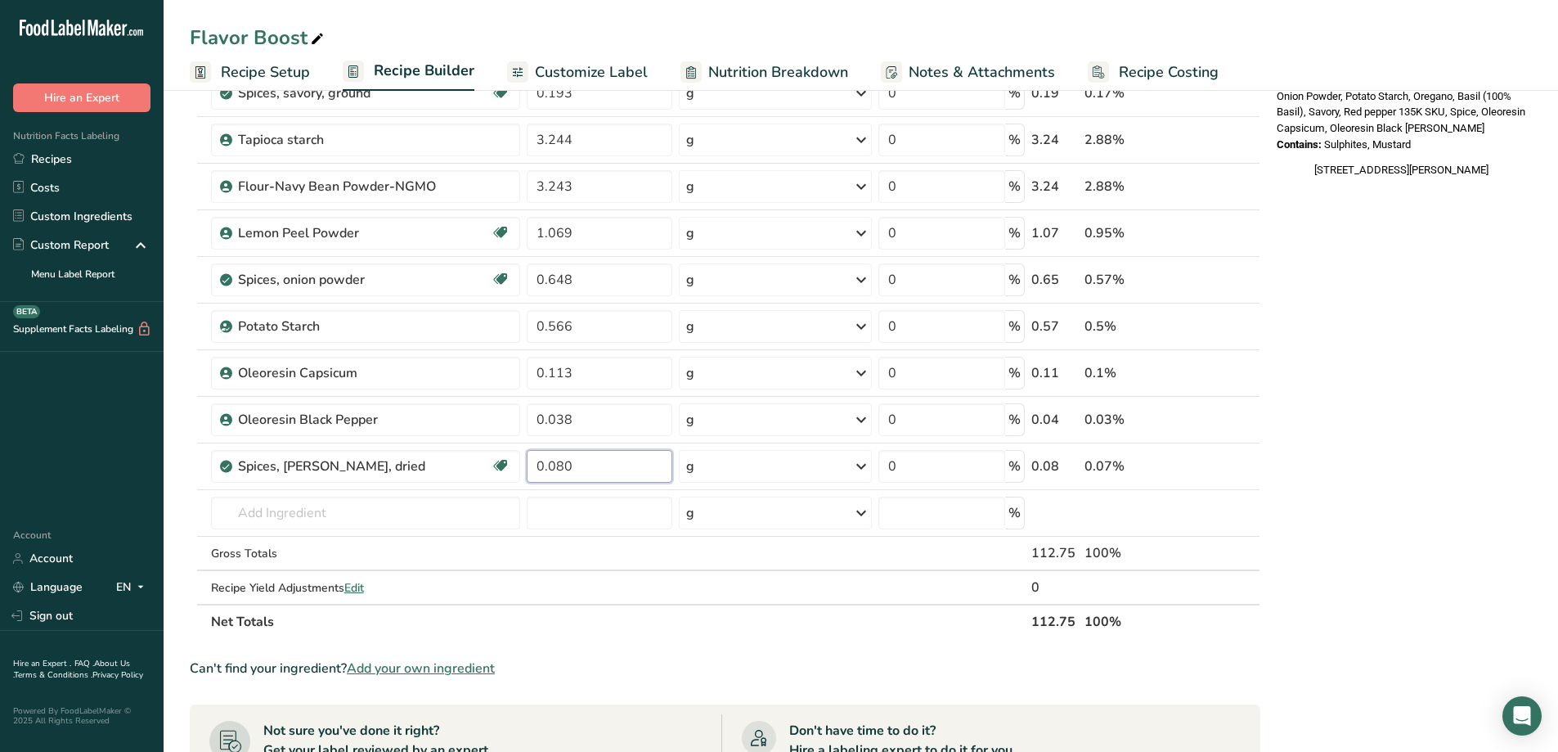
type input "0.080"
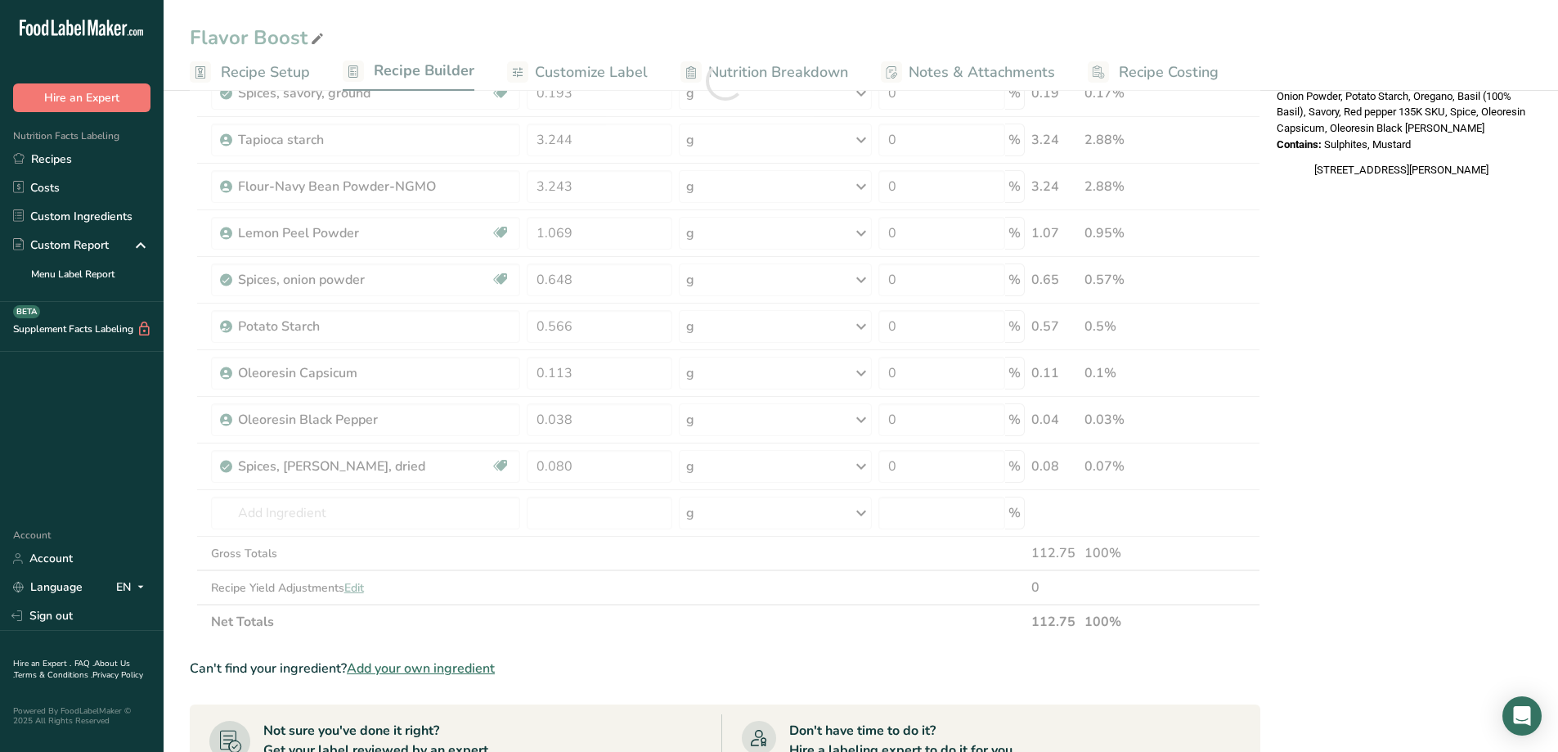
click at [922, 663] on div "Can't find your ingredient? Add your own ingredient" at bounding box center [725, 668] width 1071 height 20
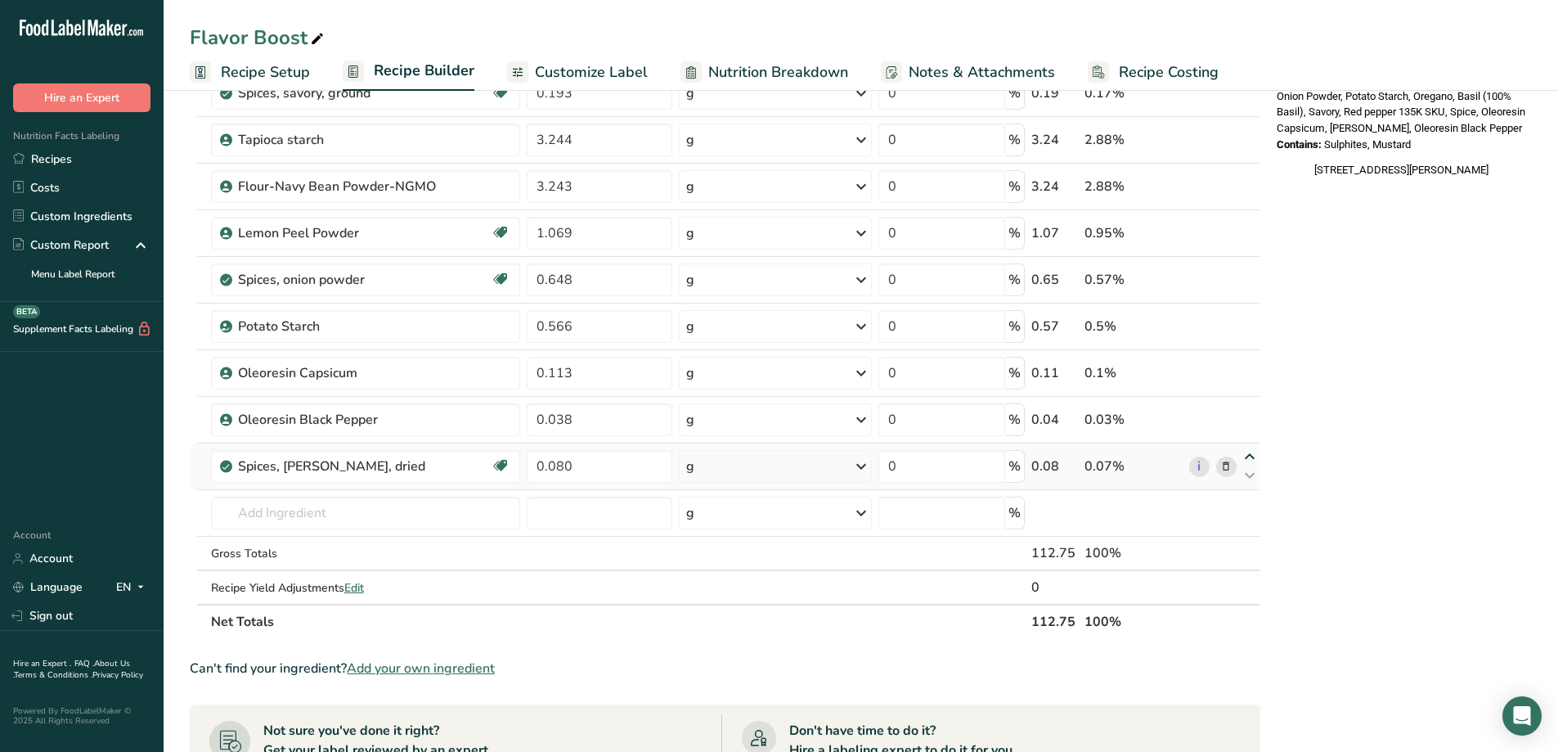
click at [1254, 459] on icon at bounding box center [1250, 457] width 20 height 12
type input "0.08"
type input "0.038"
click at [1255, 411] on icon at bounding box center [1250, 410] width 20 height 12
type input "0.08"
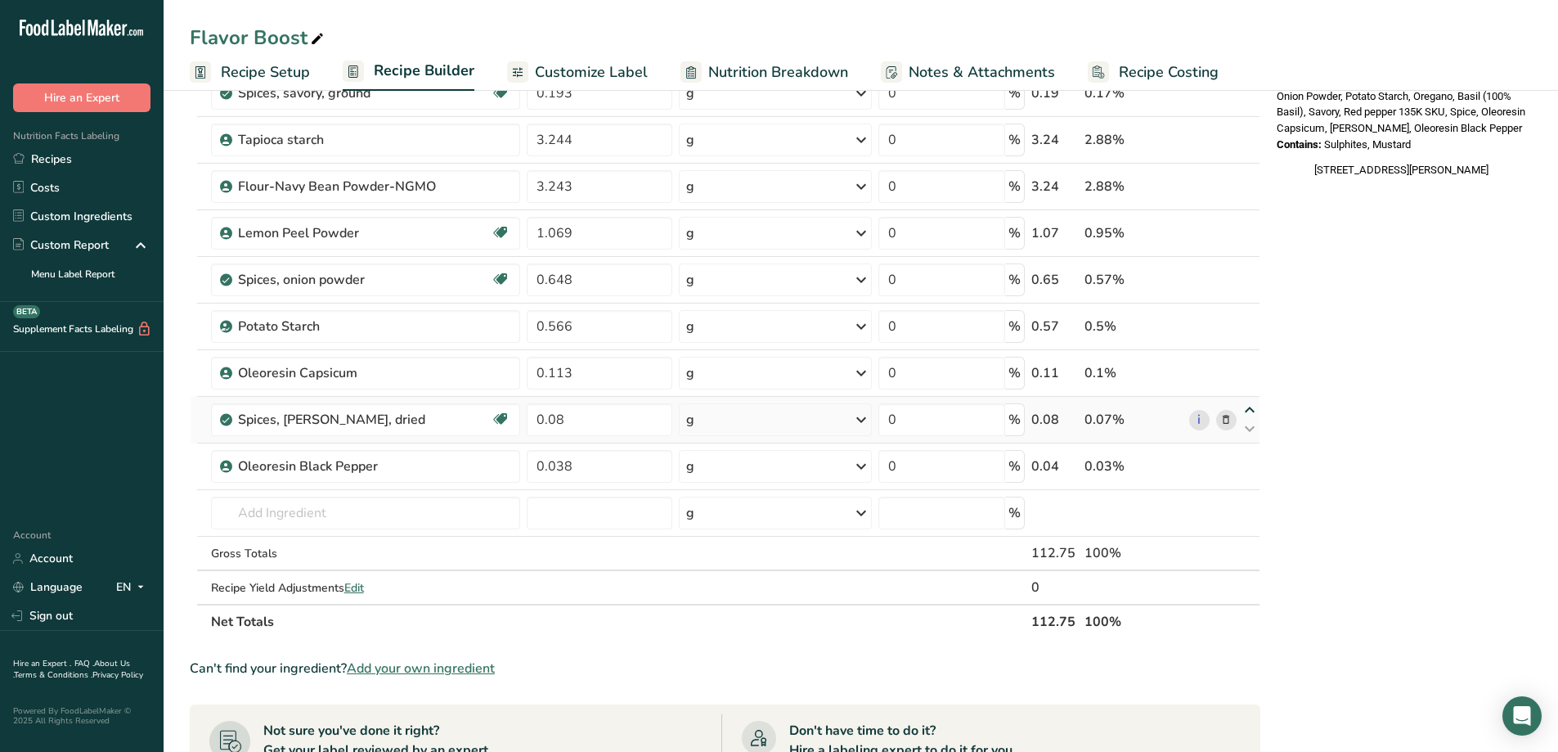
type input "0.113"
click at [1253, 363] on icon at bounding box center [1250, 363] width 20 height 12
type input "0.08"
type input "0.566"
click at [1246, 317] on icon at bounding box center [1250, 317] width 20 height 12
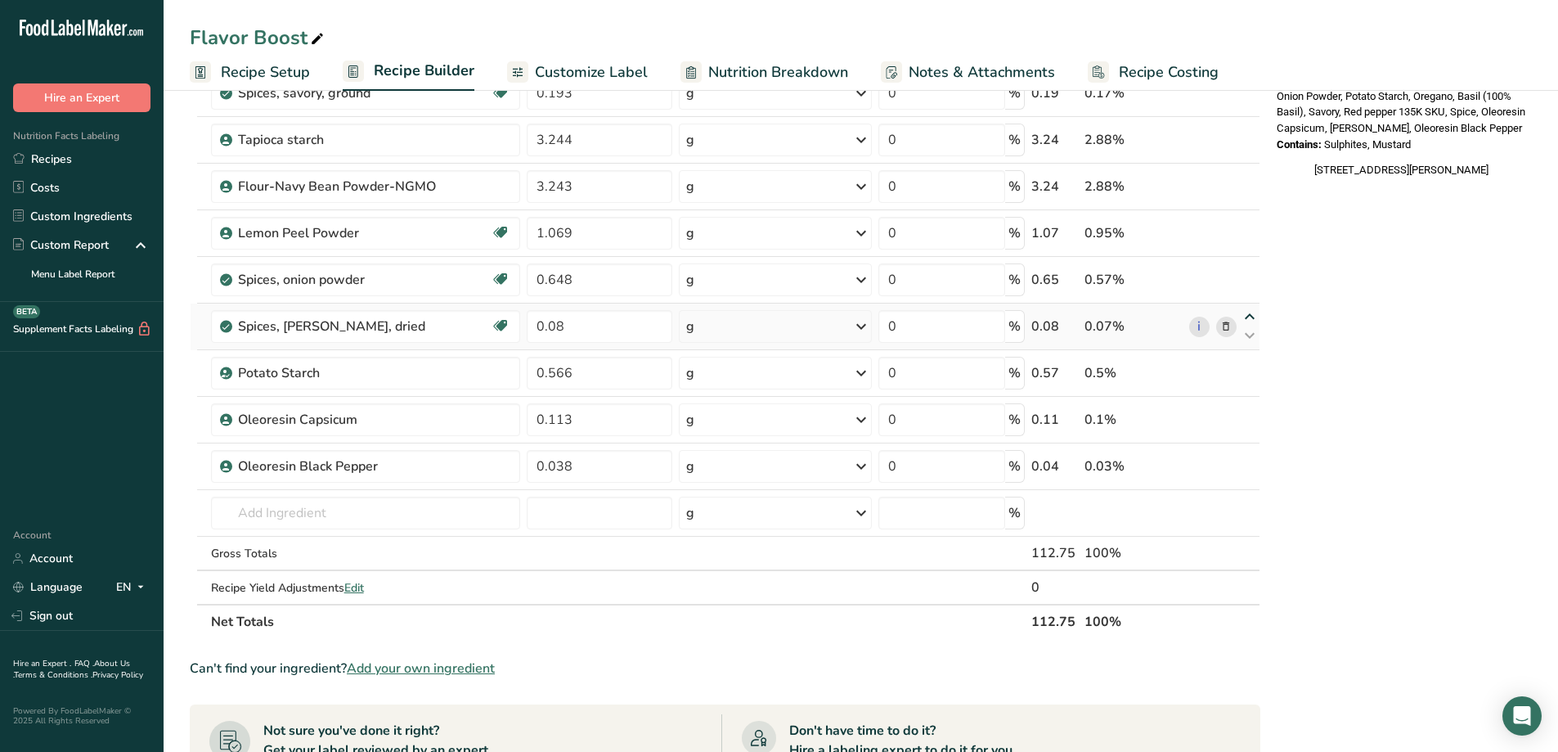
type input "0.08"
type input "0.648"
click at [1255, 317] on icon at bounding box center [1250, 317] width 20 height 12
type input "0.648"
type input "0.08"
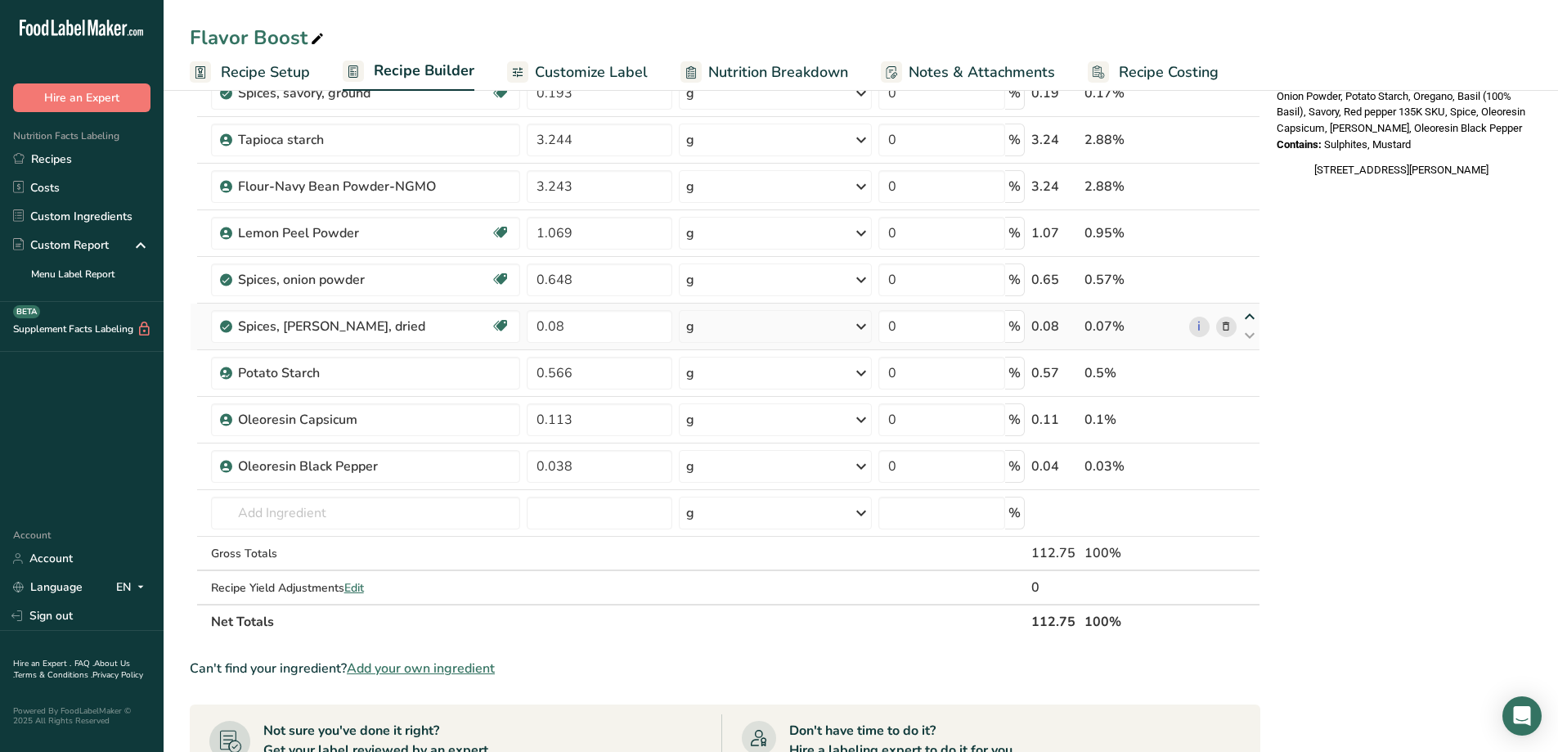
click at [1253, 317] on icon at bounding box center [1250, 317] width 20 height 12
type input "0.08"
type input "0.648"
click at [1251, 268] on icon at bounding box center [1250, 270] width 20 height 12
type input "0.08"
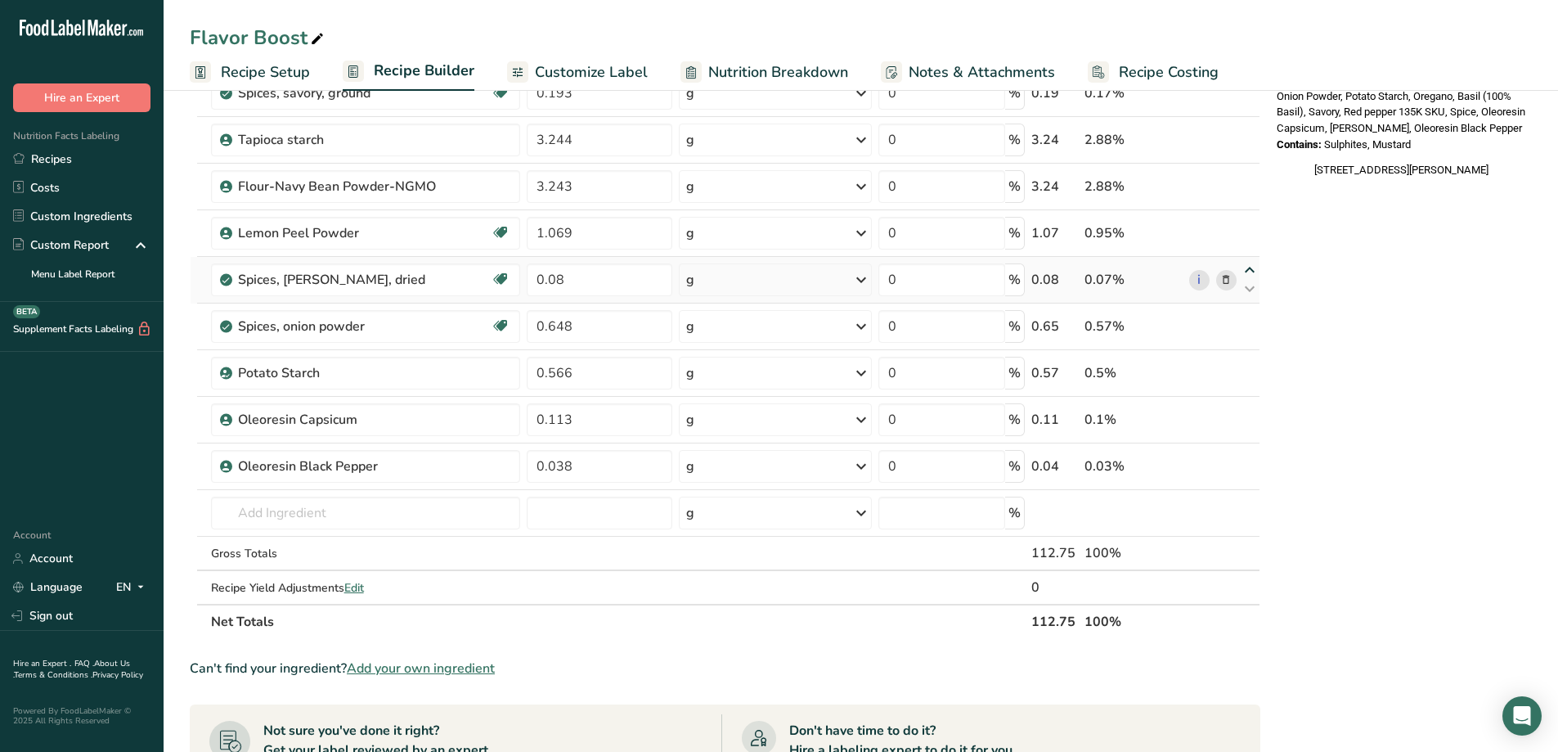
type input "1.069"
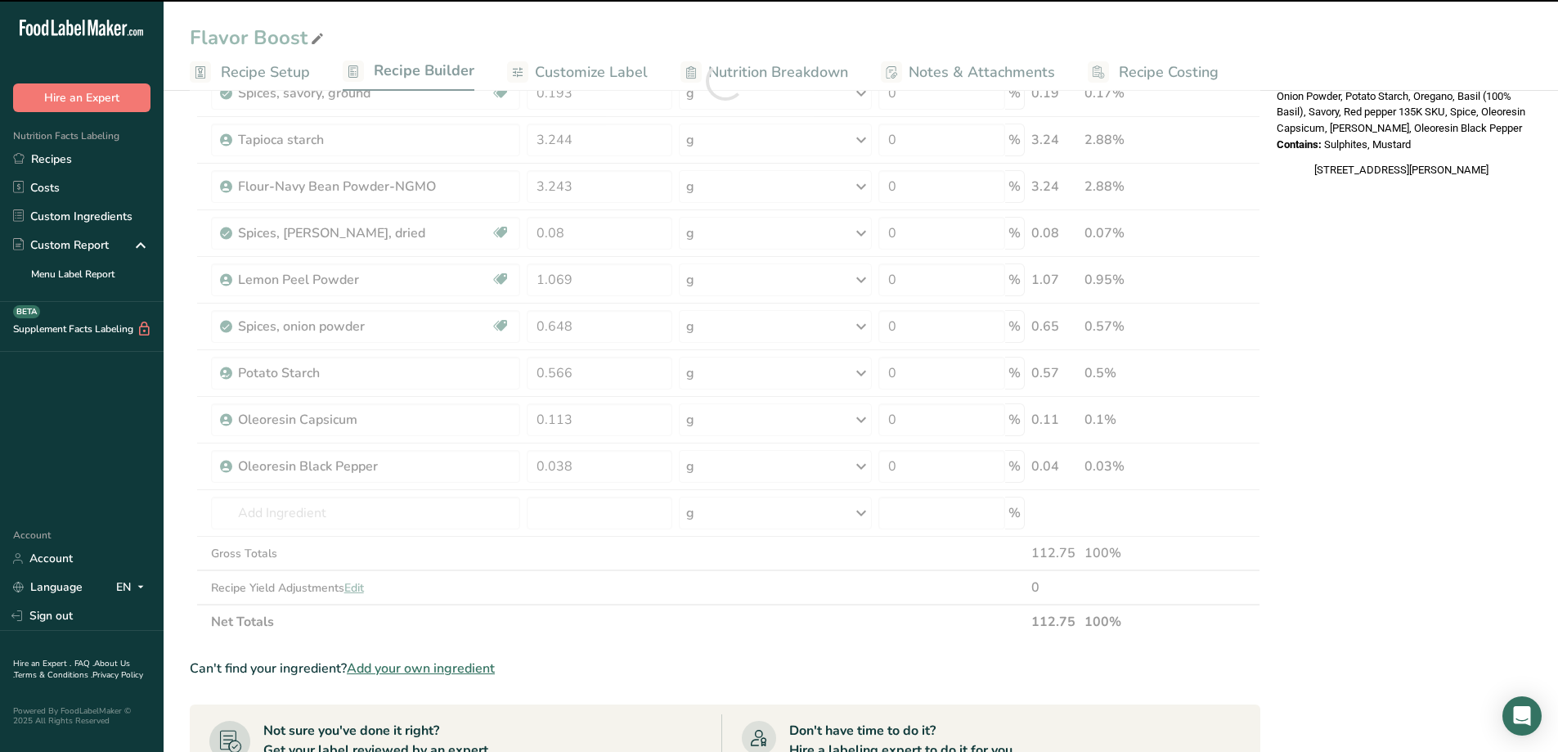
scroll to position [572, 0]
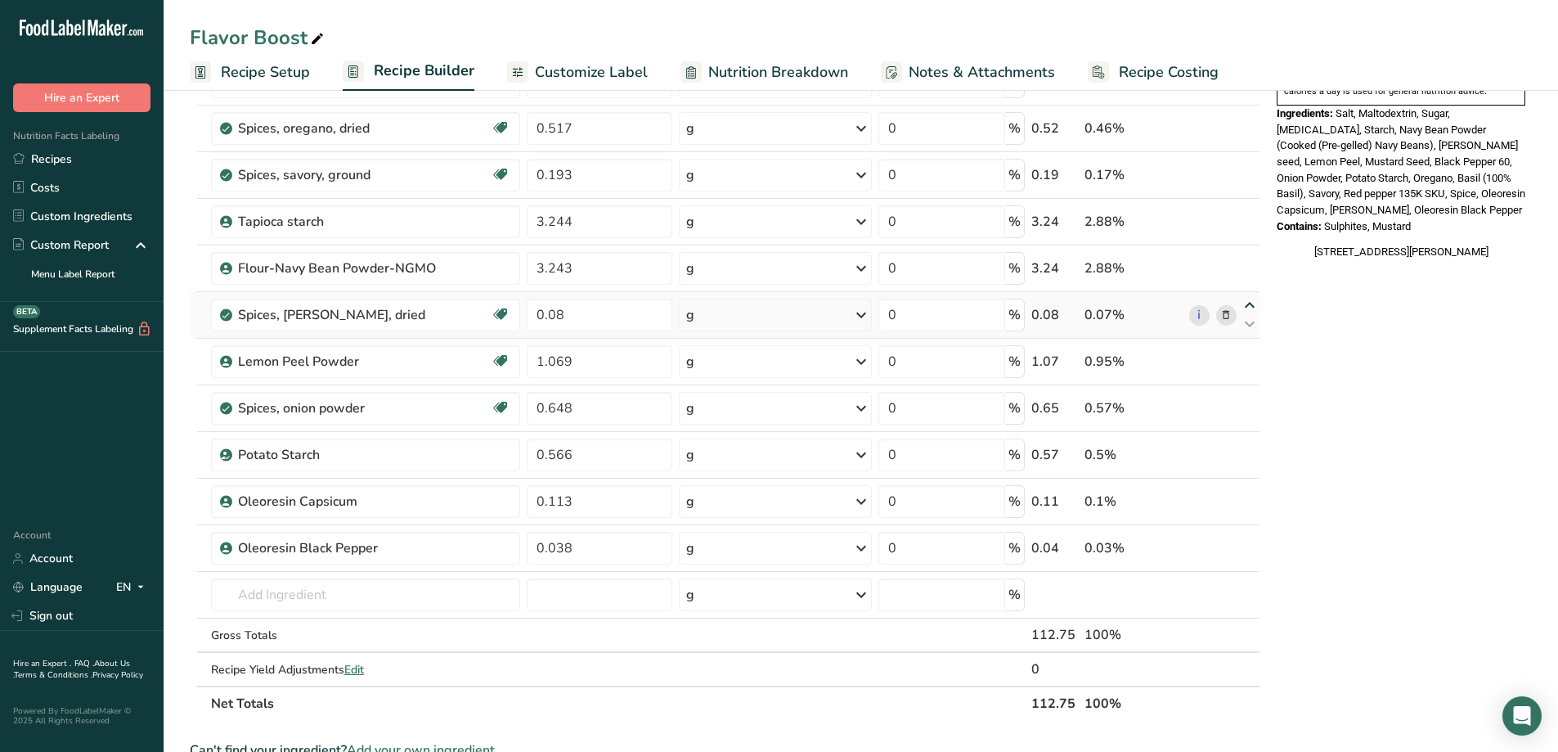
click at [1255, 305] on icon at bounding box center [1250, 305] width 20 height 12
type input "0.08"
type input "3.243"
click at [1255, 257] on icon at bounding box center [1250, 259] width 20 height 12
type input "0.08"
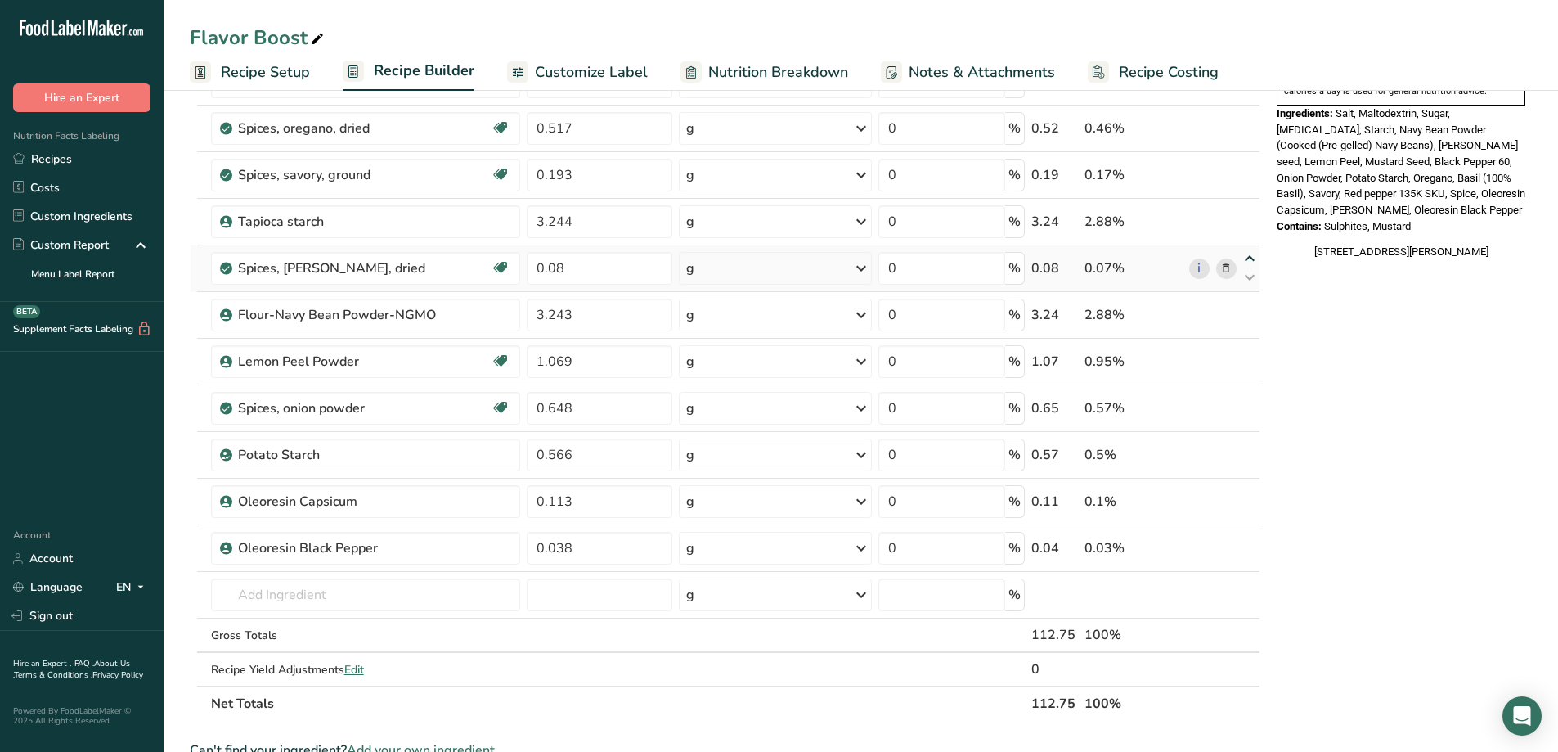
type input "3.244"
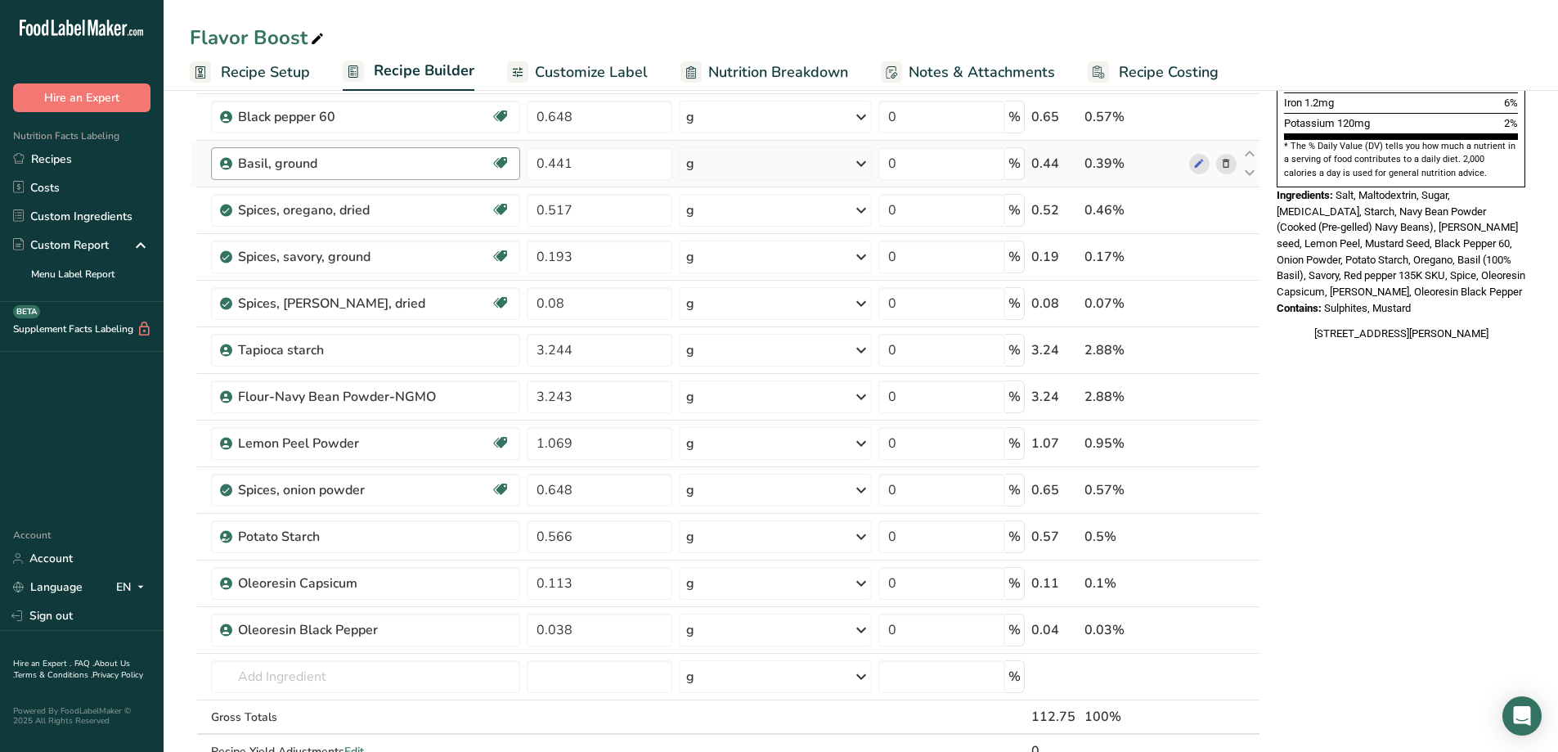
scroll to position [409, 0]
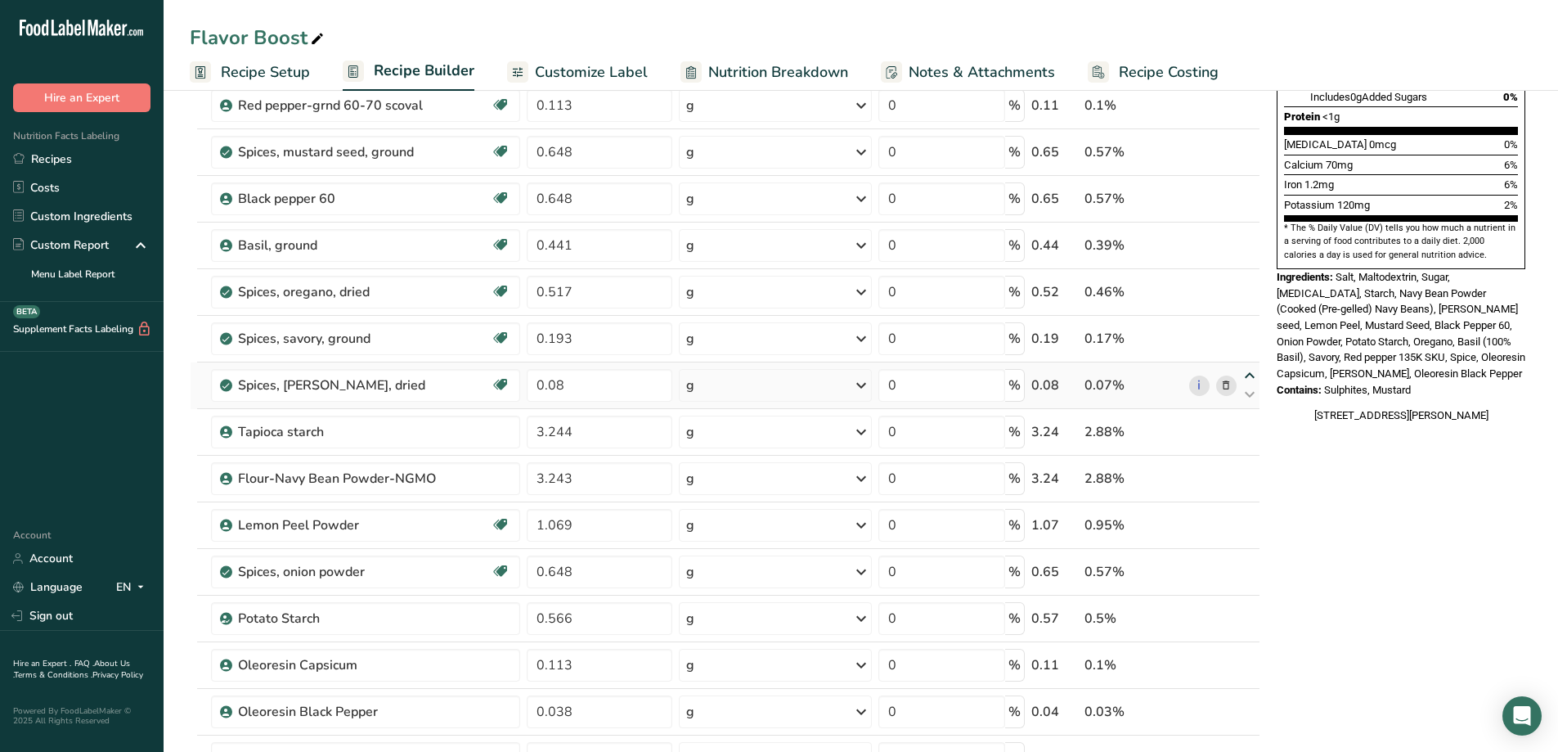
click at [1249, 375] on icon at bounding box center [1250, 376] width 20 height 12
type input "0.08"
type input "0.193"
click at [1254, 326] on icon at bounding box center [1250, 329] width 20 height 12
type input "0.08"
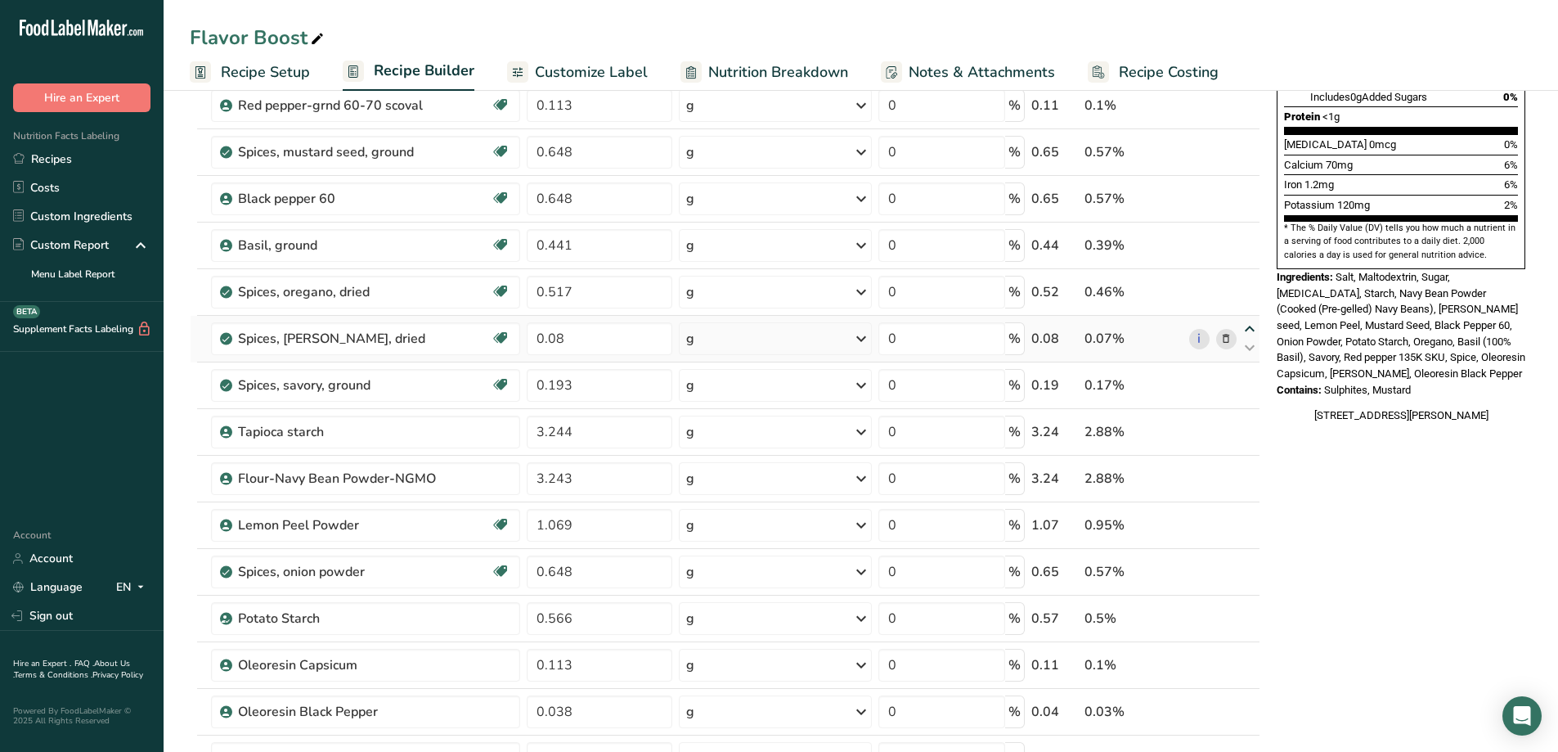
type input "0.517"
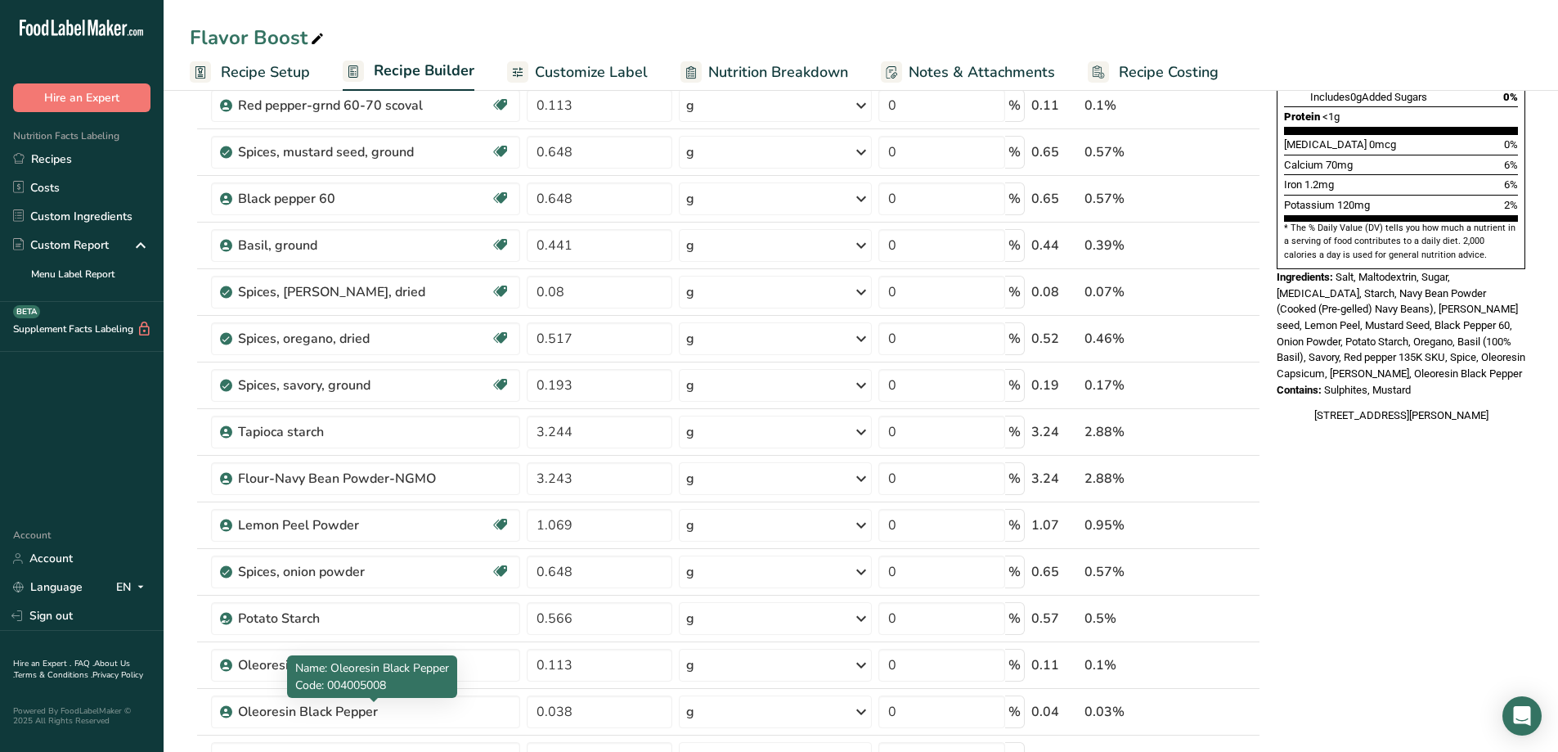
scroll to position [572, 0]
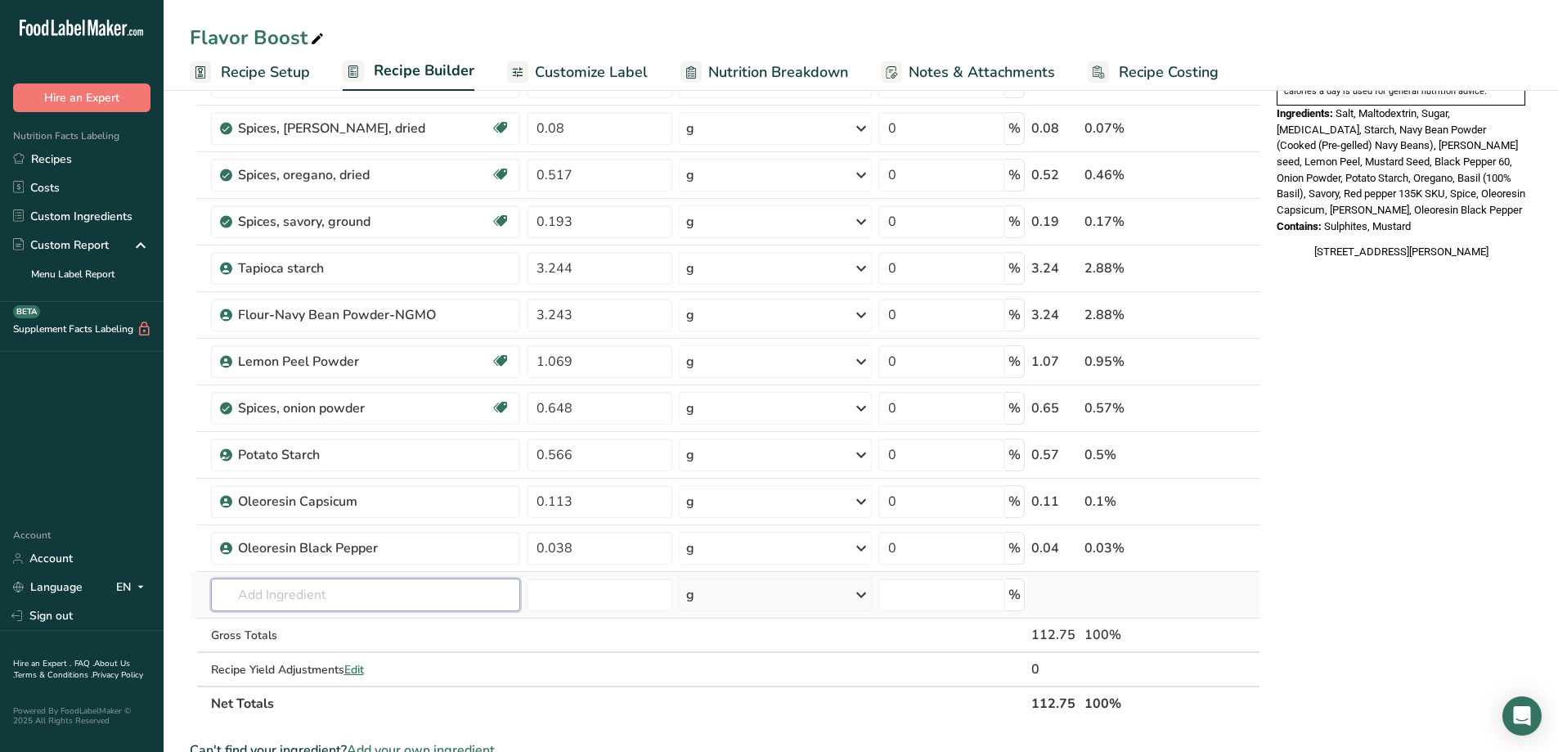
click at [283, 605] on input "text" at bounding box center [365, 594] width 309 height 33
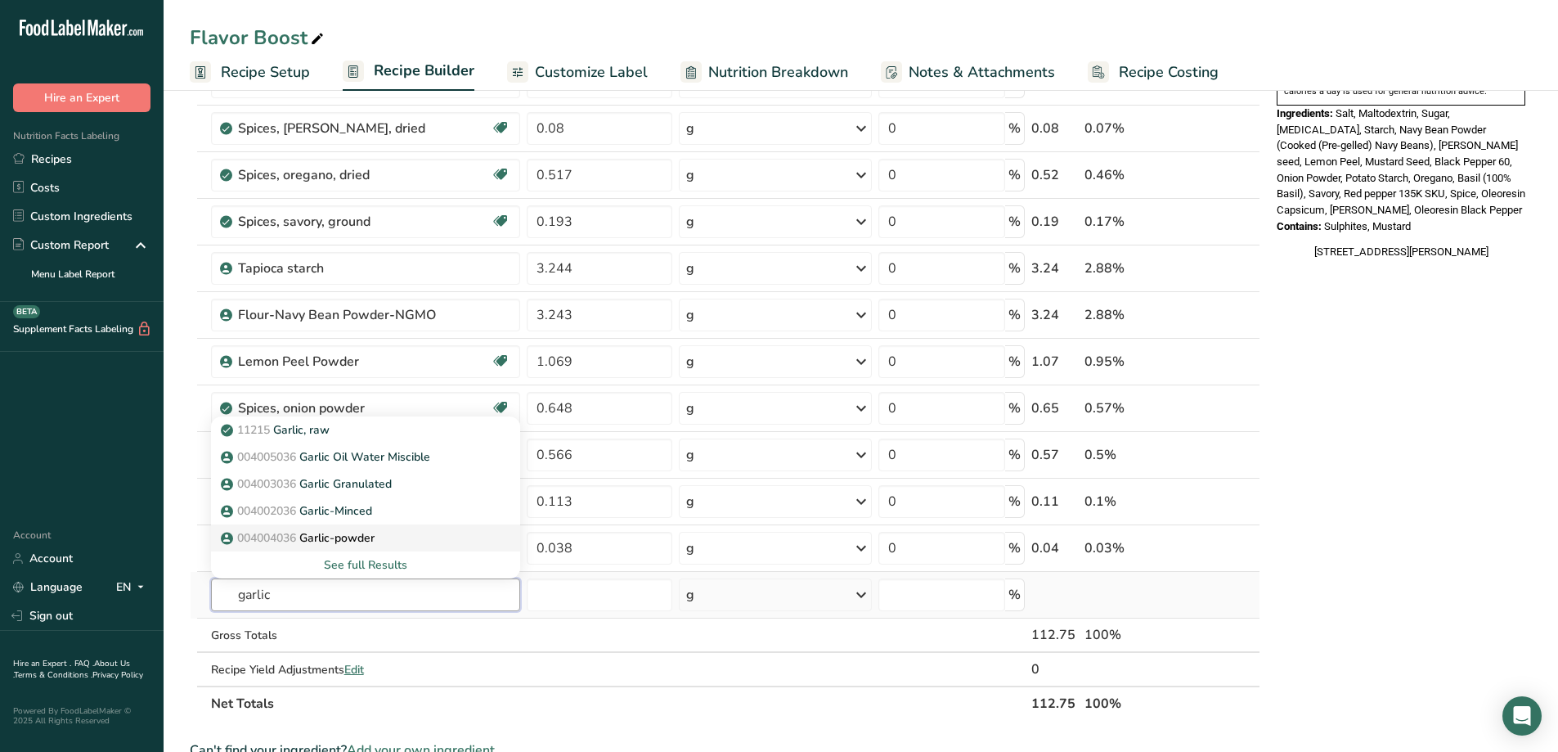
type input "garlic"
click at [355, 533] on p "004004036 Garlic-powder" at bounding box center [299, 537] width 150 height 17
type input "Garlic-powder"
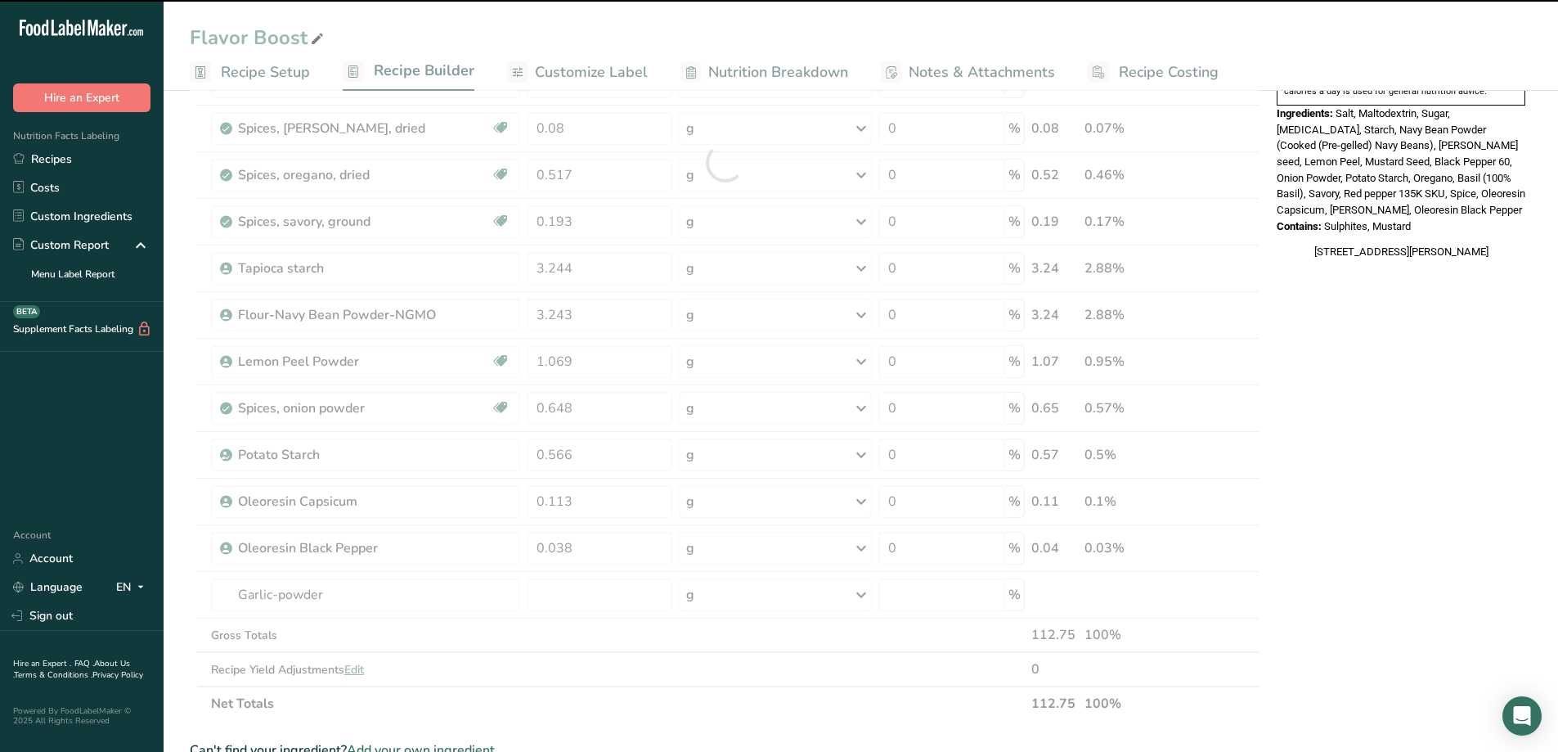
type input "0"
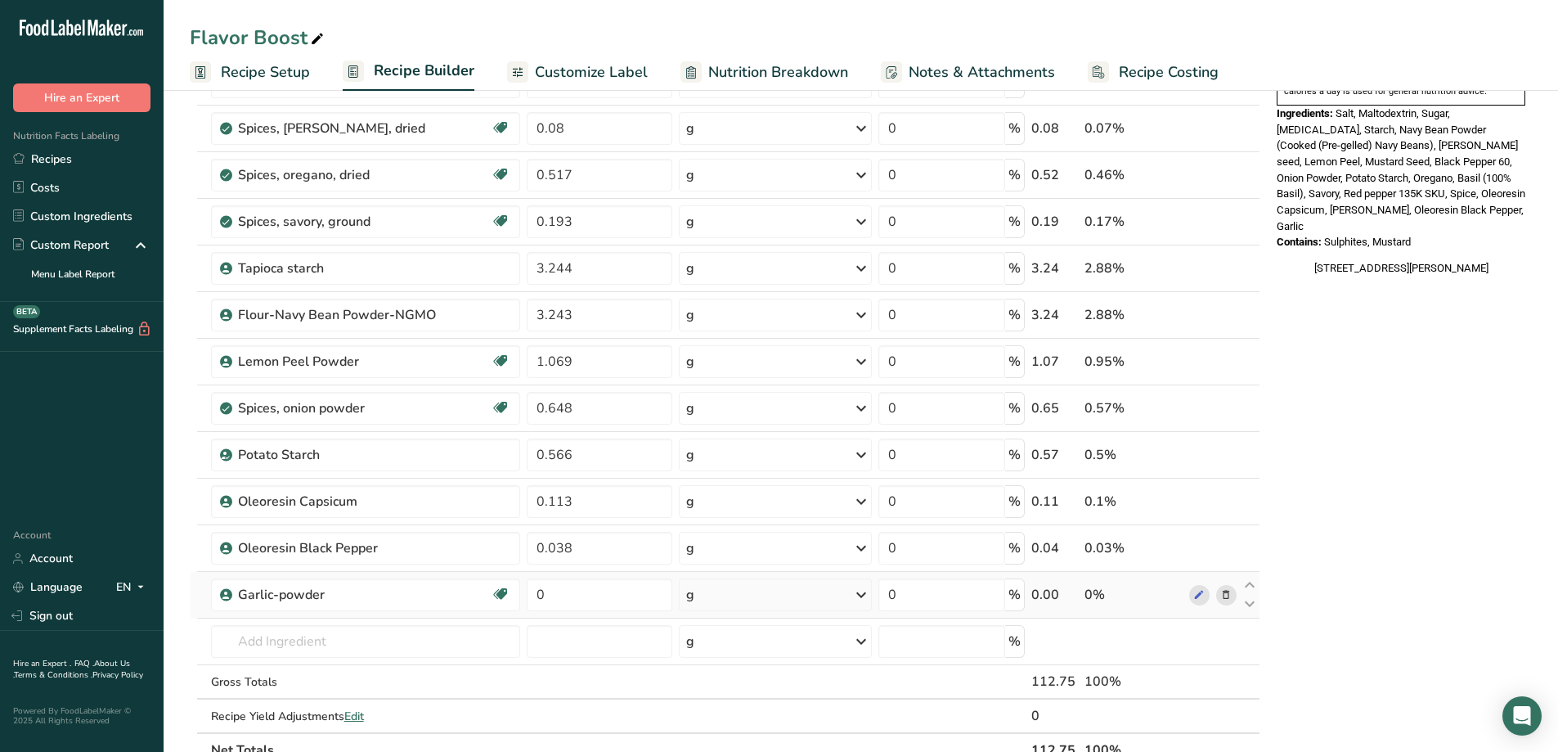
click at [1231, 594] on icon at bounding box center [1225, 594] width 11 height 17
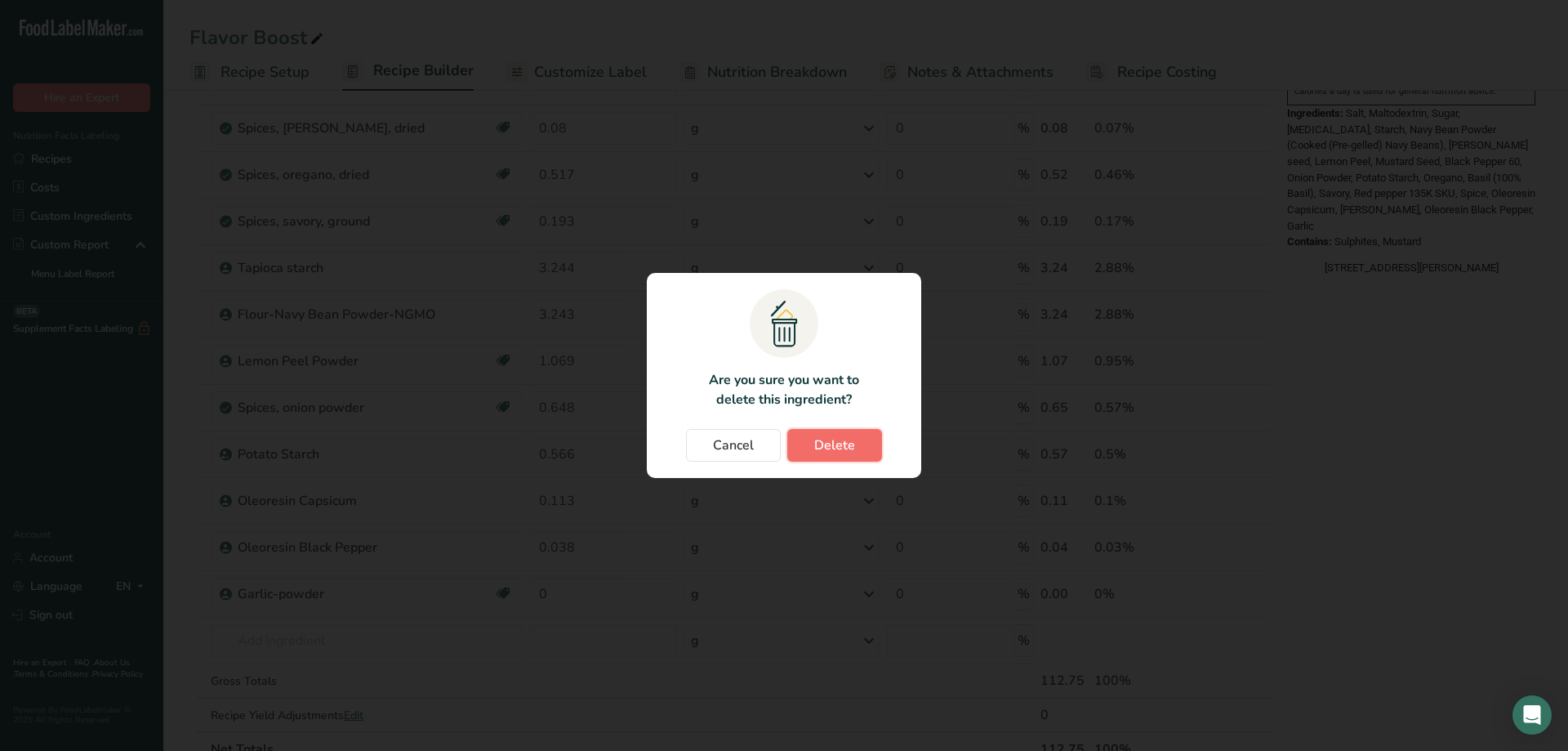
click at [836, 456] on button "Delete" at bounding box center [834, 444] width 95 height 33
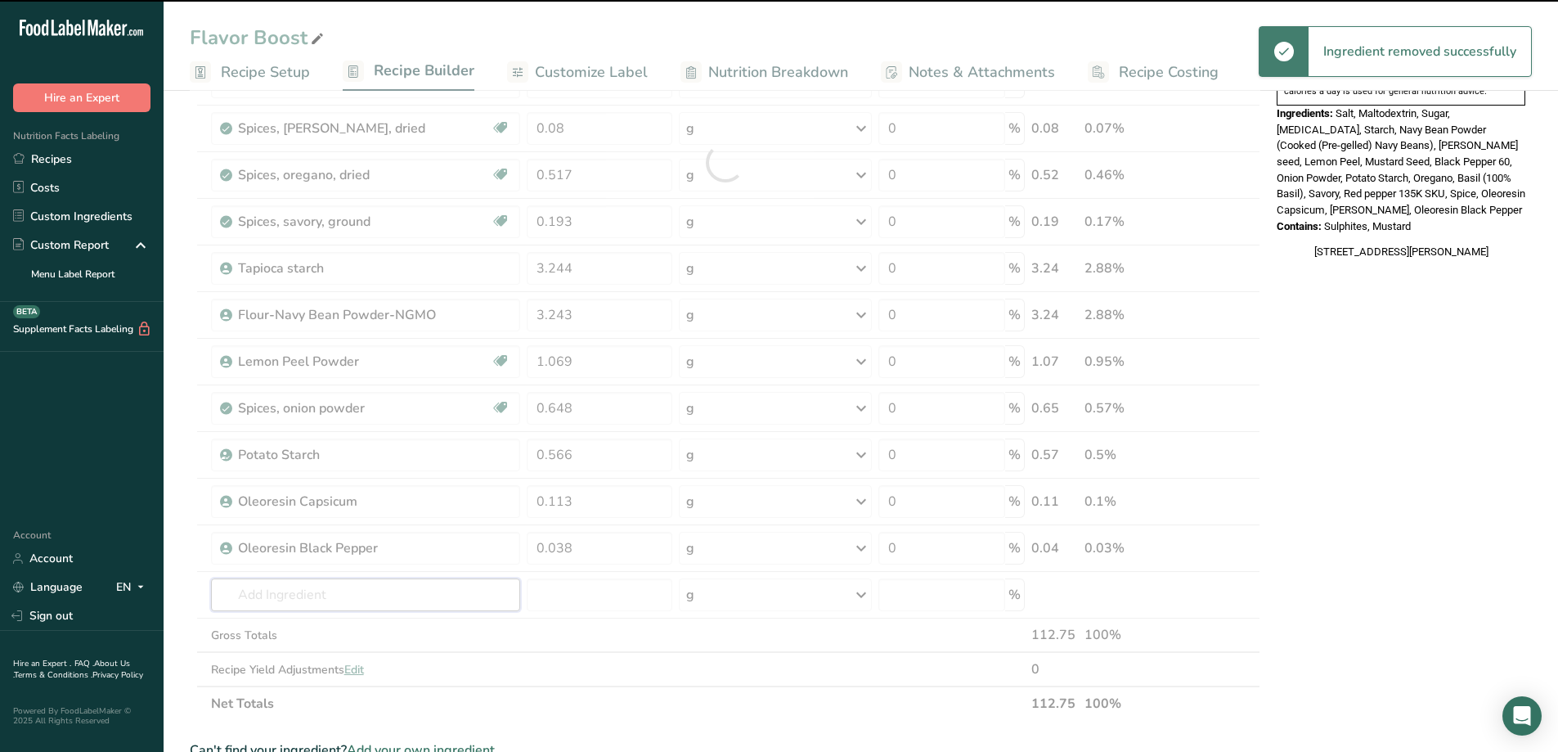
click at [303, 593] on input "text" at bounding box center [365, 594] width 309 height 33
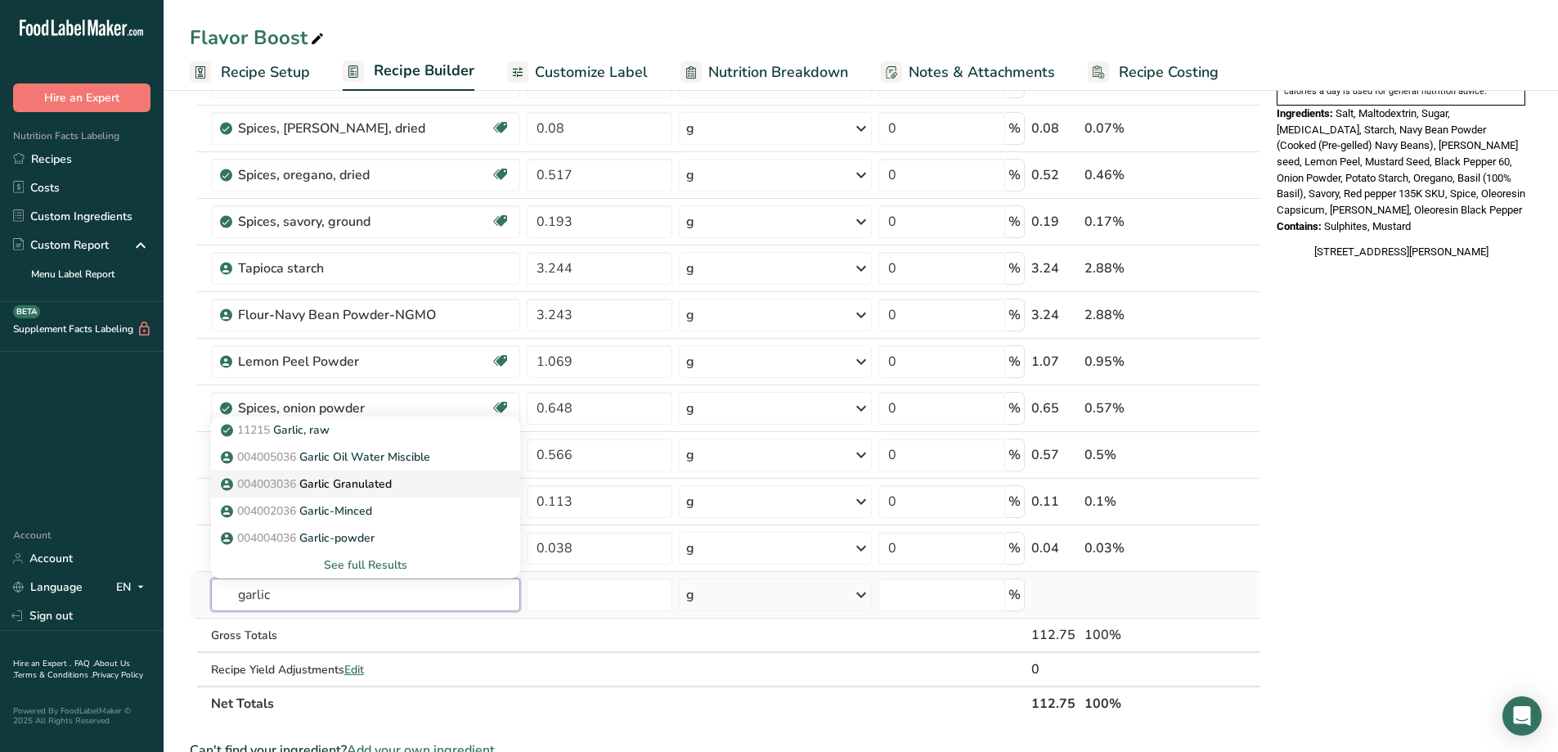
scroll to position [654, 0]
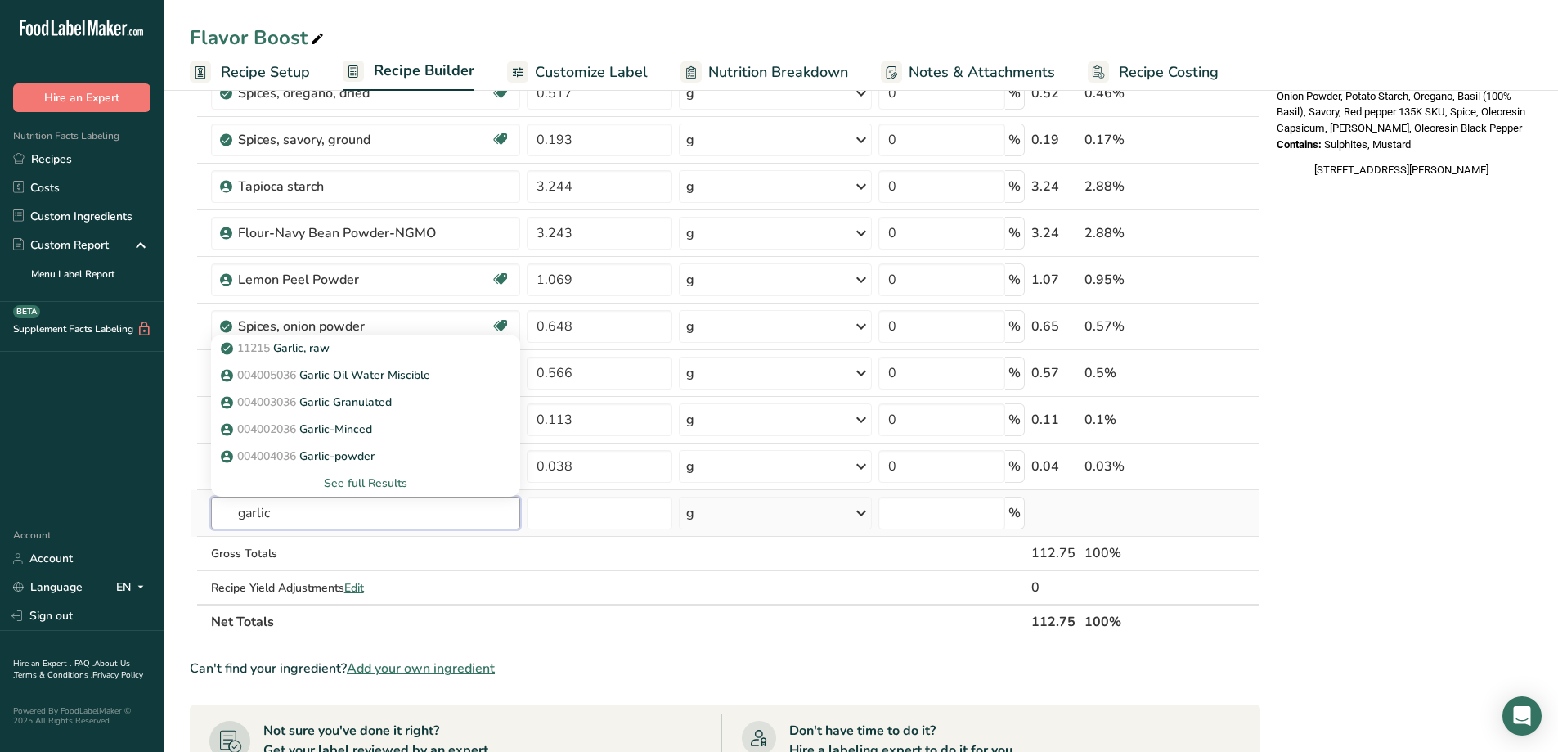
type input "garlic"
click at [371, 485] on div "See full Results" at bounding box center [365, 482] width 283 height 17
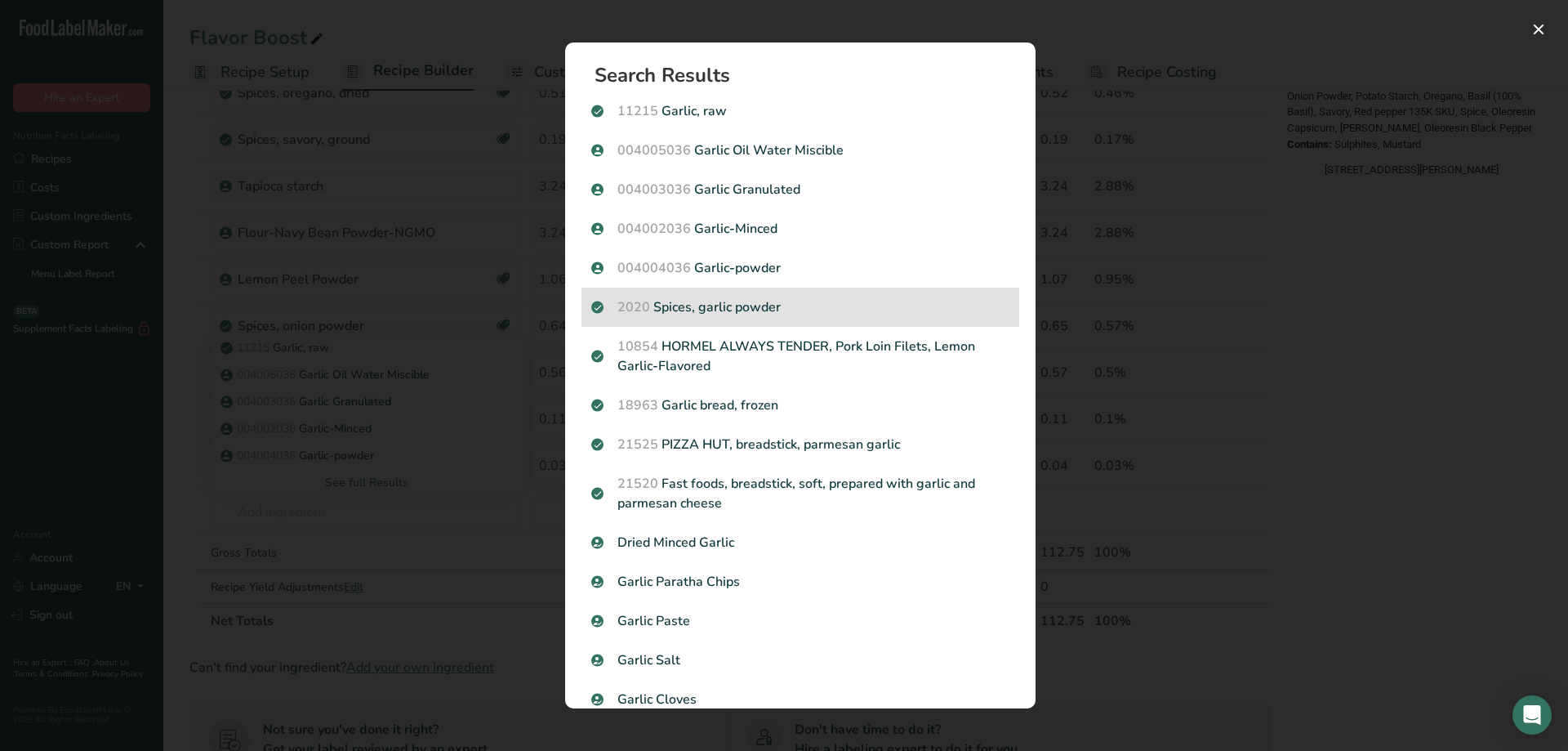
click at [786, 302] on p "2020 Spices, garlic powder" at bounding box center [800, 308] width 418 height 20
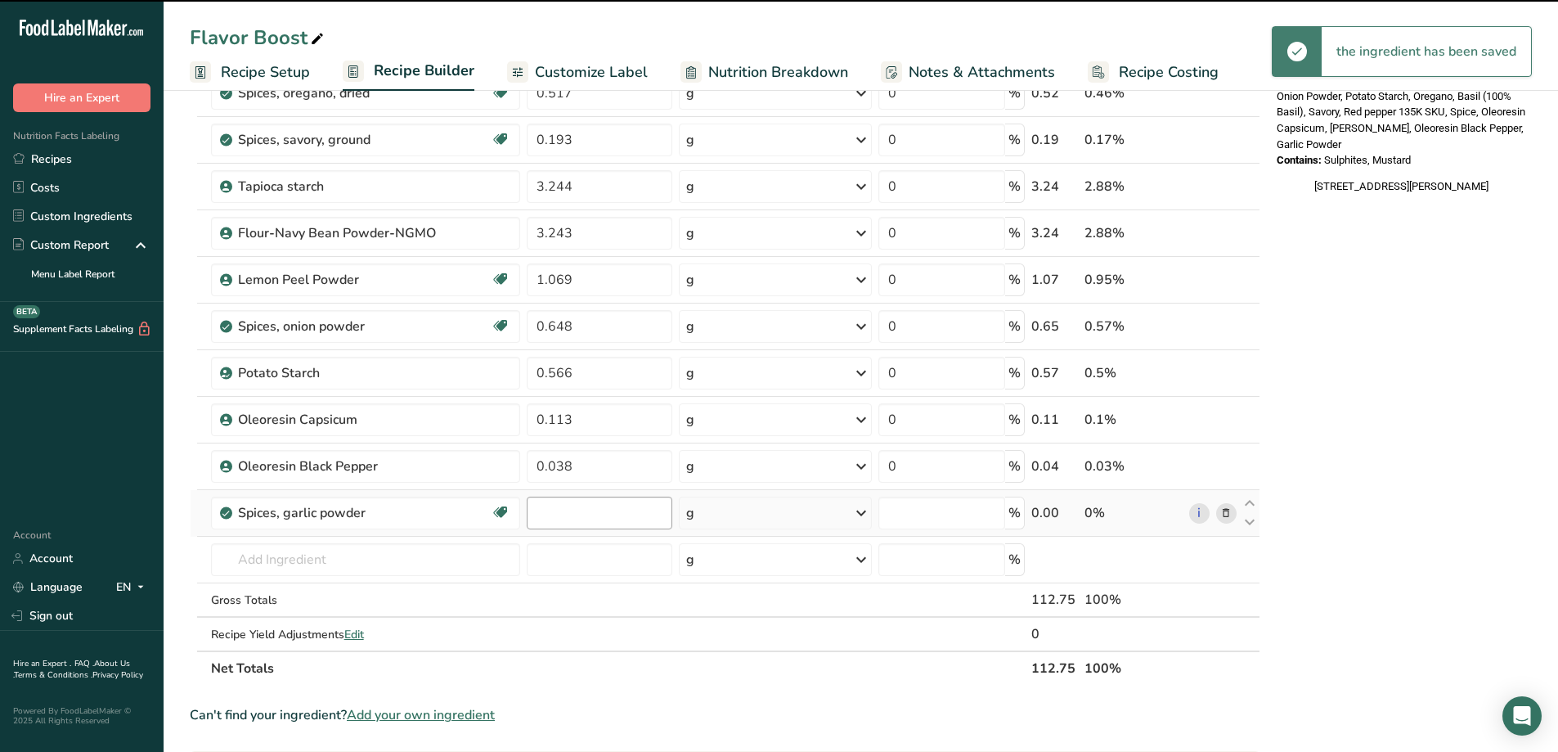
type input "0"
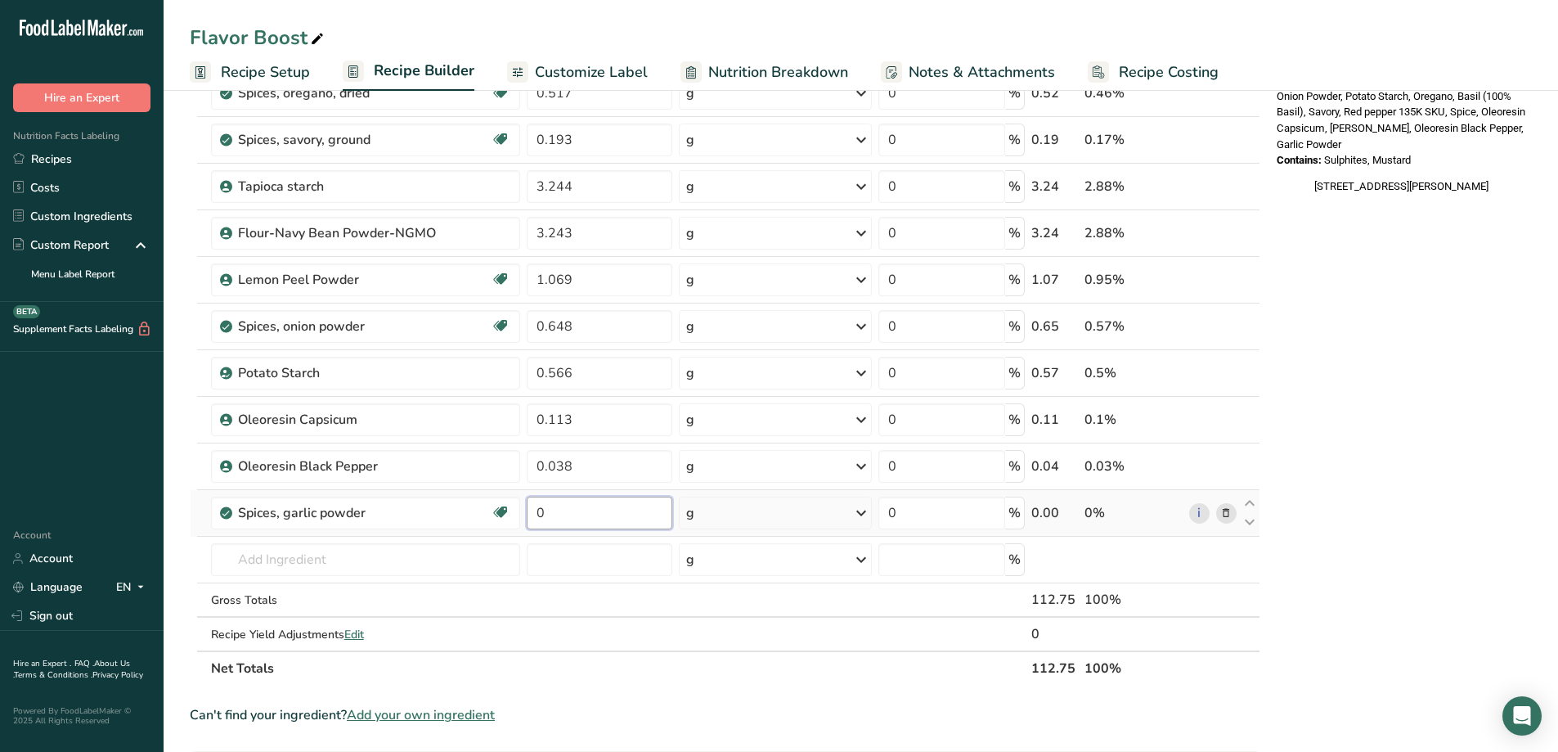
click at [564, 514] on input "0" at bounding box center [600, 512] width 146 height 33
type input "0.648"
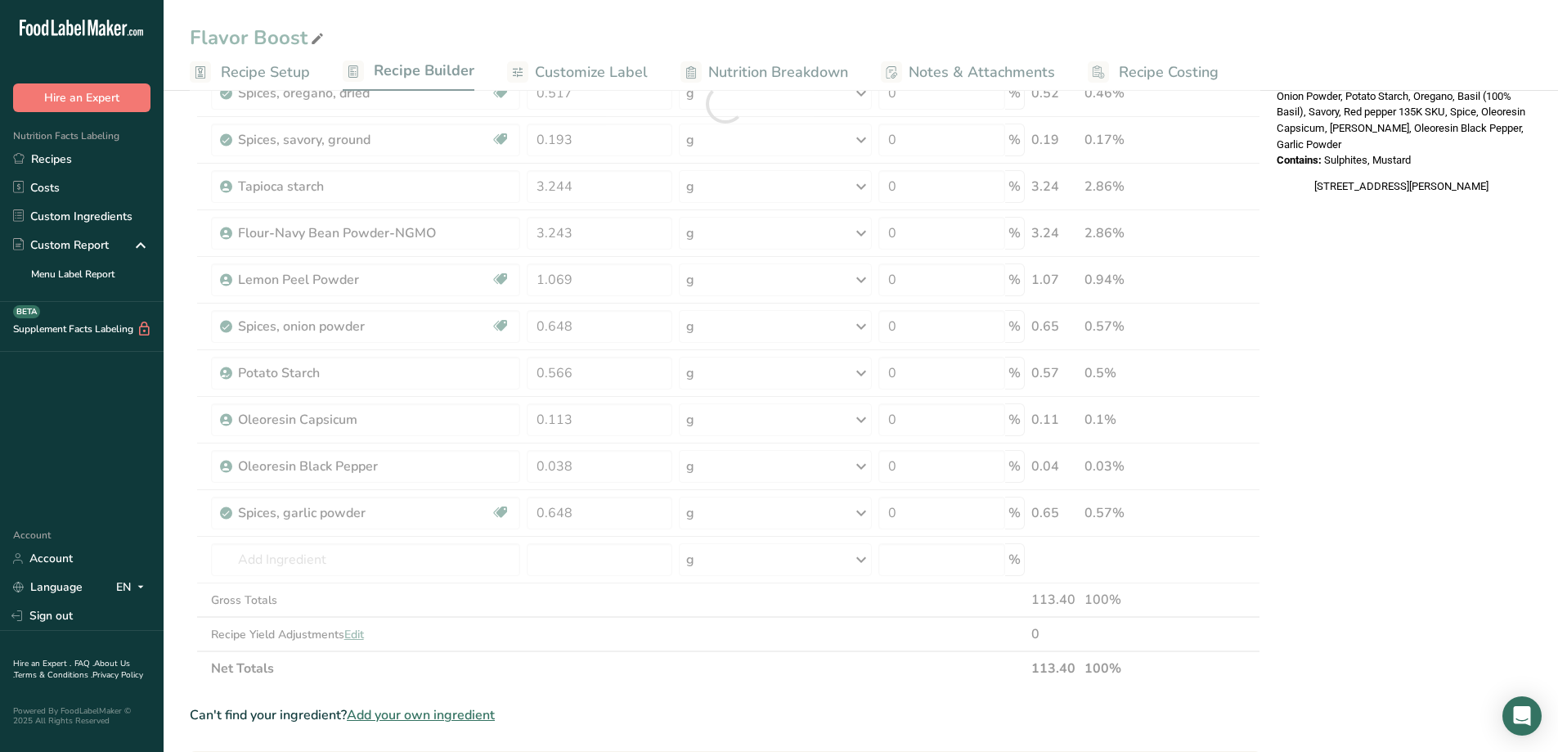
click at [961, 709] on div "Can't find your ingredient? Add your own ingredient" at bounding box center [725, 715] width 1071 height 20
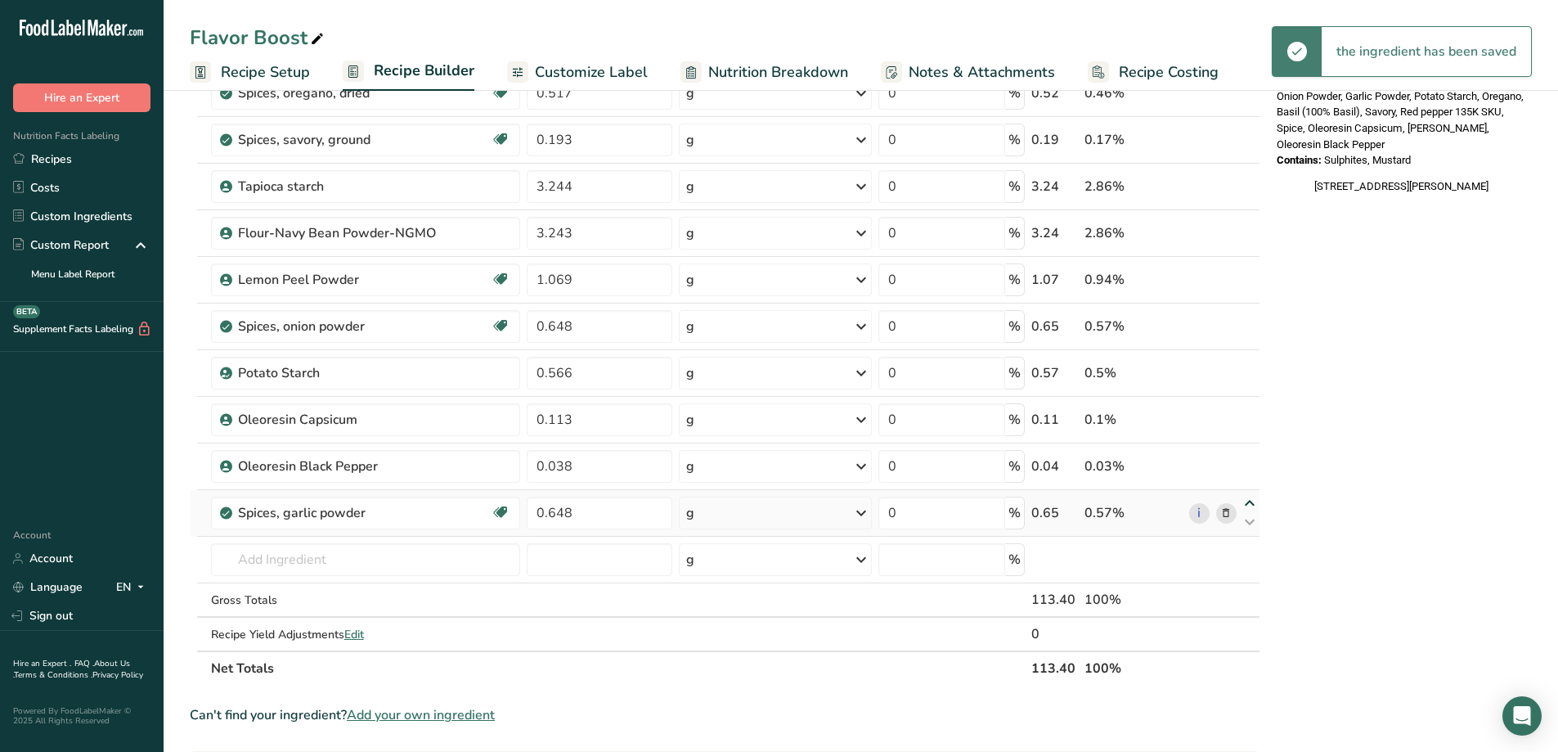
click at [1252, 504] on icon at bounding box center [1250, 503] width 20 height 12
type input "0.648"
type input "0.038"
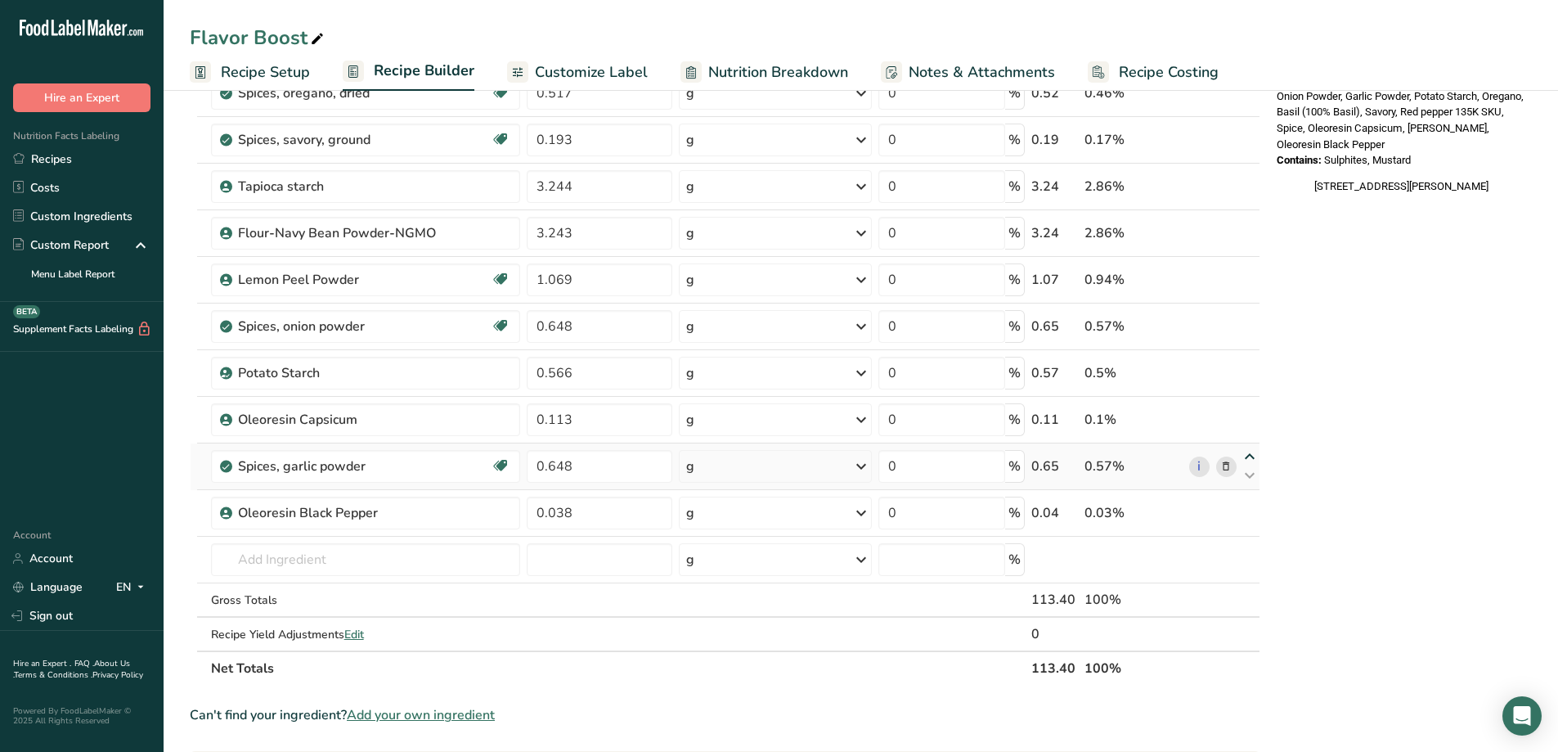
click at [1246, 456] on icon at bounding box center [1250, 457] width 20 height 12
type input "0.648"
type input "0.113"
click at [1253, 411] on icon at bounding box center [1250, 410] width 20 height 12
type input "0.648"
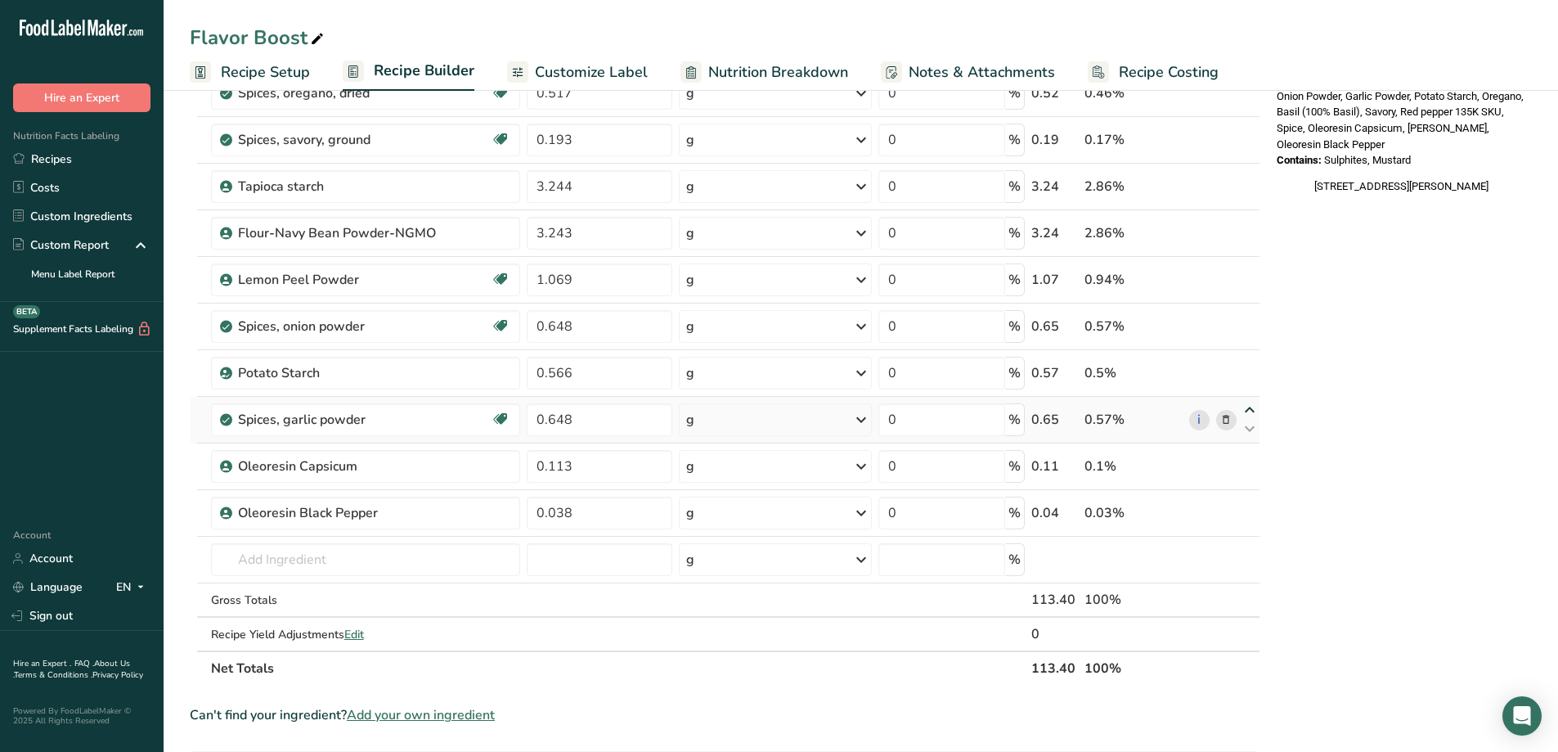
type input "0.566"
click at [1139, 700] on section "Ingredient * Amount * Unit * Waste * .a-a{fill:#347362;}.b-a{fill:#fff;} Grams …" at bounding box center [725, 372] width 1071 height 1701
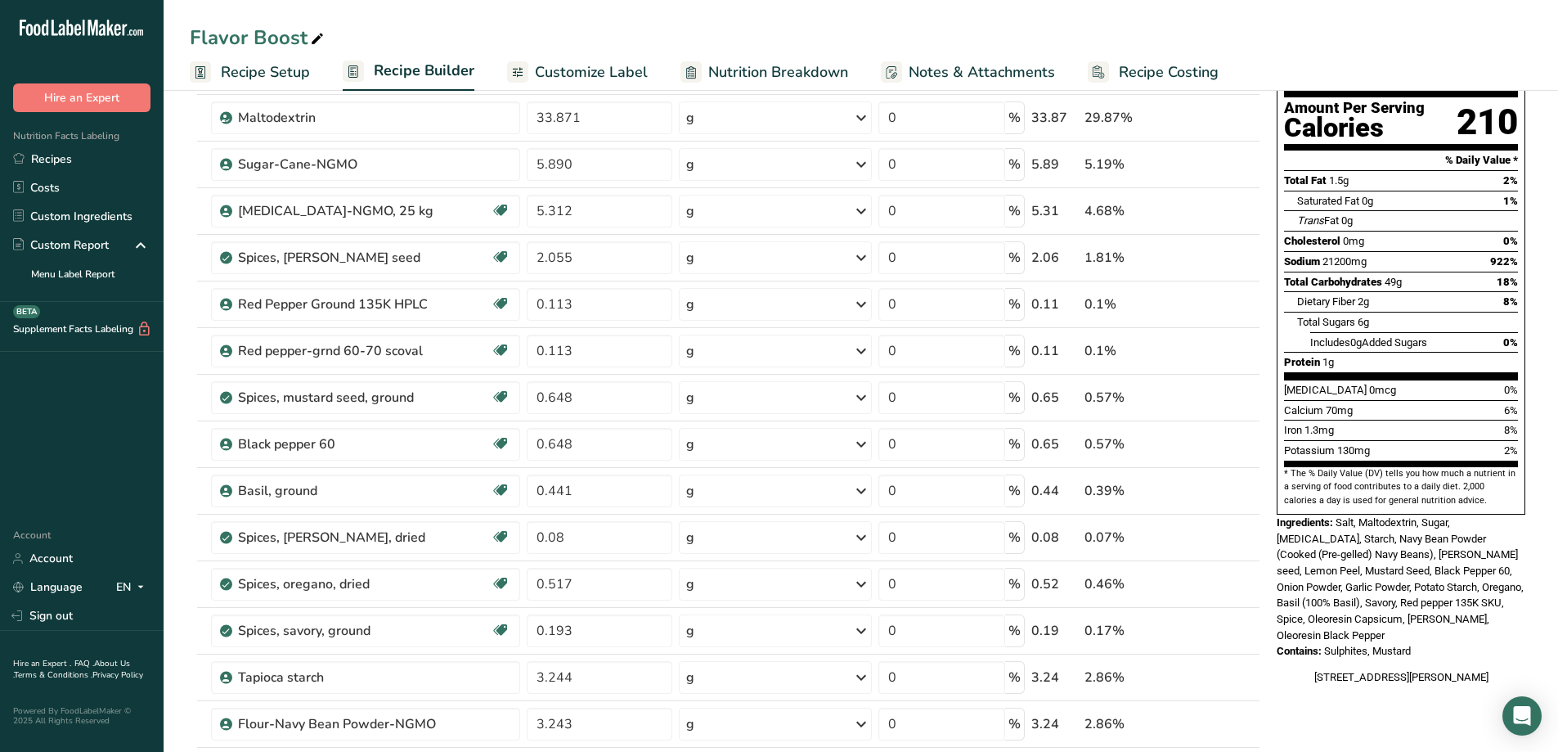
scroll to position [0, 0]
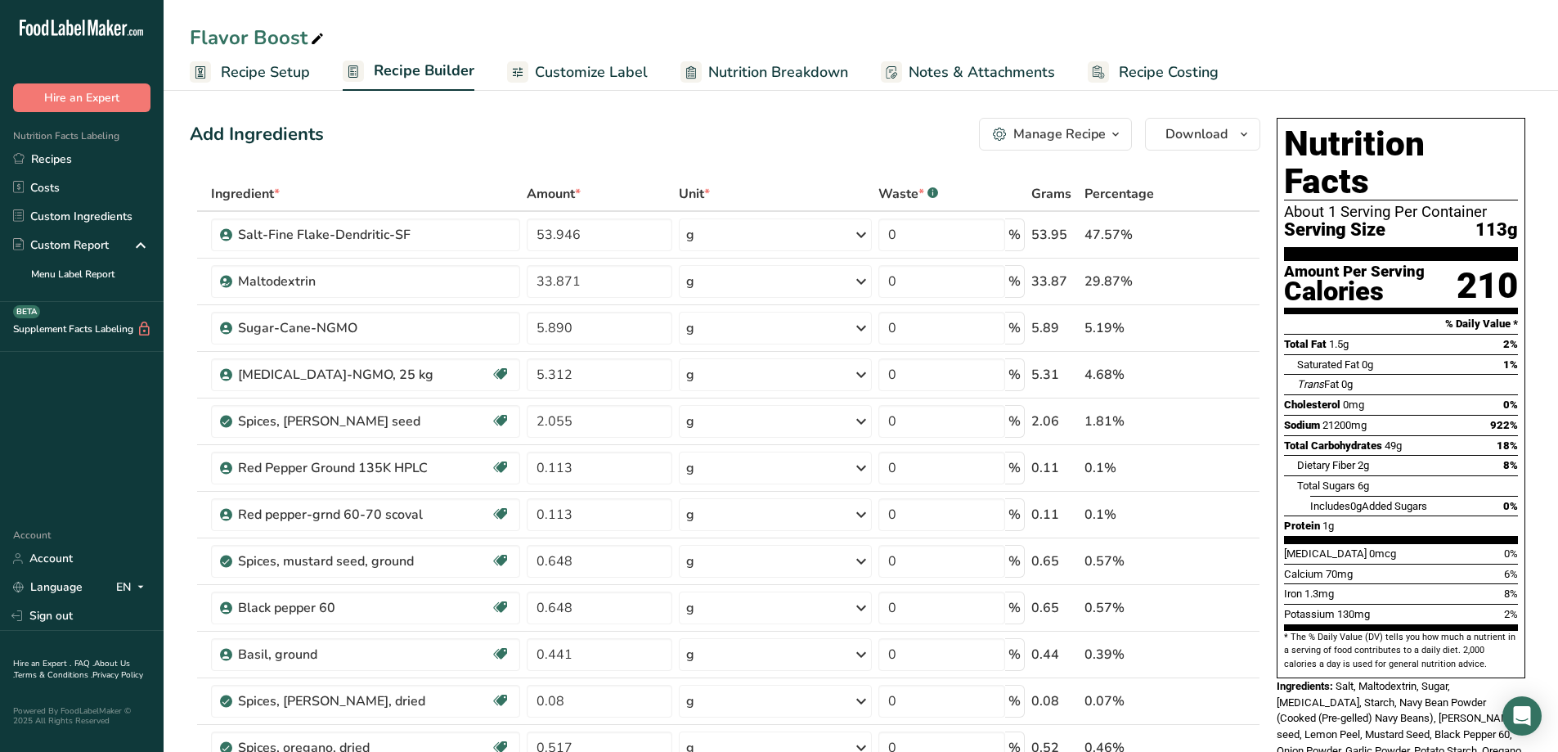
click at [1104, 136] on div "Manage Recipe" at bounding box center [1059, 134] width 92 height 20
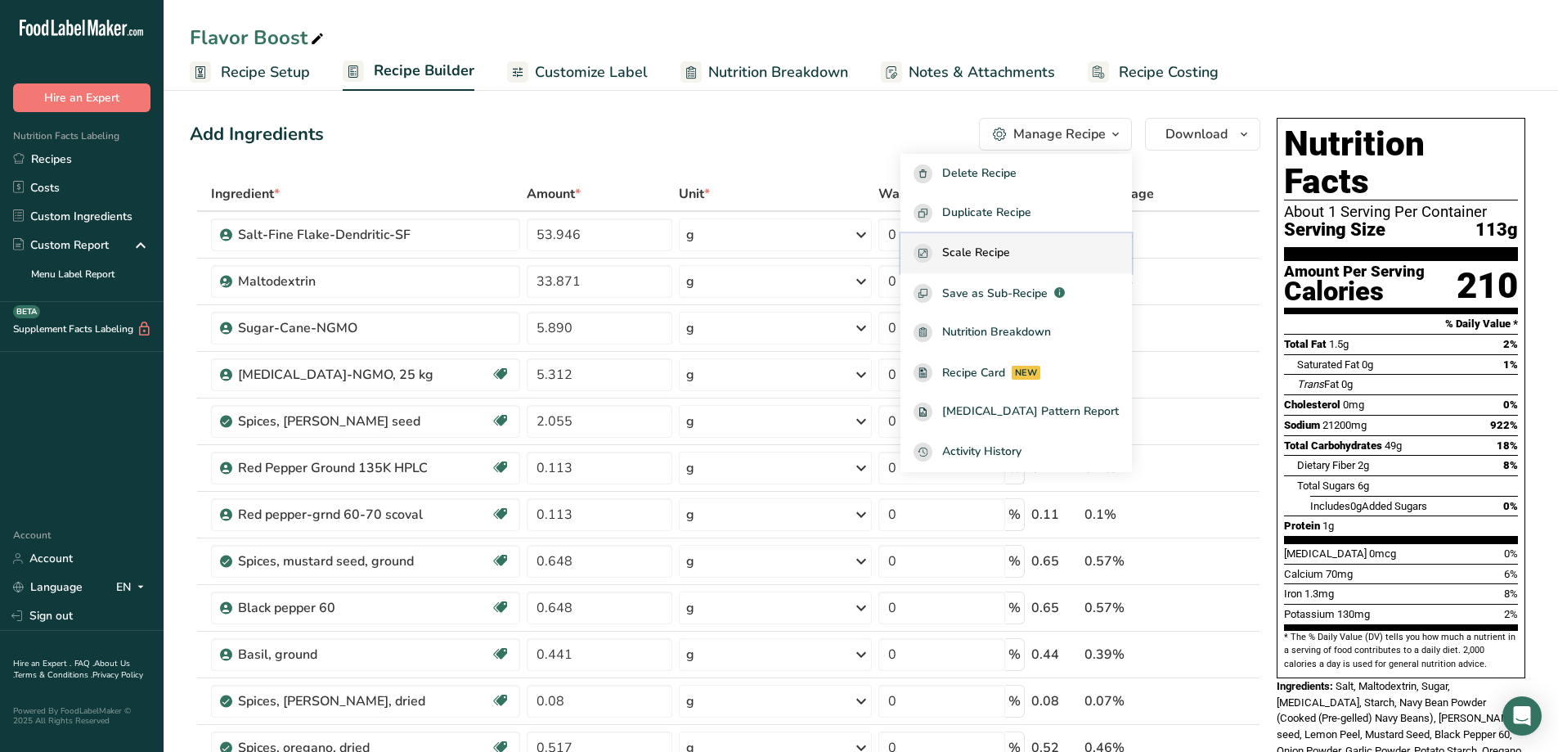
click at [1055, 245] on div "Scale Recipe" at bounding box center [1016, 253] width 205 height 19
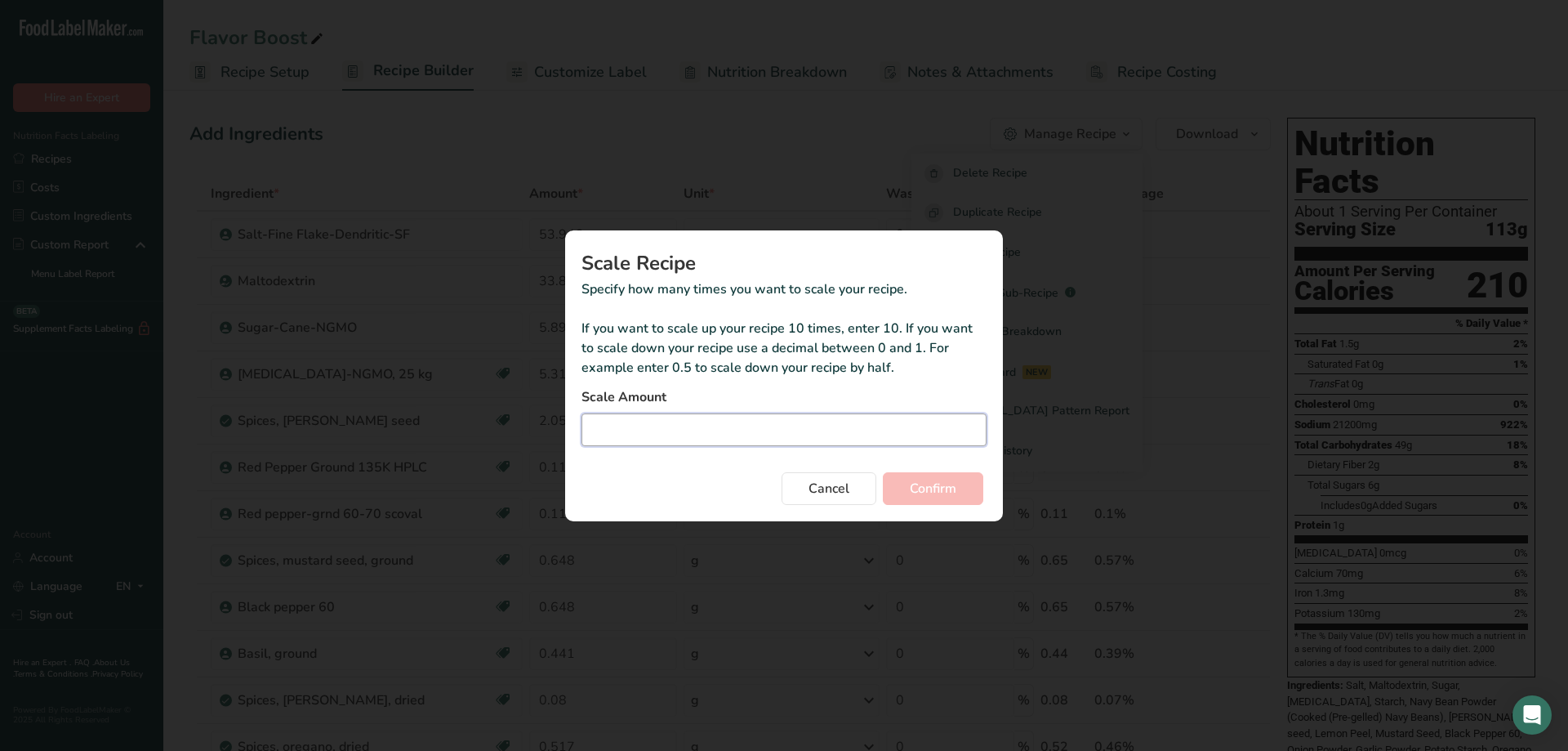
click at [628, 424] on input "Duplicate recipe modal" at bounding box center [784, 429] width 405 height 33
type input "1.5"
click at [969, 491] on button "Confirm" at bounding box center [933, 488] width 101 height 33
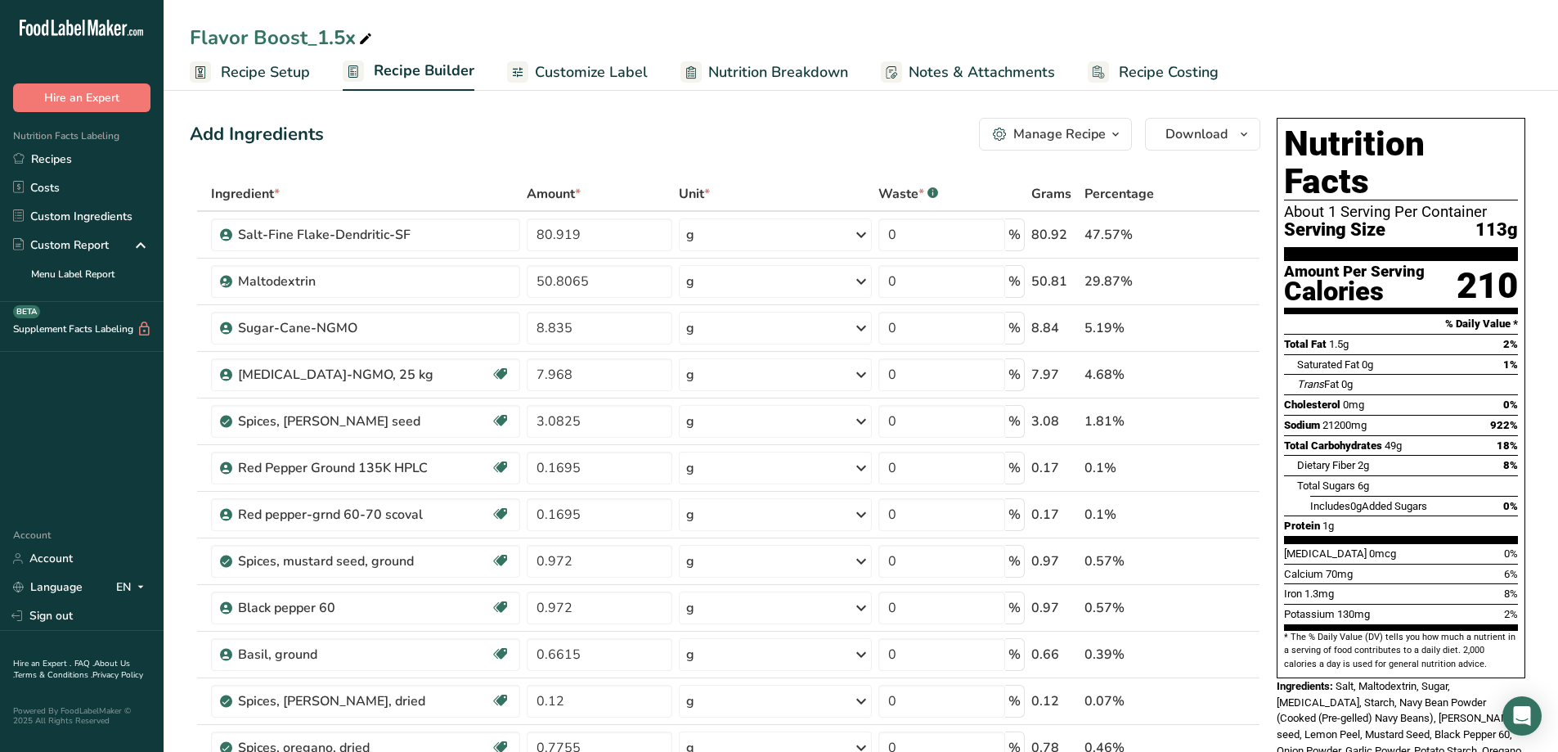
click at [747, 69] on span "Nutrition Breakdown" at bounding box center [778, 72] width 140 height 22
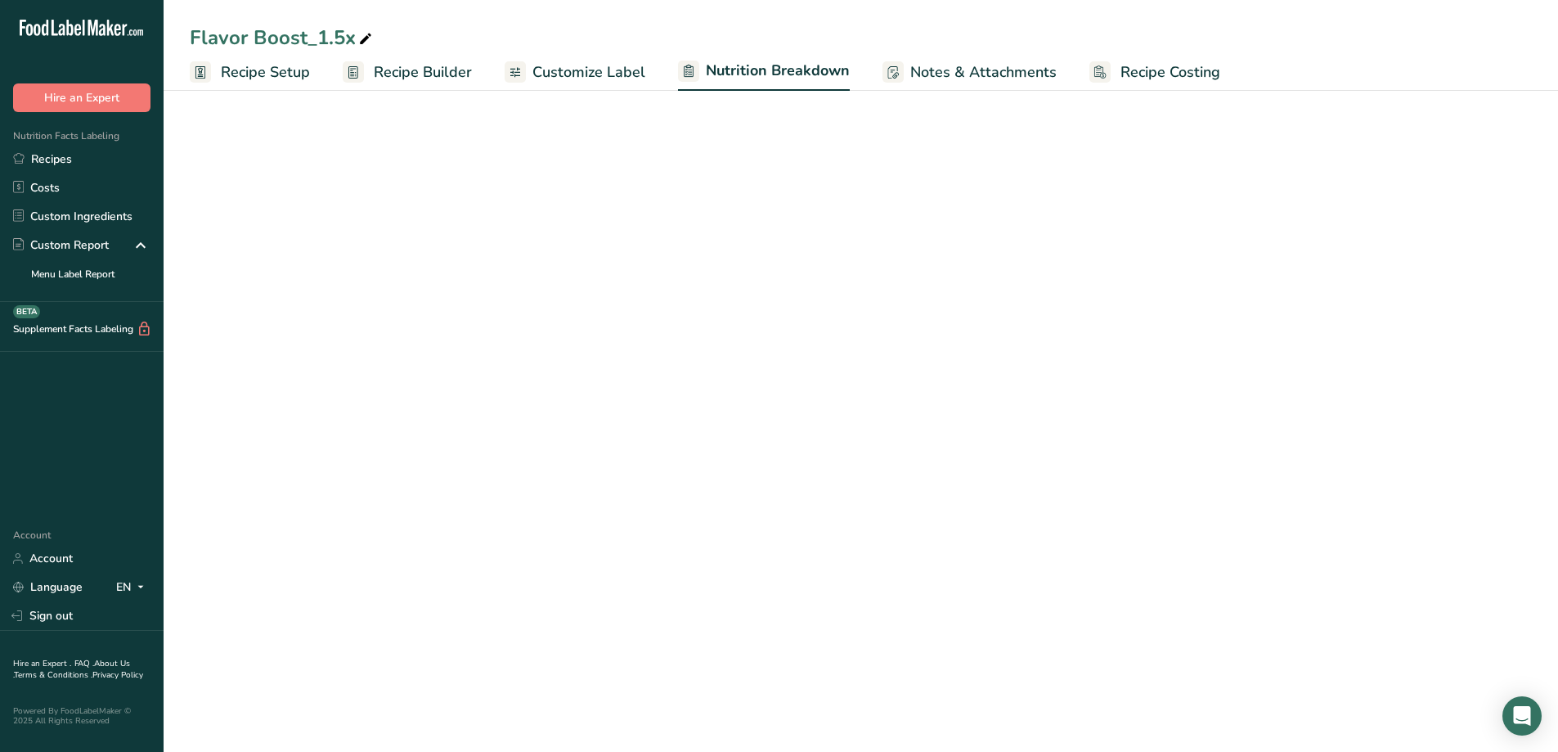
select select "Calories"
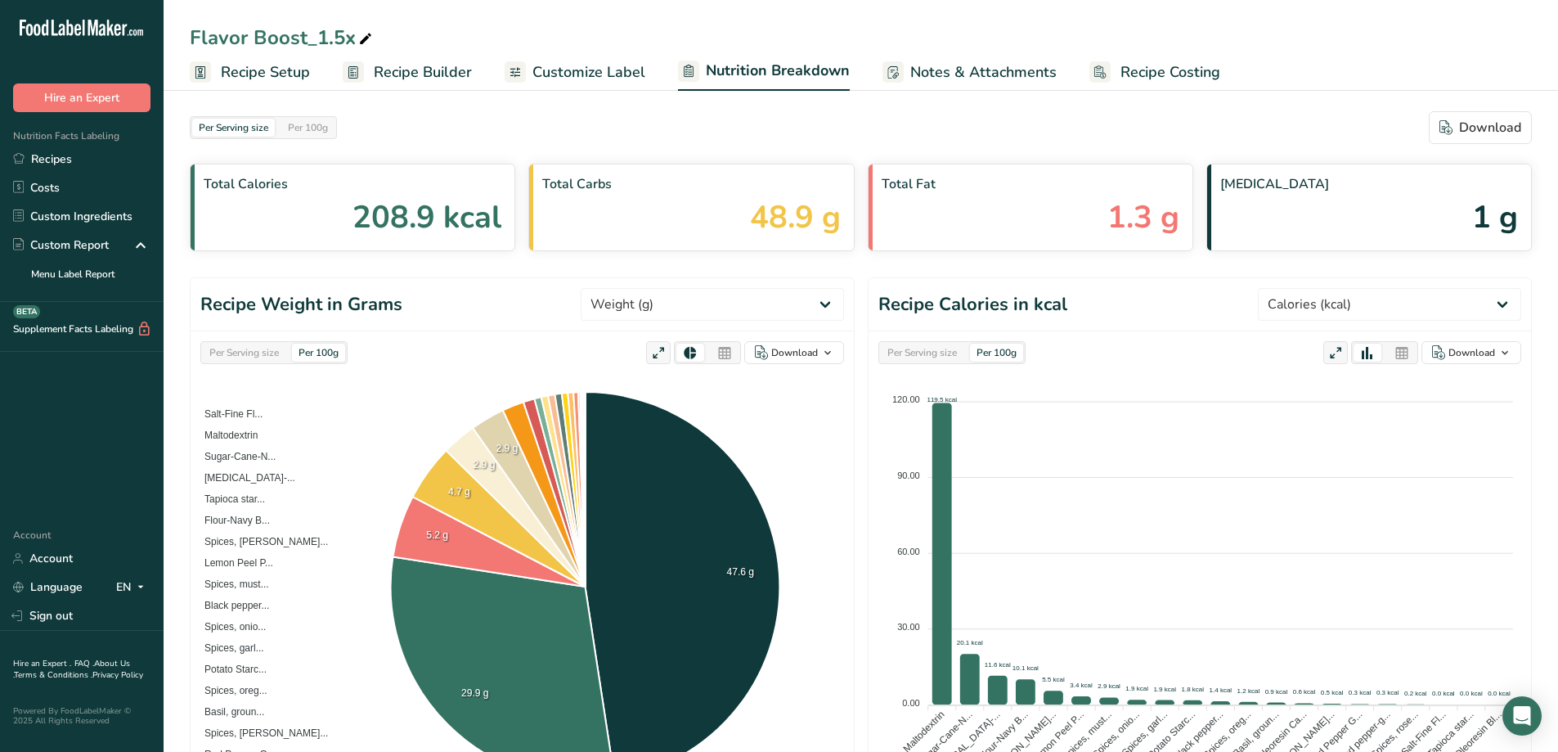
click at [613, 70] on span "Customize Label" at bounding box center [588, 72] width 113 height 22
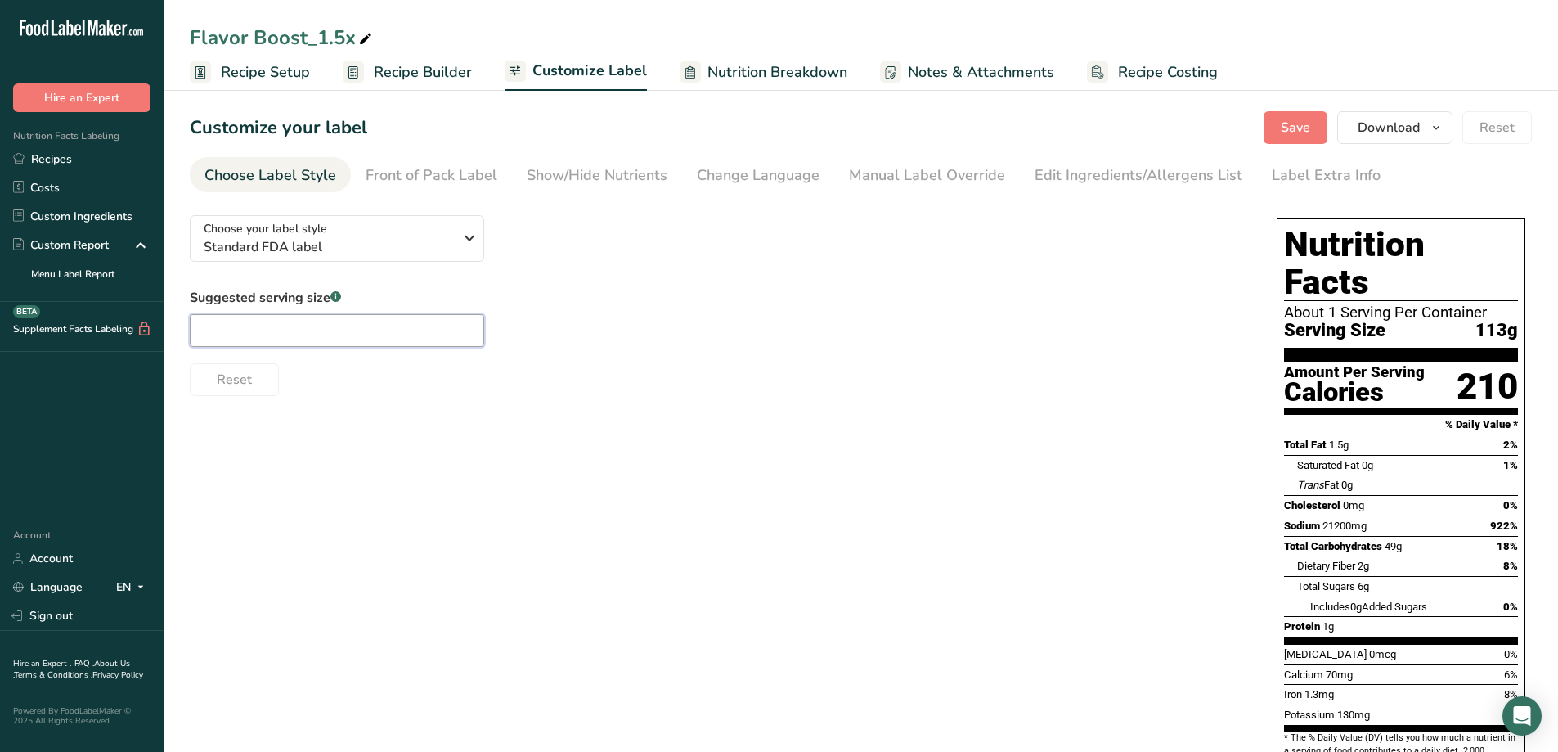
click at [317, 339] on input "text" at bounding box center [337, 330] width 294 height 33
type input ".82g"
click at [869, 564] on div "Choose your label style Standard FDA label USA (FDA) Standard FDA label Tabular…" at bounding box center [861, 584] width 1342 height 764
click at [278, 65] on span "Recipe Setup" at bounding box center [265, 72] width 89 height 22
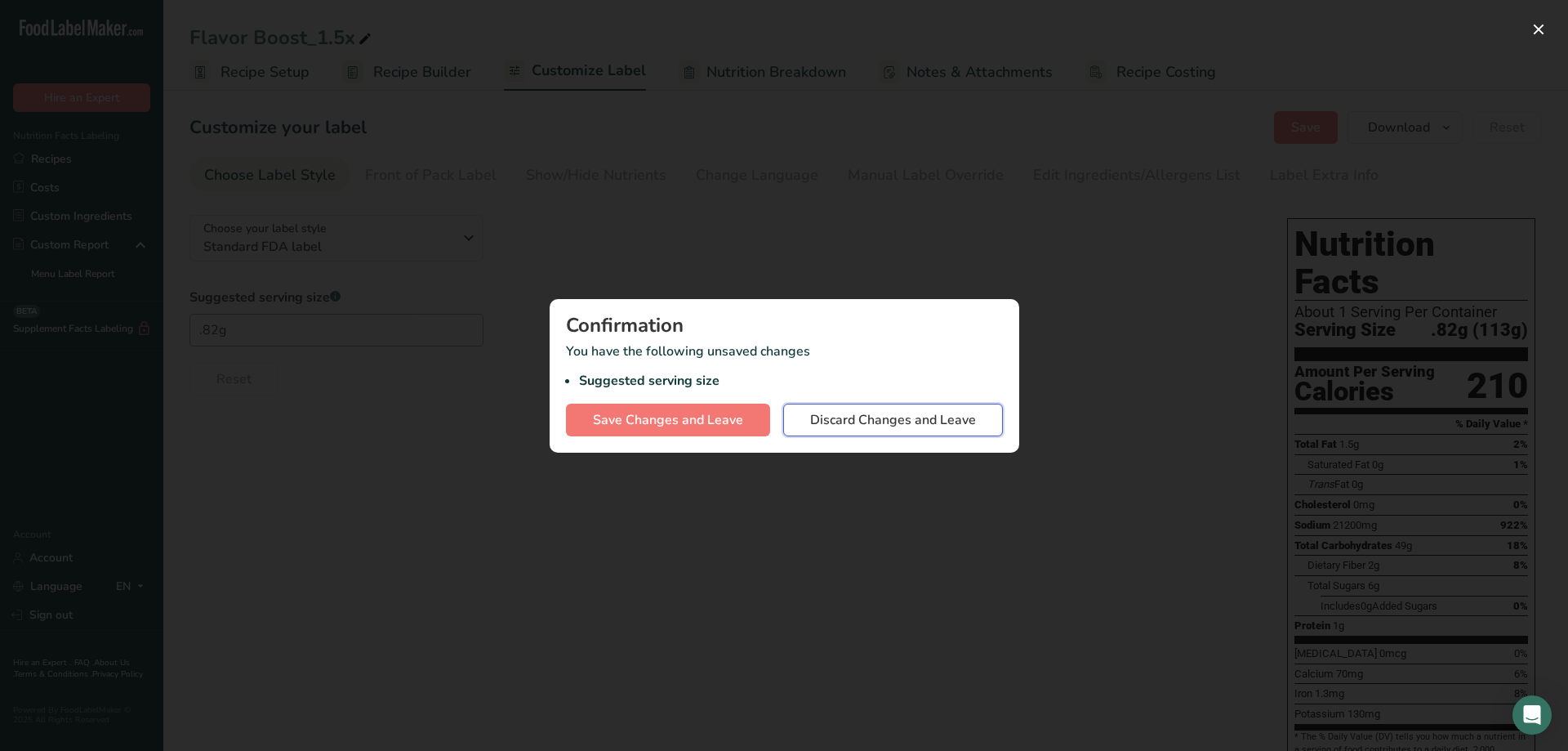
click at [863, 417] on span "Discard Changes and Leave" at bounding box center [893, 420] width 166 height 20
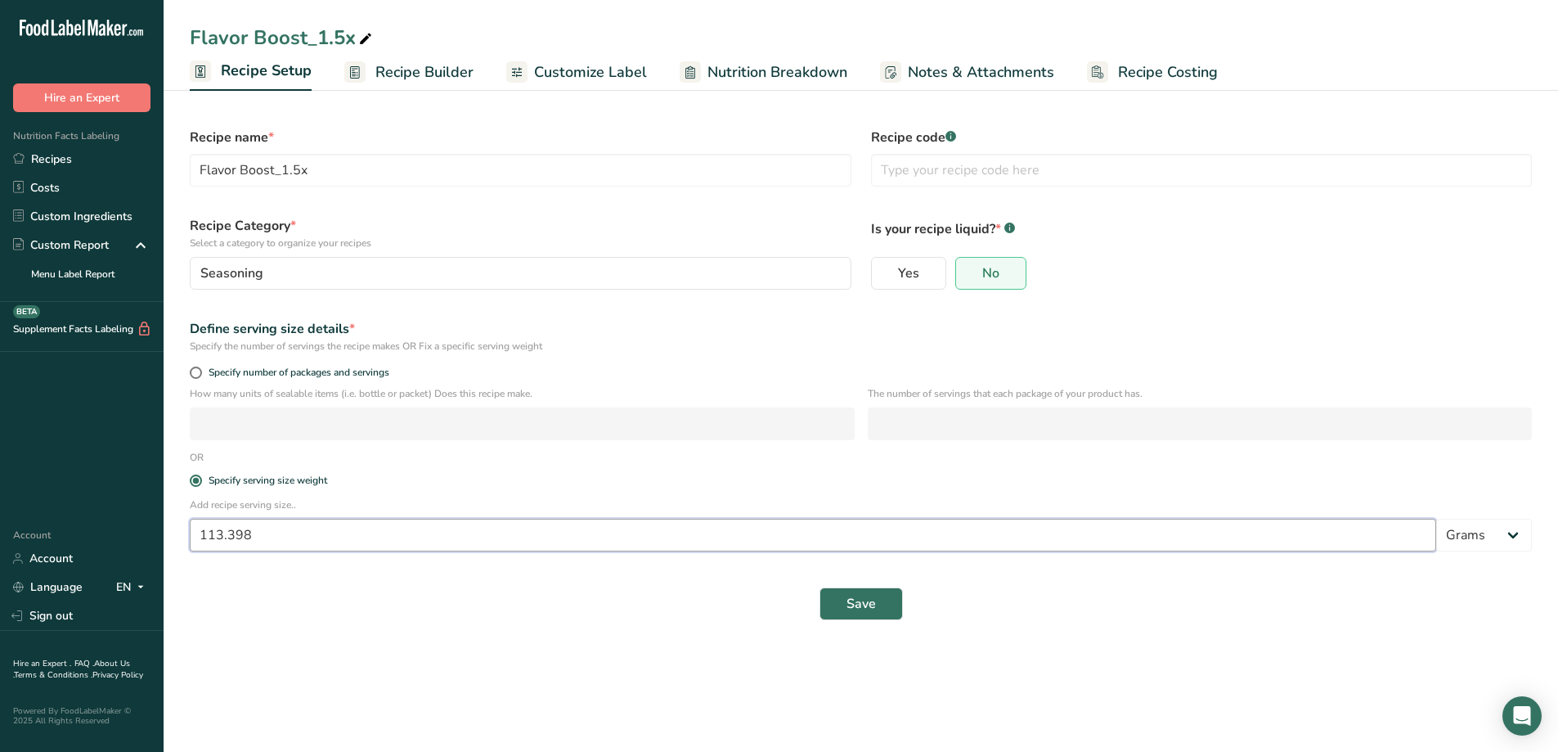
drag, startPoint x: 252, startPoint y: 537, endPoint x: 115, endPoint y: 535, distance: 136.6
click at [119, 539] on div ".a-20{fill:#fff;} Hire an Expert Nutrition Facts Labeling Recipes Costs Custom …" at bounding box center [779, 376] width 1558 height 752
click at [211, 376] on span "Specify number of packages and servings" at bounding box center [295, 372] width 187 height 12
click at [200, 376] on input "Specify number of packages and servings" at bounding box center [195, 372] width 11 height 11
radio input "true"
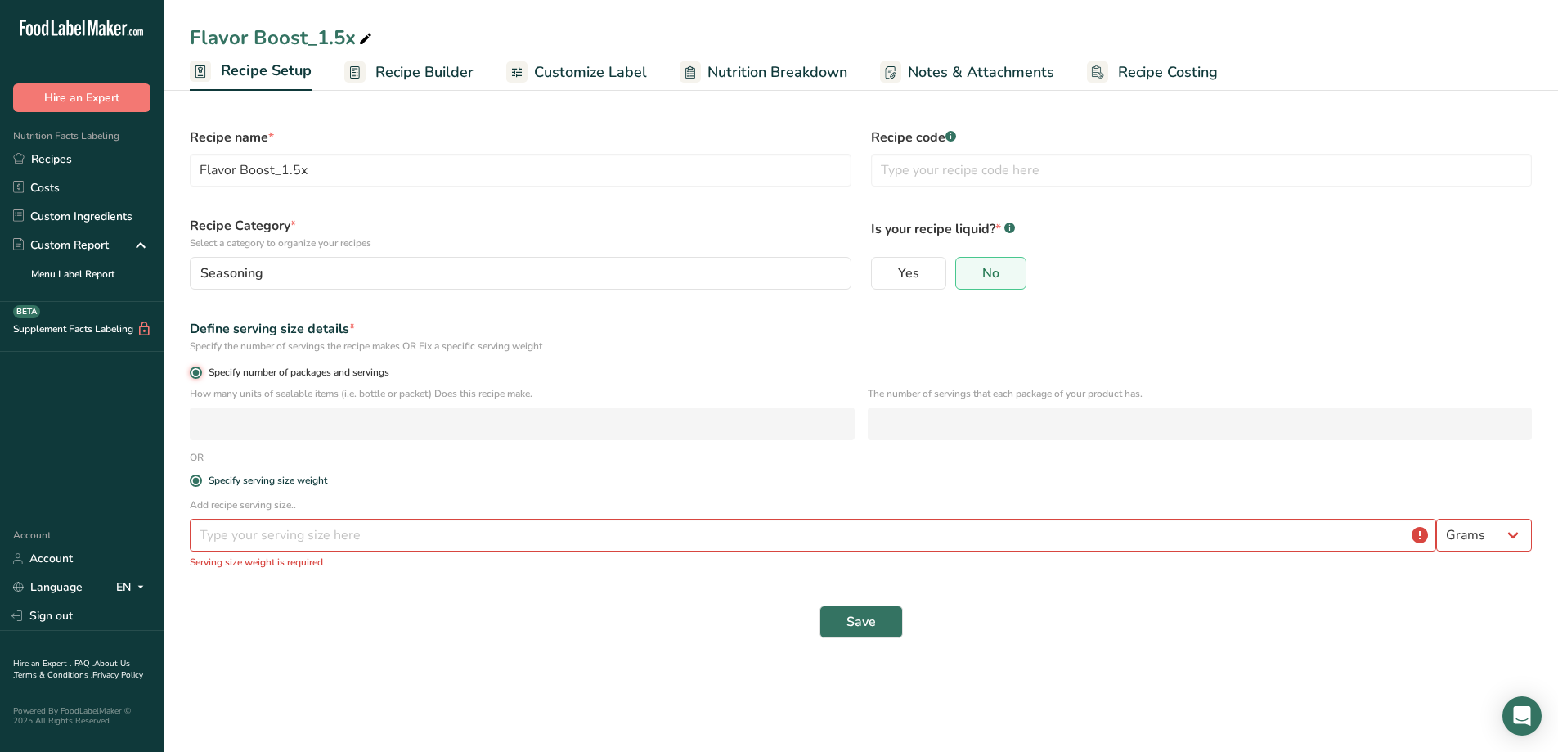
radio input "false"
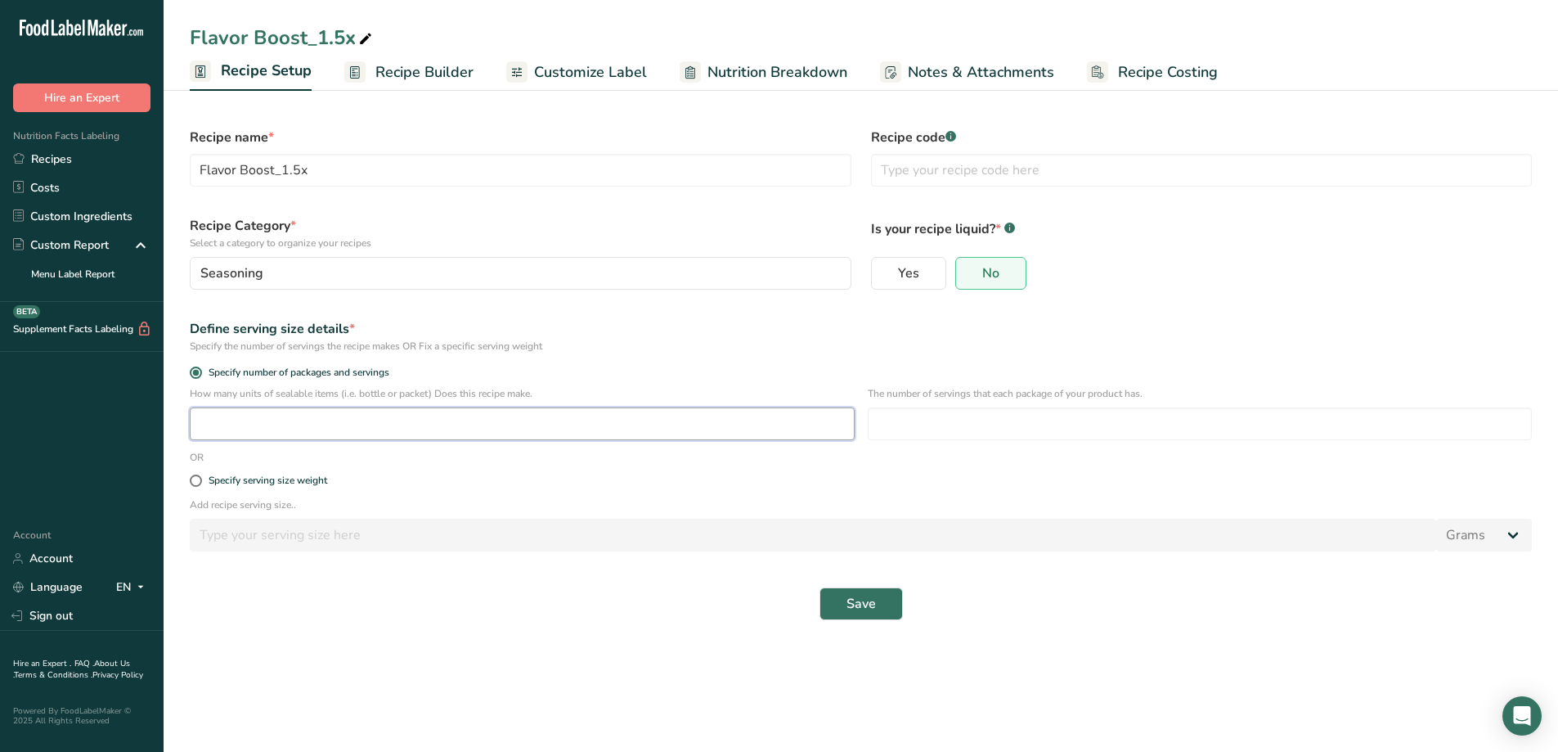
click at [294, 425] on input "number" at bounding box center [522, 423] width 665 height 33
type input "1"
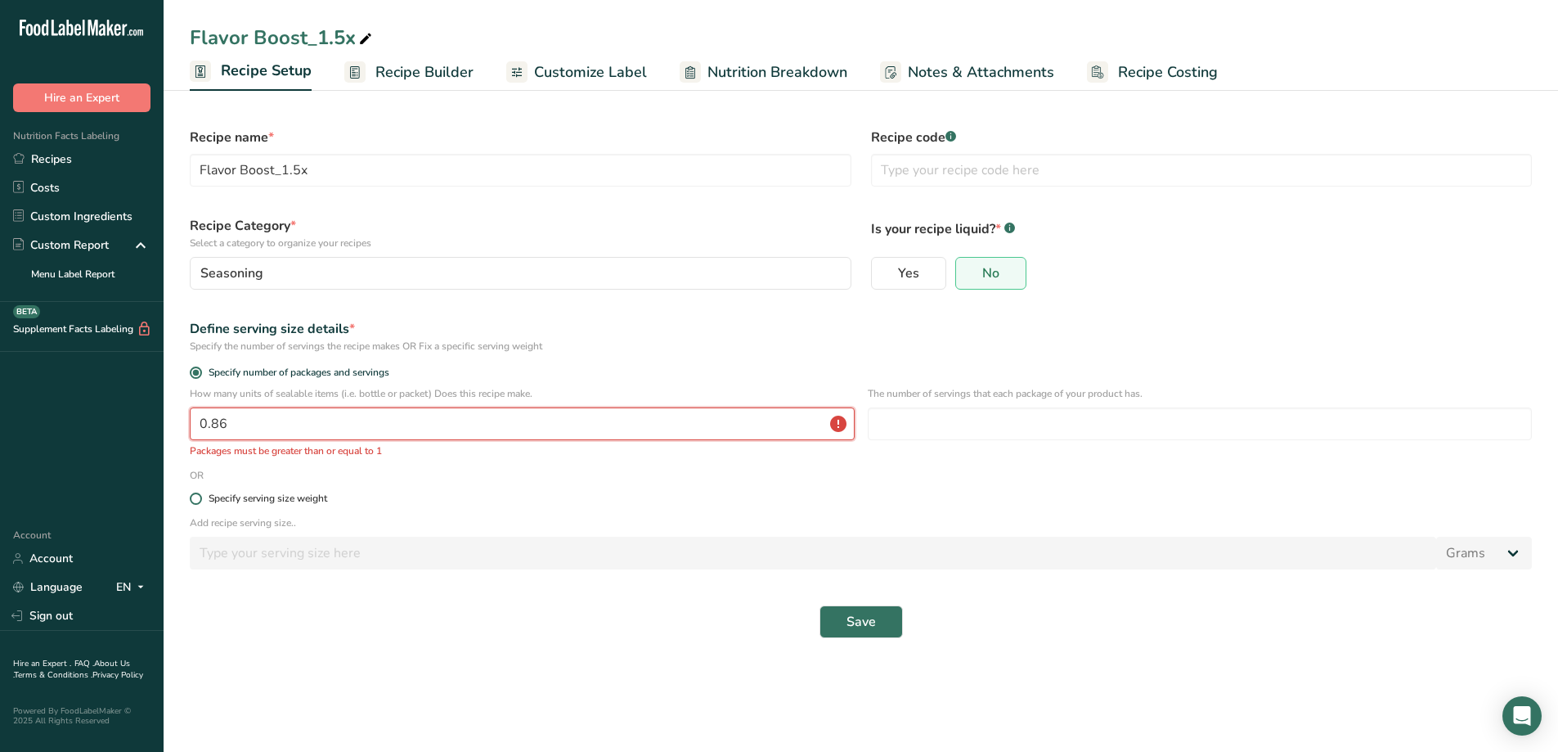
type input "0.86"
click at [907, 500] on label "Specify serving size weight" at bounding box center [861, 498] width 1342 height 12
click at [200, 500] on input "Specify serving size weight" at bounding box center [195, 498] width 11 height 11
radio input "true"
radio input "false"
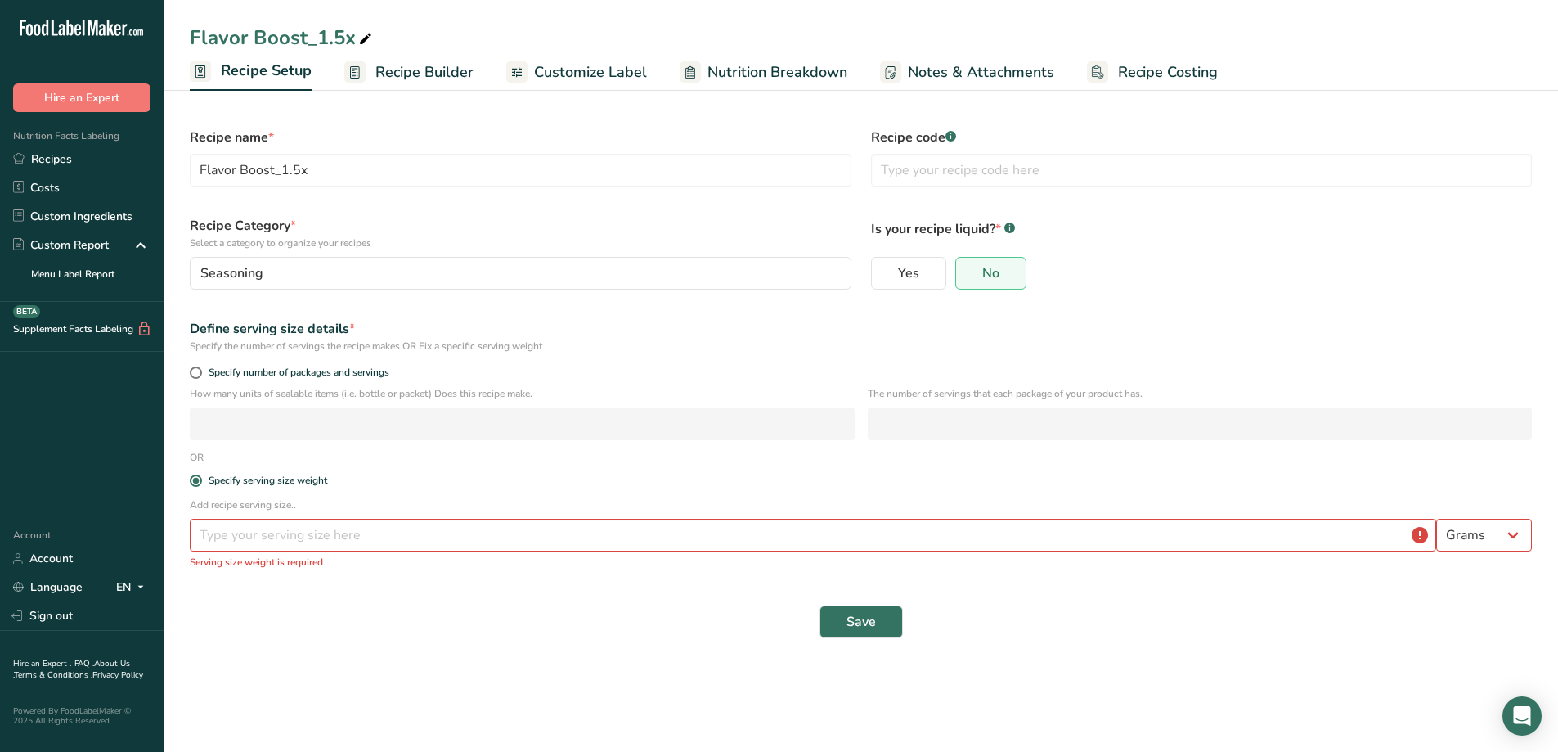
click at [454, 402] on div "How many units of sealable items (i.e. bottle or packet) Does this recipe make." at bounding box center [522, 413] width 665 height 54
click at [236, 522] on input "number" at bounding box center [813, 535] width 1246 height 33
click at [200, 376] on span at bounding box center [196, 372] width 12 height 12
click at [200, 376] on input "Specify number of packages and servings" at bounding box center [195, 372] width 11 height 11
radio input "true"
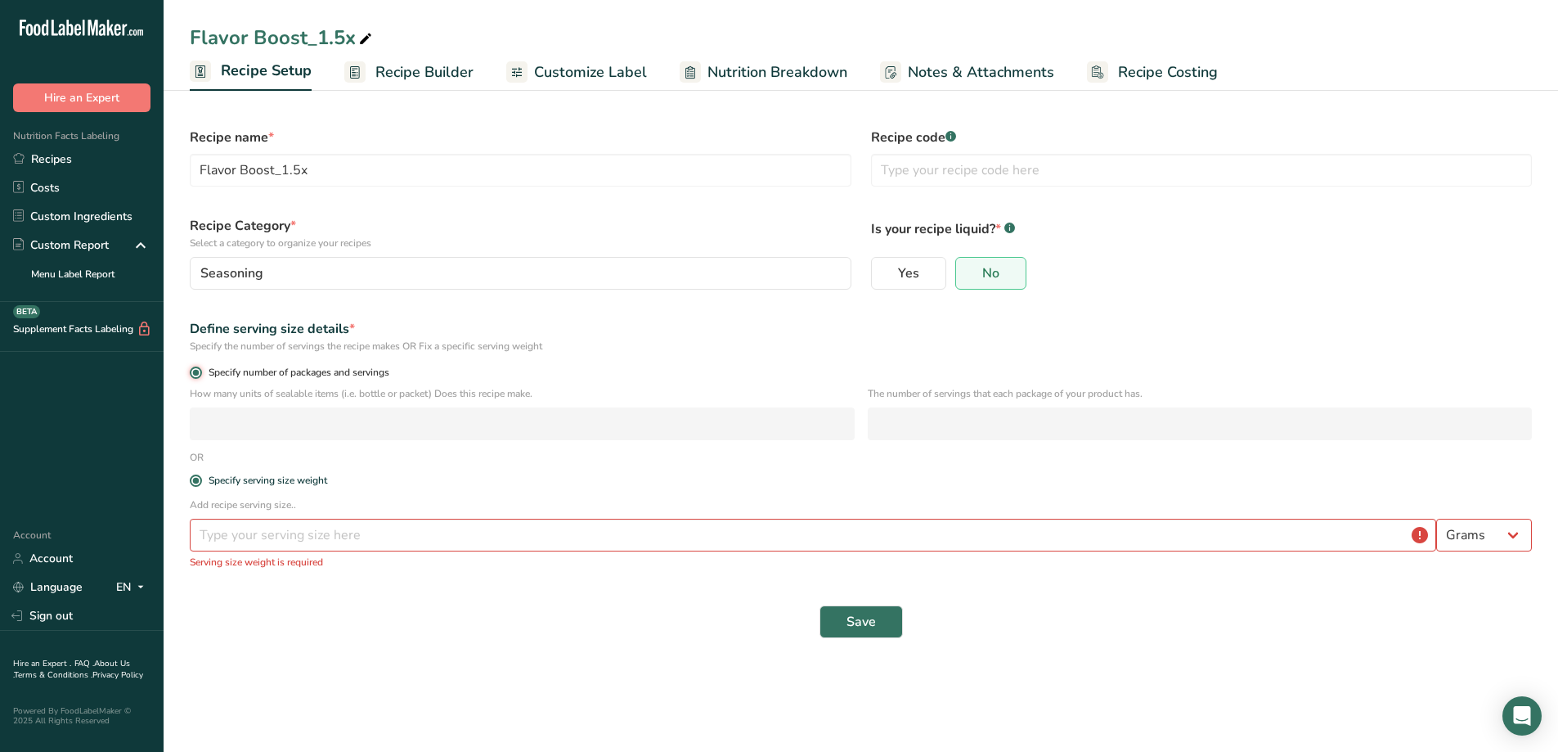
radio input "false"
click at [954, 432] on input "number" at bounding box center [1200, 423] width 665 height 33
click at [412, 65] on span "Recipe Builder" at bounding box center [424, 72] width 98 height 22
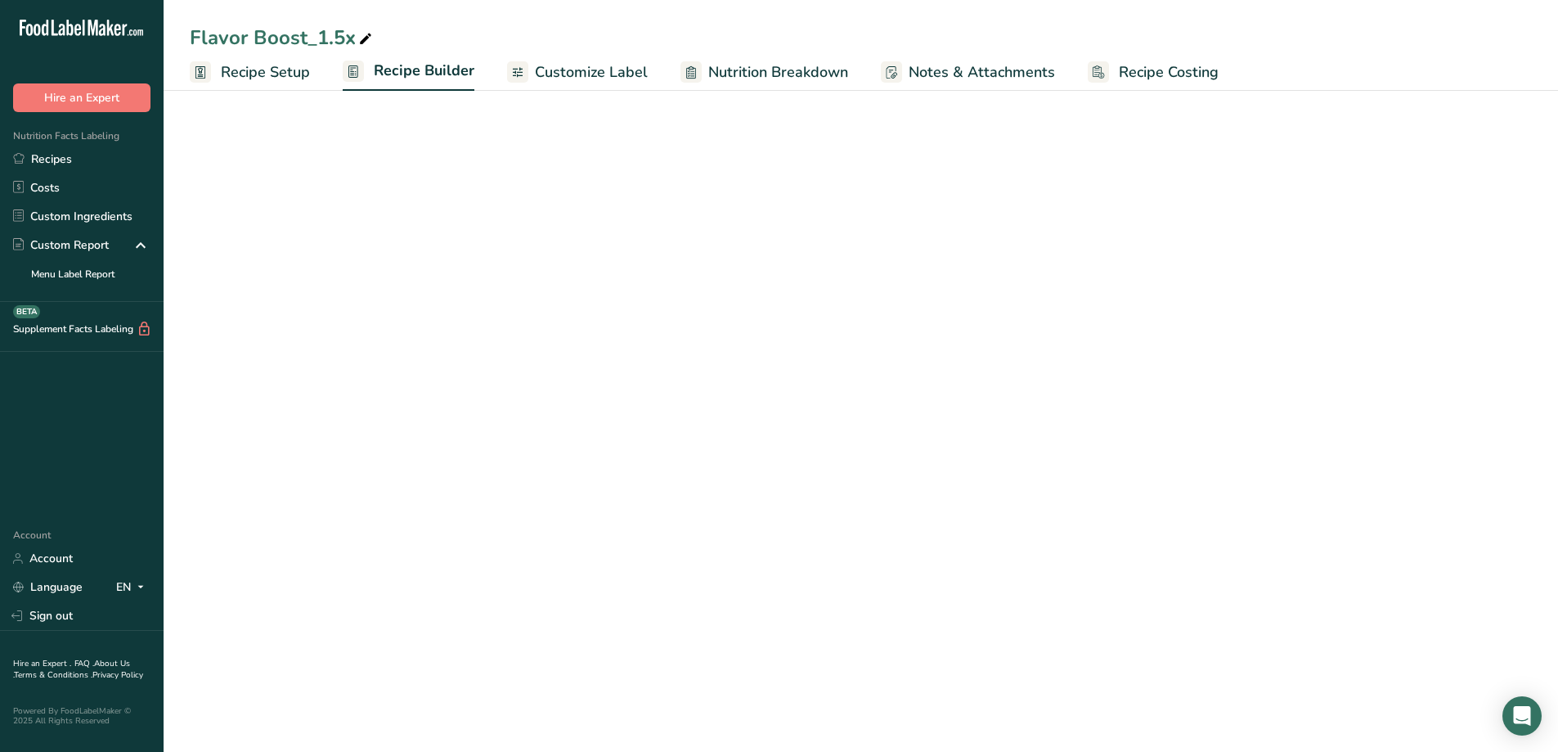
click at [276, 71] on span "Recipe Setup" at bounding box center [265, 72] width 89 height 22
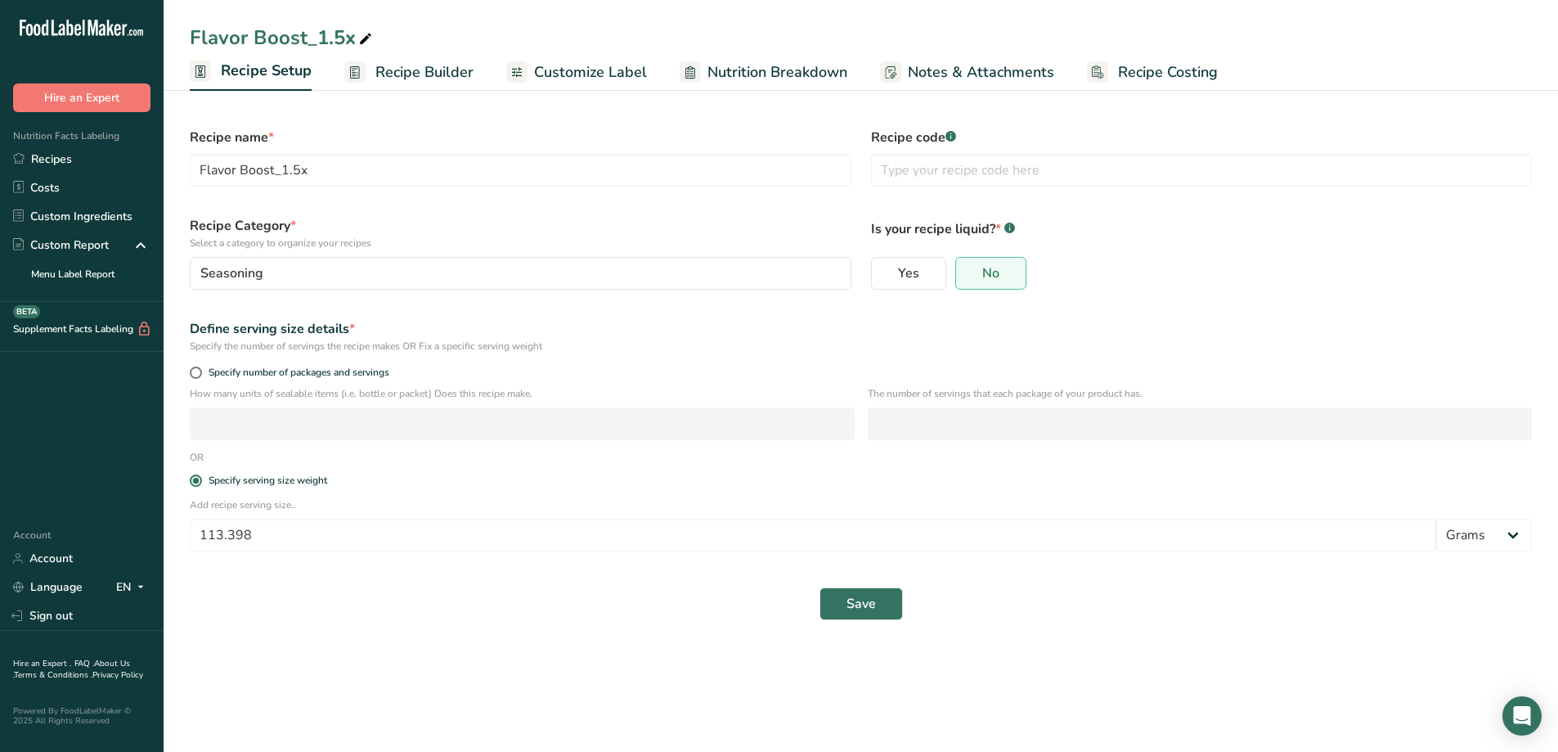
click at [433, 69] on span "Recipe Builder" at bounding box center [424, 72] width 98 height 22
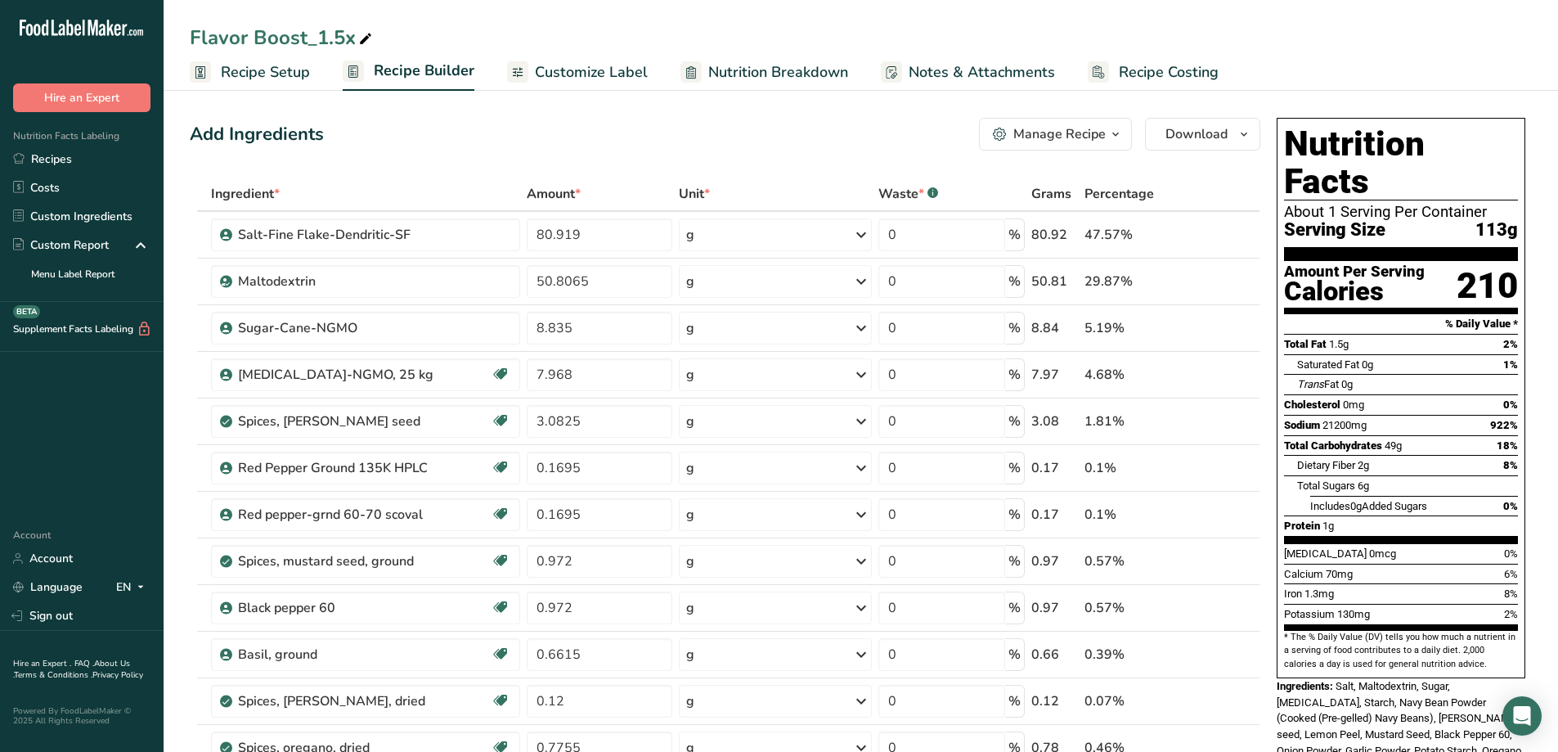
click at [606, 70] on span "Customize Label" at bounding box center [591, 72] width 113 height 22
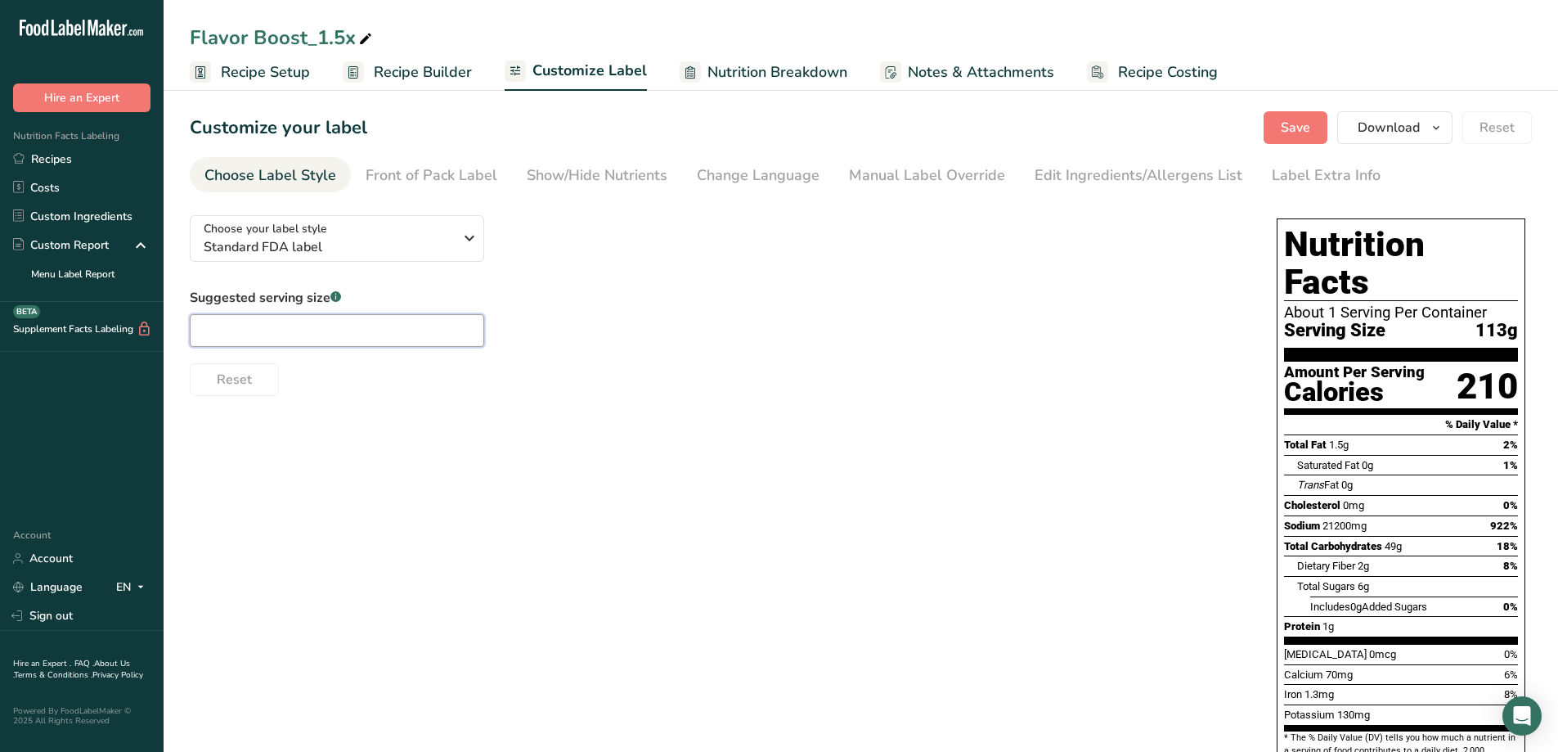
click at [262, 330] on input "text" at bounding box center [337, 330] width 294 height 33
click at [494, 438] on div "Choose your label style Standard FDA label USA (FDA) Standard FDA label Tabular…" at bounding box center [861, 584] width 1342 height 764
click at [301, 351] on div "Suggested serving size .a-a{fill:#347362;}.b-a{fill:#fff;} .86 Reset" at bounding box center [717, 342] width 1054 height 108
click at [293, 336] on input ".86" at bounding box center [337, 330] width 294 height 33
type input ".86g"
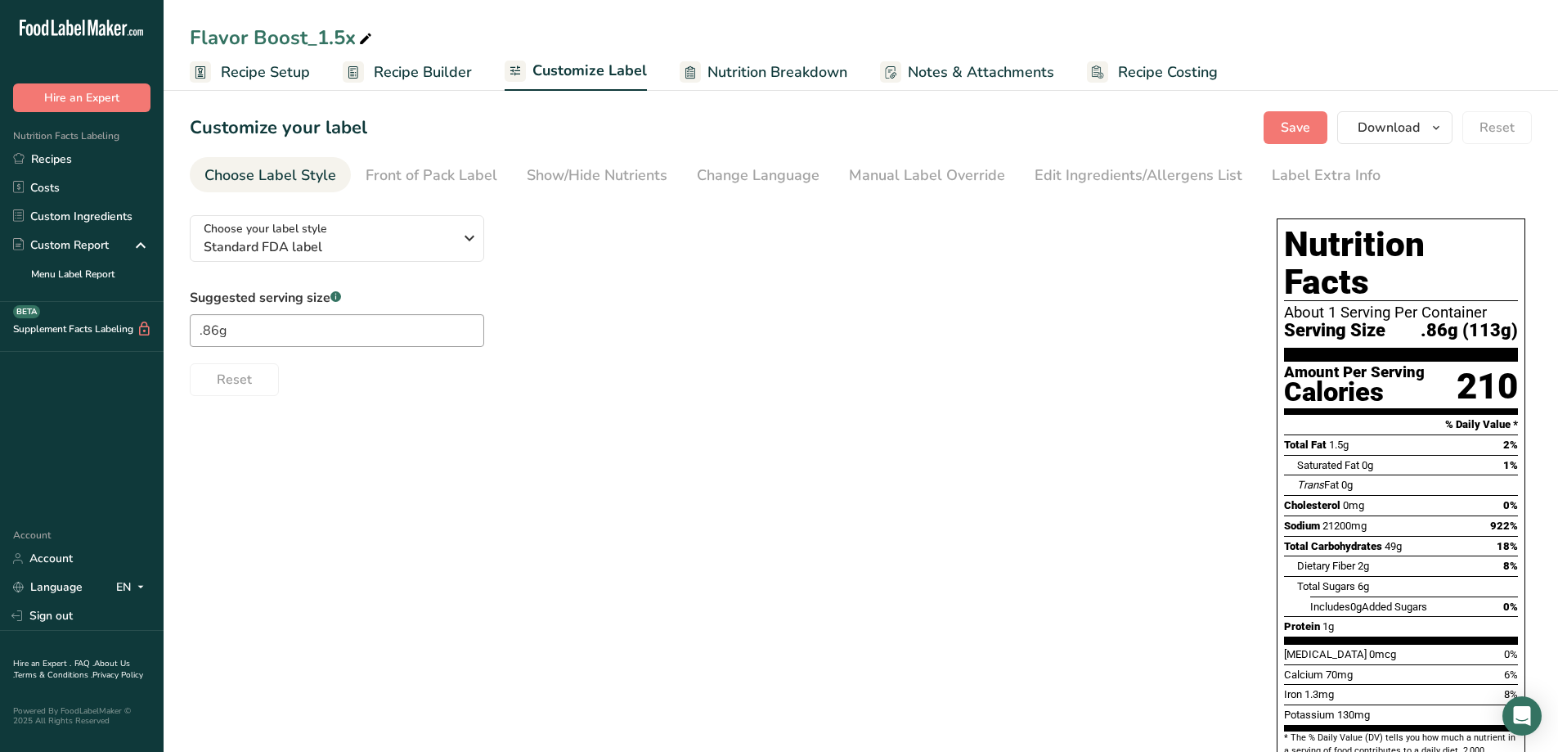
click at [611, 427] on div "Choose your label style Standard FDA label USA (FDA) Standard FDA label Tabular…" at bounding box center [861, 584] width 1342 height 764
click at [1346, 304] on div "About 1 Serving Per Container" at bounding box center [1401, 312] width 234 height 16
click at [1347, 304] on div "About 1 Serving Per Container" at bounding box center [1401, 312] width 234 height 16
drag, startPoint x: 1141, startPoint y: 453, endPoint x: 1138, endPoint y: 443, distance: 10.1
click at [1139, 450] on div "Choose your label style Standard FDA label USA (FDA) Standard FDA label Tabular…" at bounding box center [861, 584] width 1342 height 764
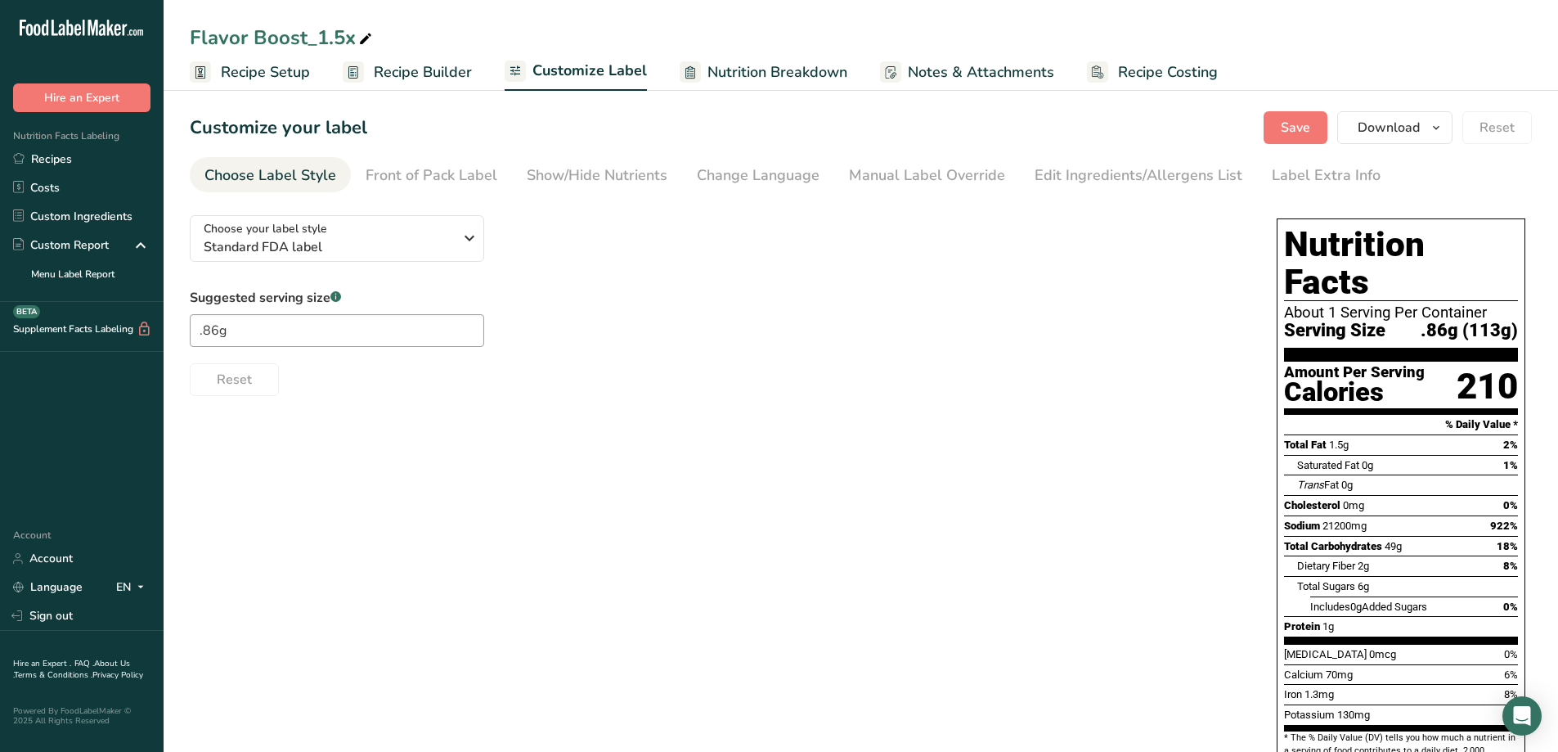
click at [1138, 443] on div "Choose your label style Standard FDA label USA (FDA) Standard FDA label Tabular…" at bounding box center [861, 584] width 1342 height 764
click at [272, 74] on span "Recipe Setup" at bounding box center [265, 72] width 89 height 22
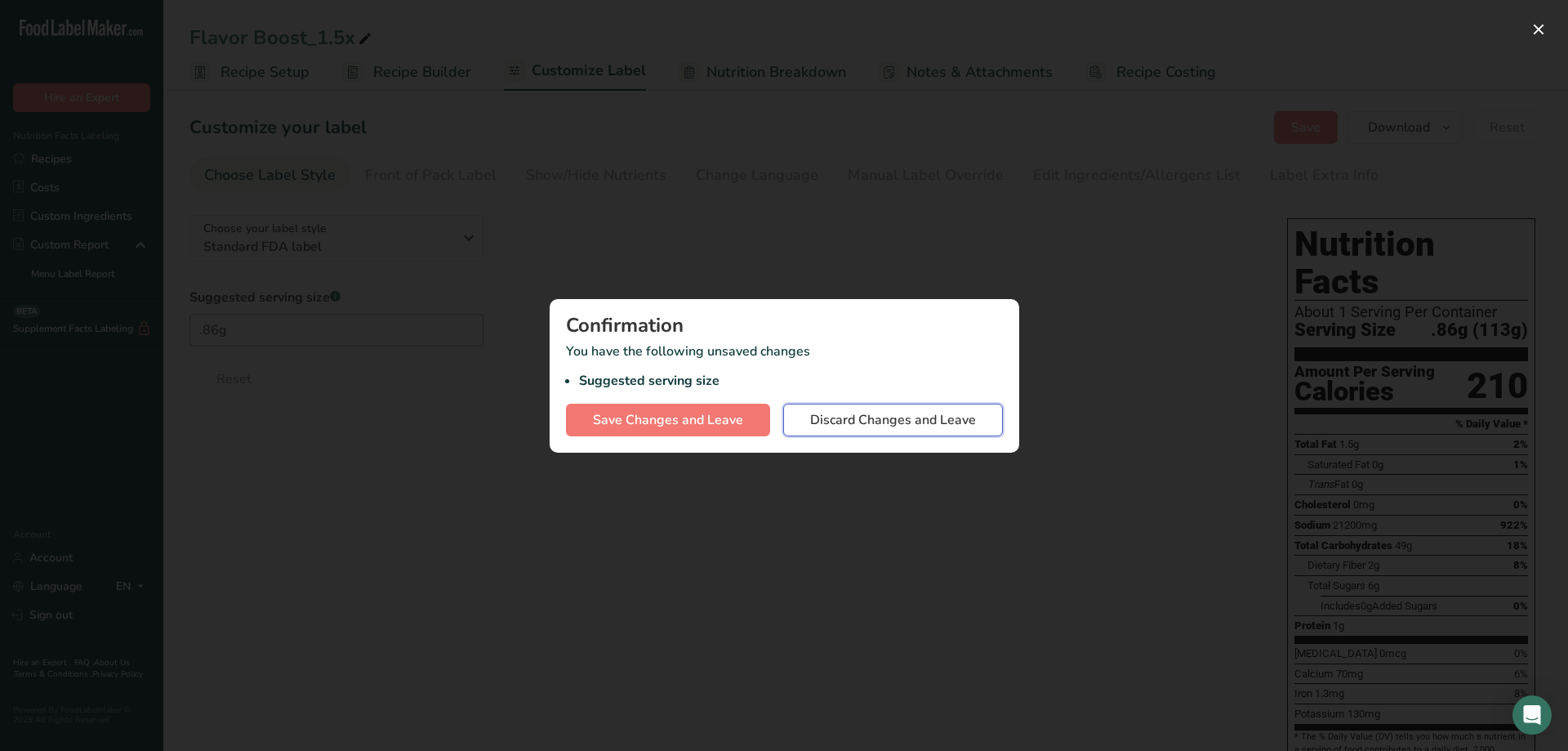
click at [877, 418] on span "Discard Changes and Leave" at bounding box center [893, 420] width 166 height 20
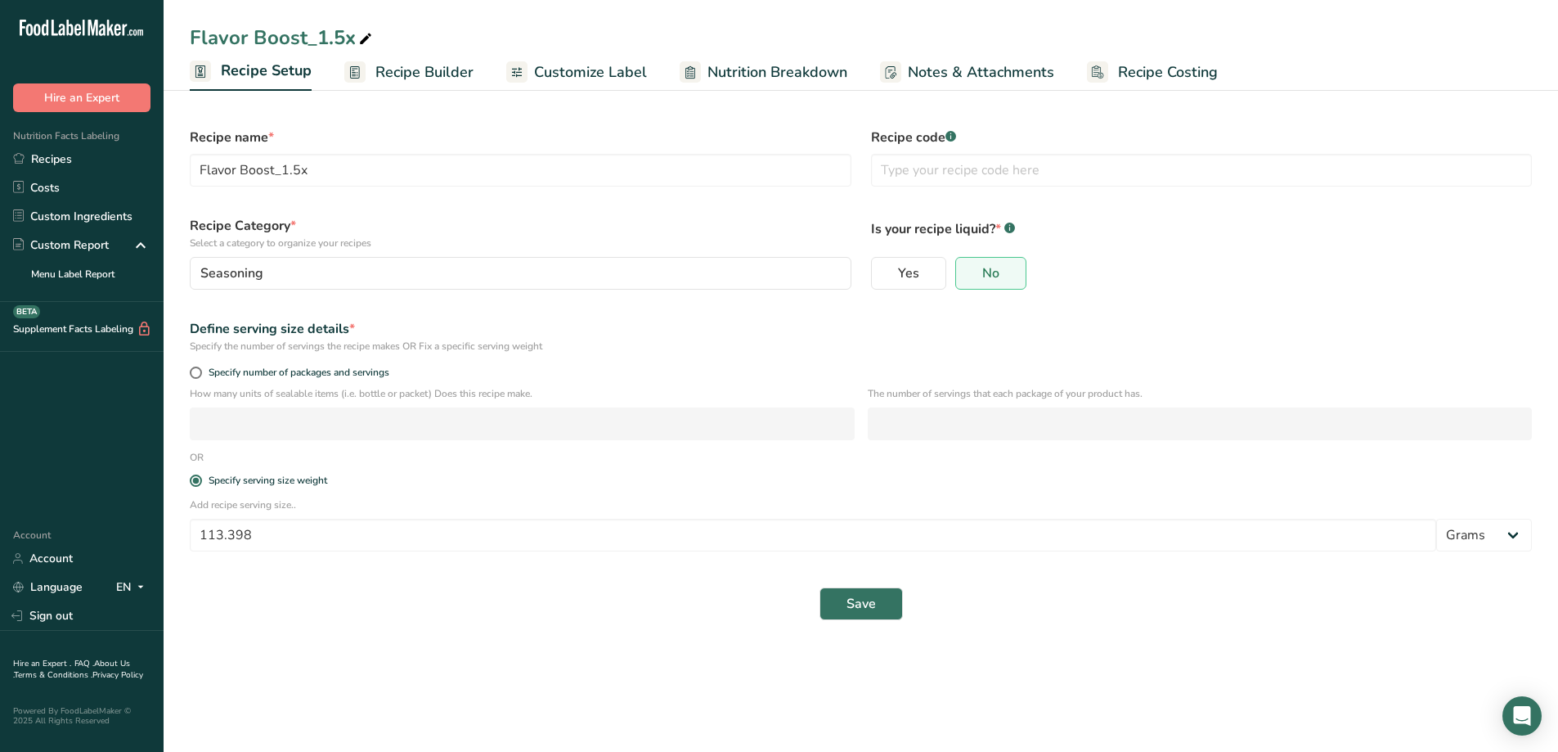
click at [424, 76] on span "Recipe Builder" at bounding box center [424, 72] width 98 height 22
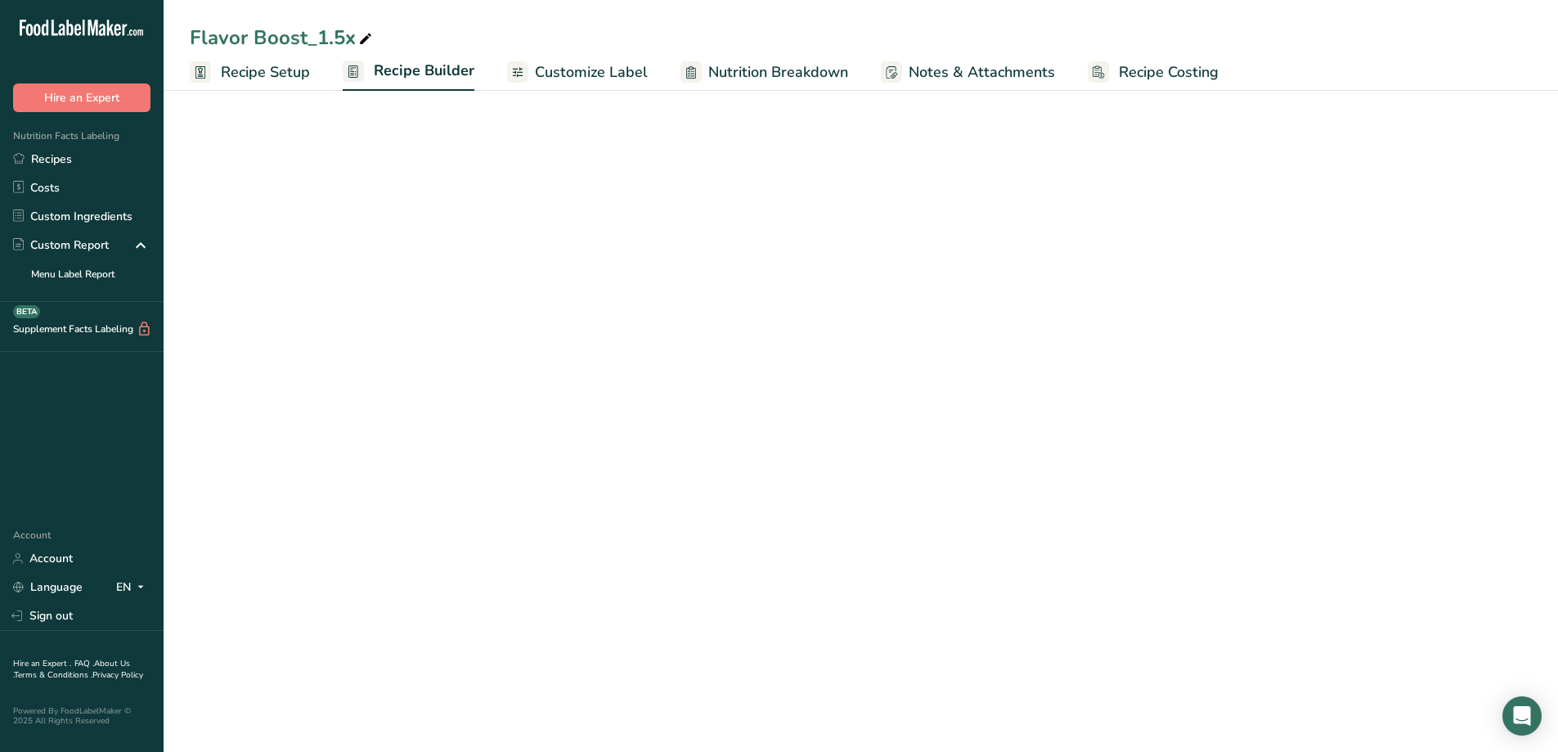
click at [594, 77] on span "Customize Label" at bounding box center [591, 72] width 113 height 22
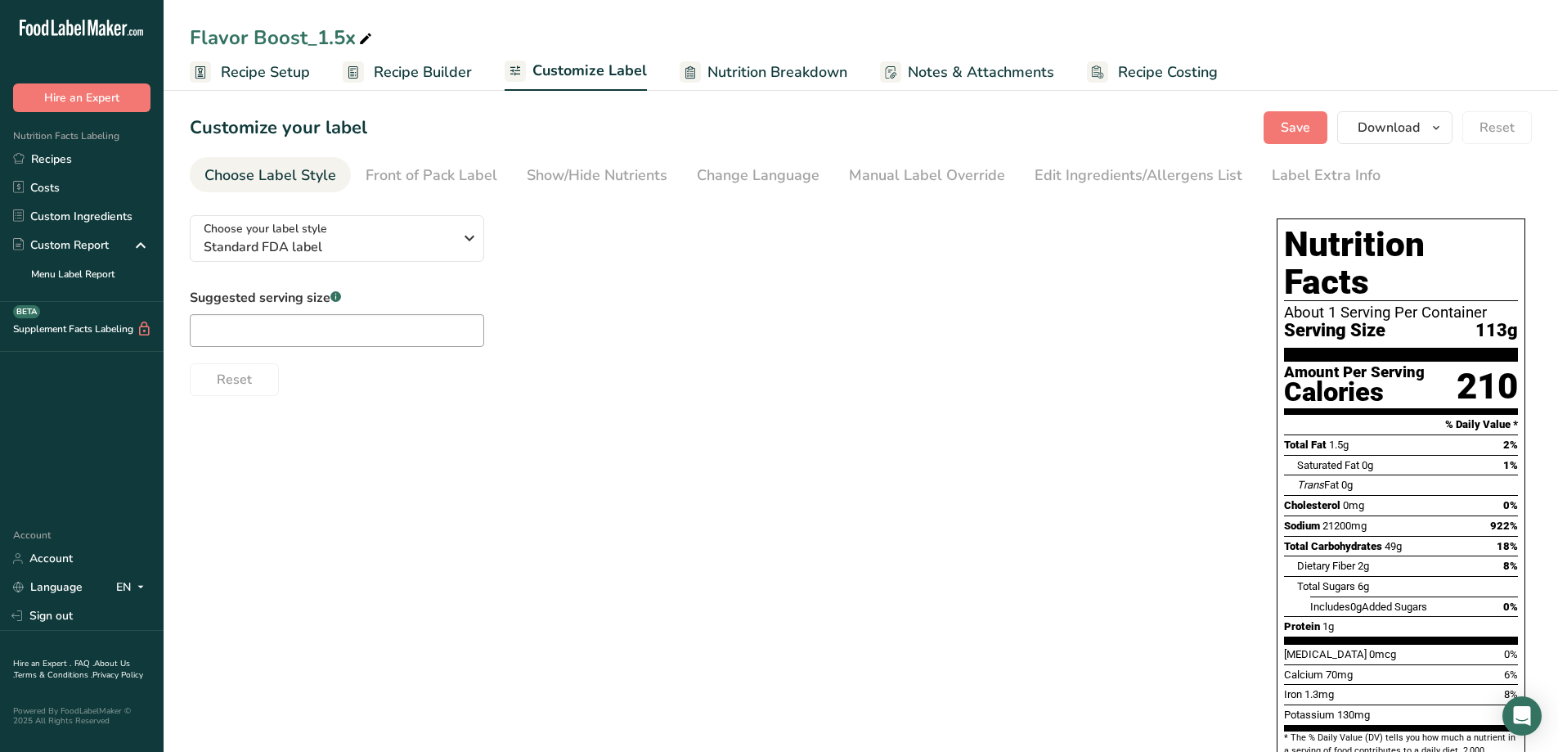
click at [389, 72] on span "Recipe Builder" at bounding box center [423, 72] width 98 height 22
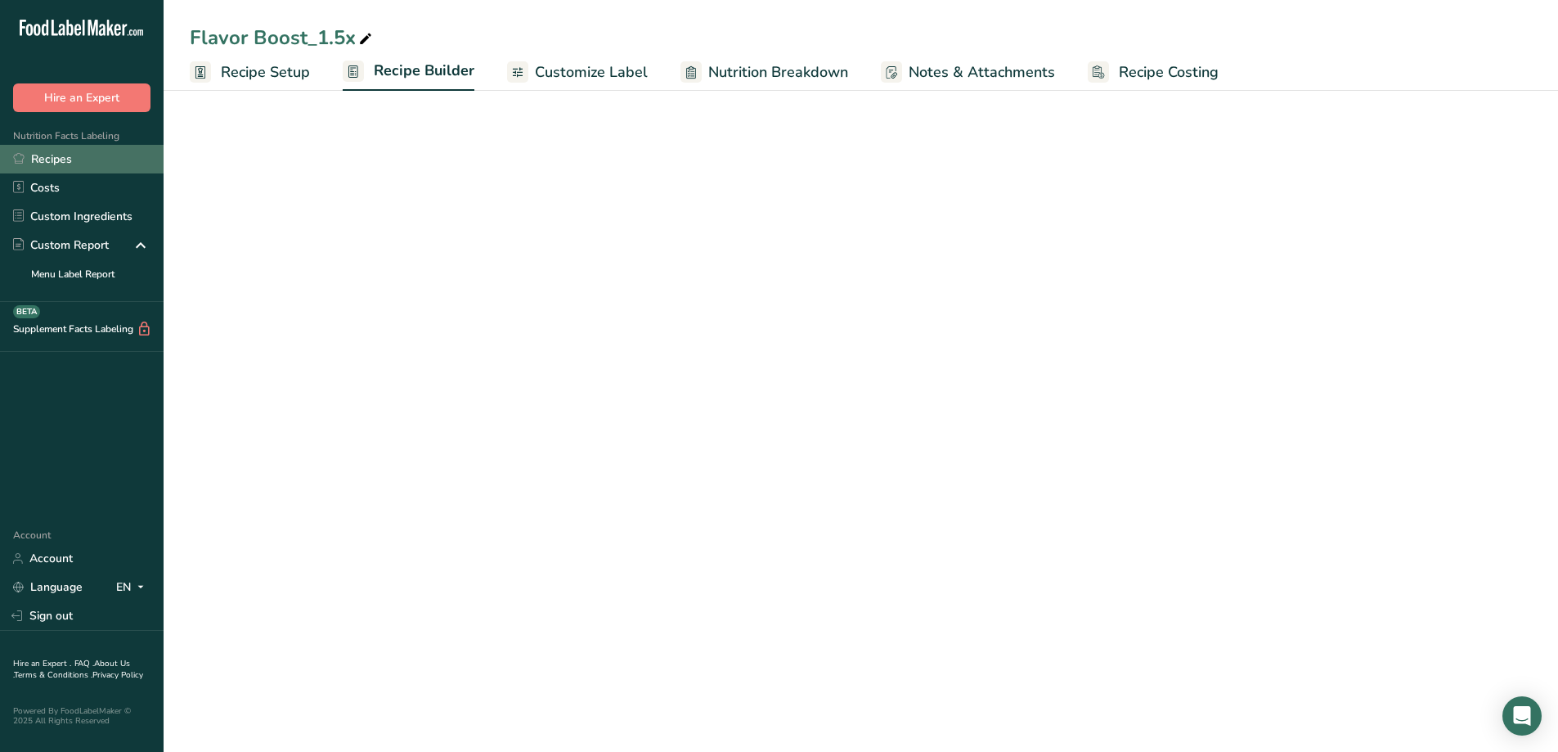
click at [59, 157] on link "Recipes" at bounding box center [82, 159] width 164 height 29
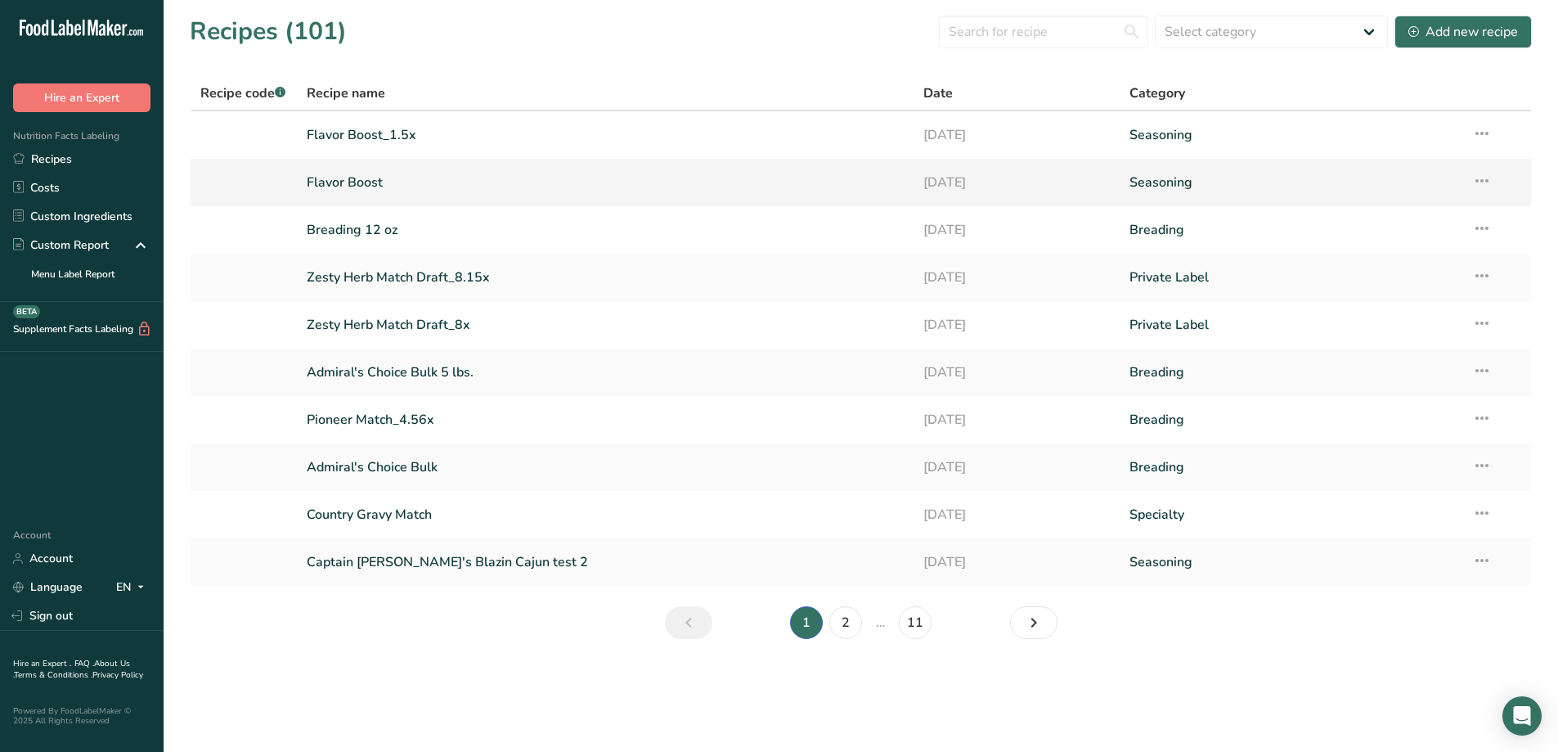
click at [376, 184] on link "Flavor Boost" at bounding box center [606, 182] width 598 height 34
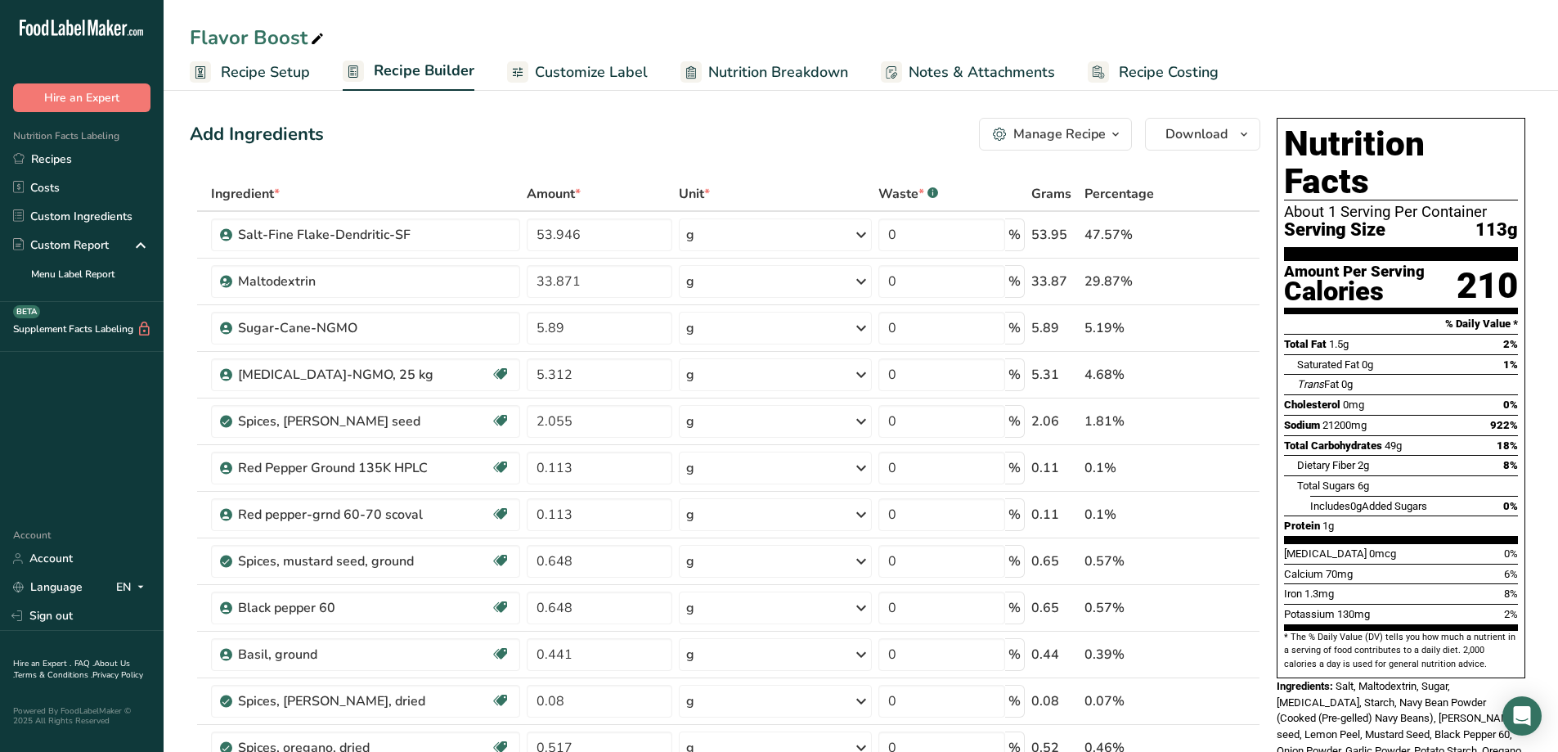
click at [294, 70] on span "Recipe Setup" at bounding box center [265, 72] width 89 height 22
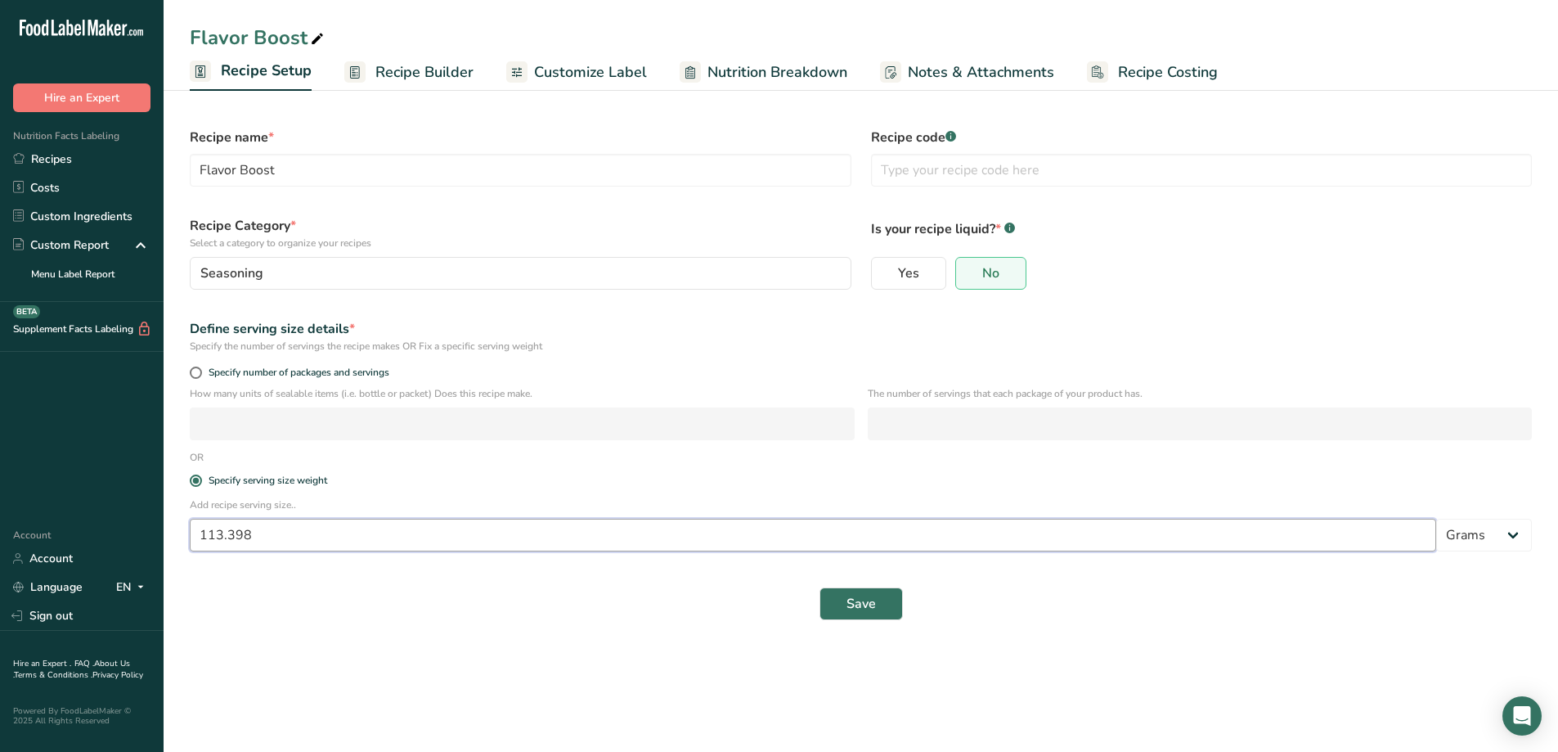
drag, startPoint x: 268, startPoint y: 529, endPoint x: 132, endPoint y: 532, distance: 135.8
click at [138, 532] on div ".a-20{fill:#fff;} Hire an Expert Nutrition Facts Labeling Recipes Costs Custom …" at bounding box center [779, 376] width 1558 height 752
type input "0.86"
drag, startPoint x: 869, startPoint y: 587, endPoint x: 853, endPoint y: 596, distance: 18.0
click at [868, 586] on div "Save" at bounding box center [861, 603] width 1362 height 52
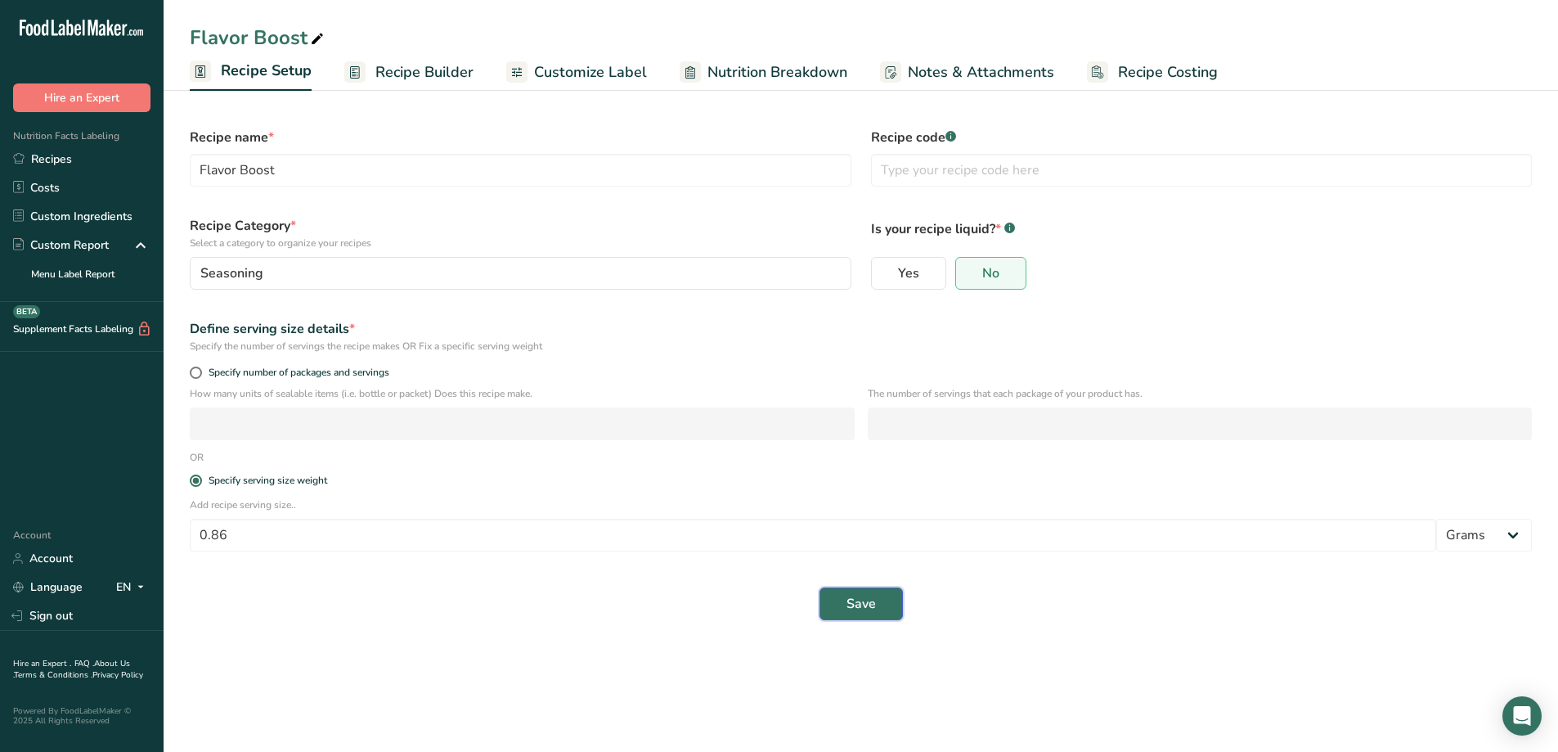
click at [853, 596] on span "Save" at bounding box center [860, 604] width 29 height 20
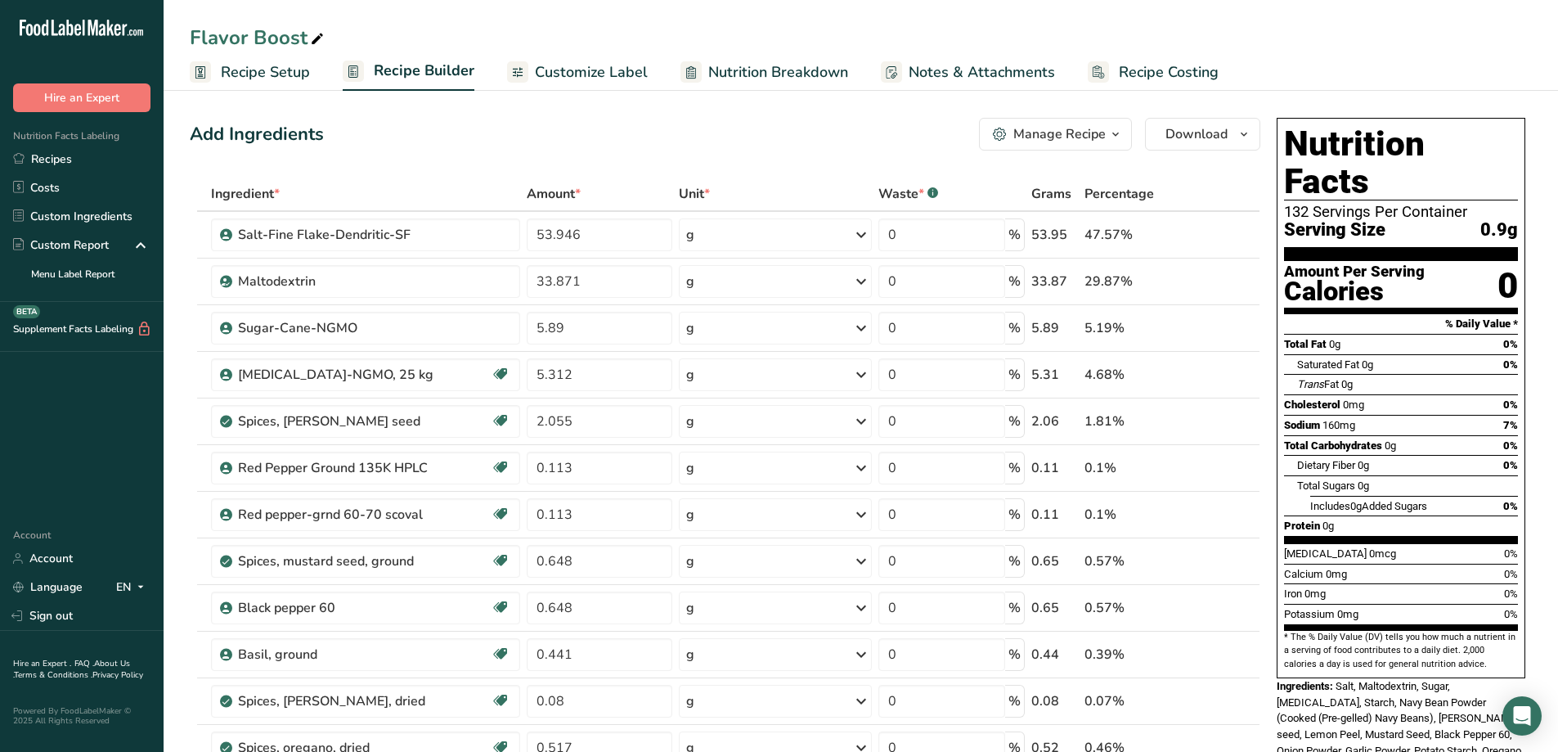
click at [1111, 128] on icon "button" at bounding box center [1115, 134] width 13 height 20
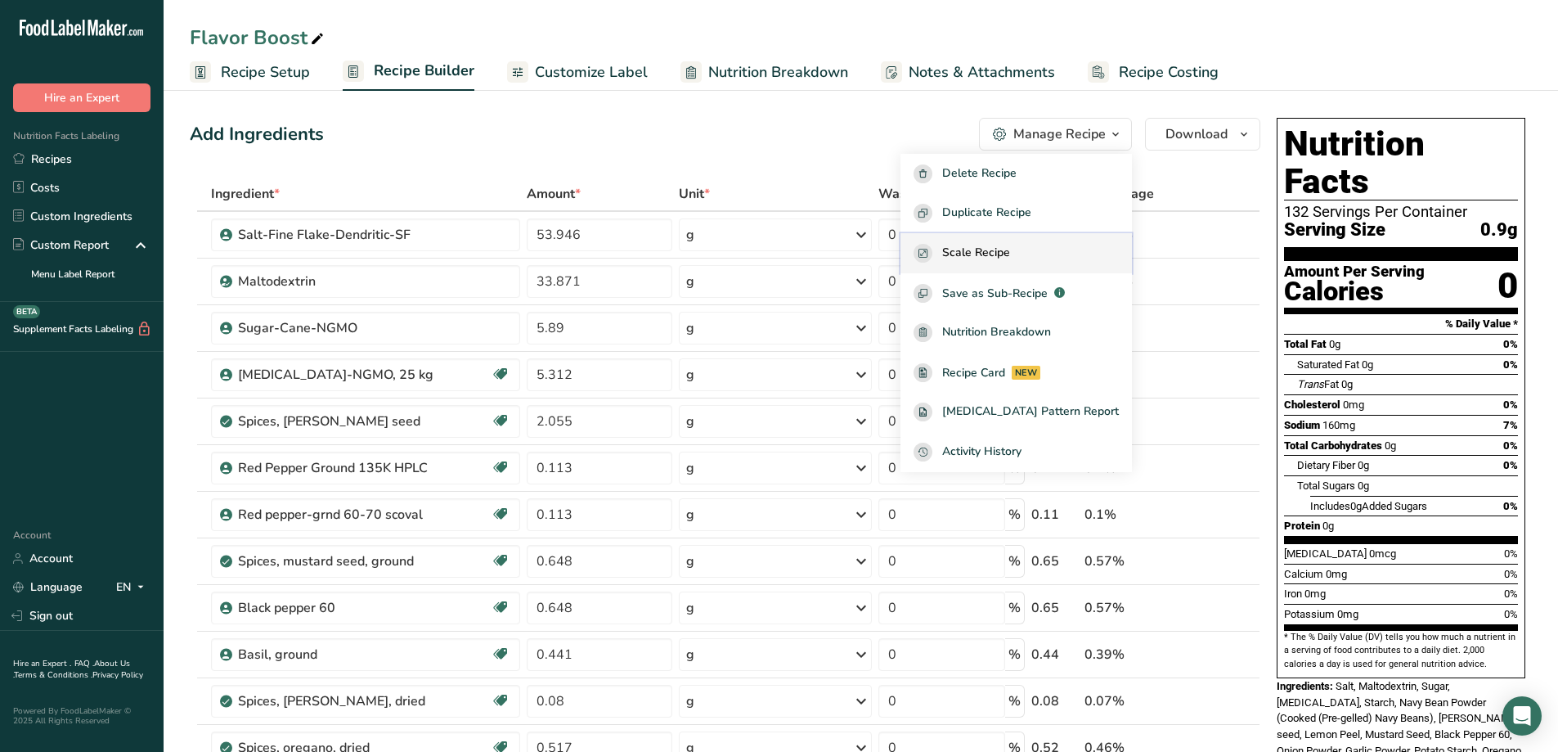
click at [1010, 246] on span "Scale Recipe" at bounding box center [976, 253] width 68 height 19
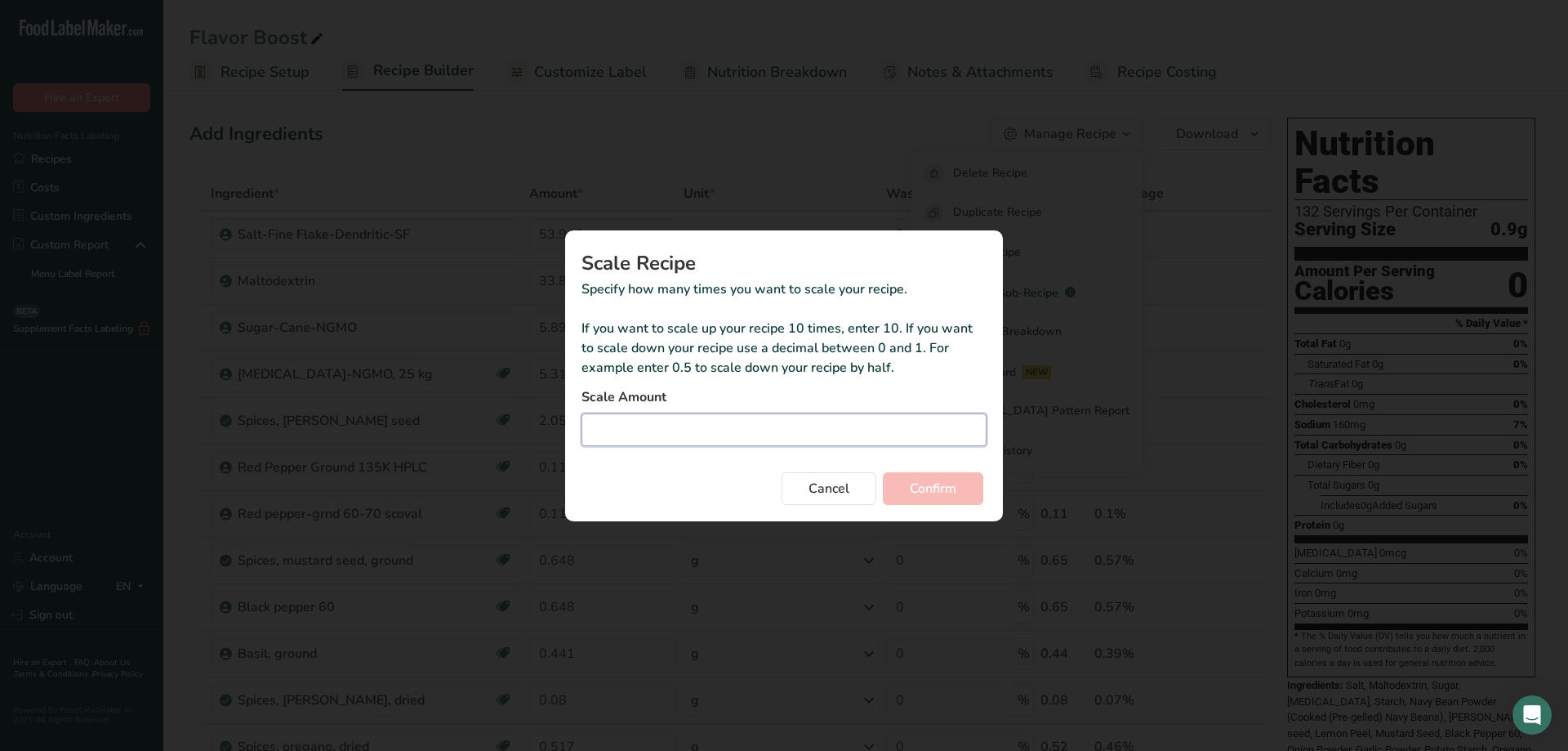
click at [762, 434] on input "Duplicate recipe modal" at bounding box center [784, 429] width 405 height 33
type input "1.5"
click at [971, 481] on button "Confirm" at bounding box center [933, 488] width 101 height 33
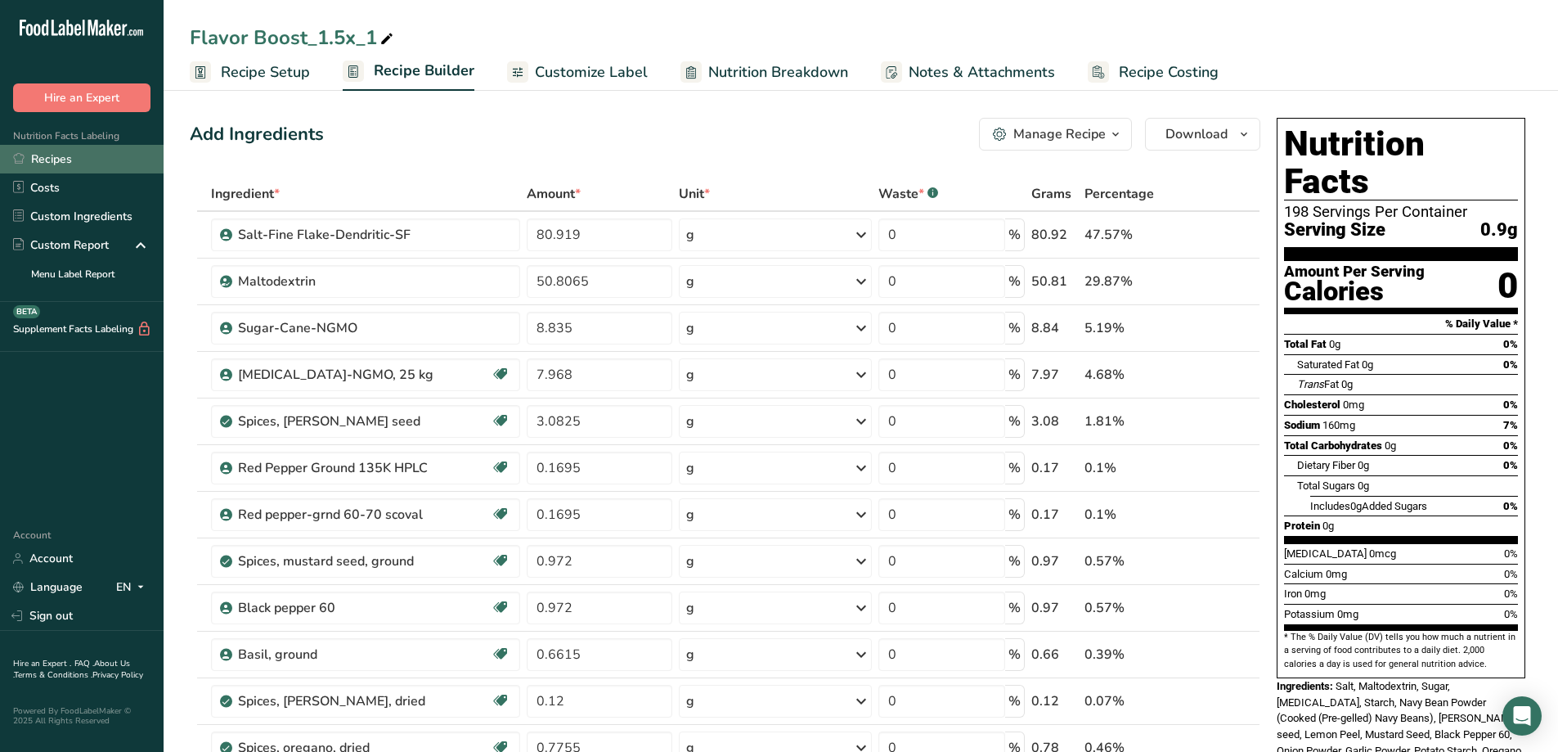
click at [97, 159] on link "Recipes" at bounding box center [82, 159] width 164 height 29
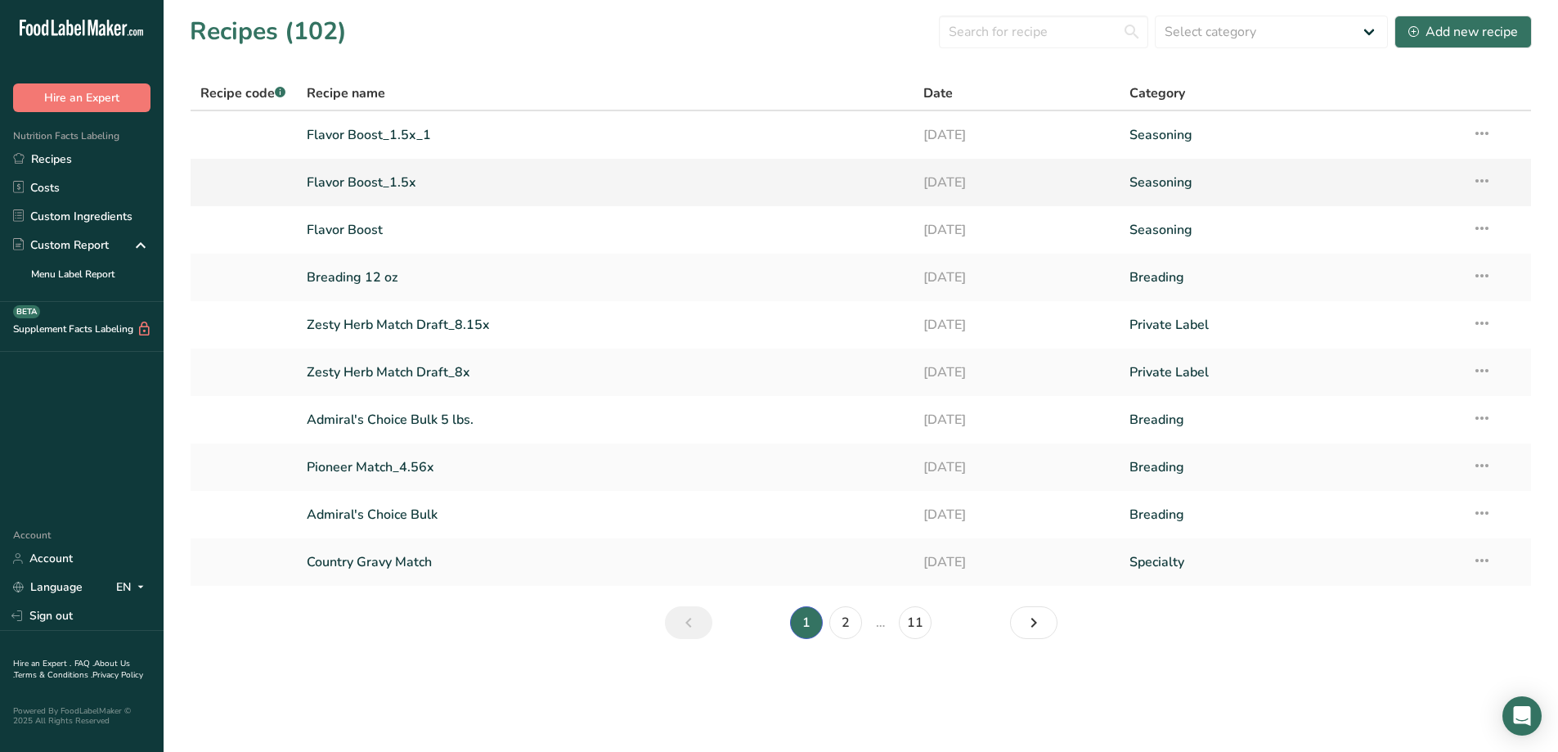
click at [379, 183] on link "Flavor Boost_1.5x" at bounding box center [606, 182] width 598 height 34
click at [1482, 186] on icon at bounding box center [1482, 180] width 20 height 29
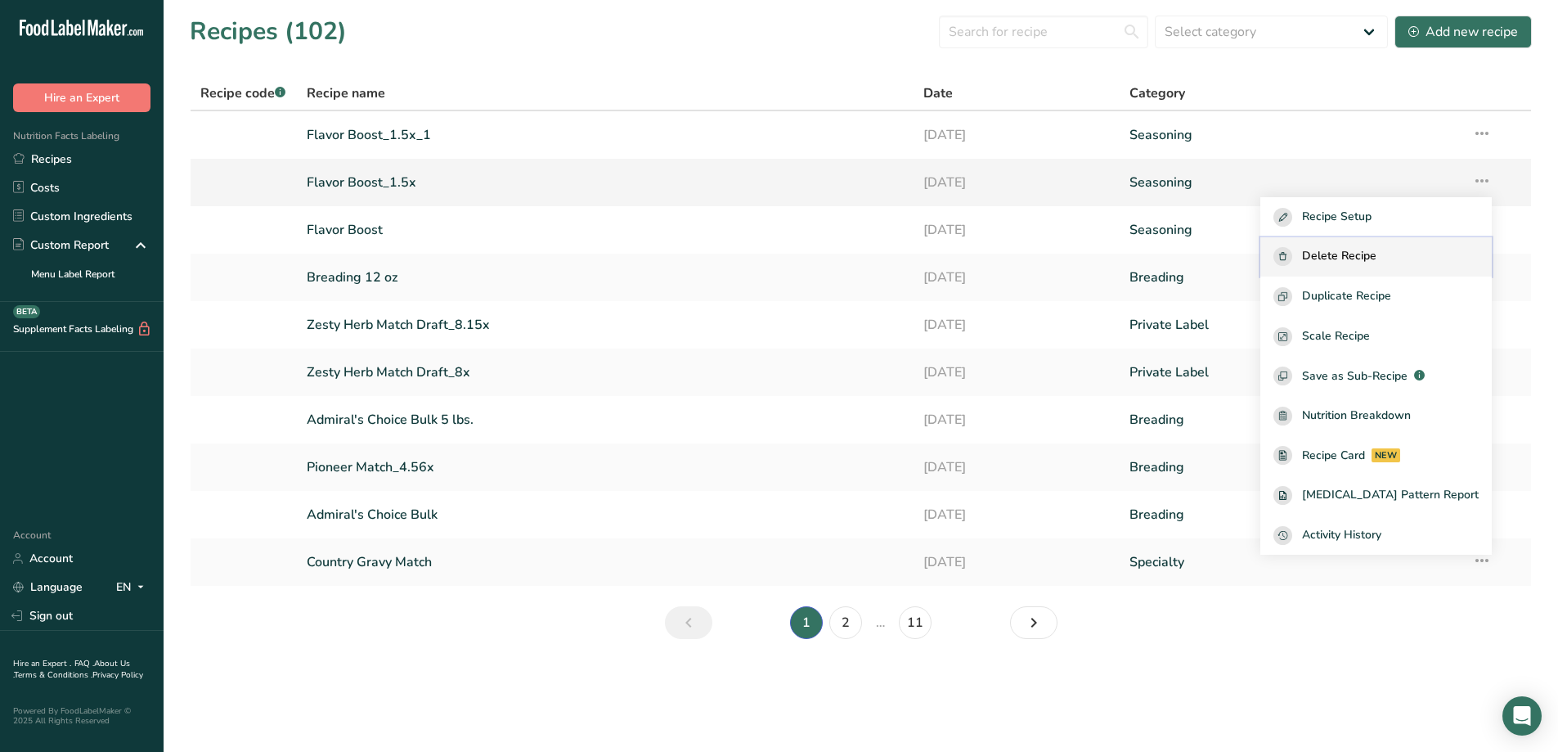
click at [1367, 256] on span "Delete Recipe" at bounding box center [1339, 256] width 74 height 19
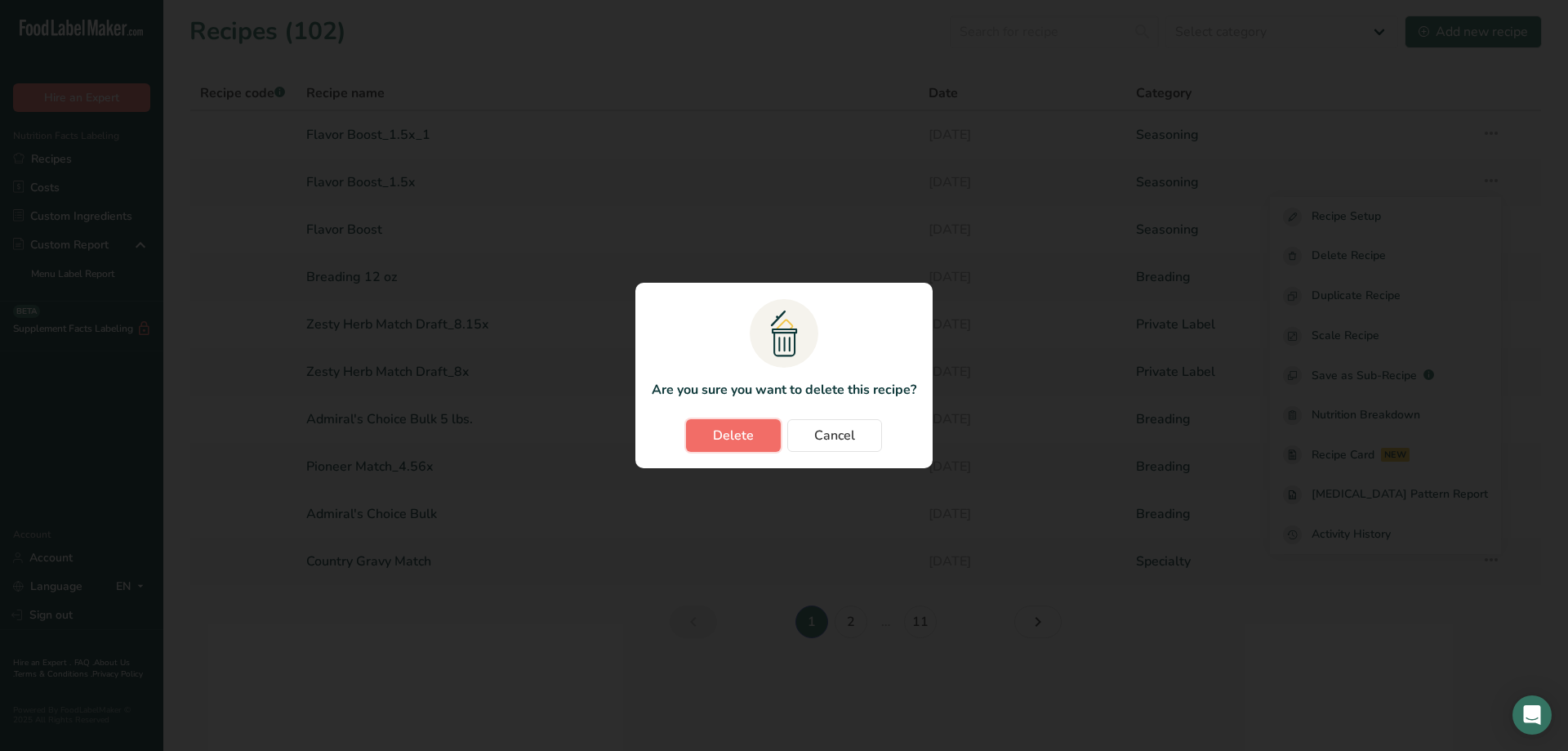
click at [763, 432] on button "Delete" at bounding box center [733, 435] width 95 height 33
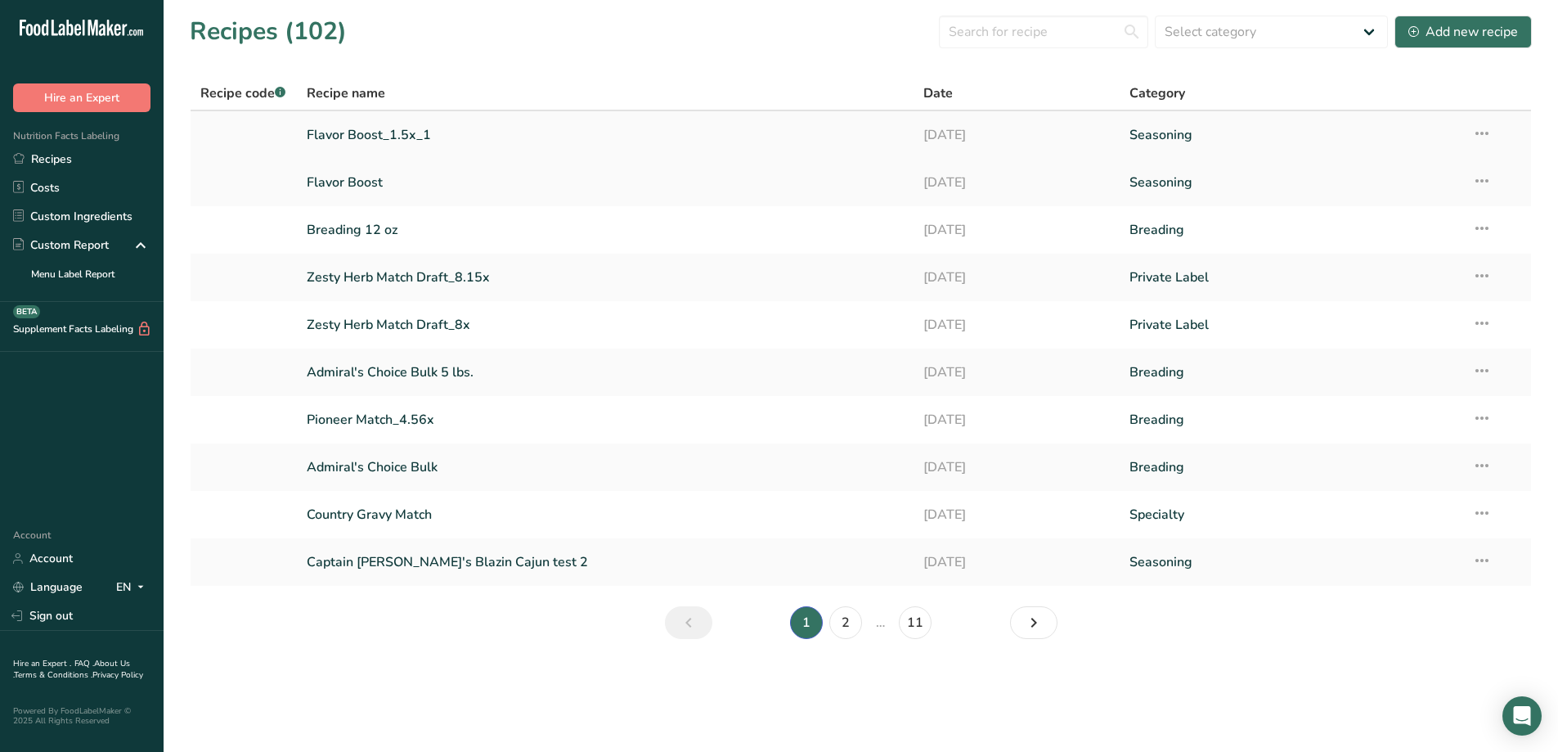
click at [1502, 135] on td "Recipe Setup Delete Recipe Duplicate Recipe Scale Recipe Save as Sub-Recipe .a-…" at bounding box center [1496, 134] width 69 height 47
click at [1490, 132] on icon at bounding box center [1482, 133] width 20 height 29
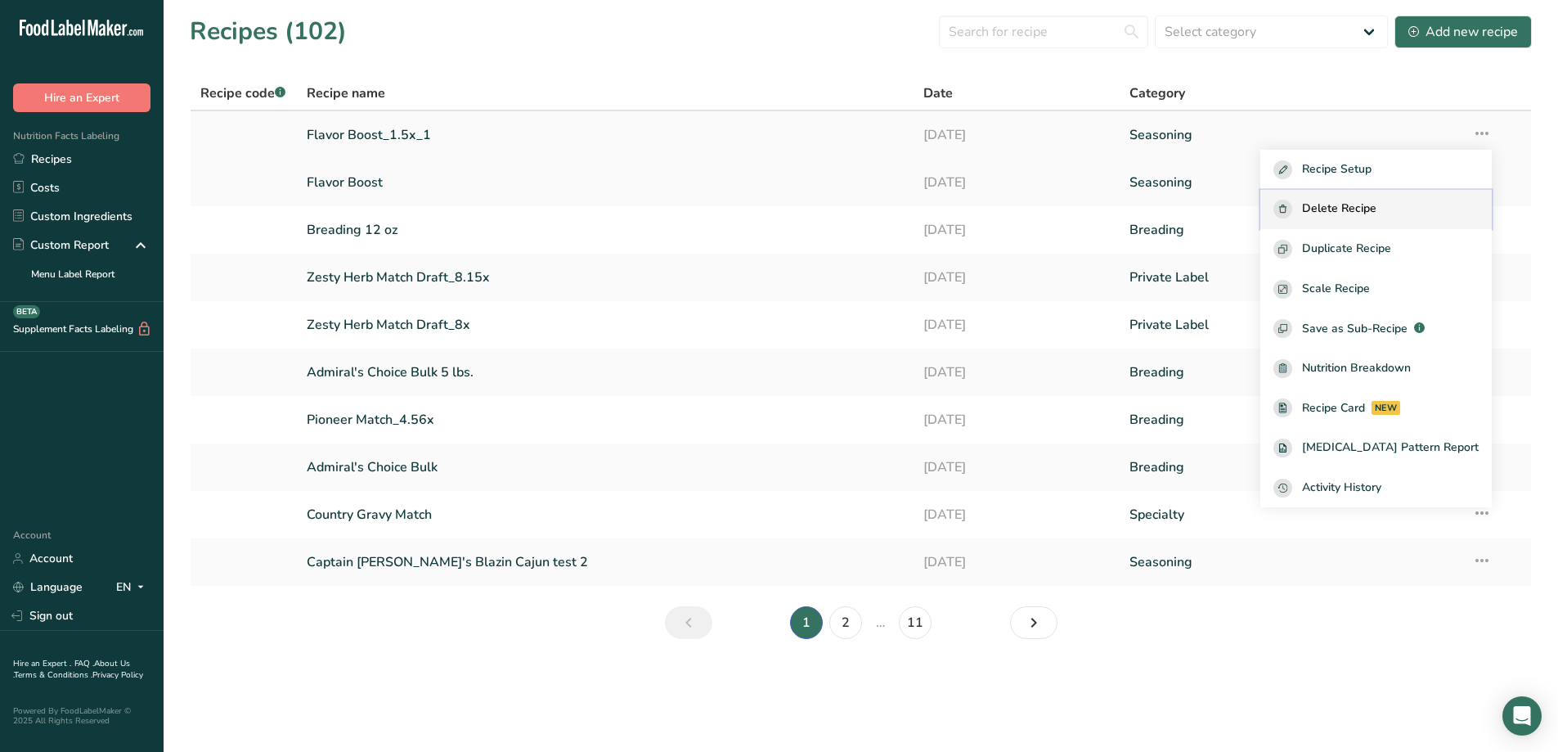
click at [1376, 217] on span "Delete Recipe" at bounding box center [1339, 209] width 74 height 19
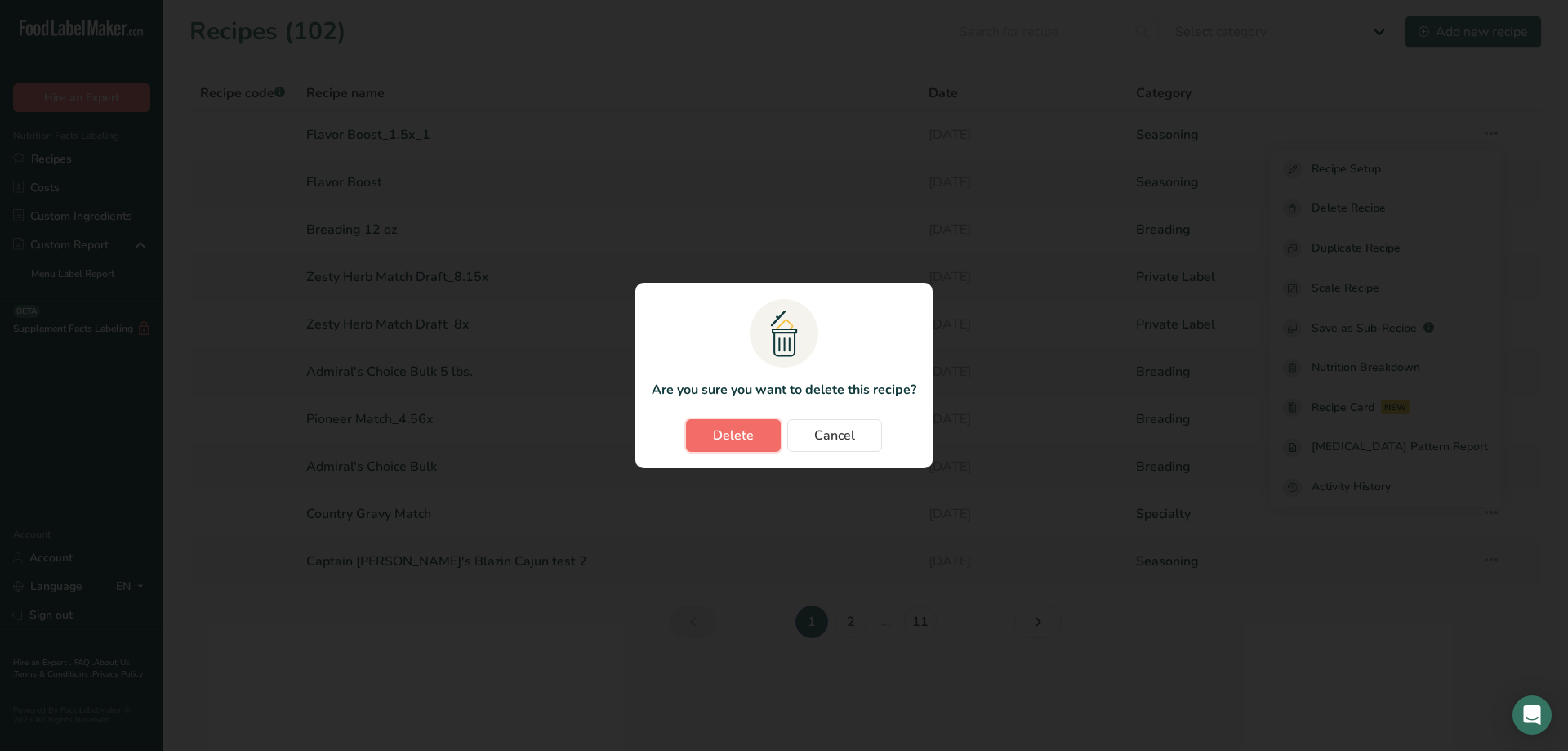
click at [780, 442] on button "Delete" at bounding box center [733, 435] width 95 height 33
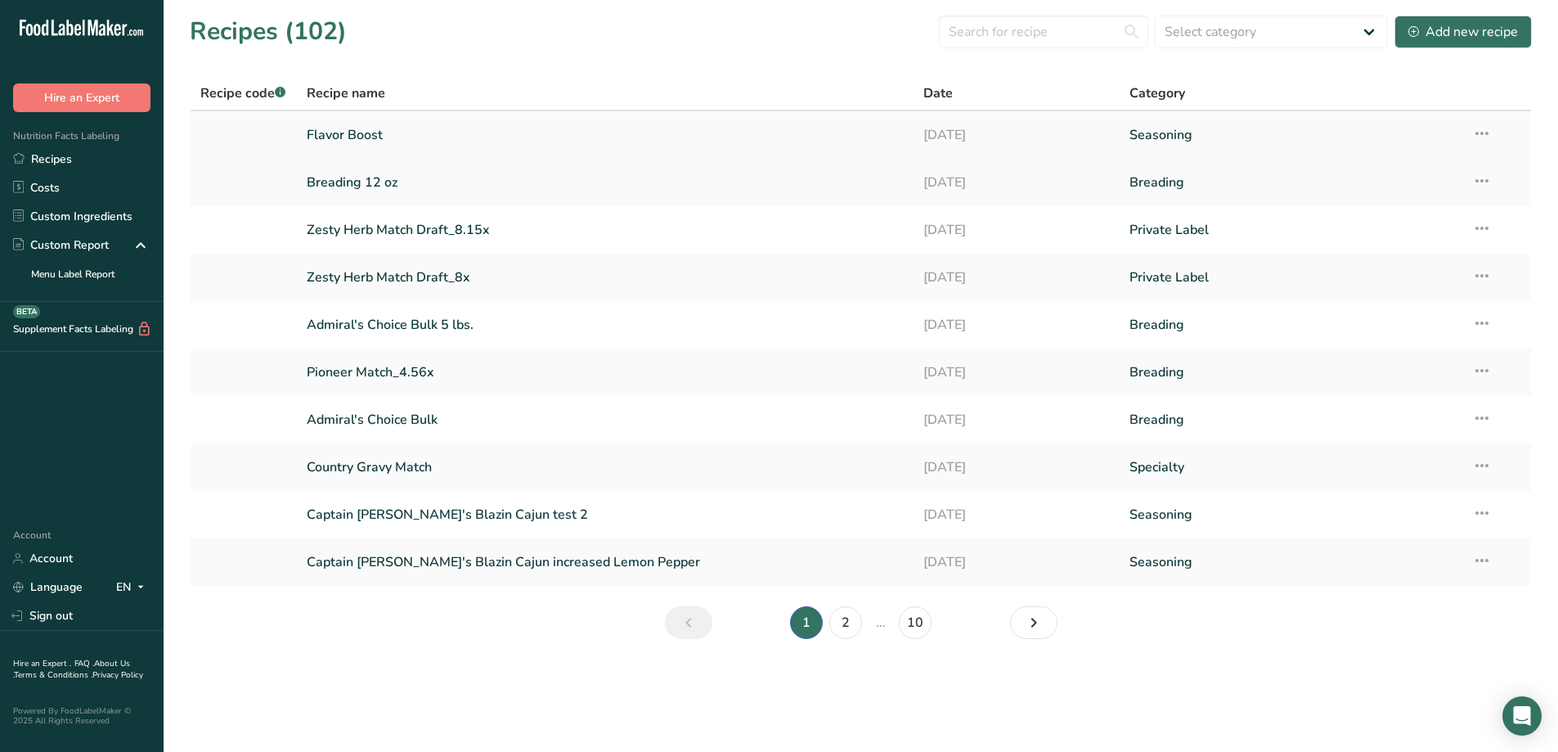
click at [348, 137] on link "Flavor Boost" at bounding box center [606, 135] width 598 height 34
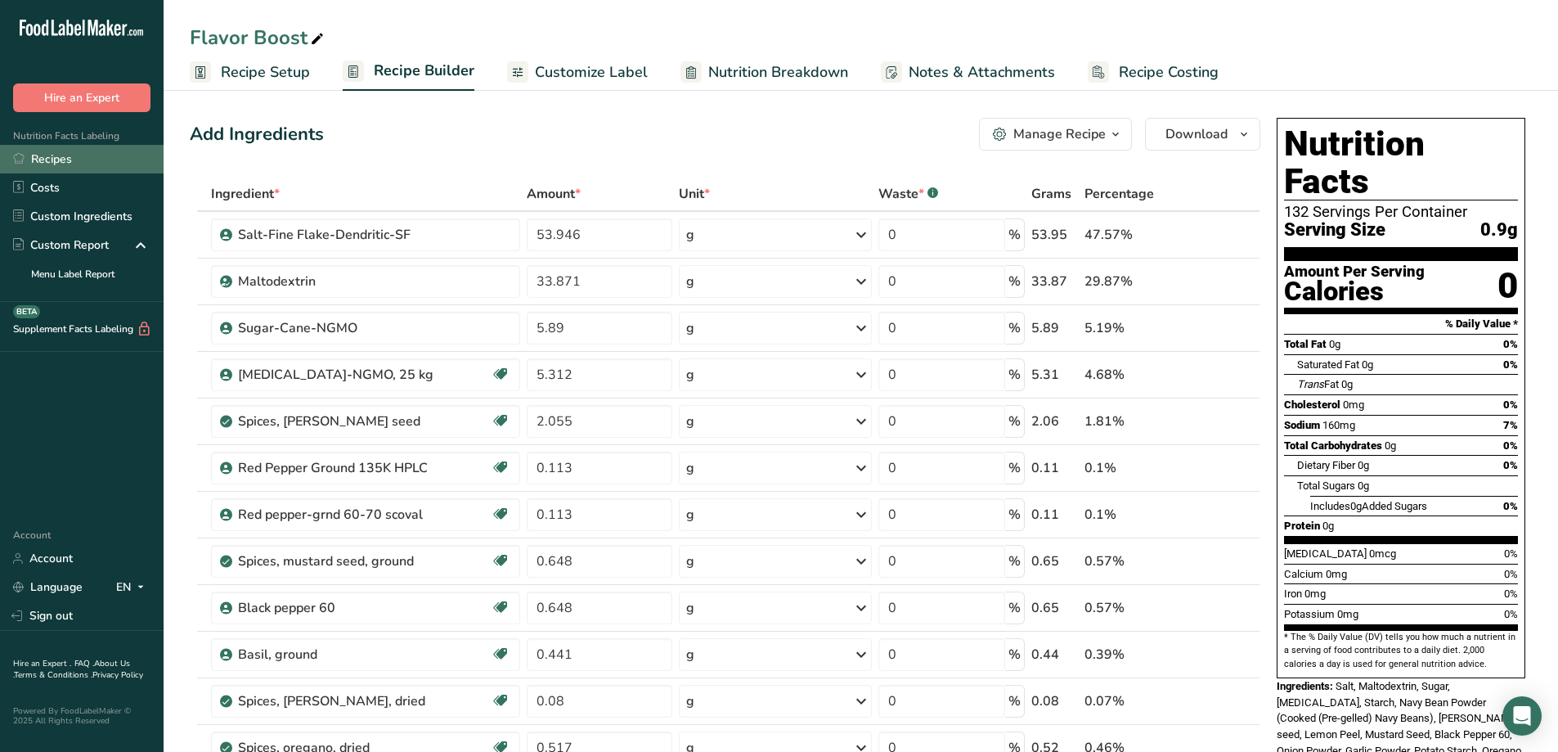
click at [83, 163] on link "Recipes" at bounding box center [82, 159] width 164 height 29
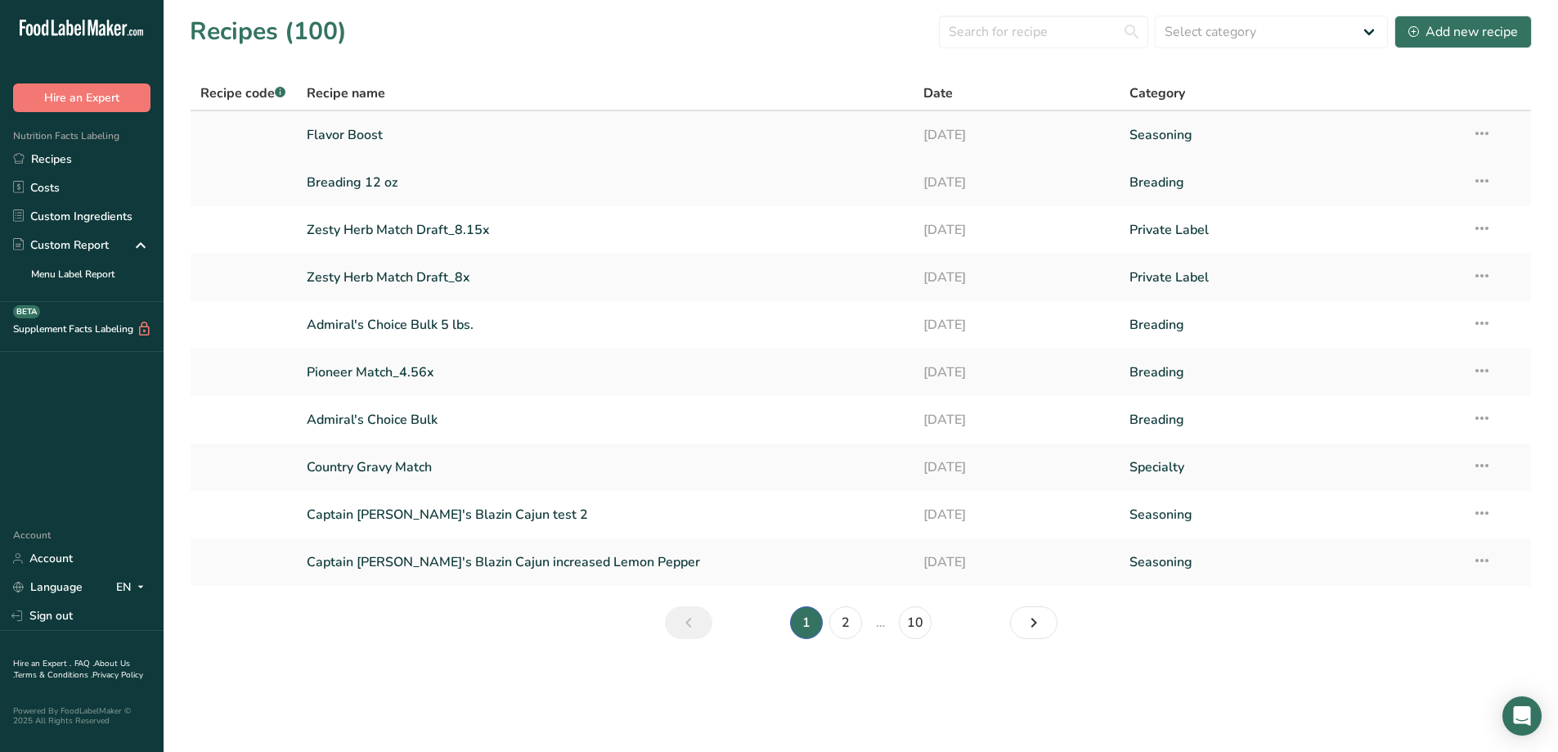
click at [347, 135] on link "Flavor Boost" at bounding box center [606, 135] width 598 height 34
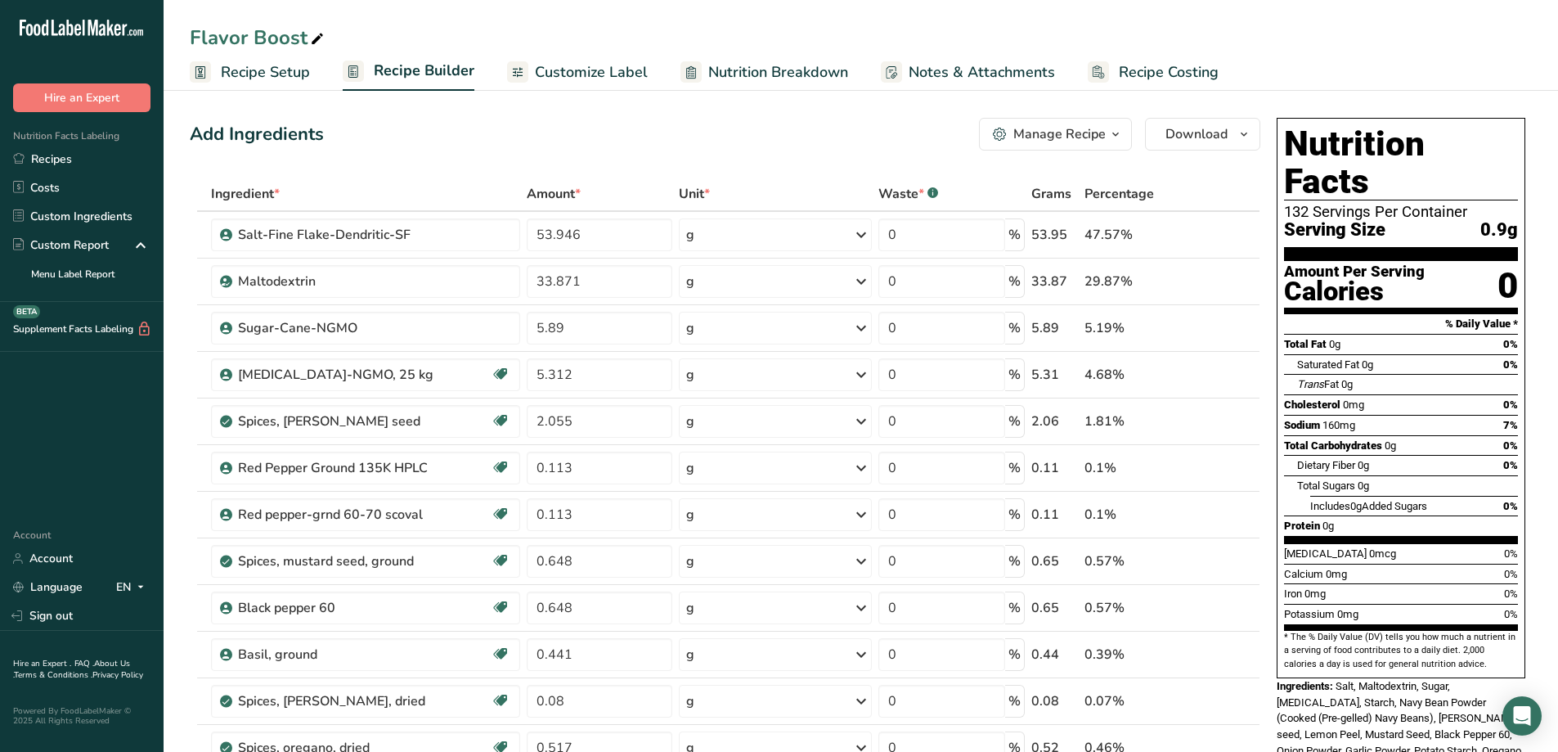
click at [254, 72] on span "Recipe Setup" at bounding box center [265, 72] width 89 height 22
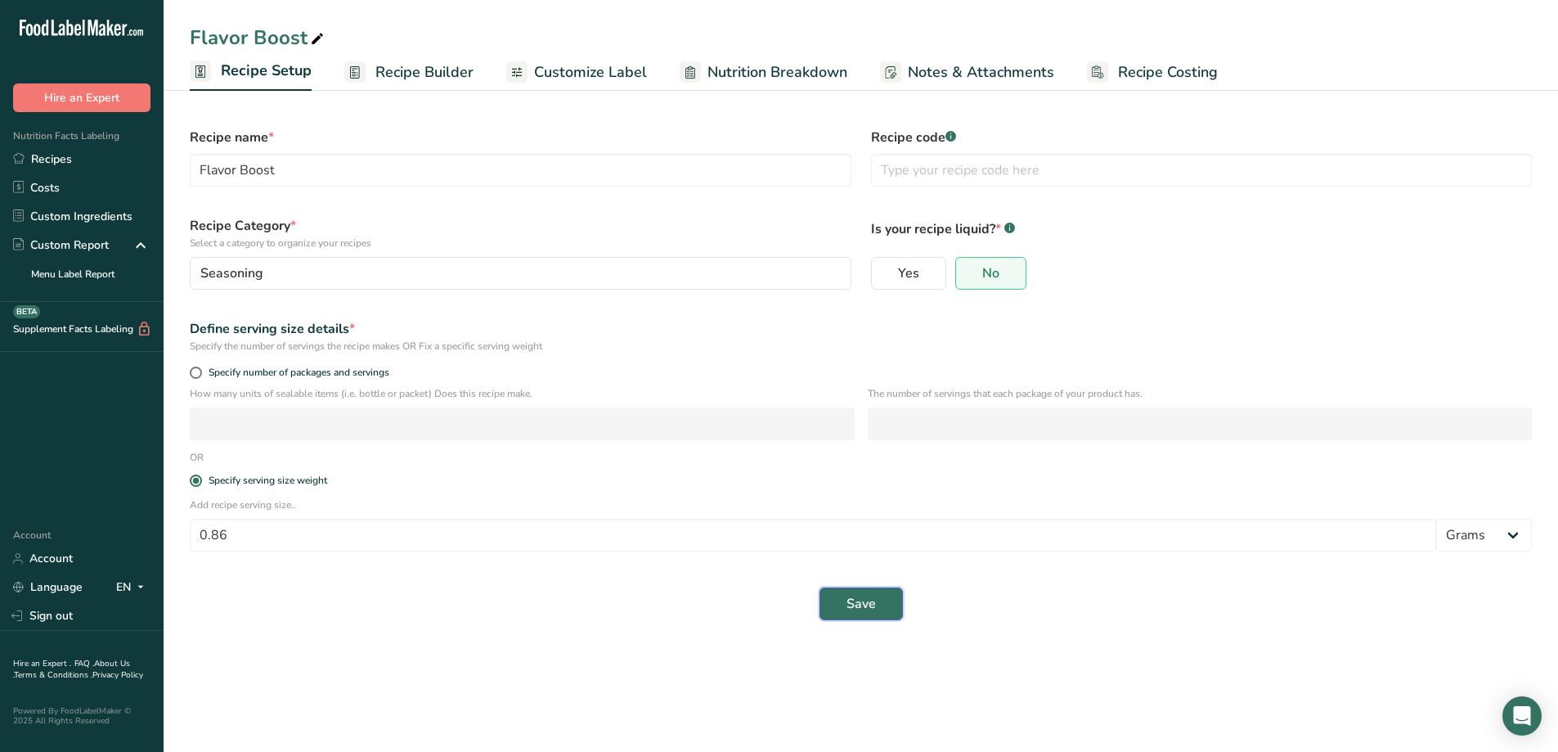
click at [868, 609] on span "Save" at bounding box center [860, 604] width 29 height 20
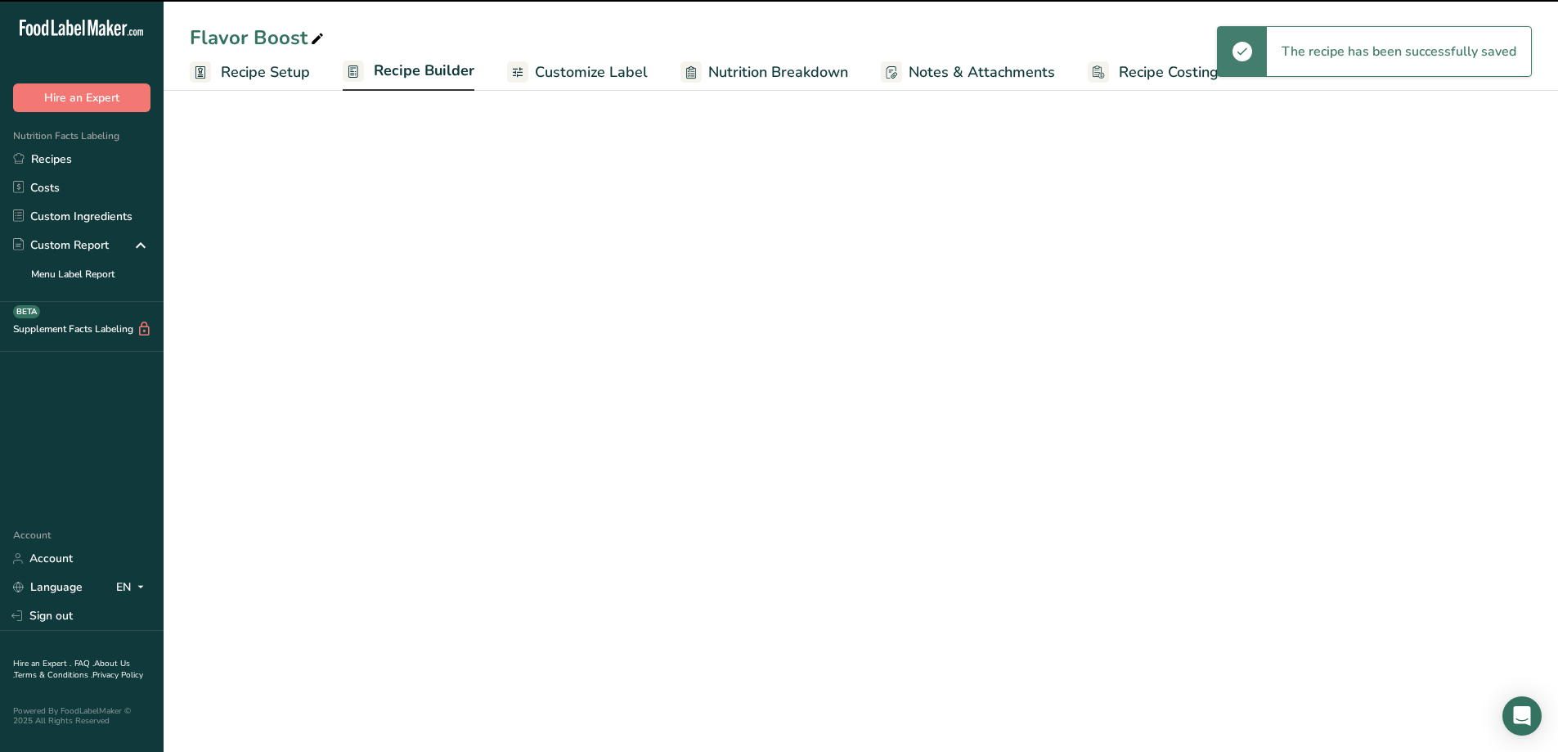
click at [401, 81] on span "Recipe Builder" at bounding box center [424, 71] width 101 height 22
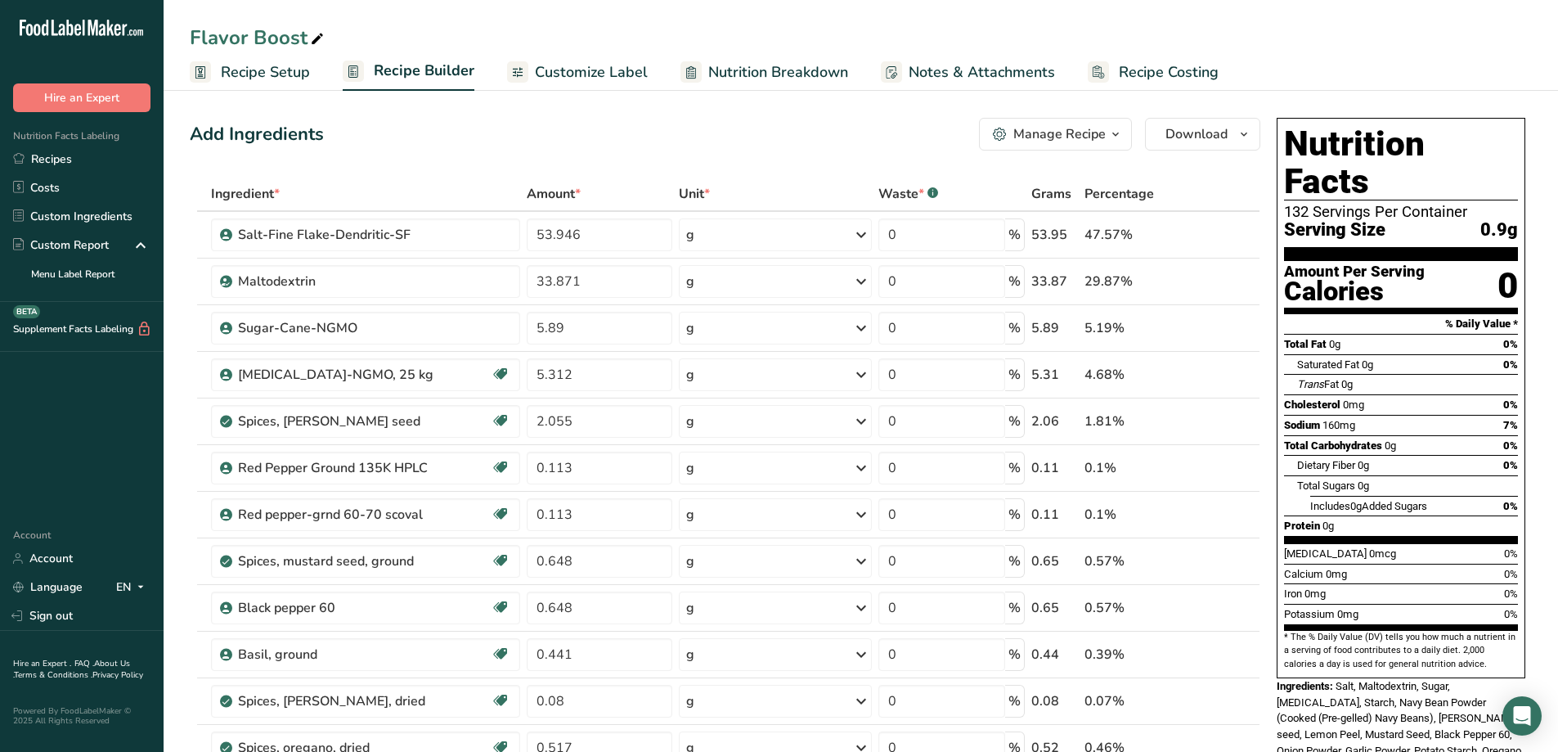
click at [1079, 141] on div "Manage Recipe" at bounding box center [1059, 134] width 92 height 20
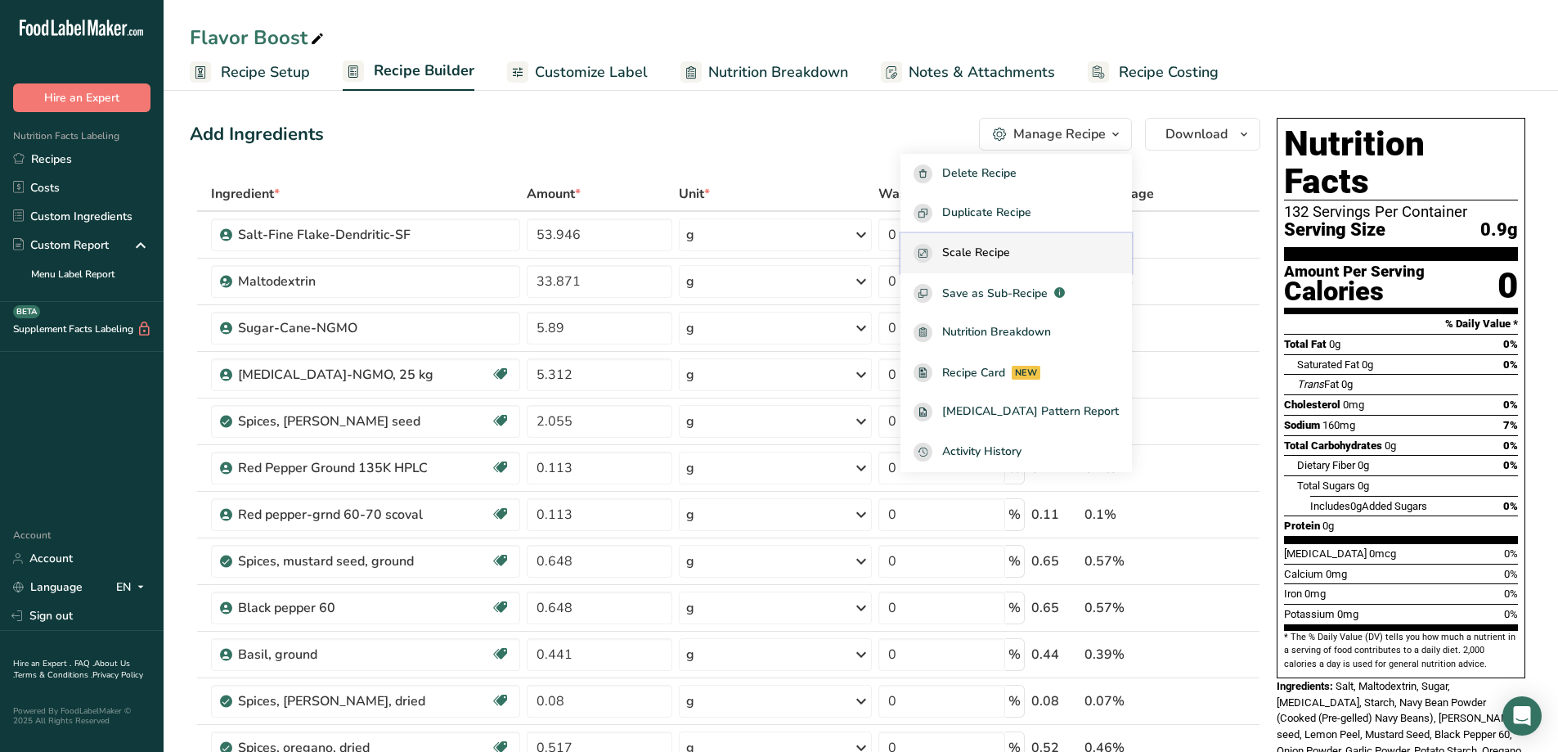
click at [1057, 250] on div "Scale Recipe" at bounding box center [1016, 253] width 205 height 19
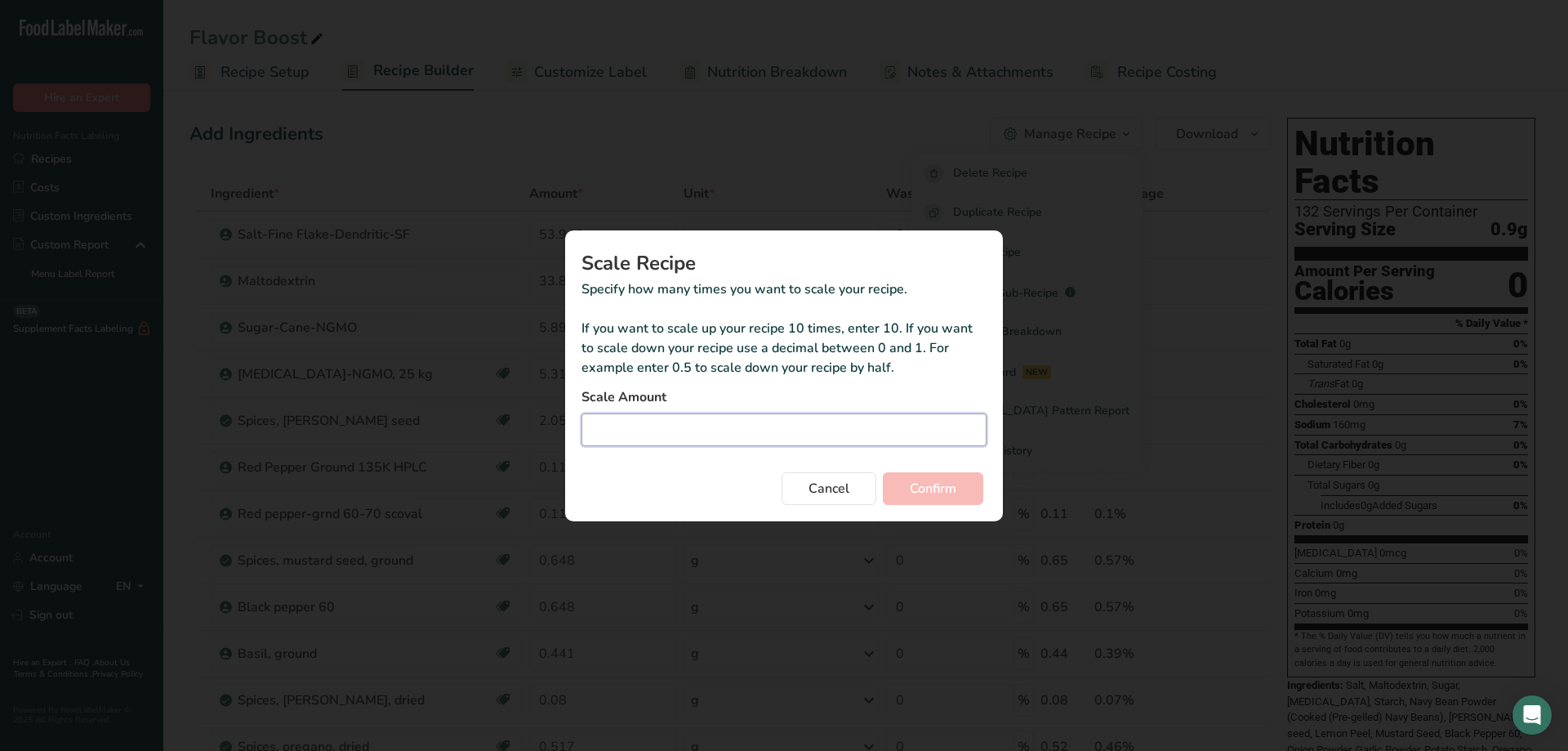
click at [640, 439] on input "Duplicate recipe modal" at bounding box center [784, 429] width 405 height 33
type input "1.5"
click at [964, 495] on button "Confirm" at bounding box center [933, 488] width 101 height 33
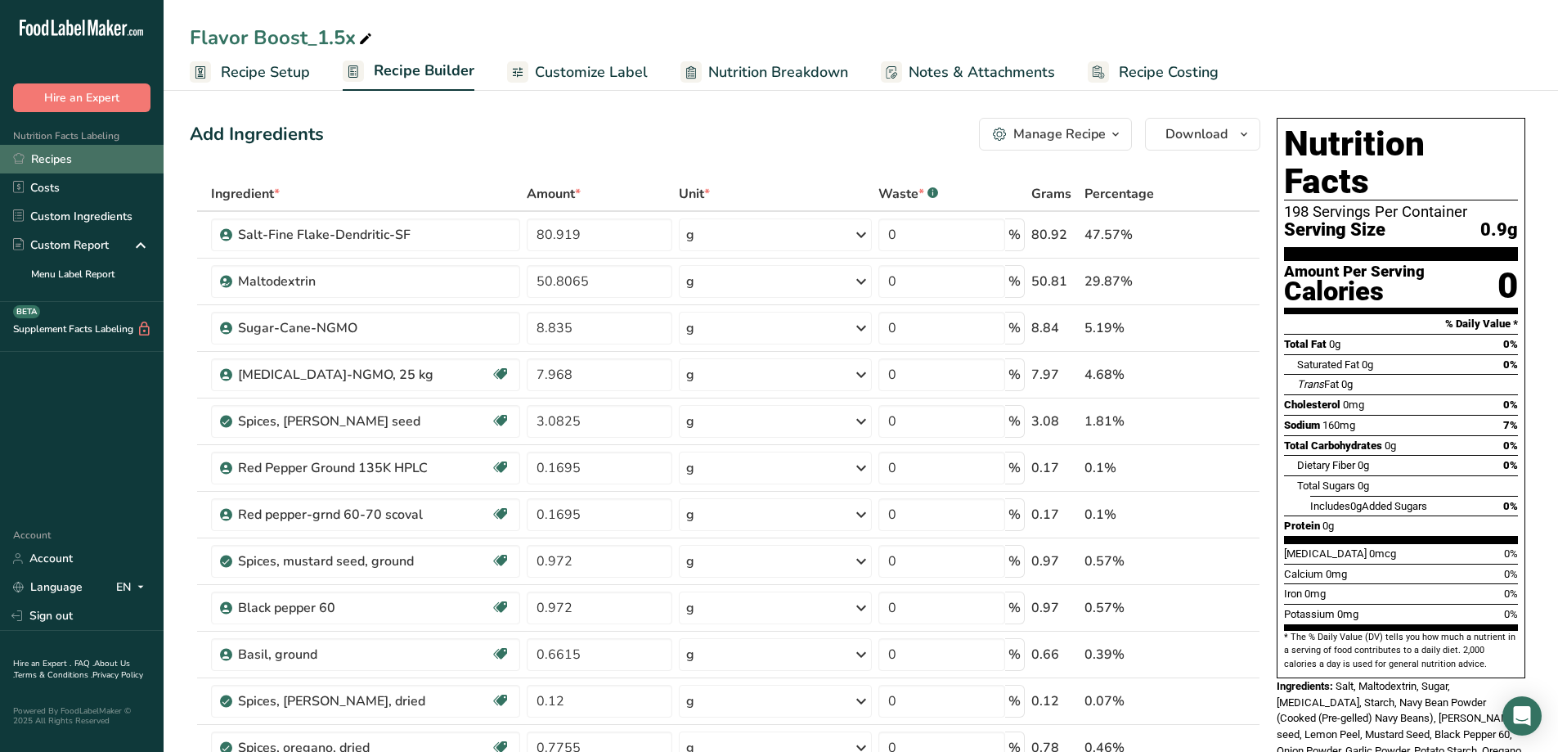
click at [52, 153] on link "Recipes" at bounding box center [82, 159] width 164 height 29
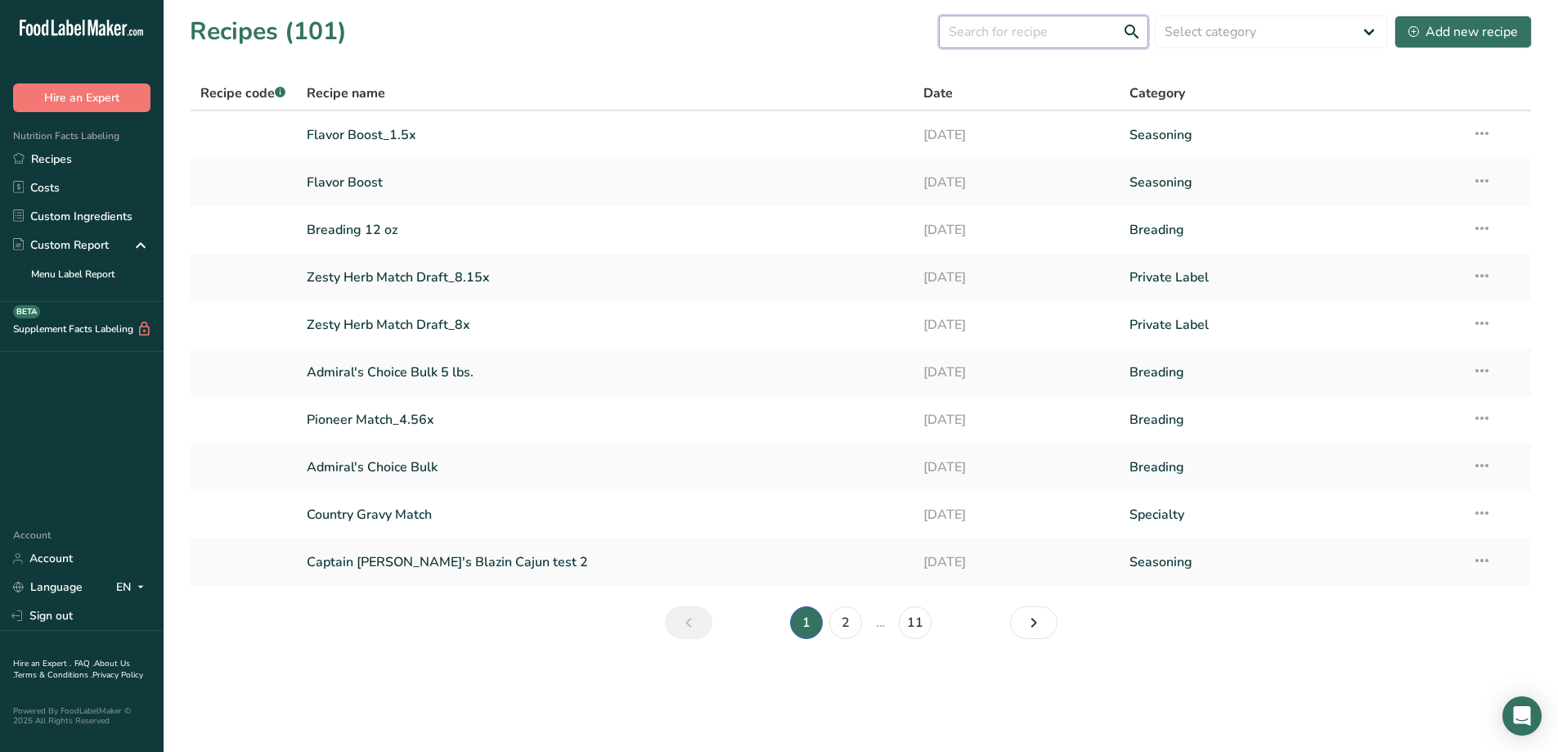
click at [1008, 38] on input "text" at bounding box center [1043, 32] width 209 height 33
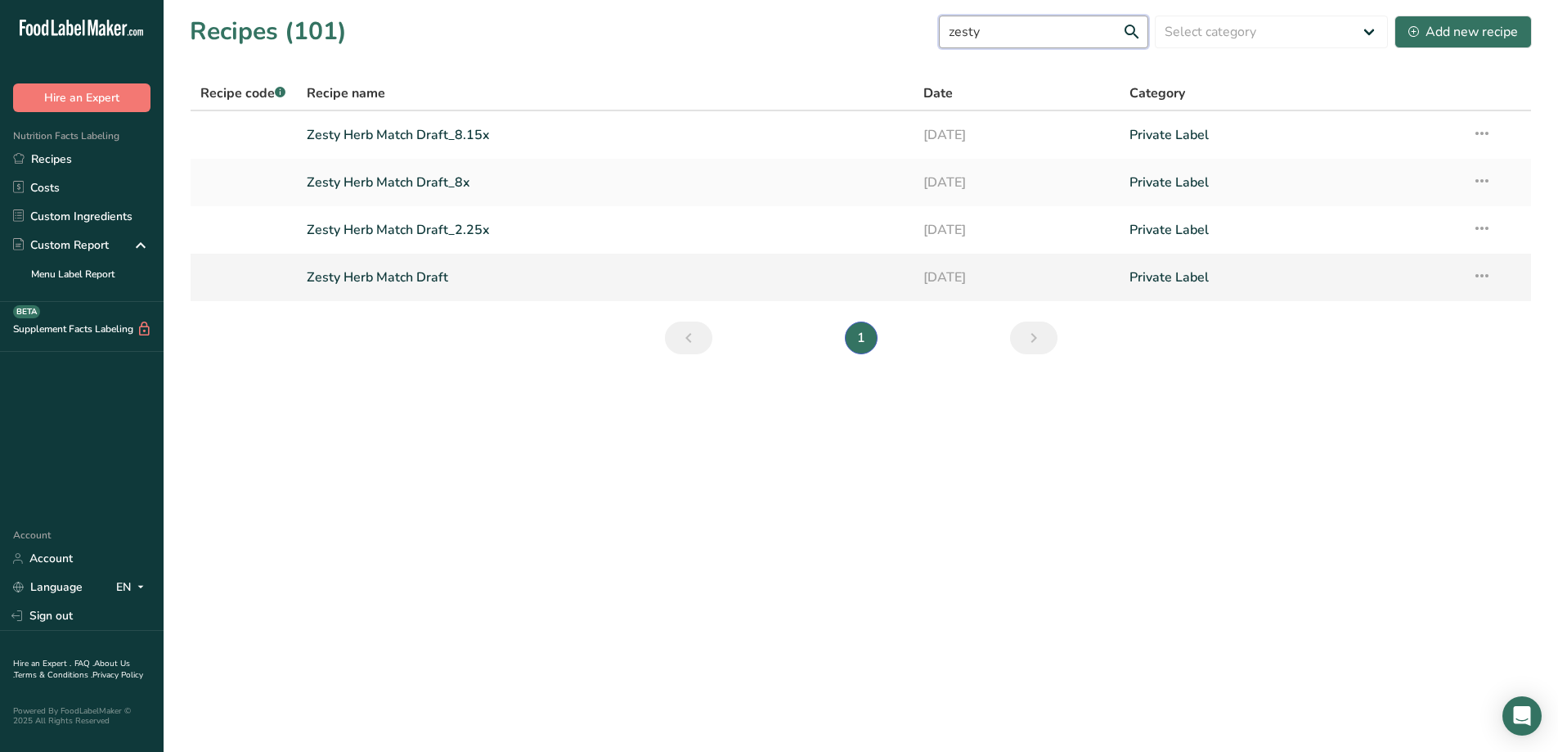
type input "zesty"
click at [411, 277] on link "Zesty Herb Match Draft" at bounding box center [606, 277] width 598 height 34
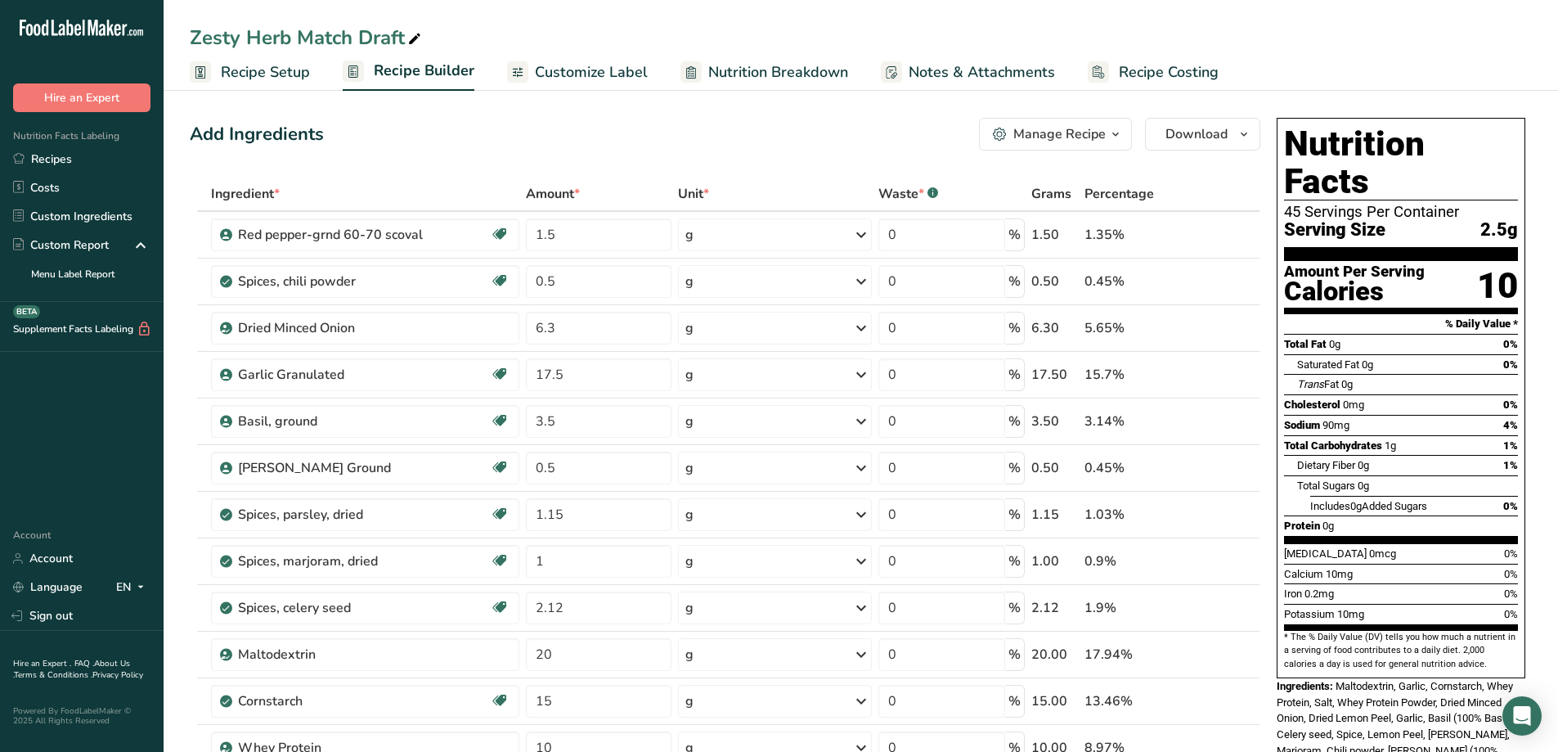
click at [417, 38] on icon at bounding box center [414, 39] width 15 height 23
click at [242, 37] on input "Zesty Herb Match Draft" at bounding box center [861, 37] width 1342 height 29
click at [359, 37] on input "Bold Herb Match Draft" at bounding box center [861, 37] width 1342 height 29
drag, startPoint x: 295, startPoint y: 36, endPoint x: 399, endPoint y: 48, distance: 104.6
click at [399, 48] on input "Bold Herb Match Draft" at bounding box center [861, 37] width 1342 height 29
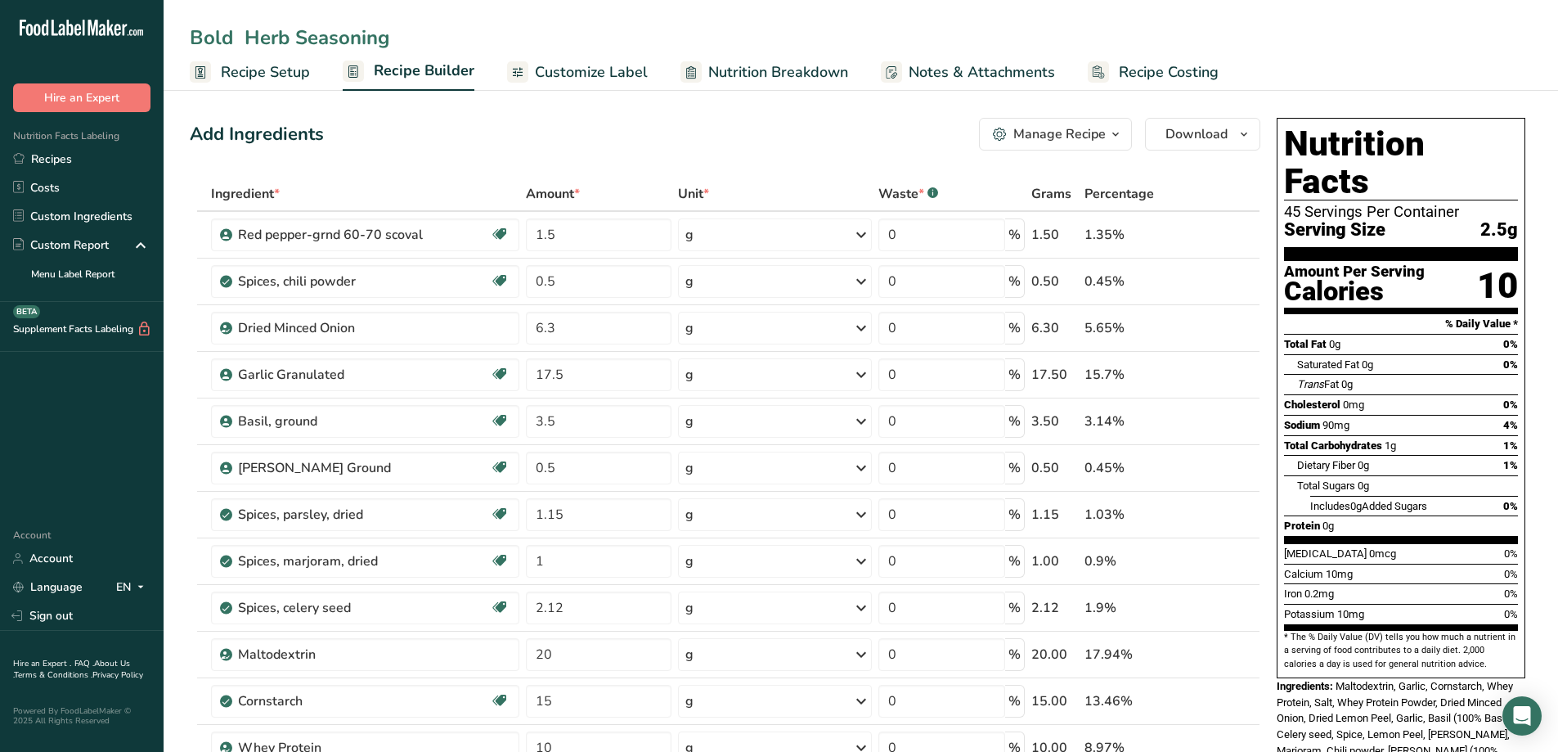
type input "Bold Herb Seasoning"
click at [1117, 132] on icon "button" at bounding box center [1115, 134] width 13 height 20
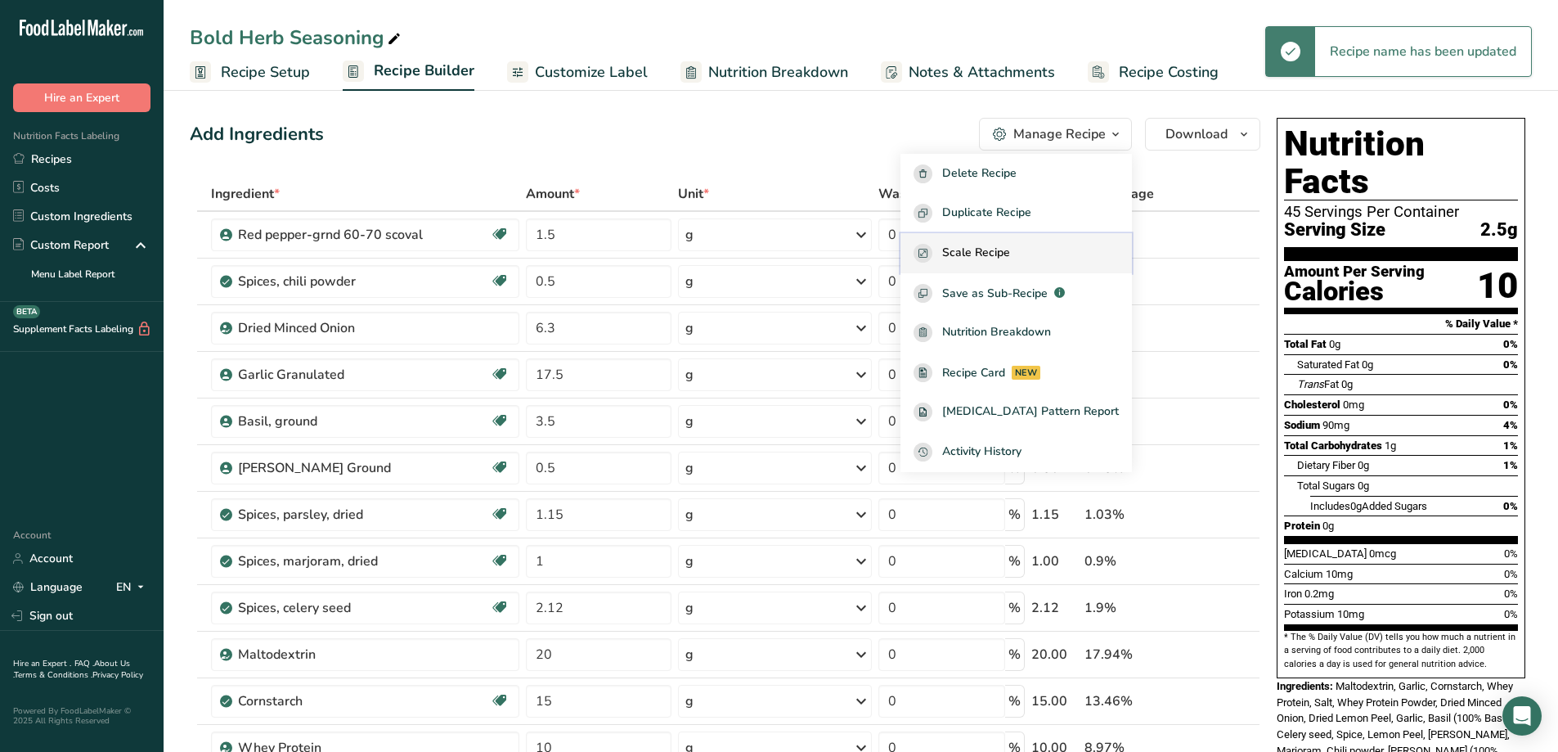
click at [1010, 254] on span "Scale Recipe" at bounding box center [976, 253] width 68 height 19
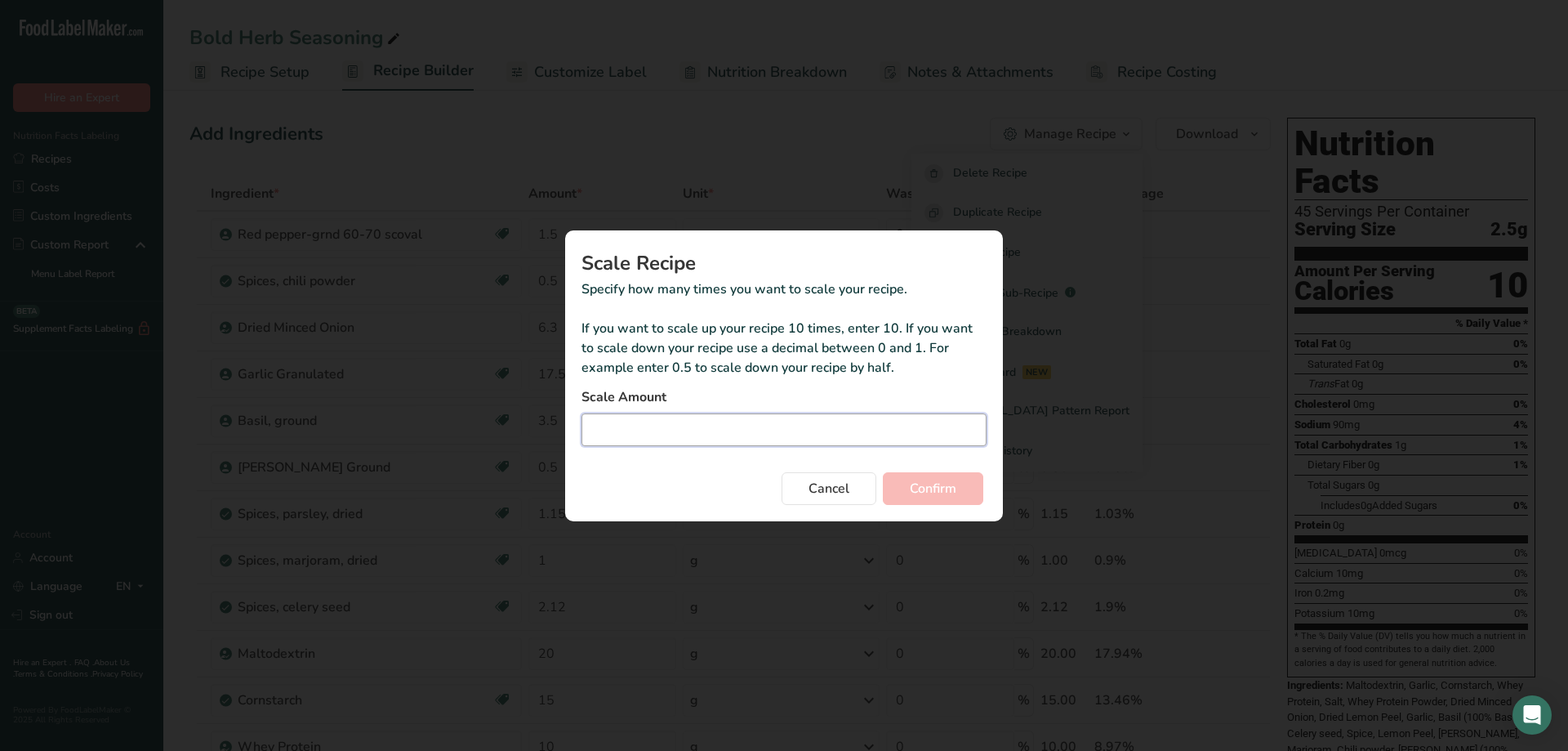
drag, startPoint x: 708, startPoint y: 419, endPoint x: 698, endPoint y: 408, distance: 14.9
click at [706, 419] on input "Duplicate recipe modal" at bounding box center [784, 429] width 405 height 33
type input "1.53"
click at [971, 495] on button "Confirm" at bounding box center [933, 488] width 101 height 33
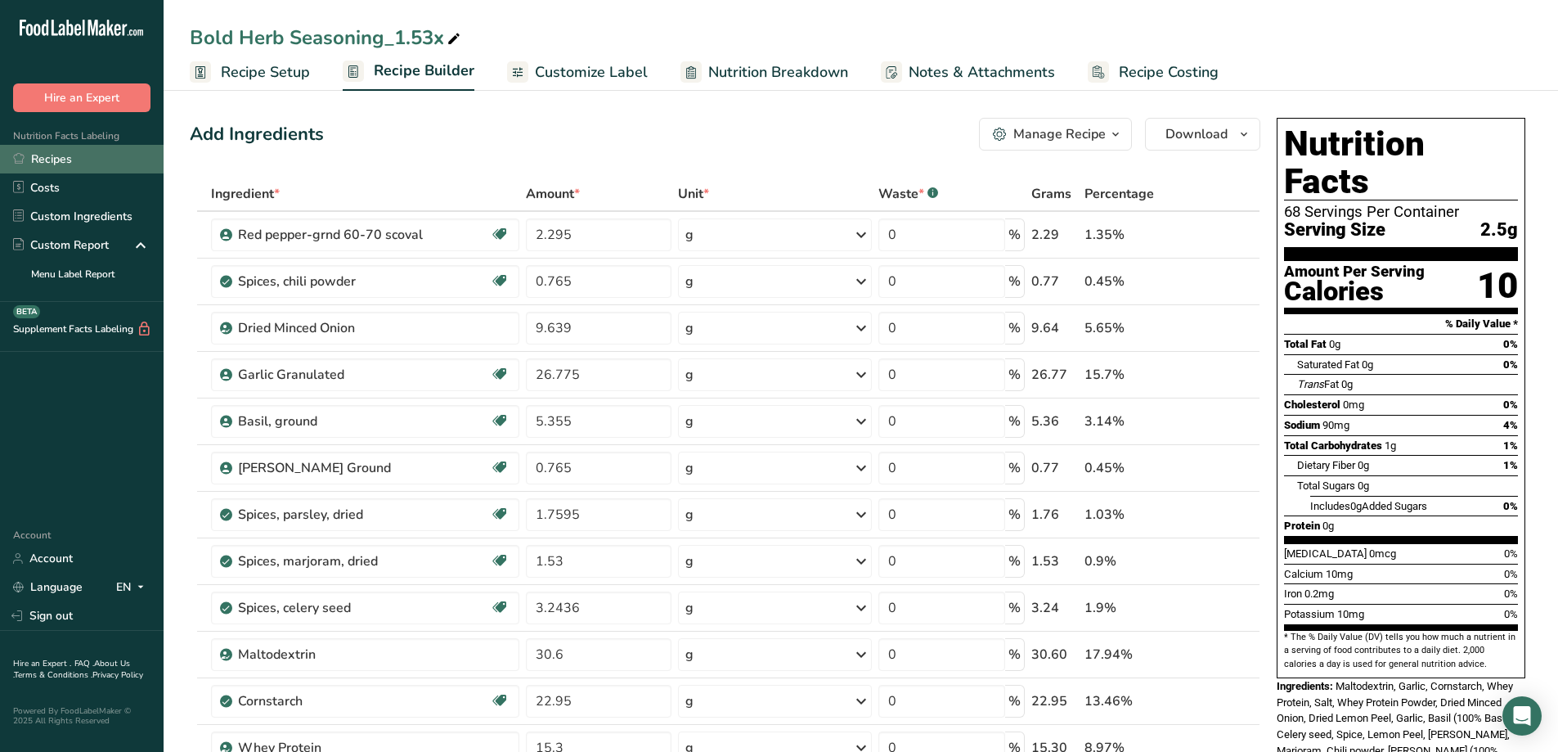
click at [58, 159] on link "Recipes" at bounding box center [82, 159] width 164 height 29
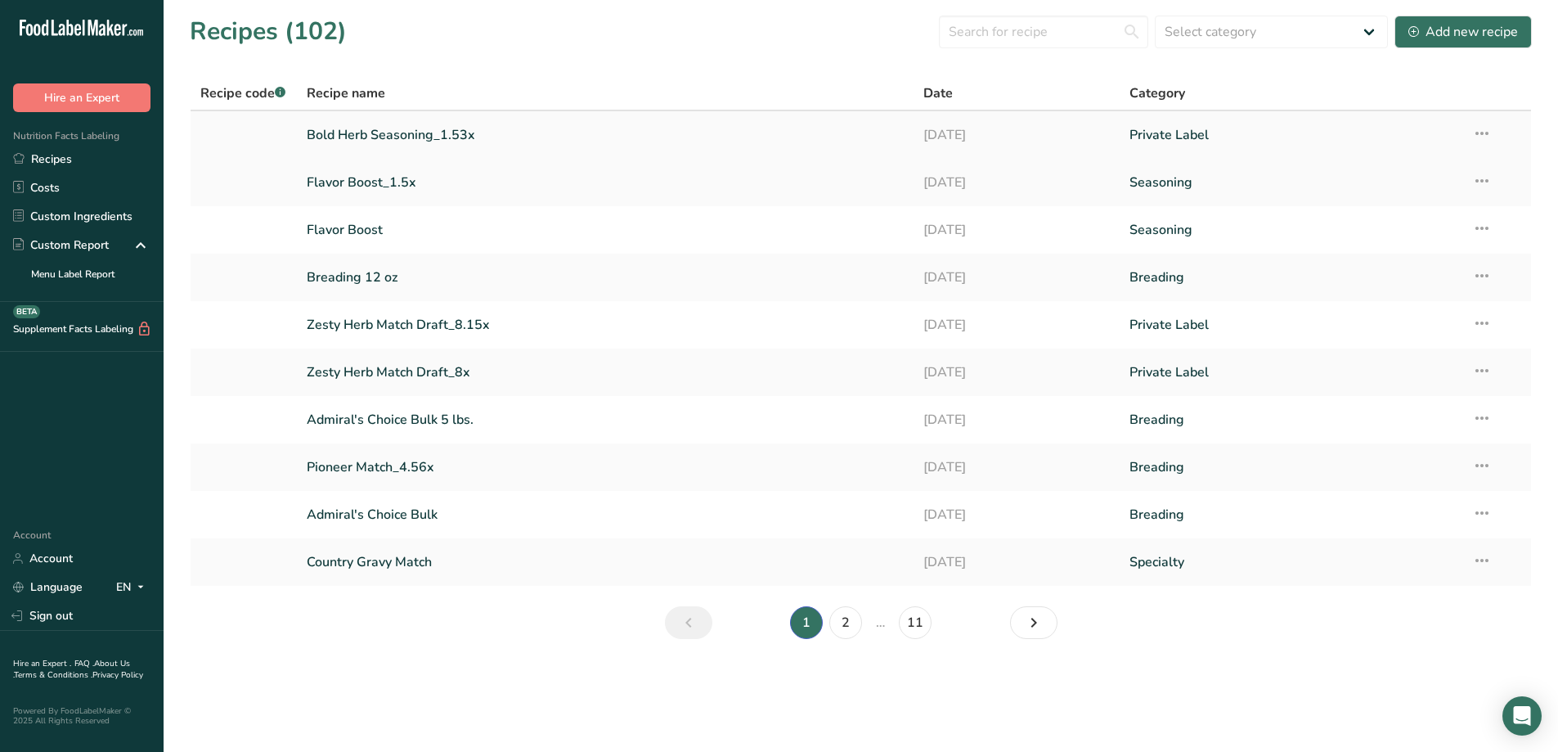
click at [1474, 136] on icon at bounding box center [1482, 133] width 20 height 29
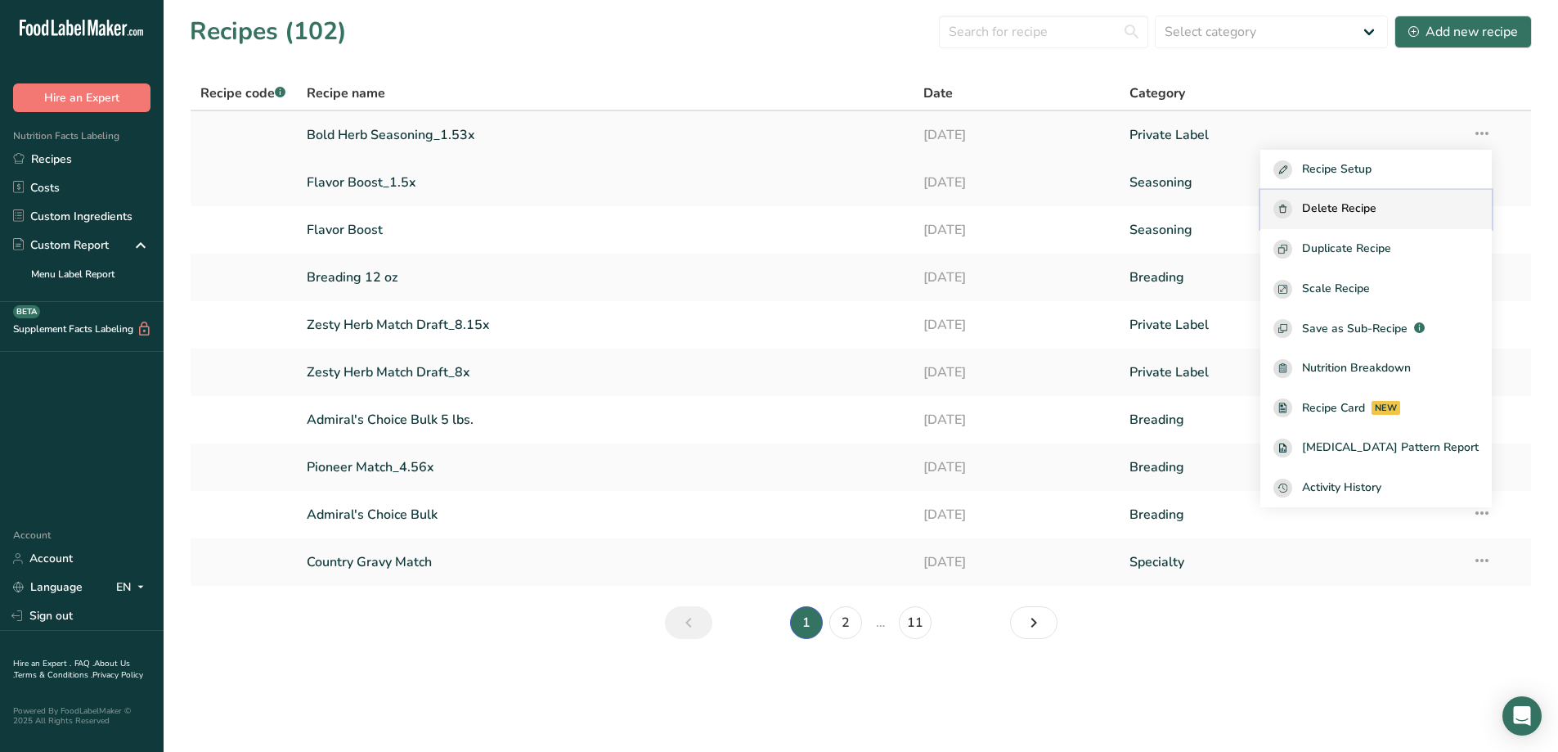
click at [1376, 212] on span "Delete Recipe" at bounding box center [1339, 209] width 74 height 19
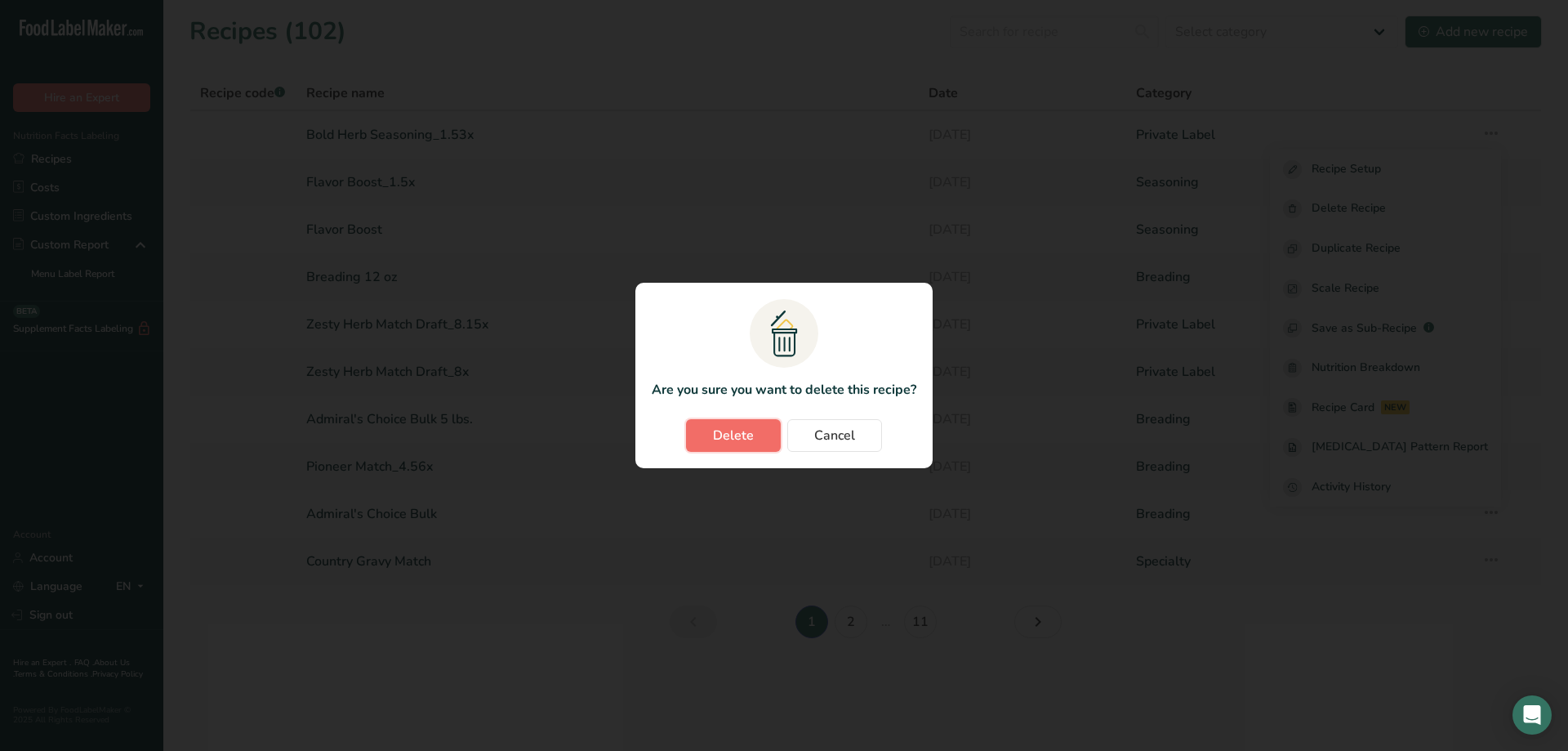
click at [742, 426] on span "Delete" at bounding box center [733, 435] width 41 height 20
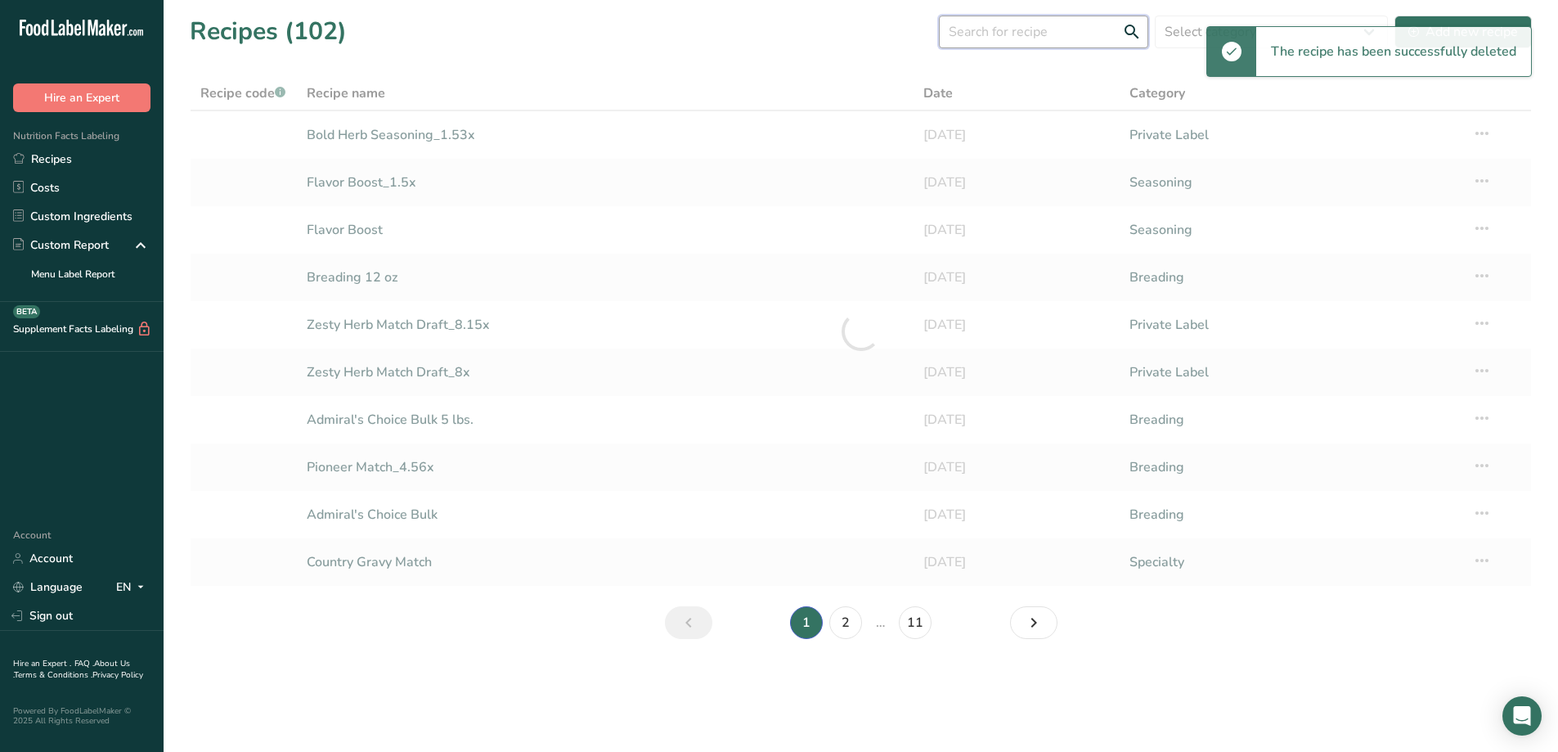
click at [1079, 37] on input "text" at bounding box center [1043, 32] width 209 height 33
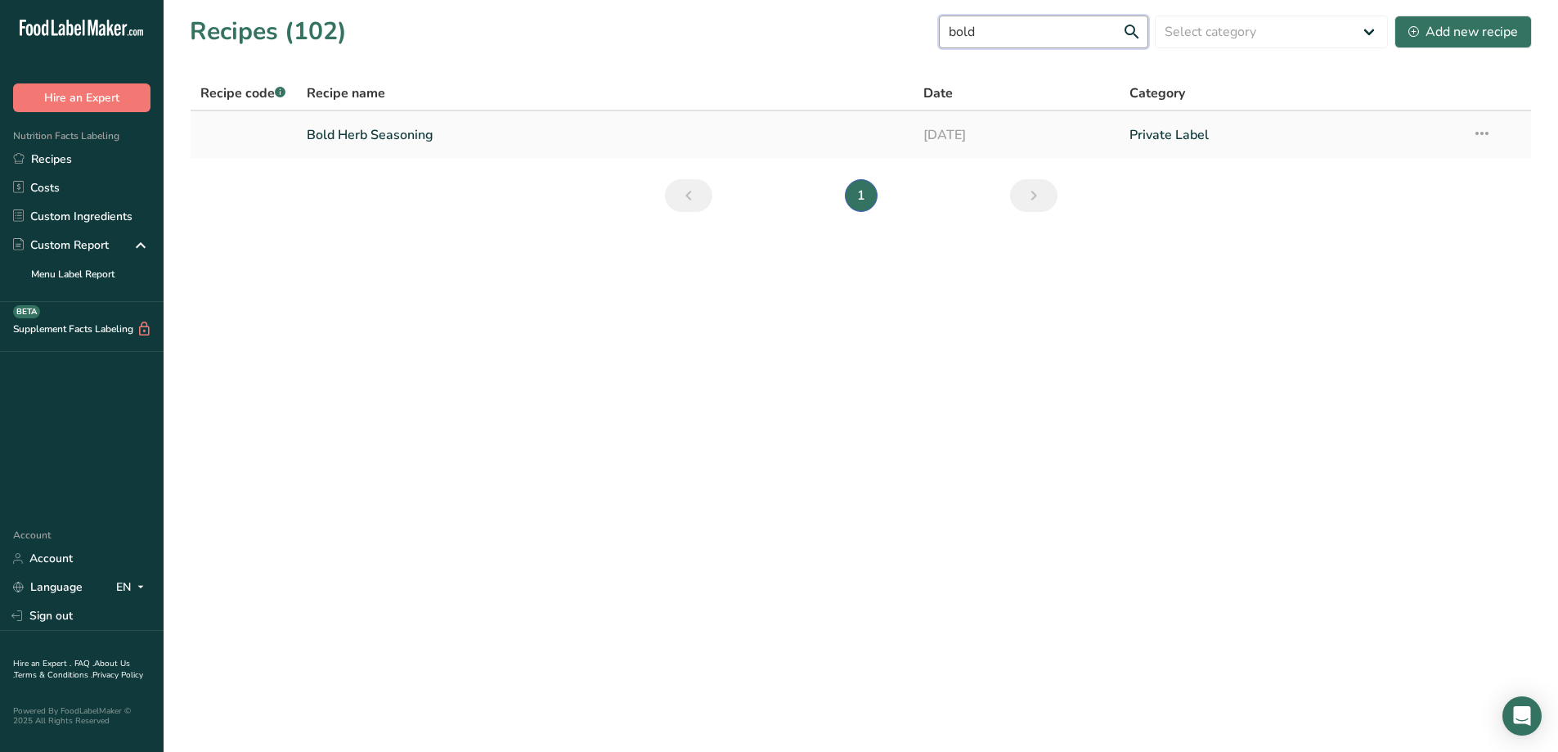
type input "bold"
click at [402, 131] on link "Bold Herb Seasoning" at bounding box center [606, 135] width 598 height 34
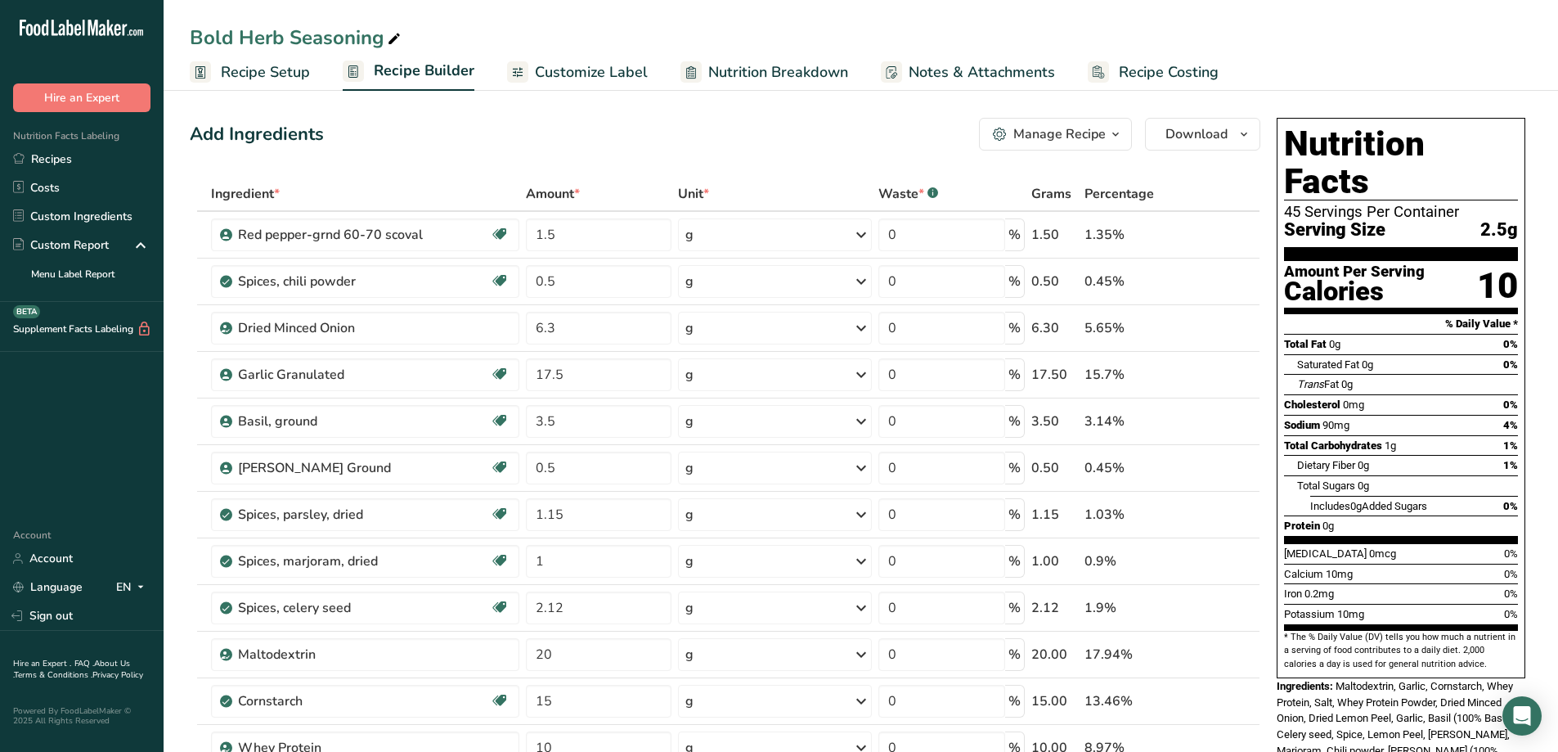
click at [1107, 141] on span "button" at bounding box center [1116, 134] width 20 height 20
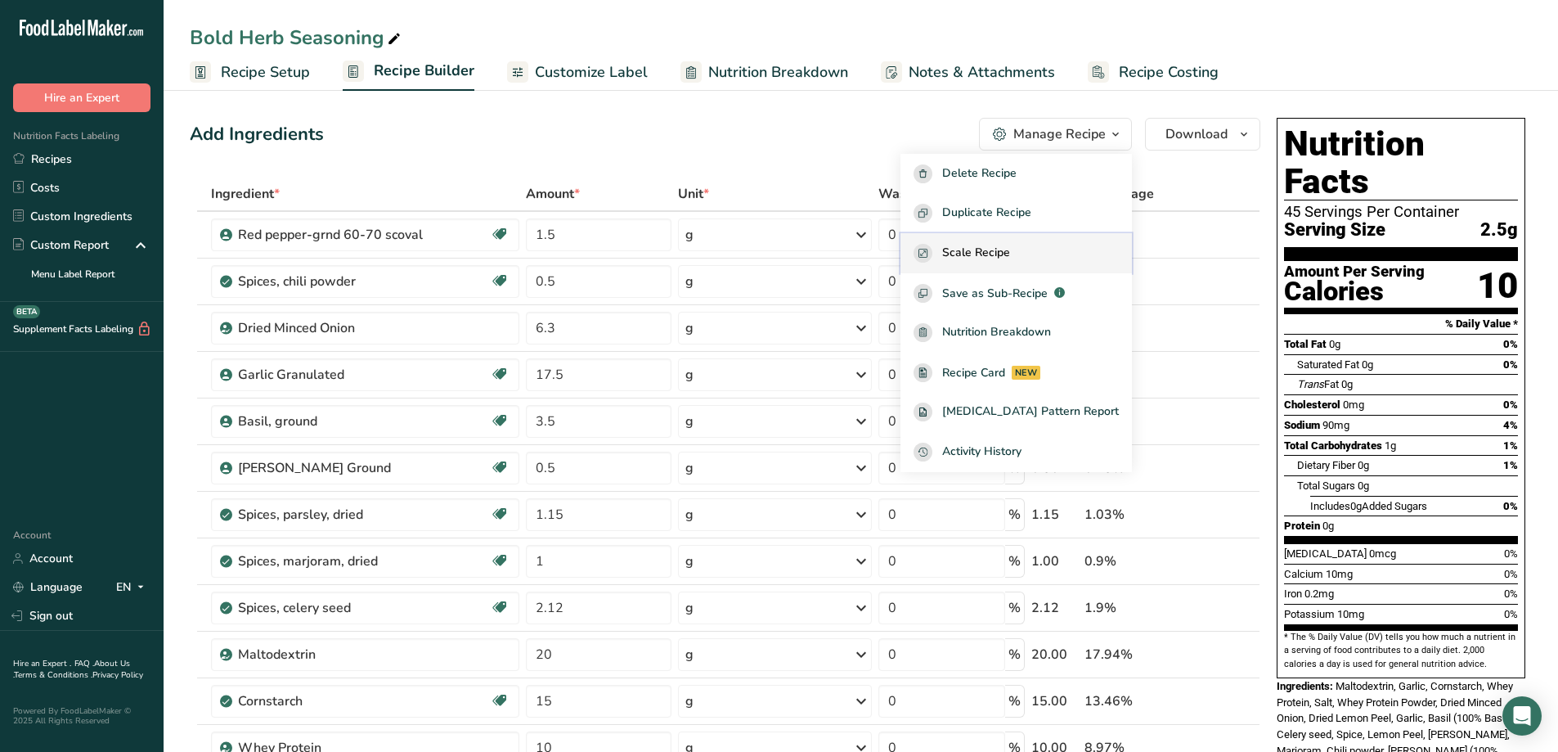
click at [1010, 245] on span "Scale Recipe" at bounding box center [976, 253] width 68 height 19
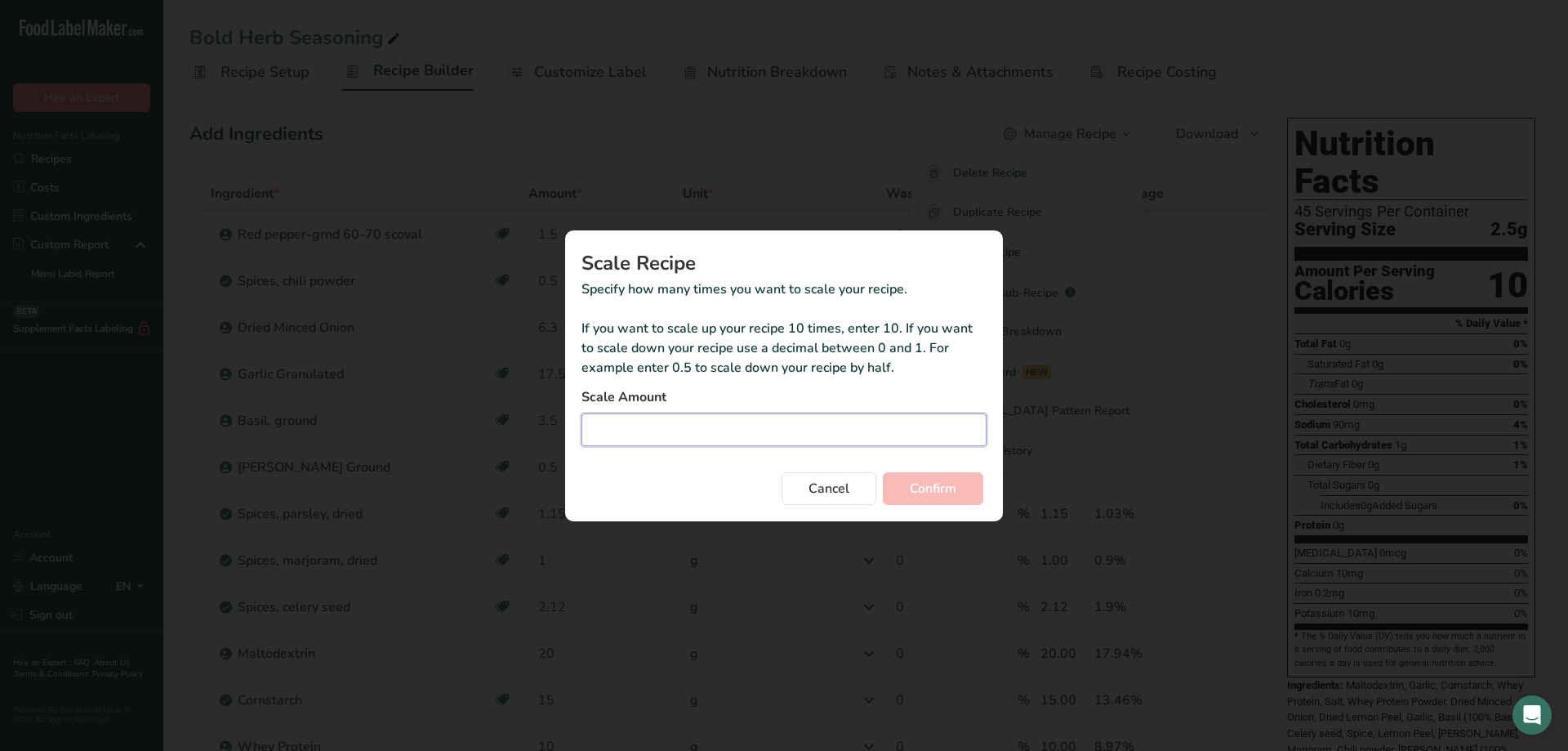
click at [673, 419] on input "Duplicate recipe modal" at bounding box center [784, 429] width 405 height 33
type input "1.52"
click at [1022, 484] on div "Scale Recipe Specify how many times you want to scale your recipe. If you want …" at bounding box center [784, 375] width 490 height 343
click at [966, 497] on button "Confirm" at bounding box center [933, 488] width 101 height 33
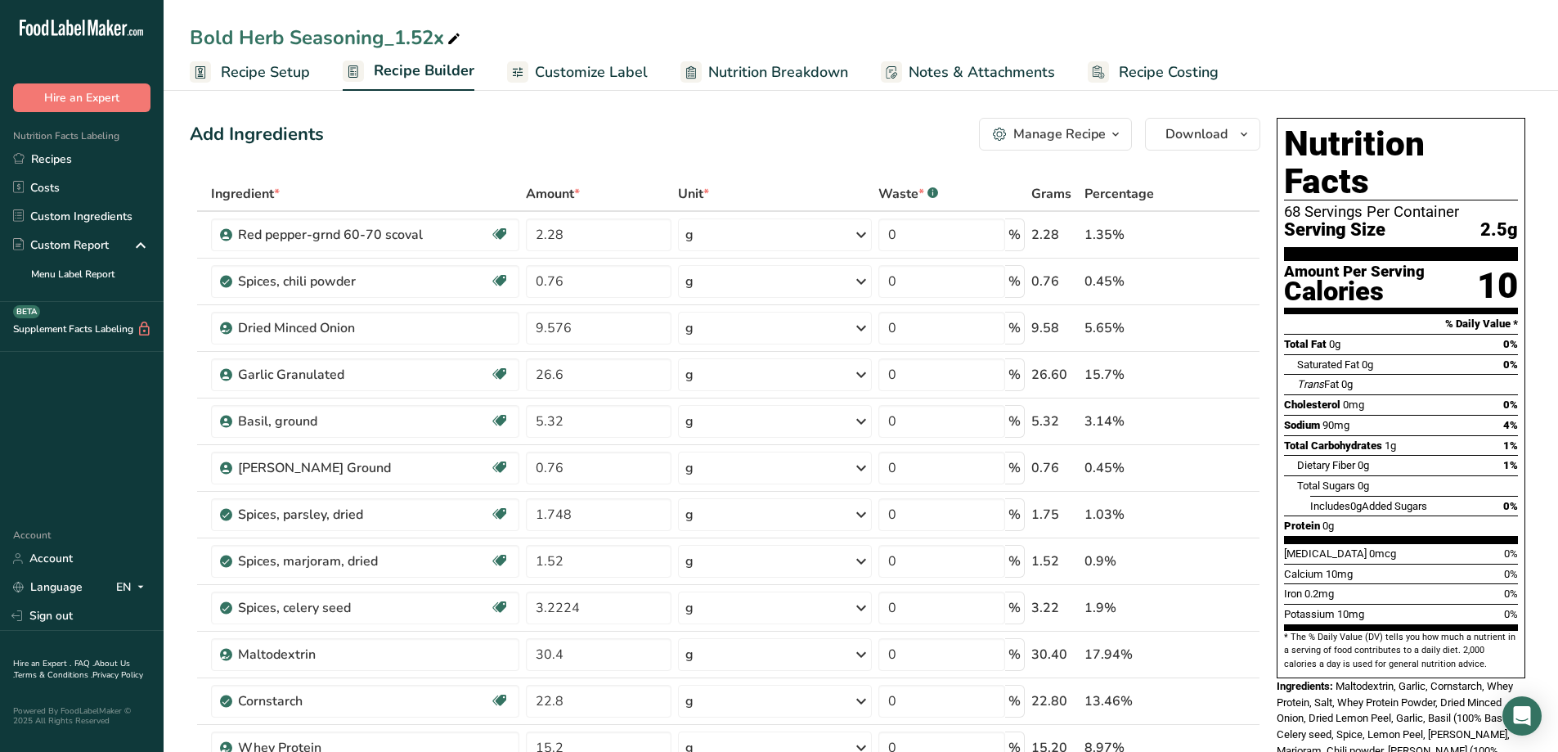
click at [256, 74] on span "Recipe Setup" at bounding box center [265, 72] width 89 height 22
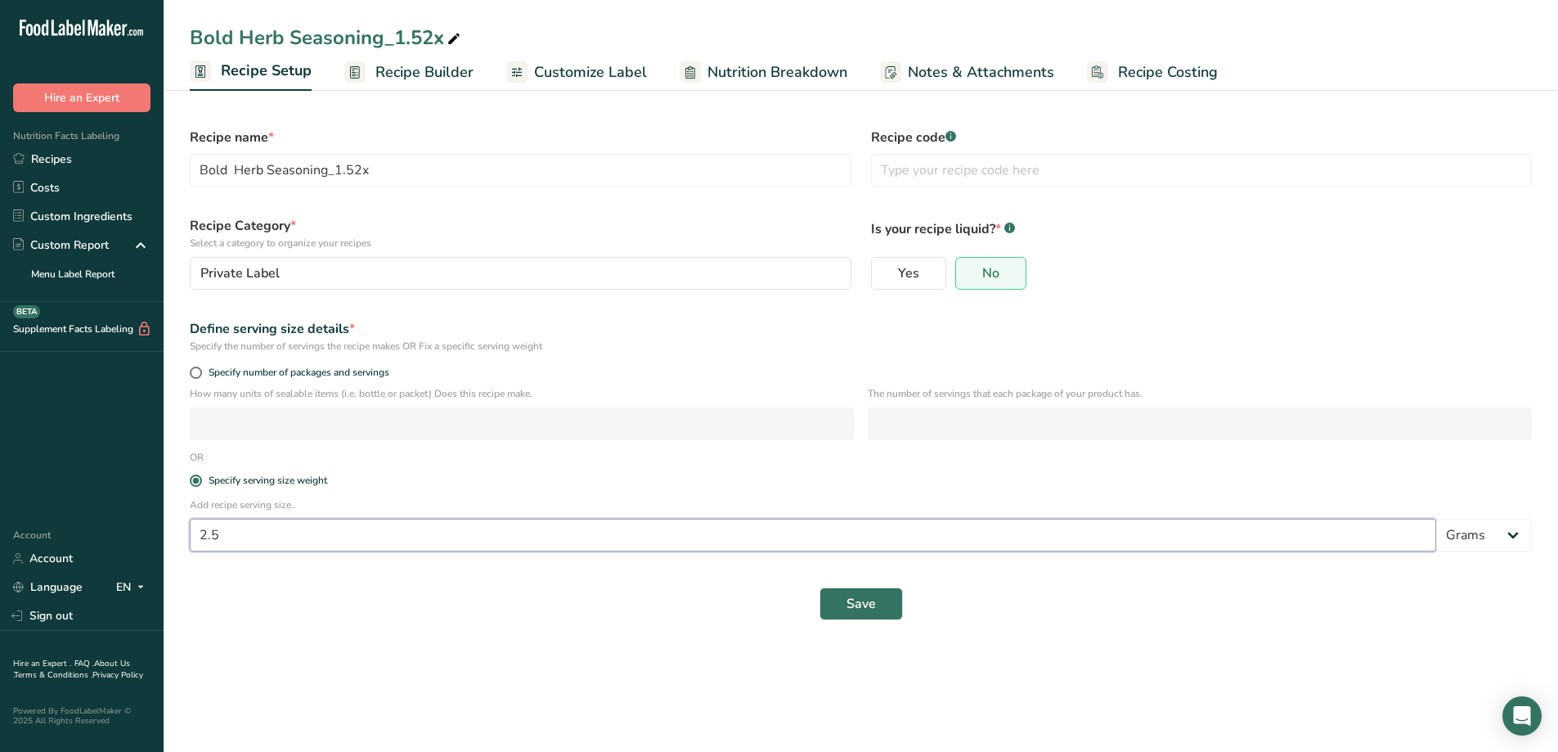
drag, startPoint x: 245, startPoint y: 538, endPoint x: 148, endPoint y: 536, distance: 96.5
click at [150, 542] on div ".a-20{fill:#fff;} Hire an Expert Nutrition Facts Labeling Recipes Costs Custom …" at bounding box center [779, 376] width 1558 height 752
type input "0.86"
click at [872, 610] on span "Save" at bounding box center [860, 604] width 29 height 20
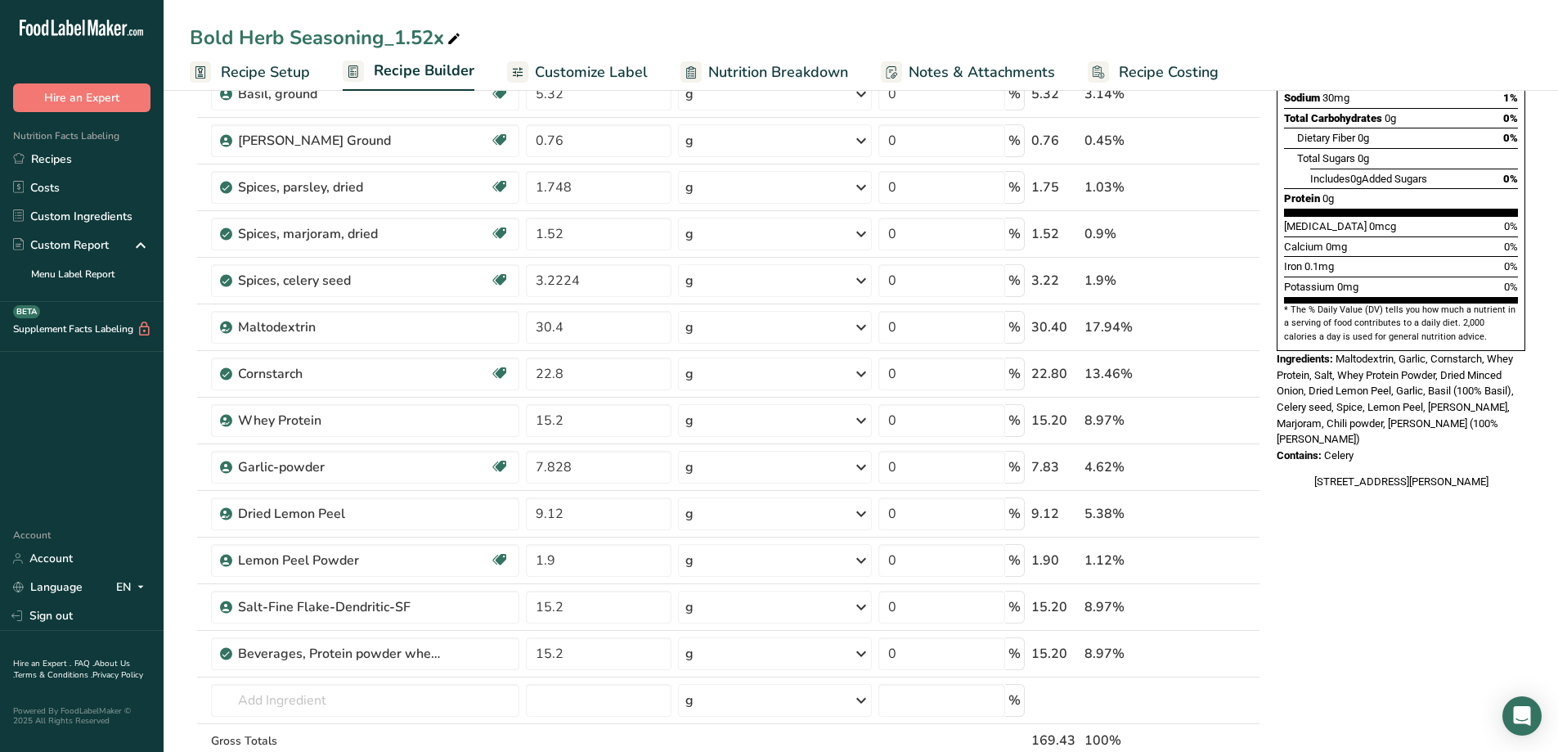
scroll to position [736, 0]
